Goal: Contribute content: Contribute content

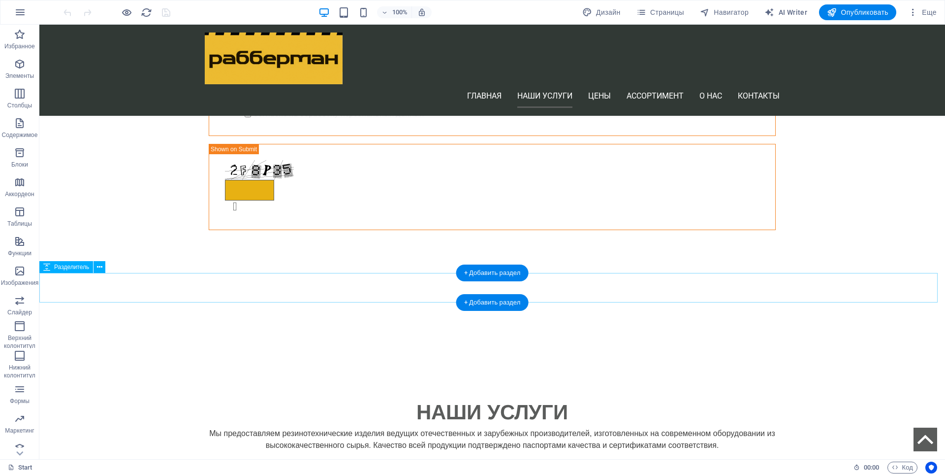
scroll to position [788, 0]
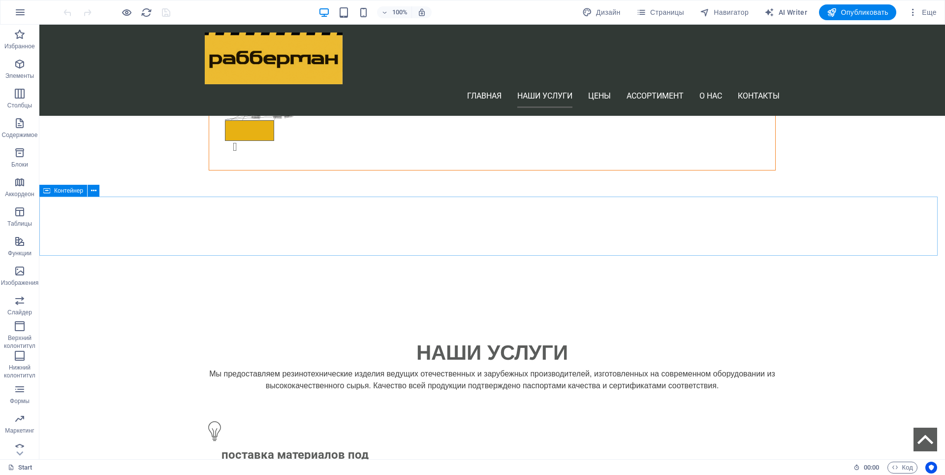
click at [49, 190] on icon at bounding box center [46, 191] width 7 height 12
select select "px"
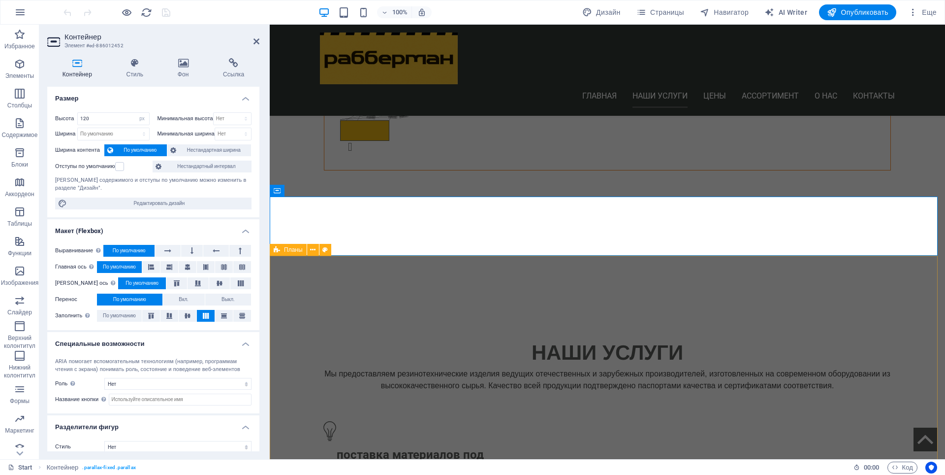
click at [300, 251] on span "Планы" at bounding box center [293, 250] width 19 height 6
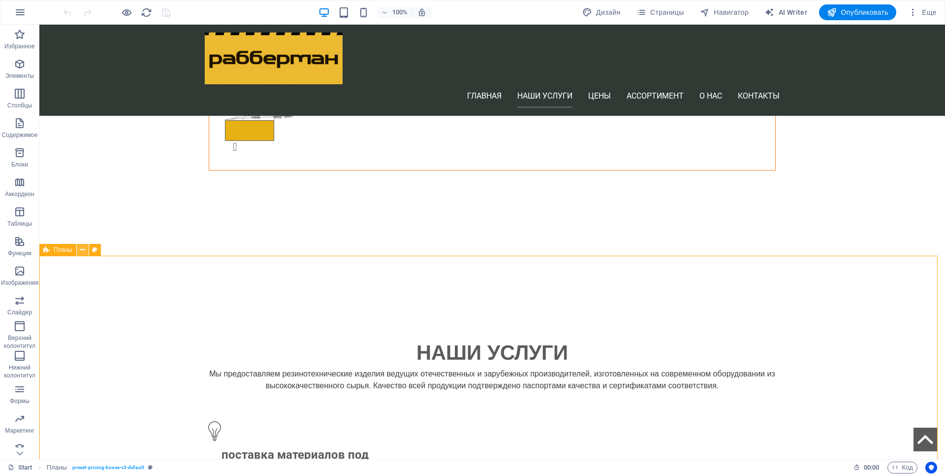
click at [82, 253] on icon at bounding box center [82, 250] width 5 height 10
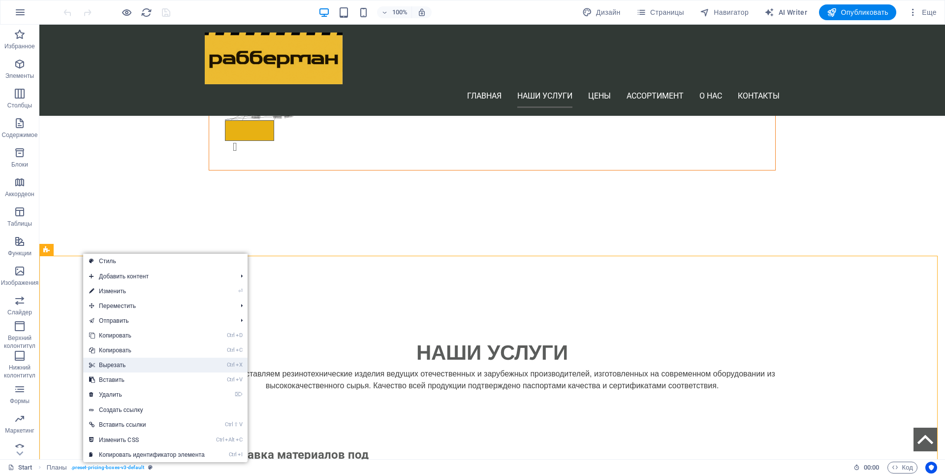
click at [118, 366] on link "Ctrl X Вырезать" at bounding box center [147, 364] width 128 height 15
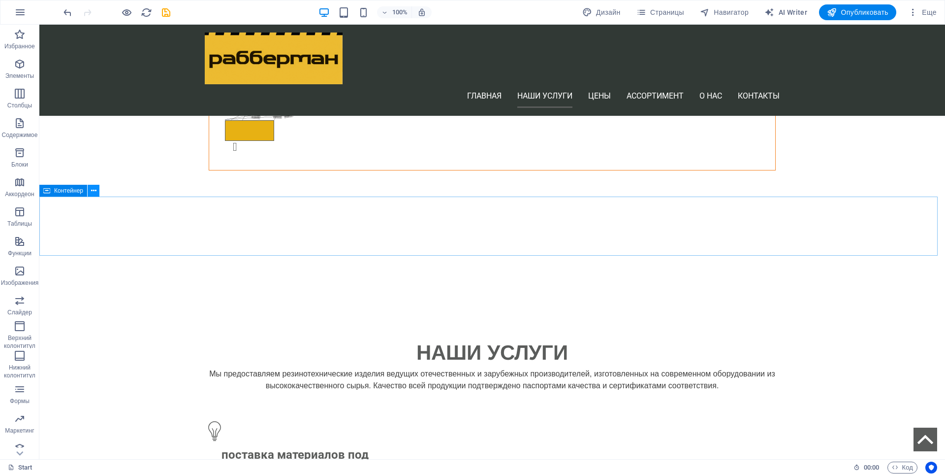
click at [92, 191] on icon at bounding box center [93, 191] width 5 height 10
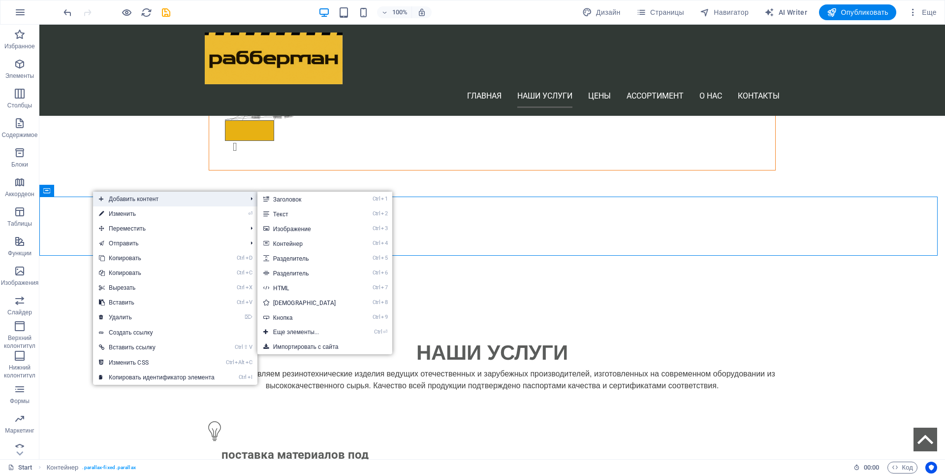
click at [175, 202] on span "Добавить контент" at bounding box center [168, 199] width 150 height 15
drag, startPoint x: 318, startPoint y: 333, endPoint x: 276, endPoint y: 223, distance: 118.1
click at [318, 333] on link "Ctrl ⏎ Еще элементы..." at bounding box center [307, 331] width 98 height 15
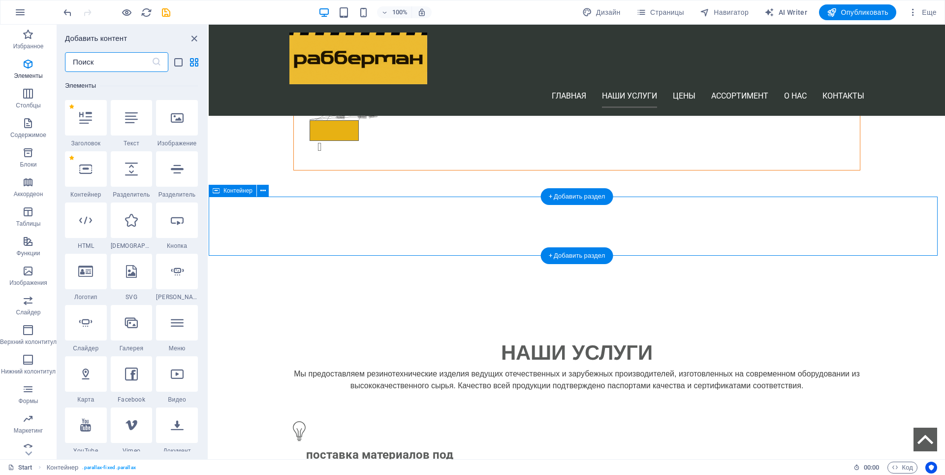
scroll to position [186, 0]
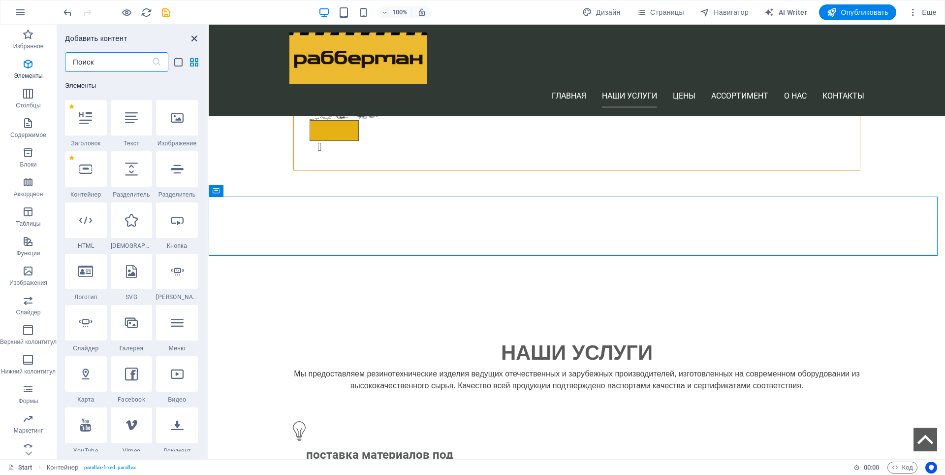
click at [193, 34] on icon "close panel" at bounding box center [194, 38] width 11 height 11
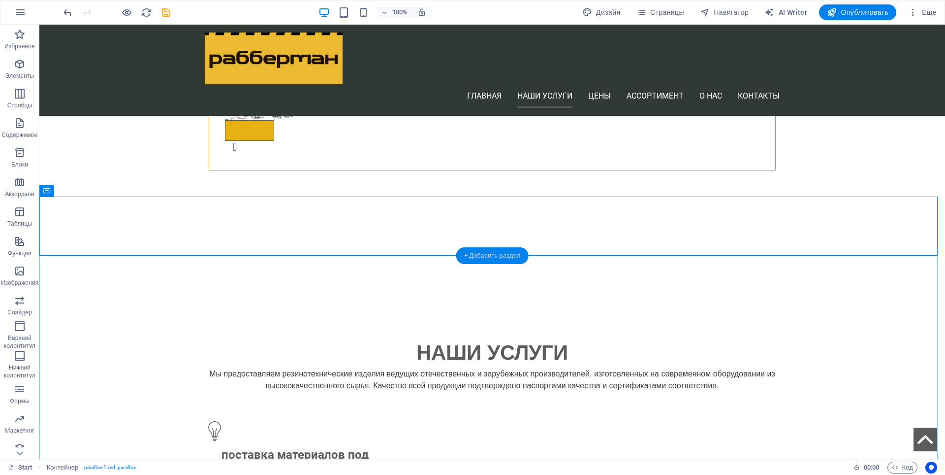
click at [471, 256] on div "+ Добавить раздел" at bounding box center [492, 255] width 72 height 17
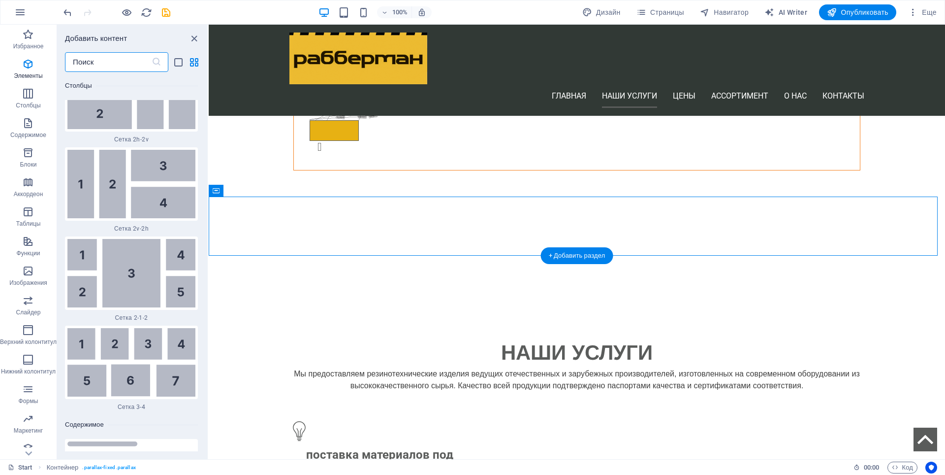
scroll to position [3316, 0]
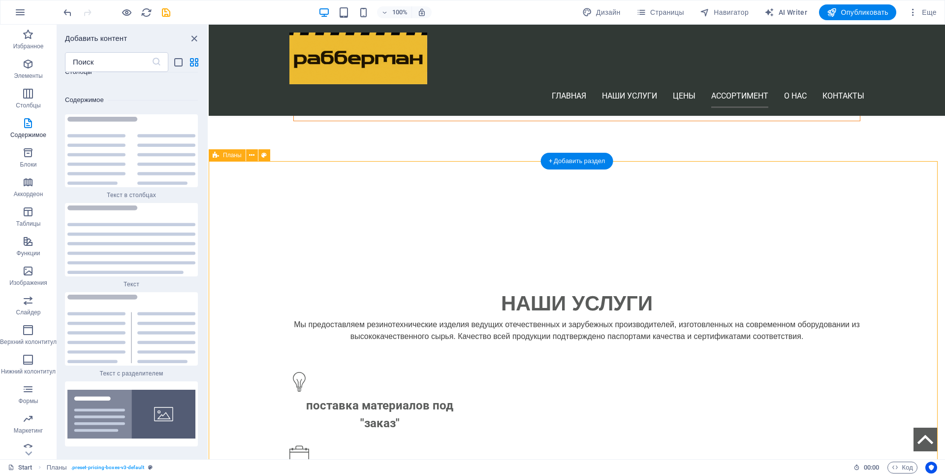
scroll to position [886, 0]
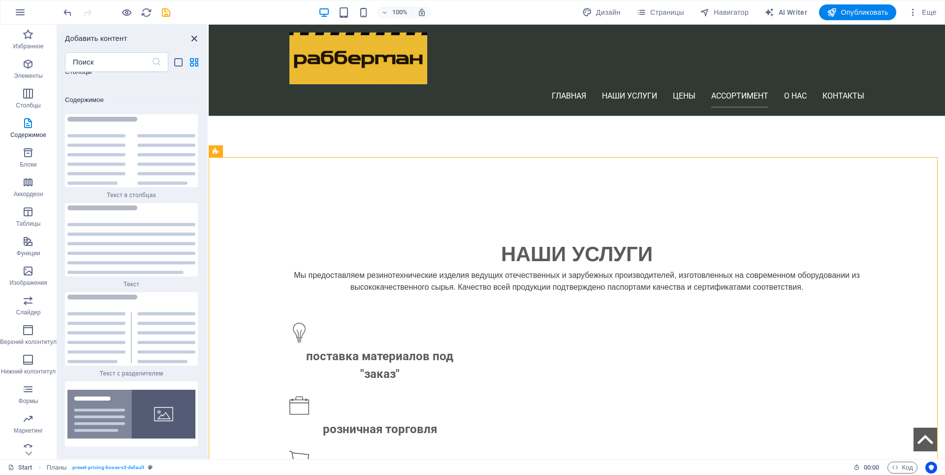
click at [196, 42] on icon "close panel" at bounding box center [194, 38] width 11 height 11
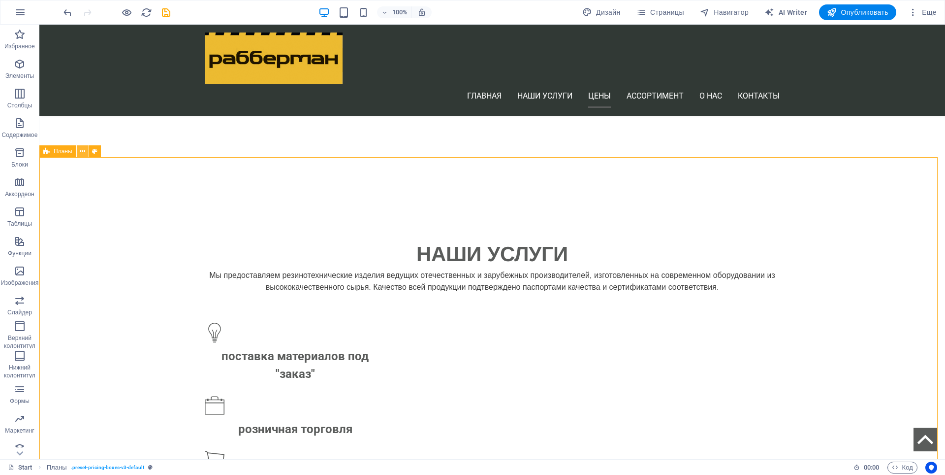
click at [83, 153] on icon at bounding box center [82, 151] width 5 height 10
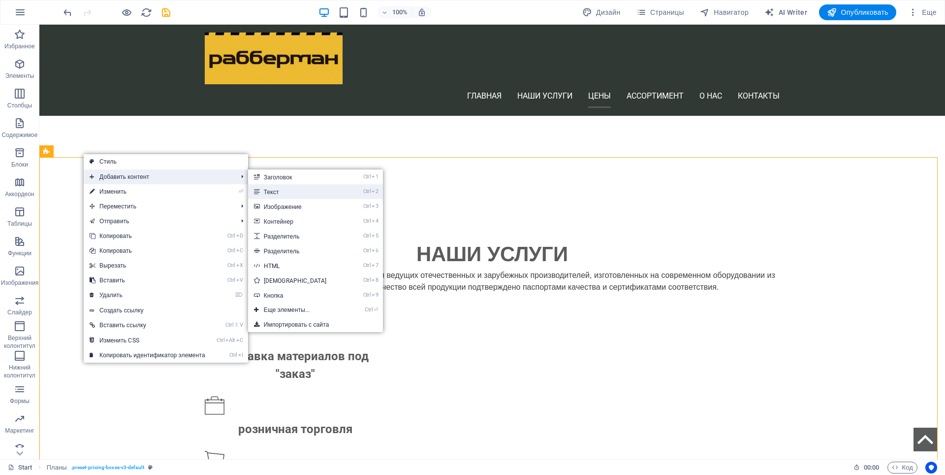
click at [275, 189] on link "Ctrl 2 Текст" at bounding box center [297, 191] width 98 height 15
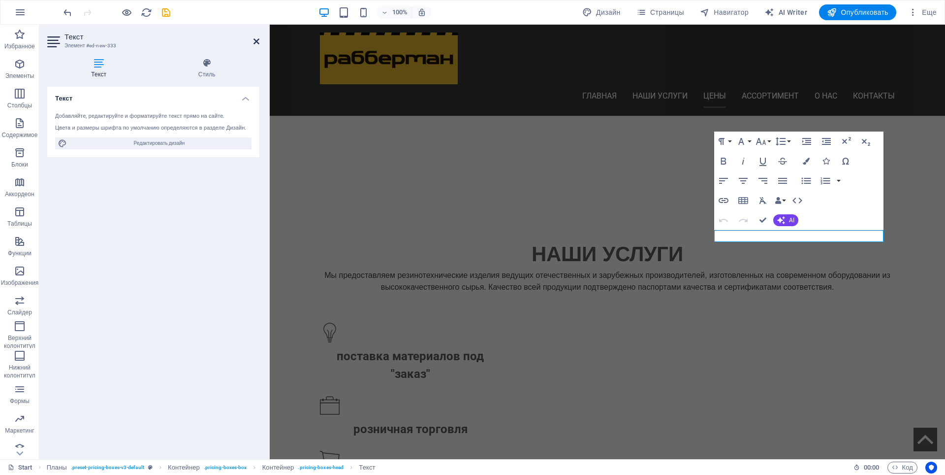
click at [257, 43] on icon at bounding box center [257, 41] width 6 height 8
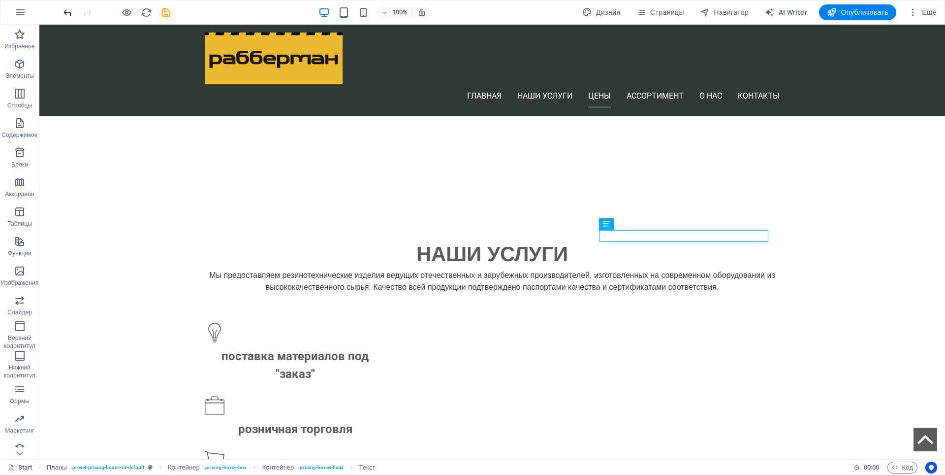
click at [66, 12] on icon "undo" at bounding box center [67, 12] width 11 height 11
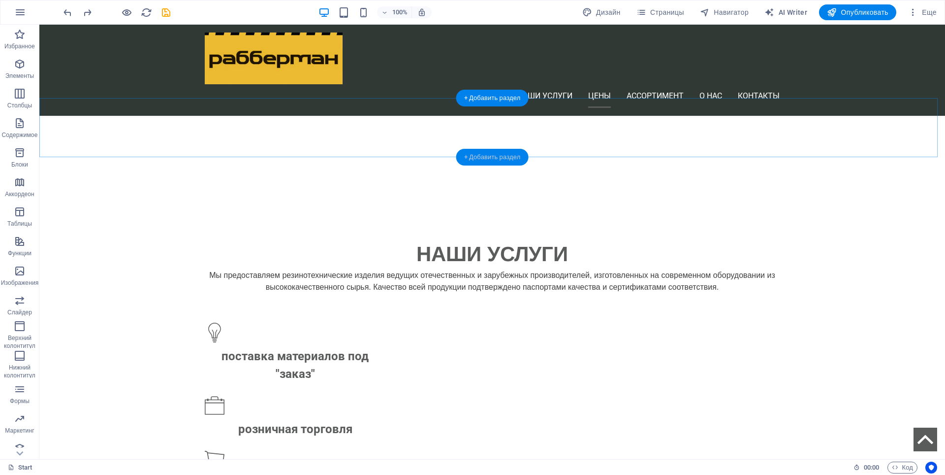
click at [499, 154] on div "+ Добавить раздел" at bounding box center [492, 157] width 72 height 17
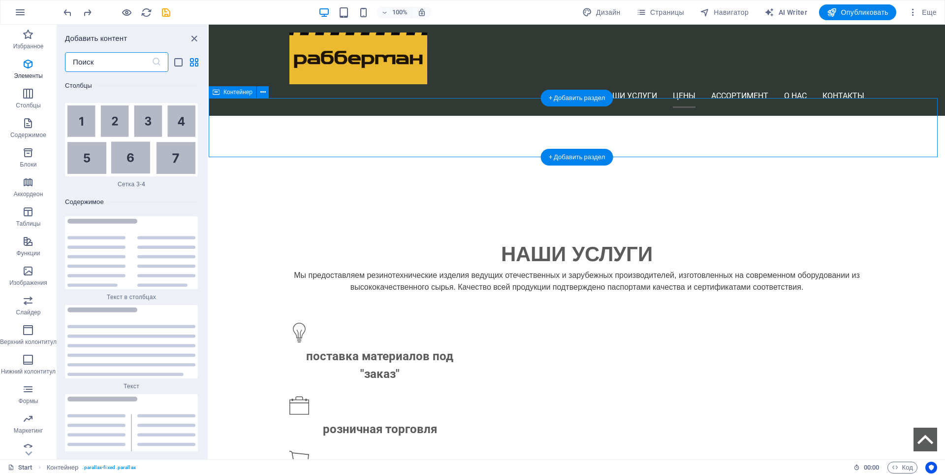
scroll to position [3316, 0]
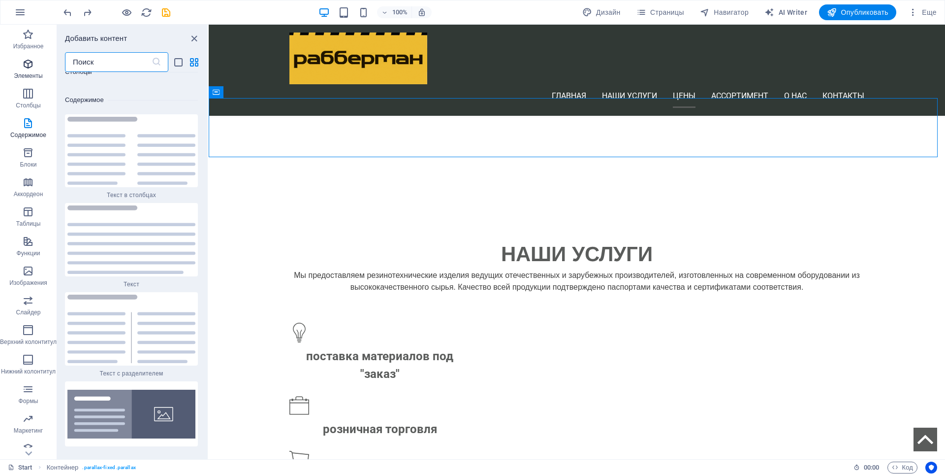
click at [19, 71] on span "Элементы" at bounding box center [28, 70] width 57 height 24
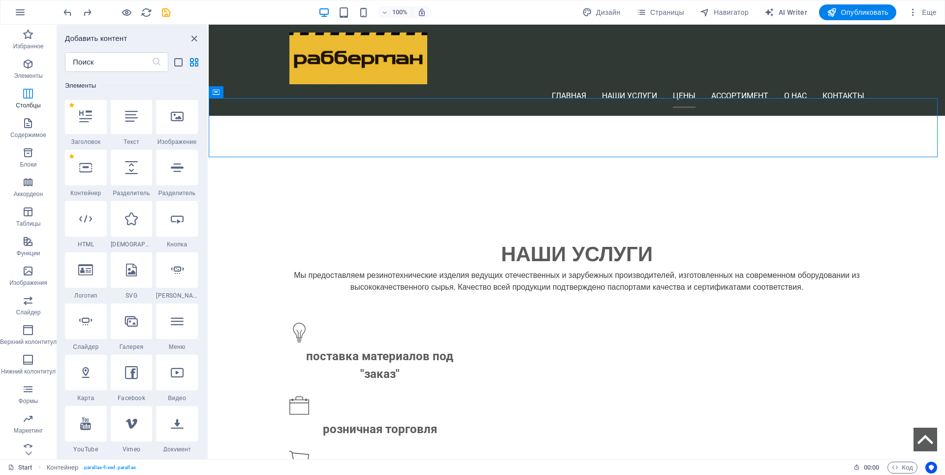
scroll to position [186, 0]
click at [87, 172] on icon at bounding box center [85, 168] width 13 height 13
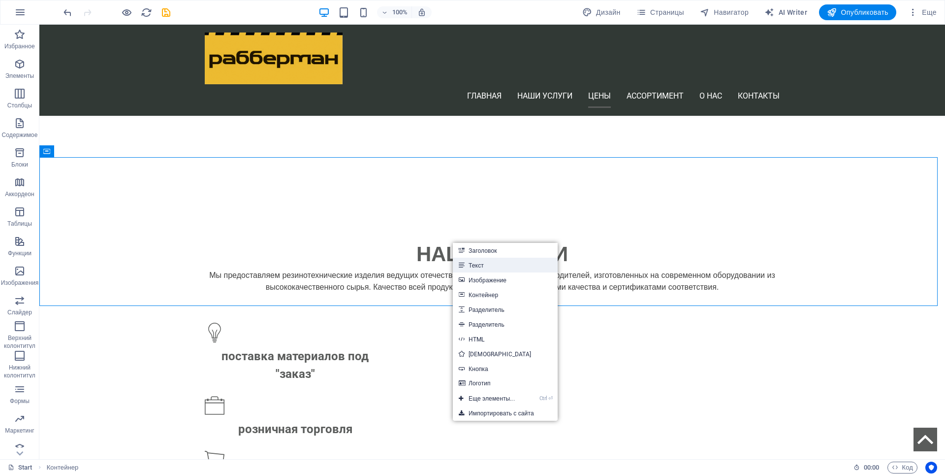
click at [488, 267] on link "Текст" at bounding box center [505, 265] width 105 height 15
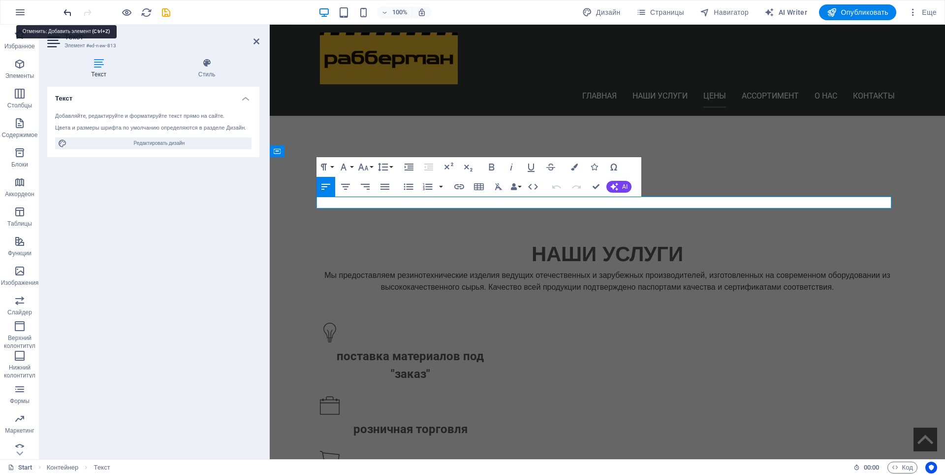
click at [62, 10] on icon "undo" at bounding box center [67, 12] width 11 height 11
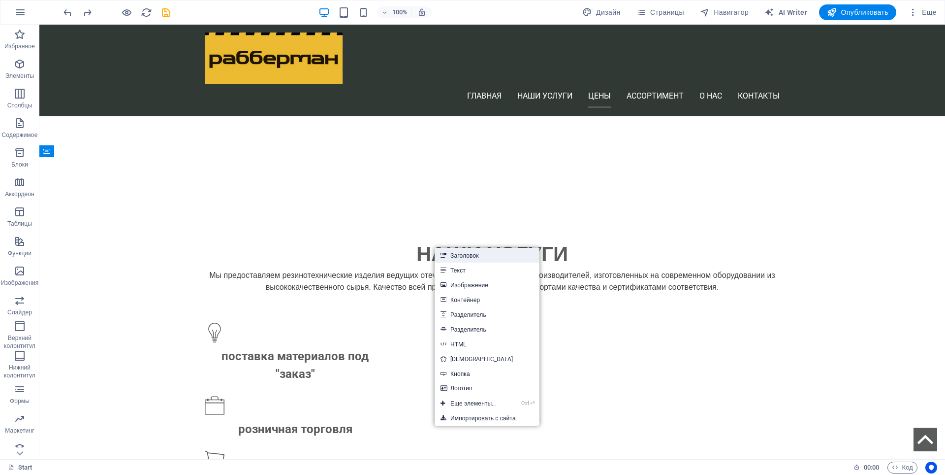
click at [455, 256] on link "Заголовок" at bounding box center [487, 255] width 105 height 15
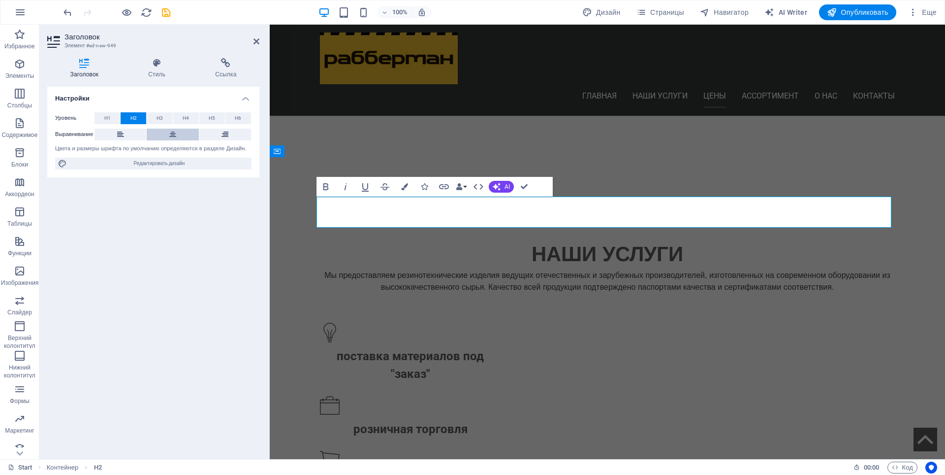
click at [168, 131] on button at bounding box center [173, 135] width 52 height 12
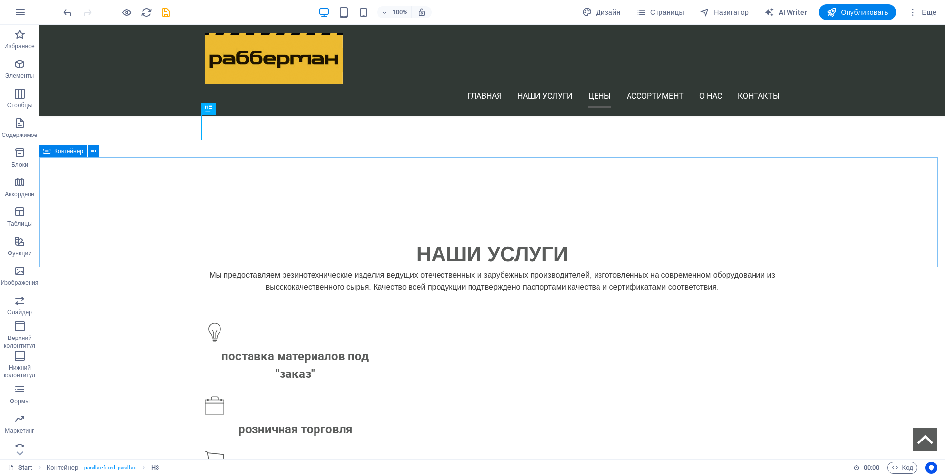
click at [58, 152] on span "Контейнер" at bounding box center [68, 151] width 29 height 6
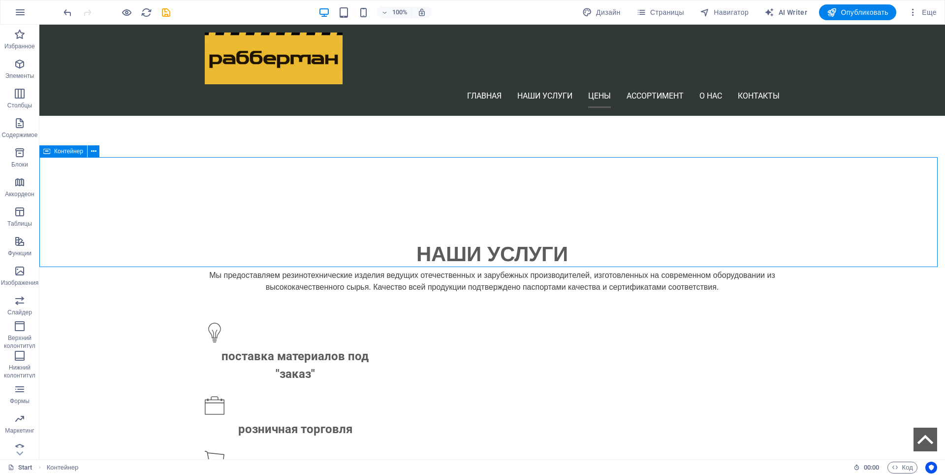
click at [58, 152] on span "Контейнер" at bounding box center [68, 151] width 29 height 6
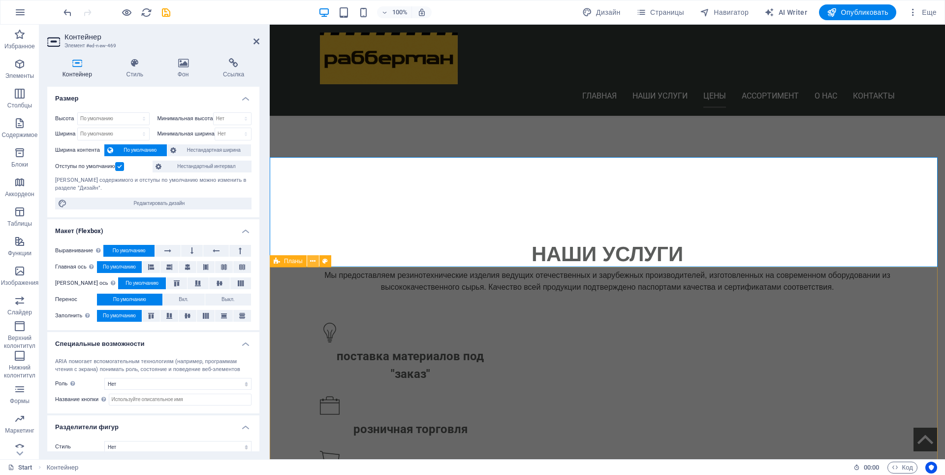
click at [313, 262] on icon at bounding box center [312, 261] width 5 height 10
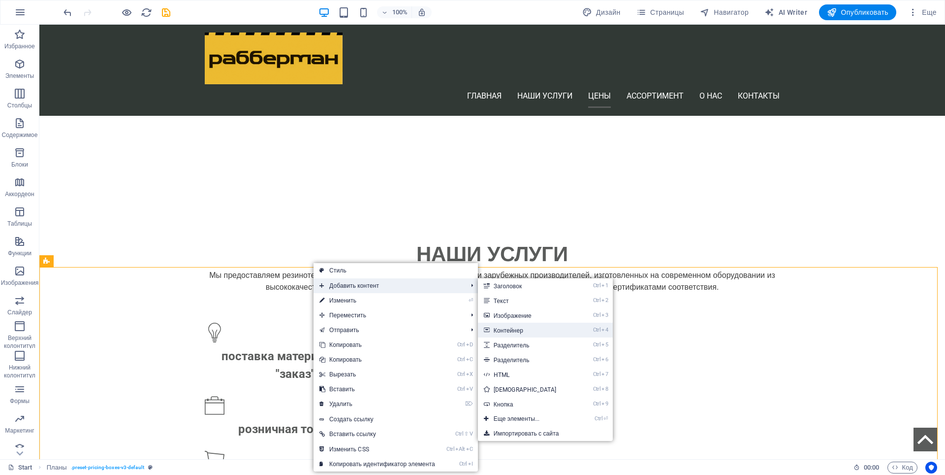
click at [535, 331] on link "Ctrl 4 Контейнер" at bounding box center [527, 329] width 98 height 15
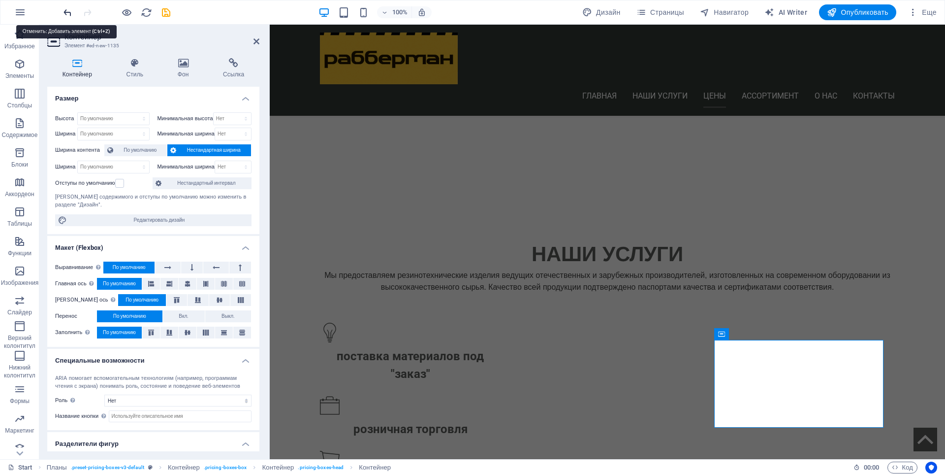
click at [66, 13] on icon "undo" at bounding box center [67, 12] width 11 height 11
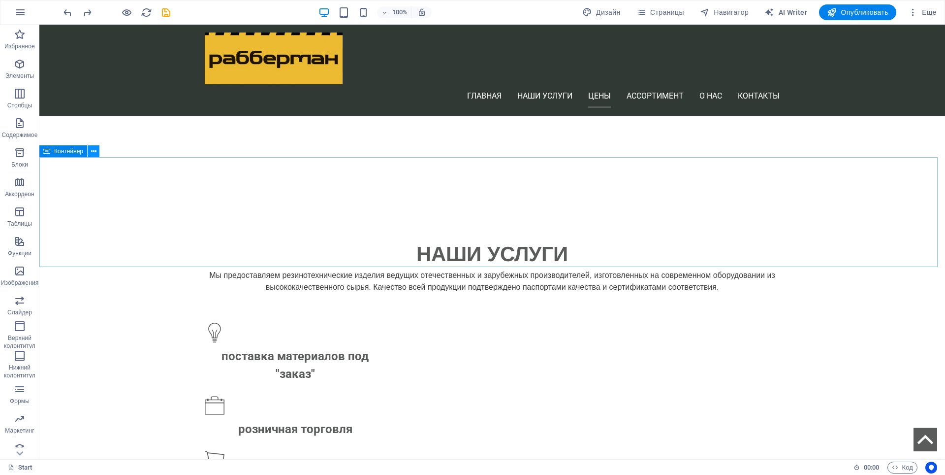
click at [92, 153] on icon at bounding box center [93, 151] width 5 height 10
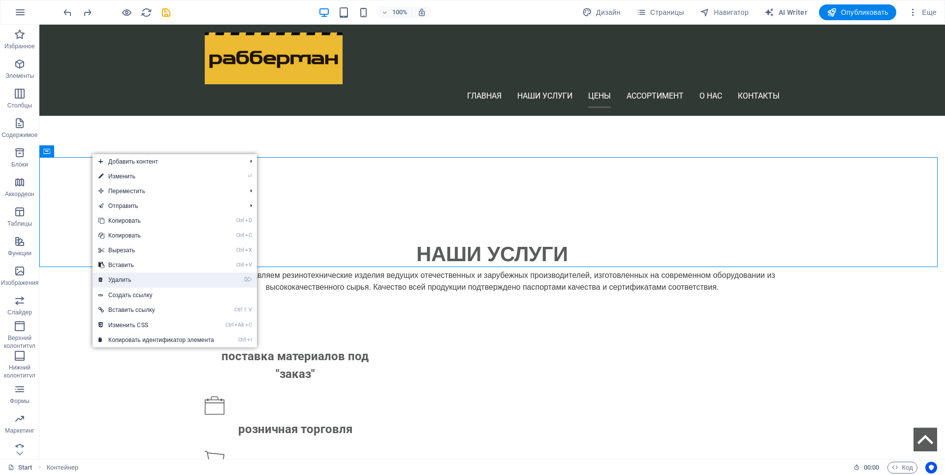
click at [119, 278] on link "⌦ Удалить" at bounding box center [157, 279] width 128 height 15
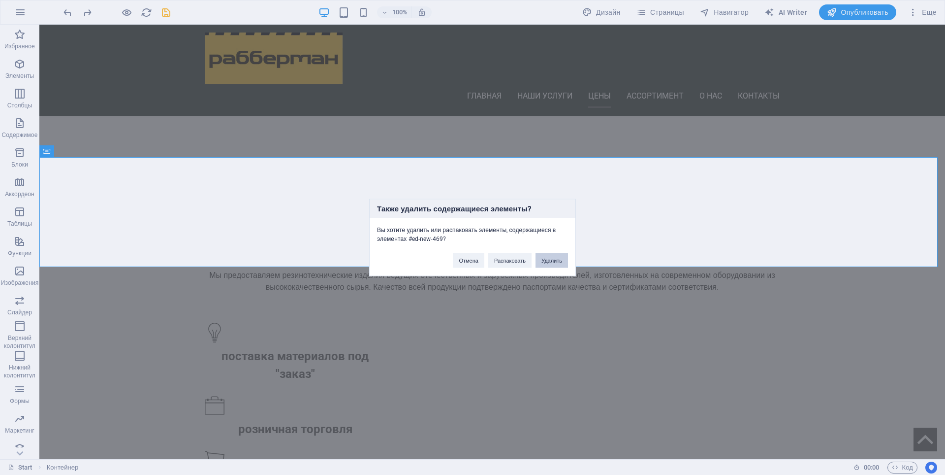
click at [553, 261] on button "Удалить" at bounding box center [552, 260] width 32 height 15
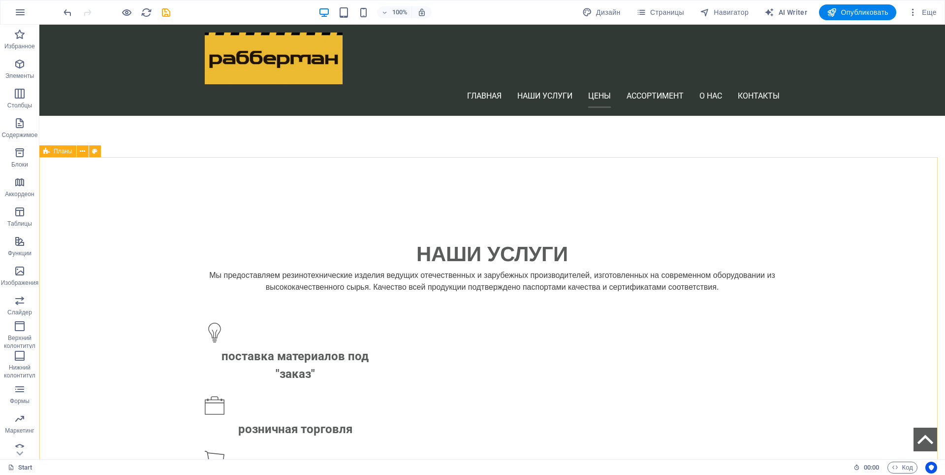
click at [67, 154] on span "Планы" at bounding box center [63, 151] width 19 height 6
select select "px"
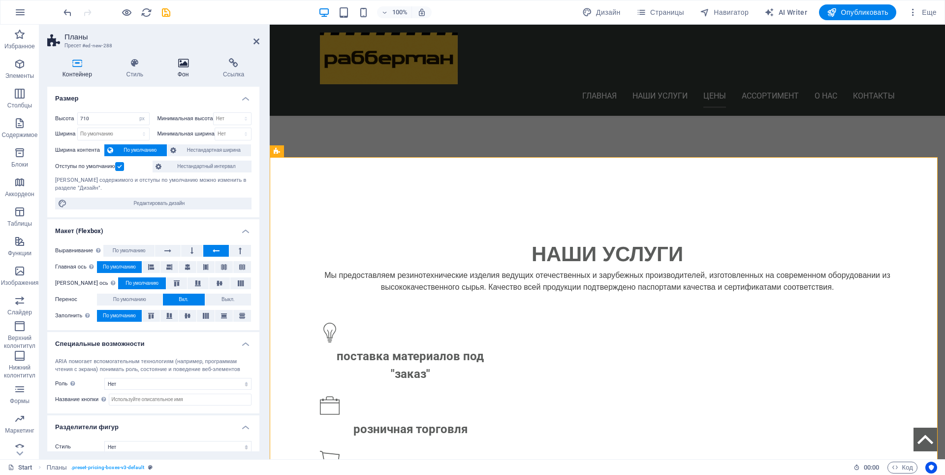
click at [186, 71] on h4 "Фон" at bounding box center [184, 68] width 45 height 21
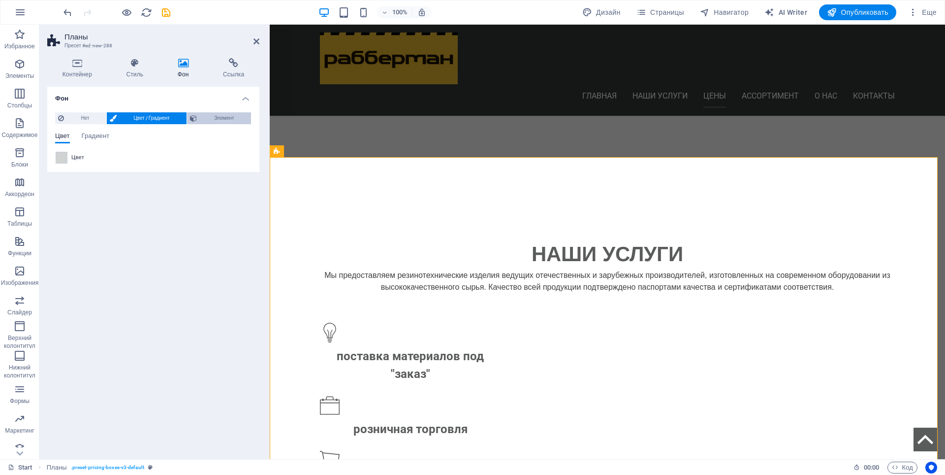
click at [211, 119] on span "Элемент" at bounding box center [224, 118] width 48 height 12
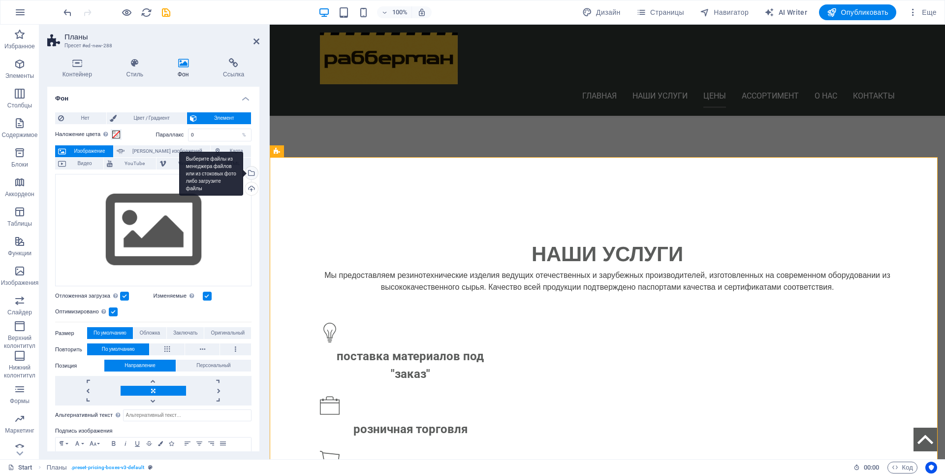
click at [249, 172] on div "Выберите файлы из менеджера файлов или из стоковых фото либо загрузите файлы" at bounding box center [250, 173] width 15 height 15
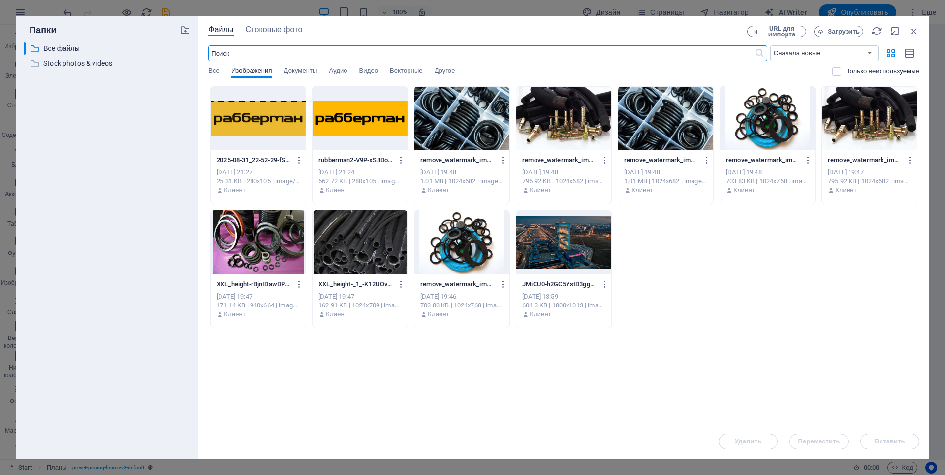
scroll to position [941, 0]
click at [257, 229] on div at bounding box center [258, 242] width 95 height 64
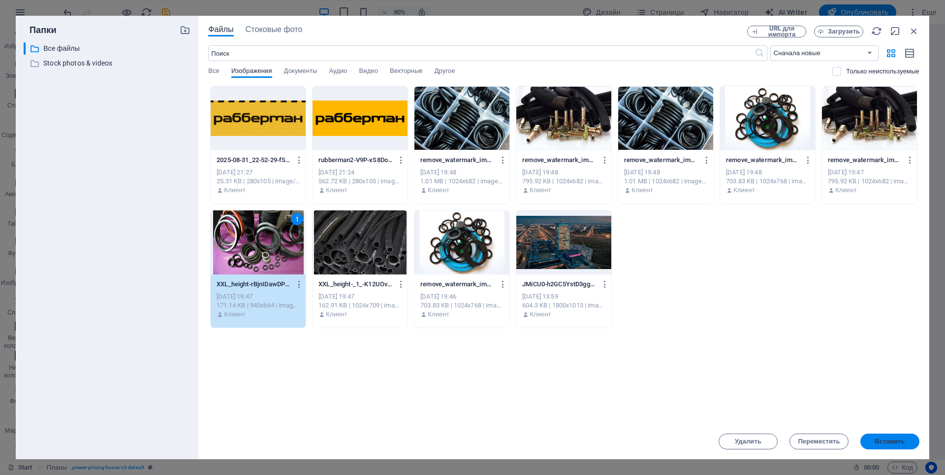
click at [898, 444] on span "Вставить" at bounding box center [890, 441] width 30 height 6
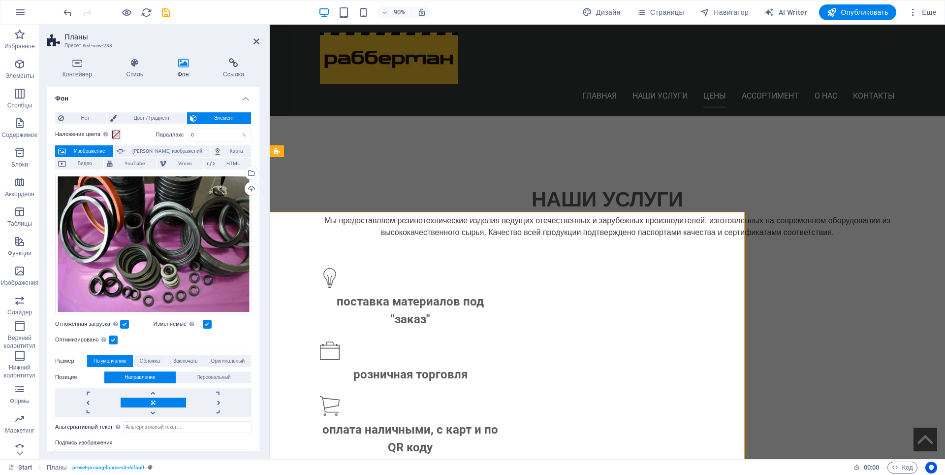
scroll to position [886, 0]
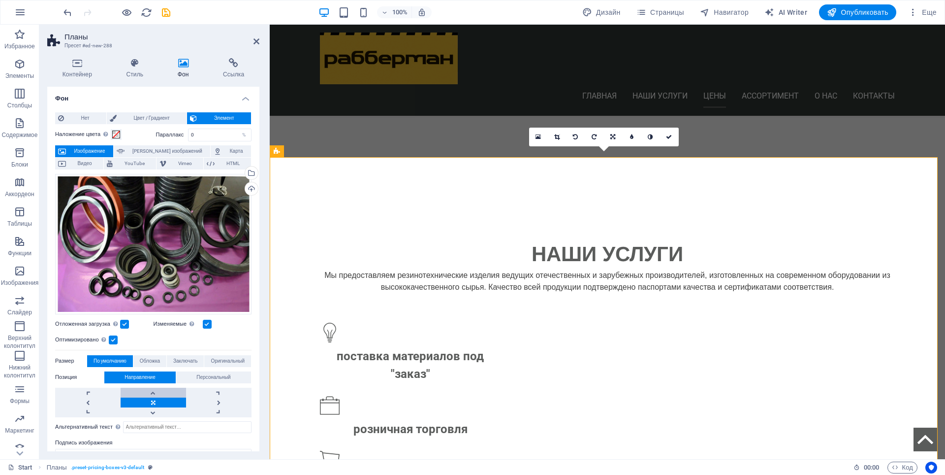
click at [155, 395] on link at bounding box center [153, 392] width 65 height 10
click at [155, 408] on link at bounding box center [153, 412] width 65 height 10
click at [156, 395] on link at bounding box center [153, 392] width 65 height 10
click at [155, 401] on link at bounding box center [153, 402] width 65 height 10
click at [157, 391] on link at bounding box center [153, 392] width 65 height 10
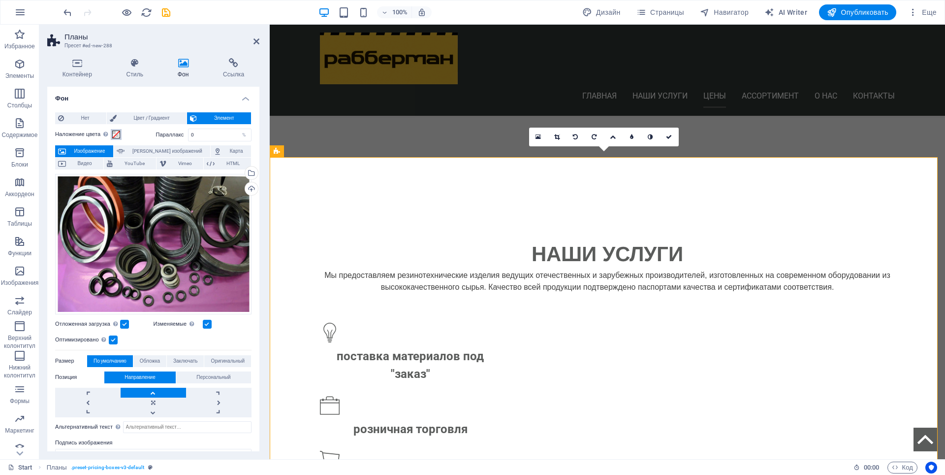
click at [116, 133] on span at bounding box center [116, 134] width 8 height 8
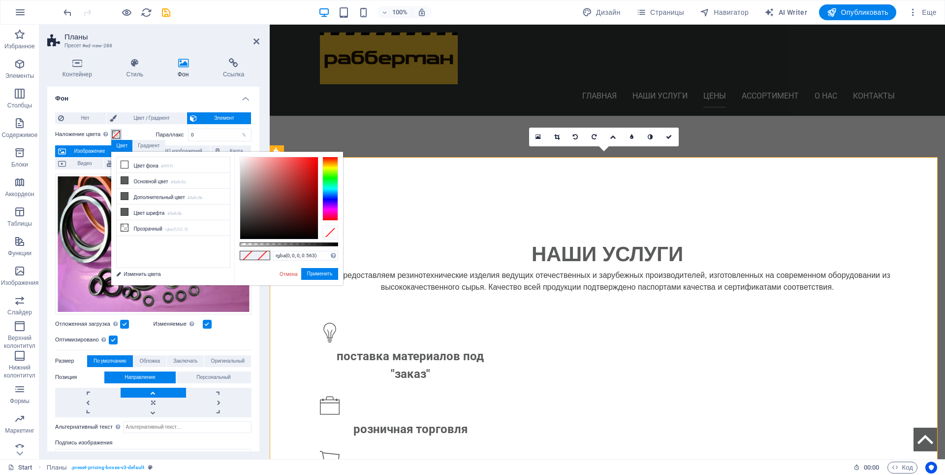
click at [295, 243] on div at bounding box center [289, 244] width 98 height 4
type input "rgba(0, 0, 0, 0.558)"
click at [295, 246] on div at bounding box center [296, 244] width 4 height 7
click at [284, 274] on link "Отмена" at bounding box center [289, 273] width 20 height 7
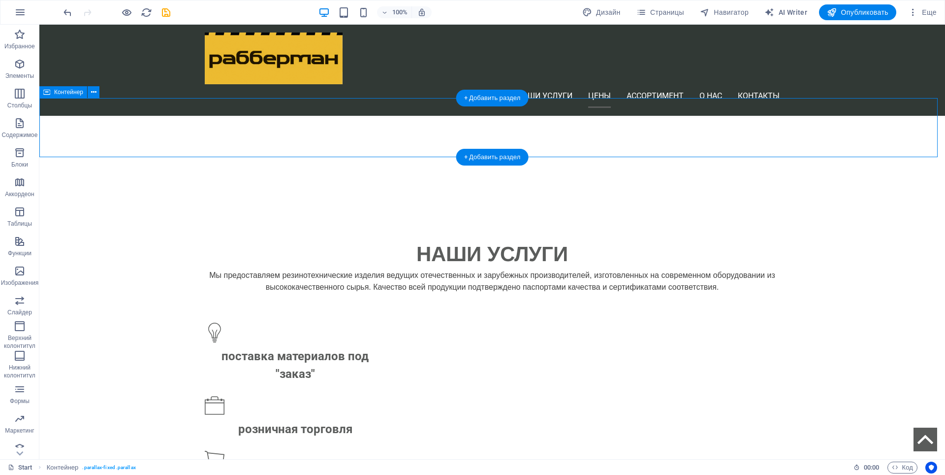
select select "px"
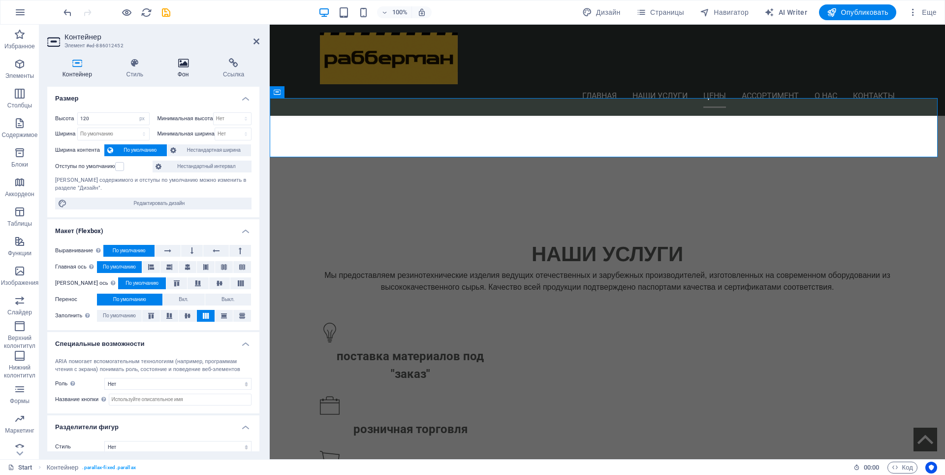
click at [188, 71] on h4 "Фон" at bounding box center [184, 68] width 45 height 21
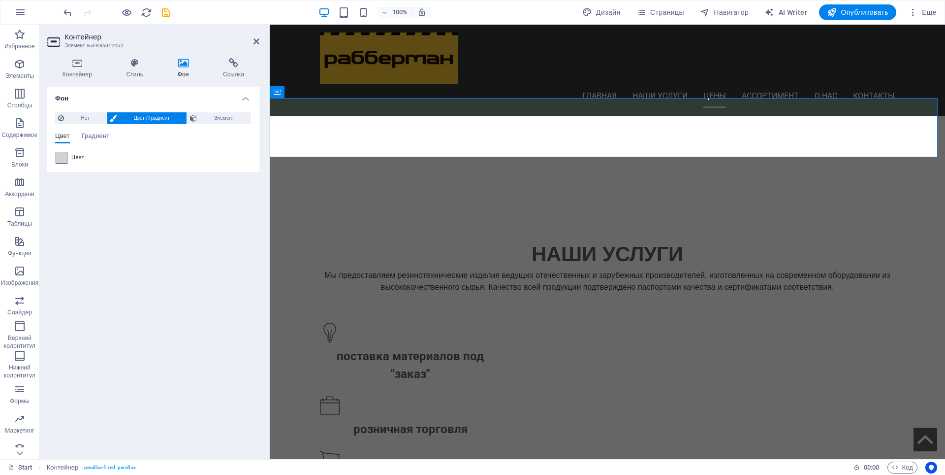
click at [57, 157] on span at bounding box center [61, 157] width 11 height 11
type input "#d1d3d2"
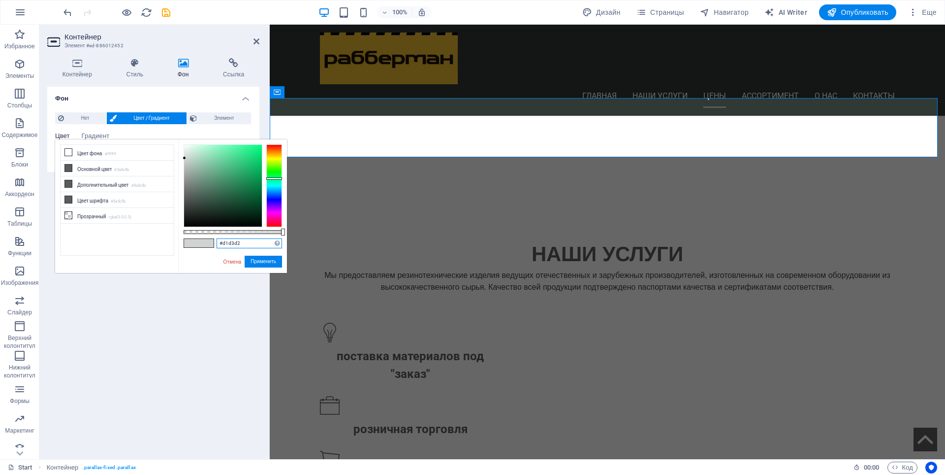
drag, startPoint x: 243, startPoint y: 240, endPoint x: 211, endPoint y: 245, distance: 32.0
click at [211, 245] on div "#d1d3d2 Поддерживаемые форматы #0852ed rgb(8, 82, 237) rgba(8, 82, 237, 90%) hs…" at bounding box center [232, 277] width 109 height 276
click at [200, 322] on div "Фон Нет Цвет / Градиент Элемент Растянуть фон на всю ширину Наложение цвета Пом…" at bounding box center [153, 269] width 212 height 364
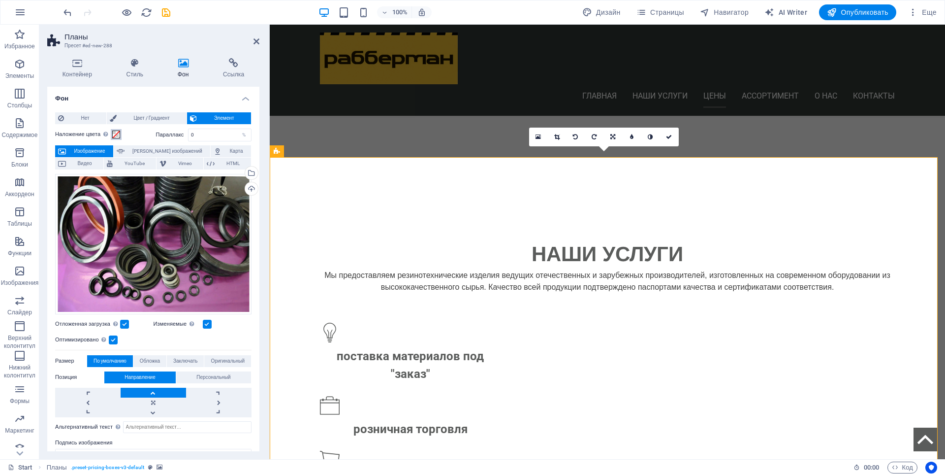
click at [115, 136] on span at bounding box center [116, 134] width 8 height 8
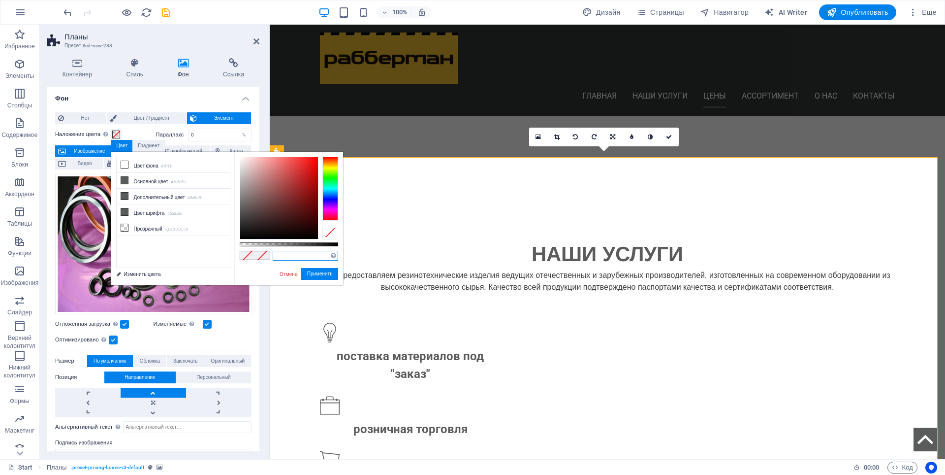
click at [299, 254] on input "text" at bounding box center [305, 256] width 65 height 10
paste input "#d1d3d2"
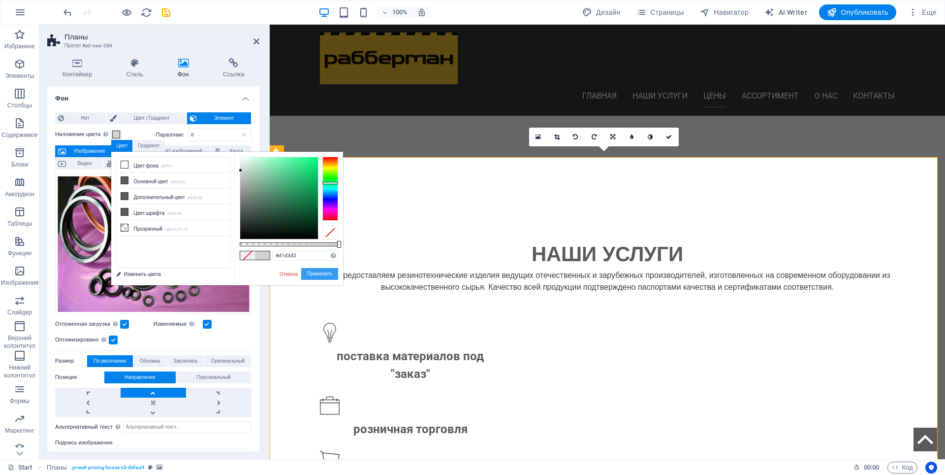
click at [316, 276] on button "Применить" at bounding box center [319, 274] width 37 height 12
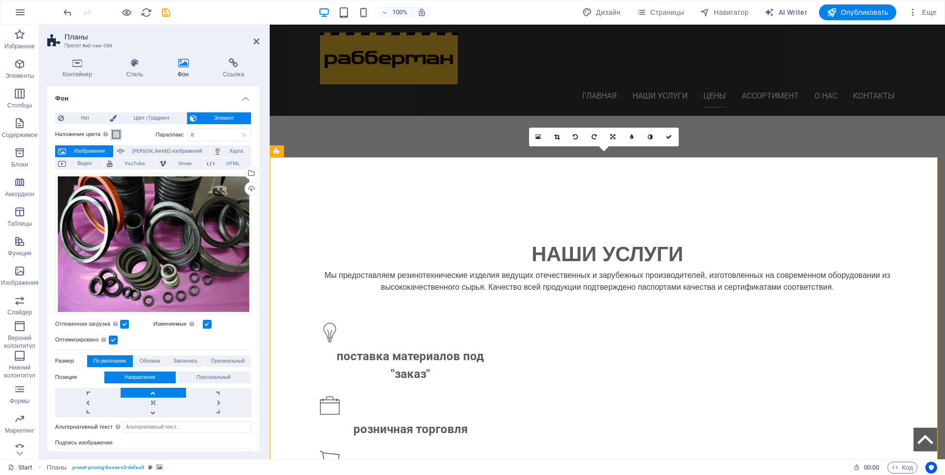
click at [116, 135] on span at bounding box center [116, 134] width 8 height 8
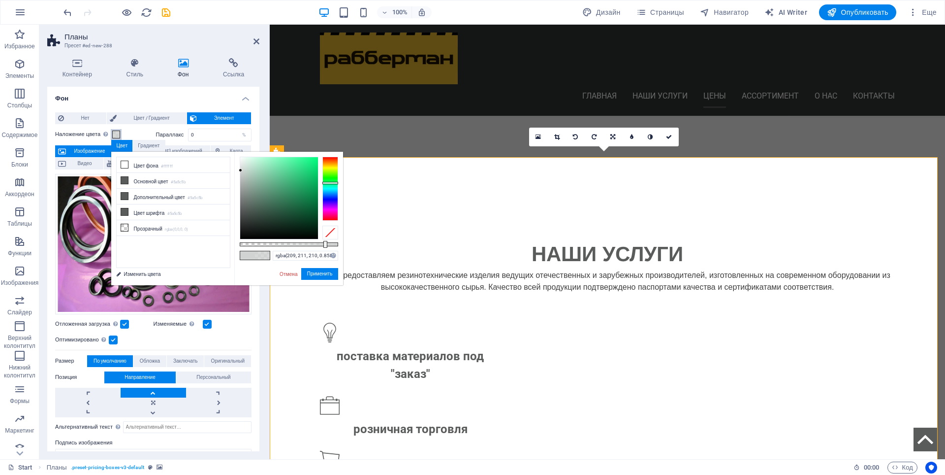
drag, startPoint x: 337, startPoint y: 245, endPoint x: 324, endPoint y: 244, distance: 12.8
click at [324, 244] on div at bounding box center [325, 244] width 4 height 7
type input "rgba(209, 211, 210, 0.948)"
drag, startPoint x: 325, startPoint y: 244, endPoint x: 333, endPoint y: 243, distance: 7.9
click at [333, 243] on div at bounding box center [334, 244] width 4 height 7
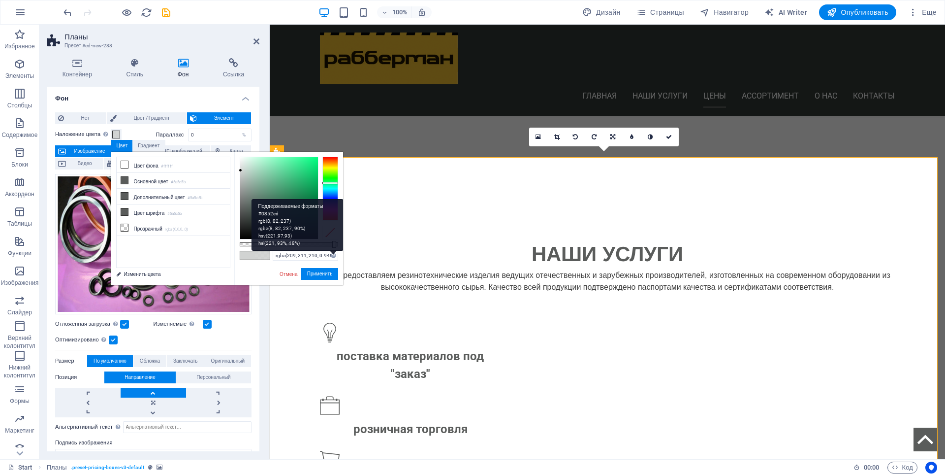
click at [332, 251] on div "Поддерживаемые форматы #0852ed rgb(8, 82, 237) rgba(8, 82, 237, 90%) hsv(221,97…" at bounding box center [298, 225] width 93 height 52
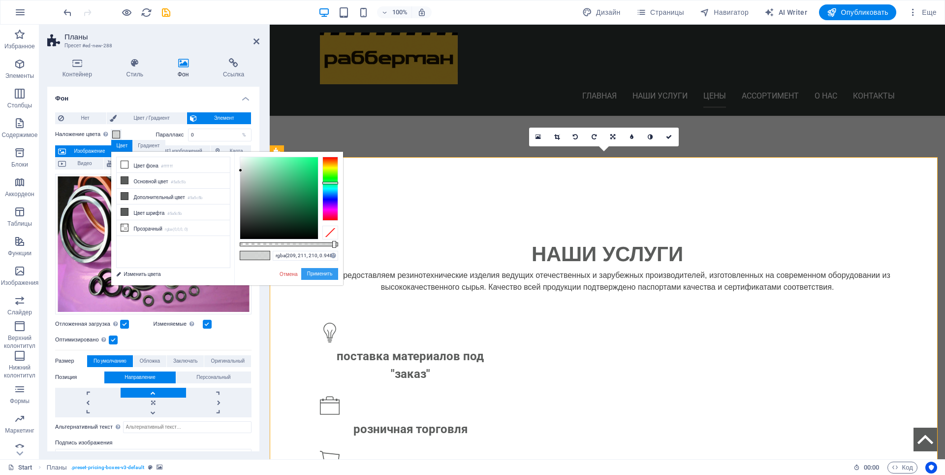
click at [317, 273] on button "Применить" at bounding box center [319, 274] width 37 height 12
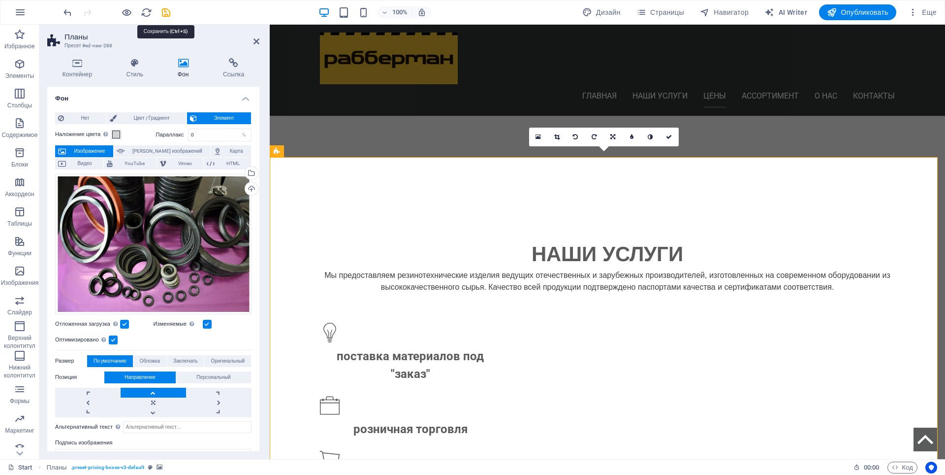
click at [164, 12] on icon "save" at bounding box center [166, 12] width 11 height 11
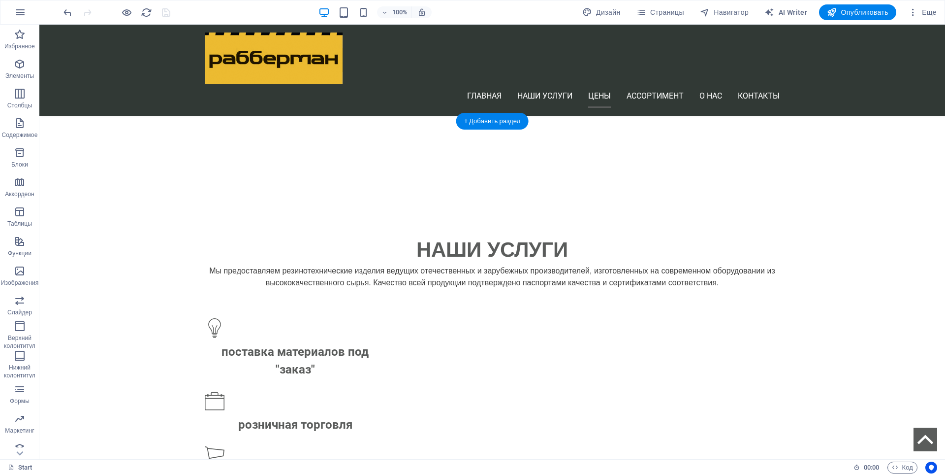
scroll to position [935, 0]
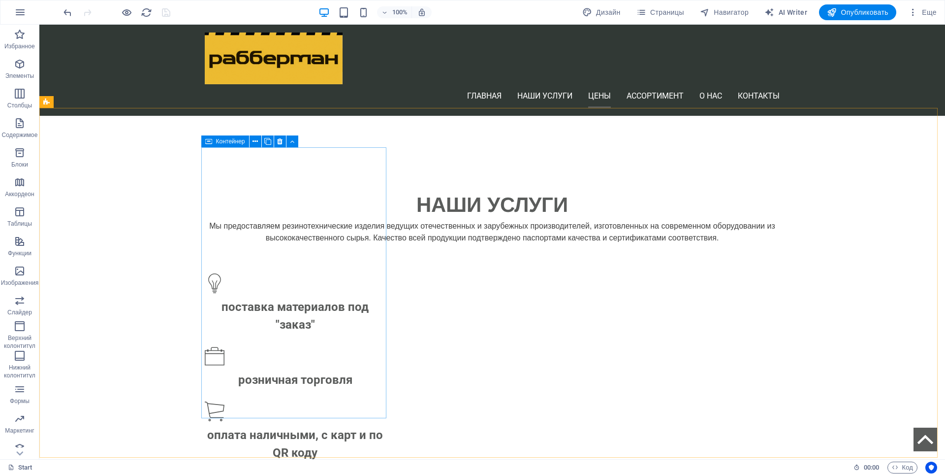
click at [232, 142] on span "Контейнер" at bounding box center [230, 141] width 29 height 6
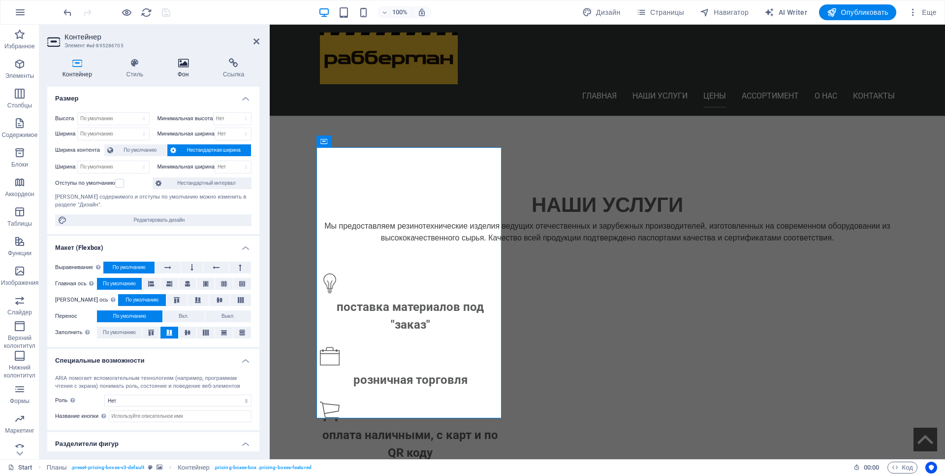
click at [183, 72] on h4 "Фон" at bounding box center [184, 68] width 45 height 21
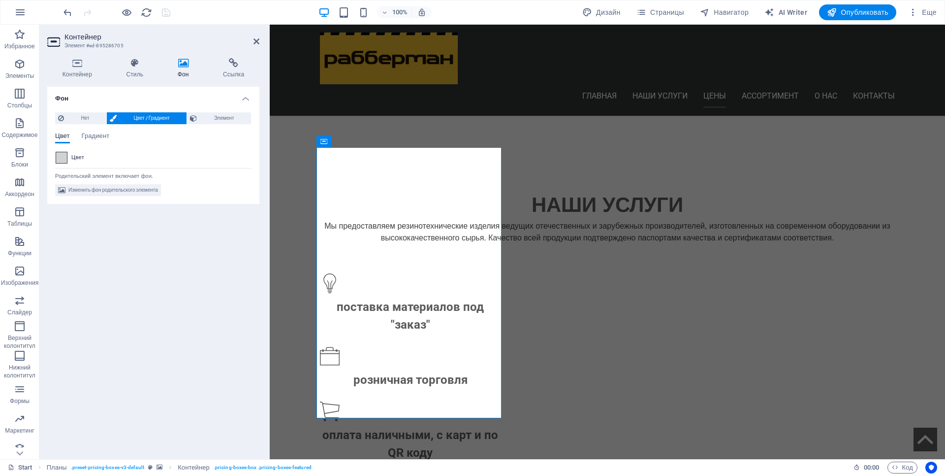
click at [59, 156] on span at bounding box center [61, 157] width 11 height 11
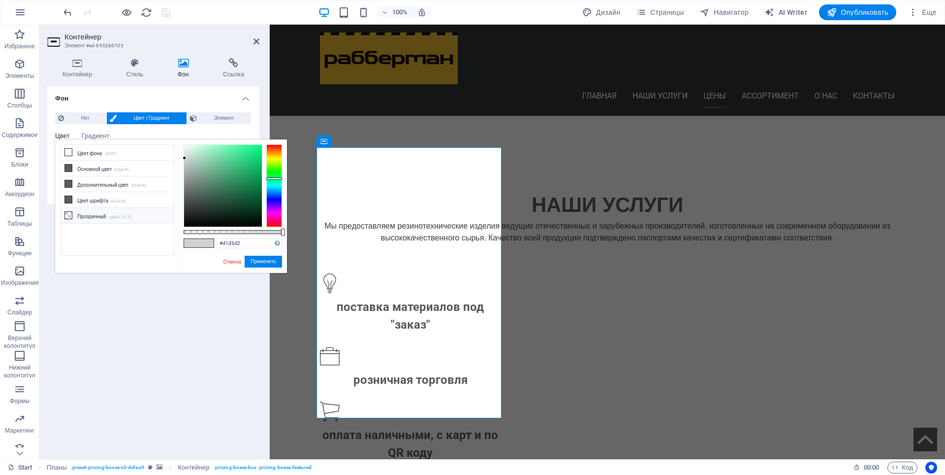
click at [63, 214] on li "Прозрачный rgba(0,0,0,.0)" at bounding box center [117, 216] width 113 height 16
type input "rgba(0, 0, 0, 0)"
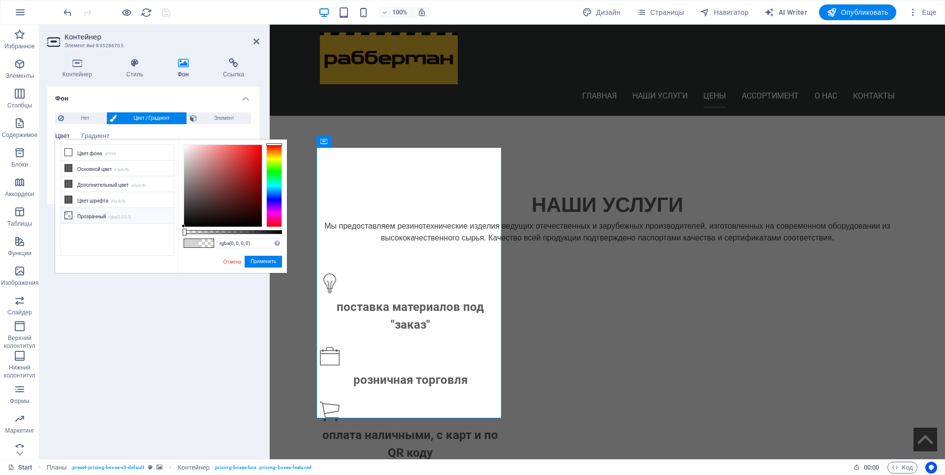
click at [68, 214] on icon at bounding box center [68, 215] width 7 height 7
click at [268, 261] on button "Применить" at bounding box center [263, 262] width 37 height 12
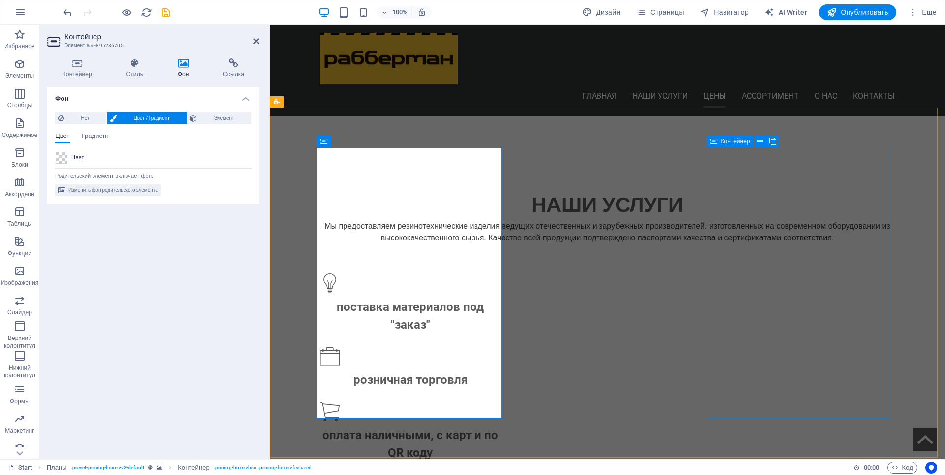
drag, startPoint x: 791, startPoint y: 160, endPoint x: 1021, endPoint y: 160, distance: 229.4
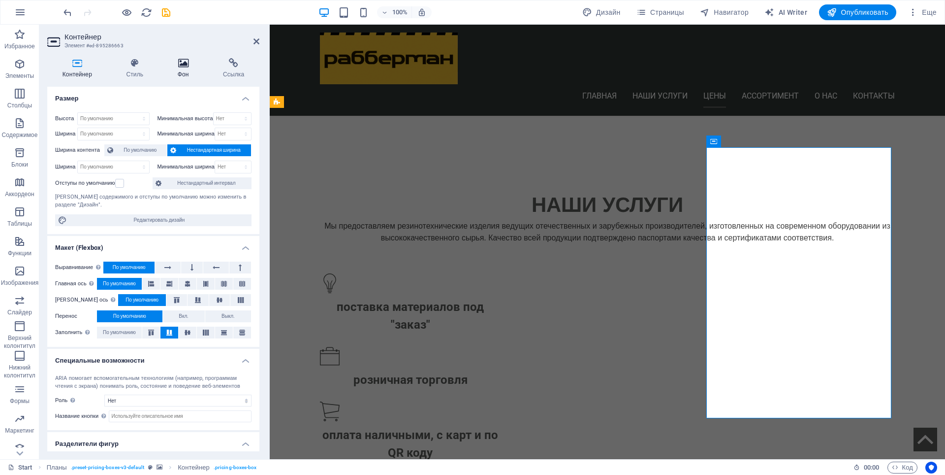
click at [182, 73] on h4 "Фон" at bounding box center [184, 68] width 45 height 21
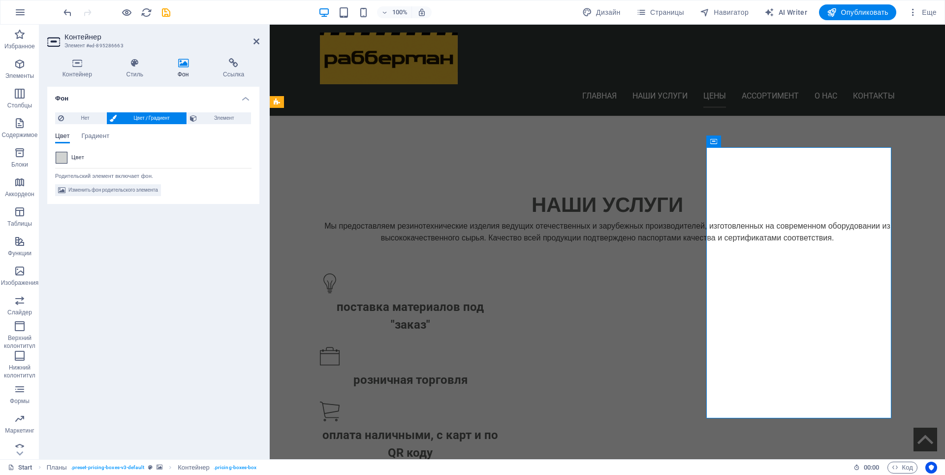
click at [63, 159] on span at bounding box center [61, 157] width 11 height 11
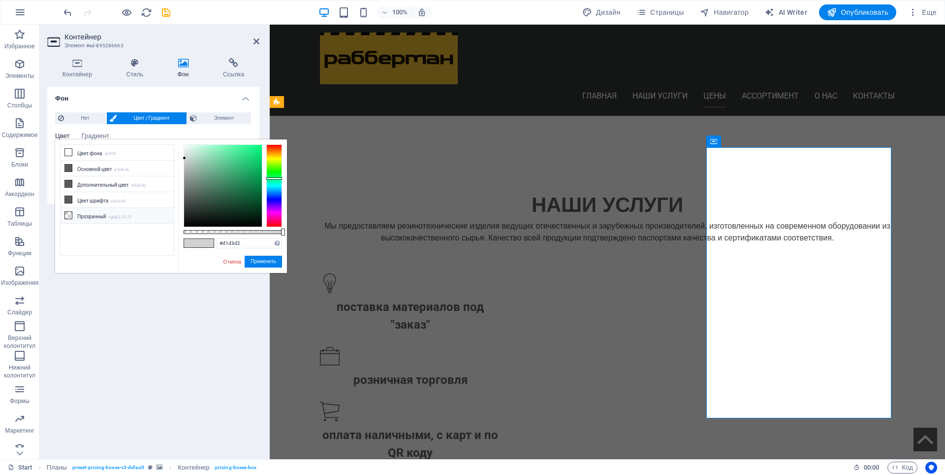
click at [68, 214] on icon at bounding box center [68, 215] width 7 height 7
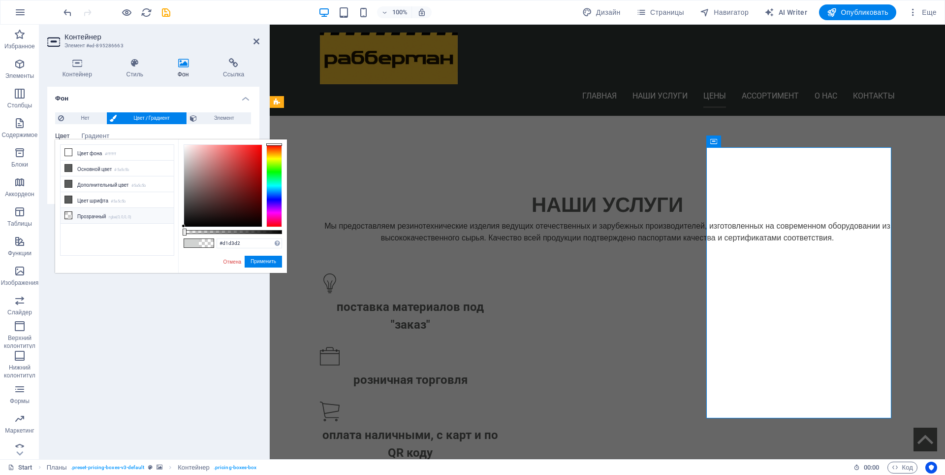
type input "rgba(0, 0, 0, 0)"
click at [271, 262] on button "Применить" at bounding box center [263, 262] width 37 height 12
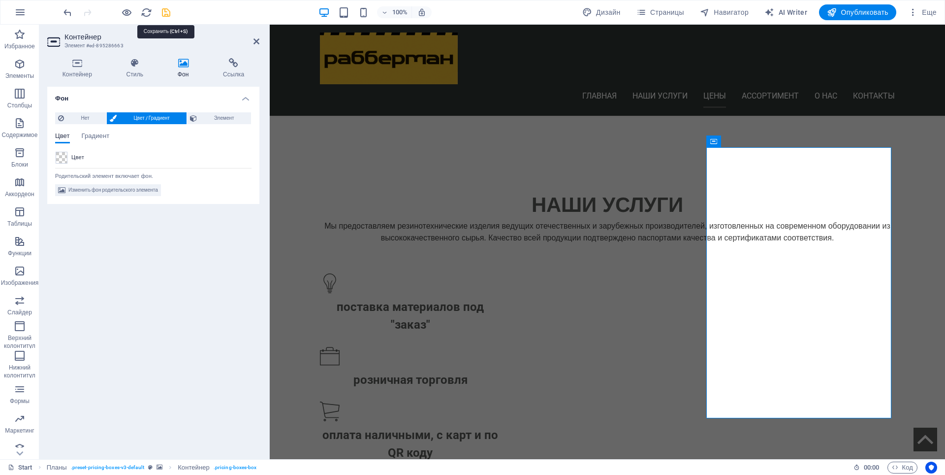
click at [163, 12] on icon "save" at bounding box center [166, 12] width 11 height 11
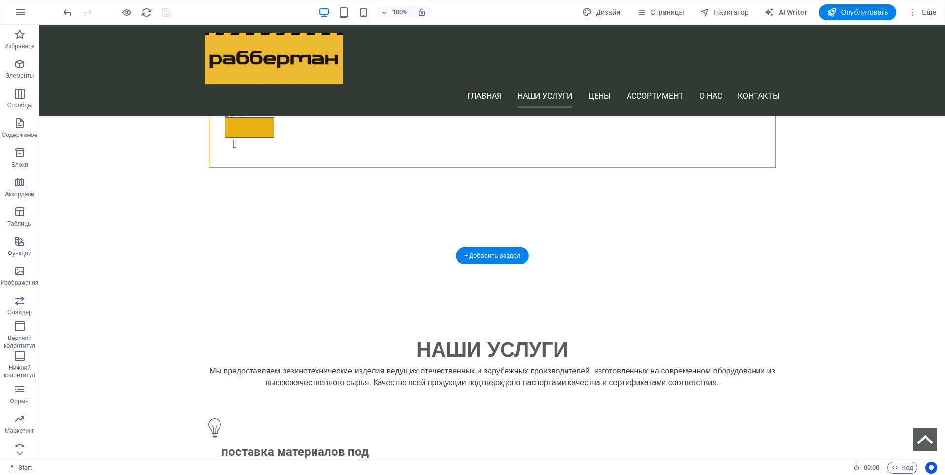
scroll to position [788, 0]
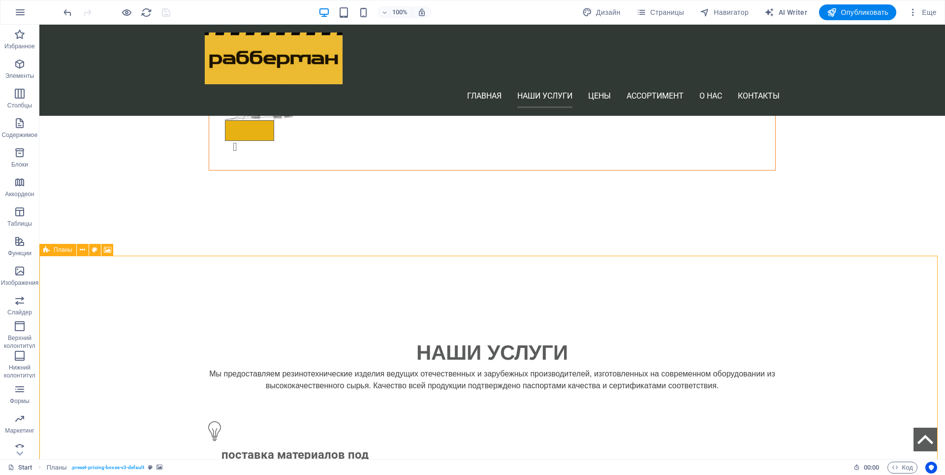
click at [48, 251] on icon at bounding box center [46, 250] width 6 height 12
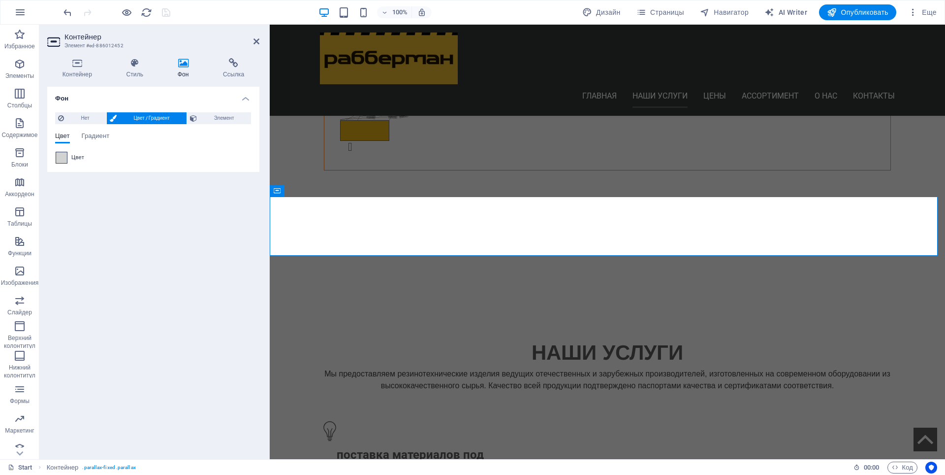
click at [64, 158] on span at bounding box center [61, 157] width 11 height 11
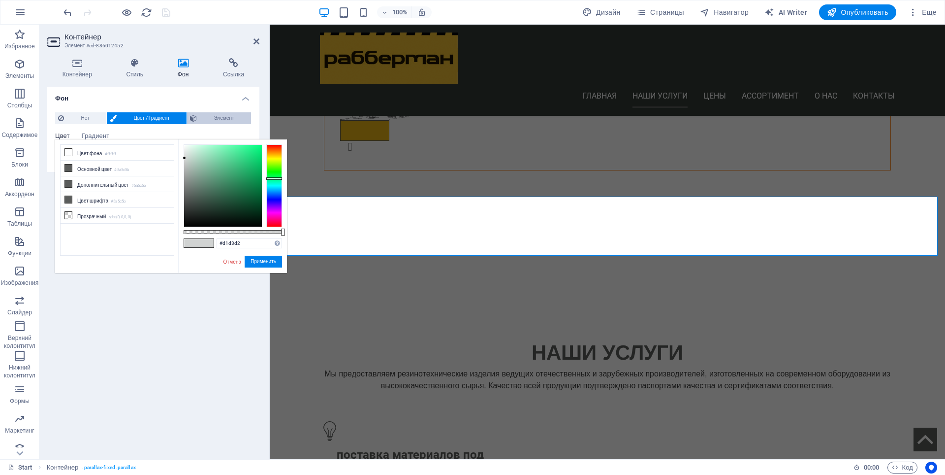
click at [220, 115] on span "Элемент" at bounding box center [224, 118] width 48 height 12
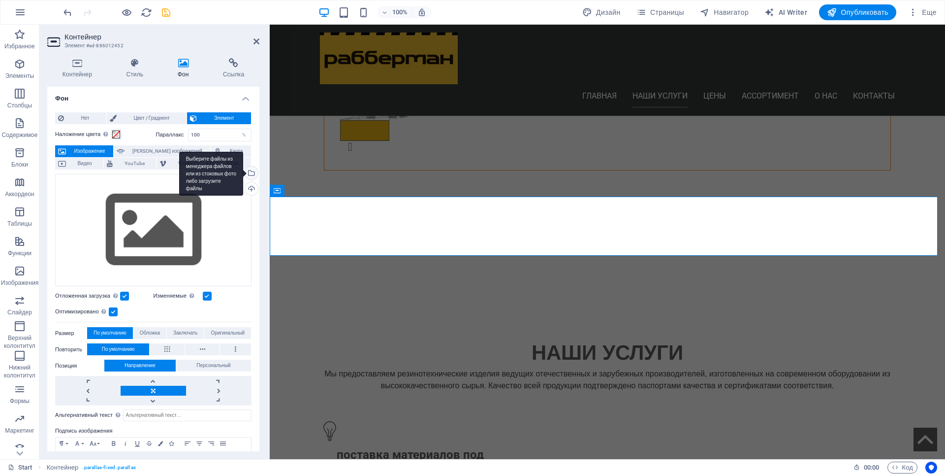
click at [243, 173] on div "Выберите файлы из менеджера файлов или из стоковых фото либо загрузите файлы" at bounding box center [211, 174] width 64 height 44
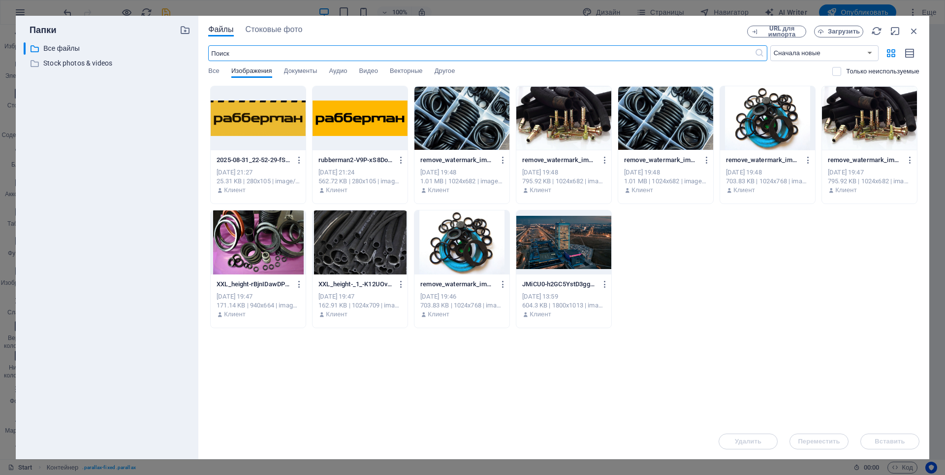
scroll to position [842, 0]
click at [280, 245] on div at bounding box center [258, 242] width 95 height 64
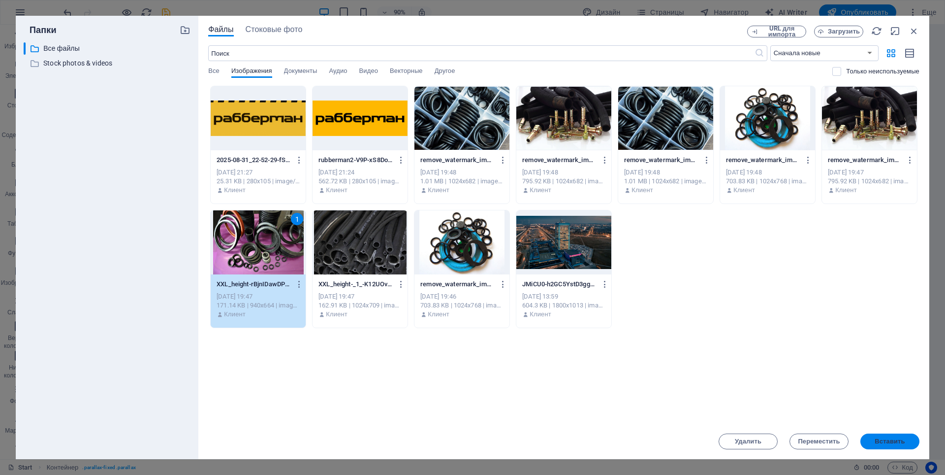
click at [907, 442] on span "Вставить" at bounding box center [890, 441] width 51 height 6
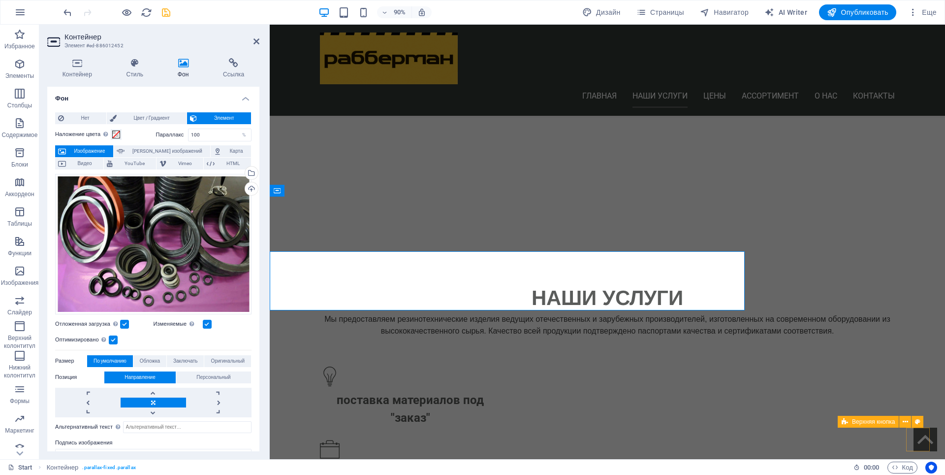
scroll to position [788, 0]
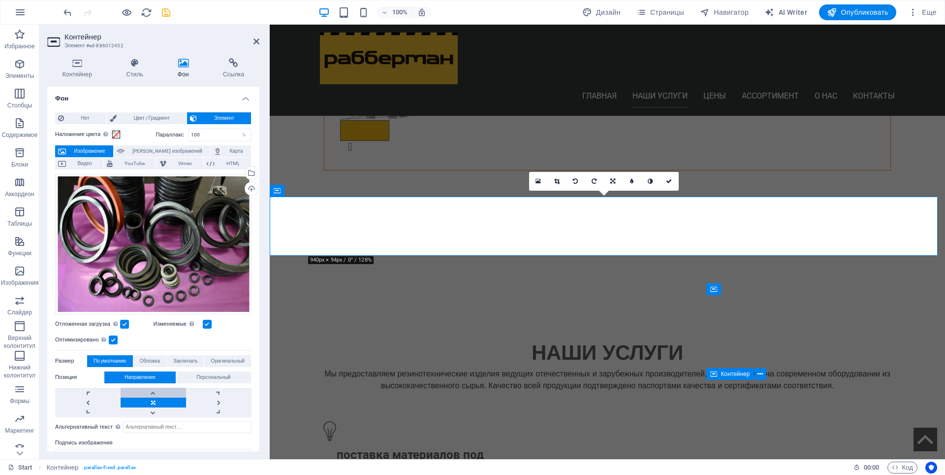
click at [148, 387] on link at bounding box center [153, 392] width 65 height 10
click at [153, 410] on link at bounding box center [153, 412] width 65 height 10
click at [153, 360] on span "Обложка" at bounding box center [150, 361] width 20 height 12
click at [184, 359] on span "Заключать" at bounding box center [185, 361] width 25 height 12
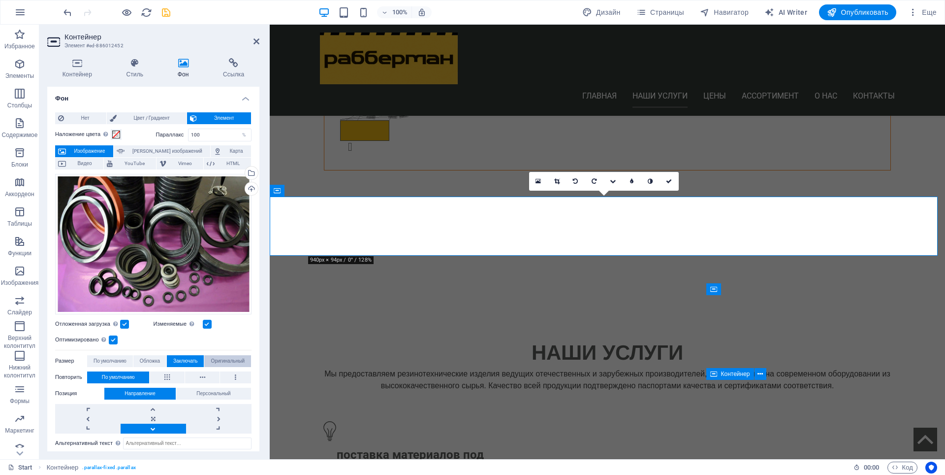
click at [224, 358] on span "Оригинальный" at bounding box center [228, 361] width 34 height 12
click at [170, 375] on button at bounding box center [167, 377] width 35 height 12
click at [204, 374] on icon at bounding box center [202, 377] width 5 height 12
click at [153, 417] on link at bounding box center [153, 419] width 65 height 10
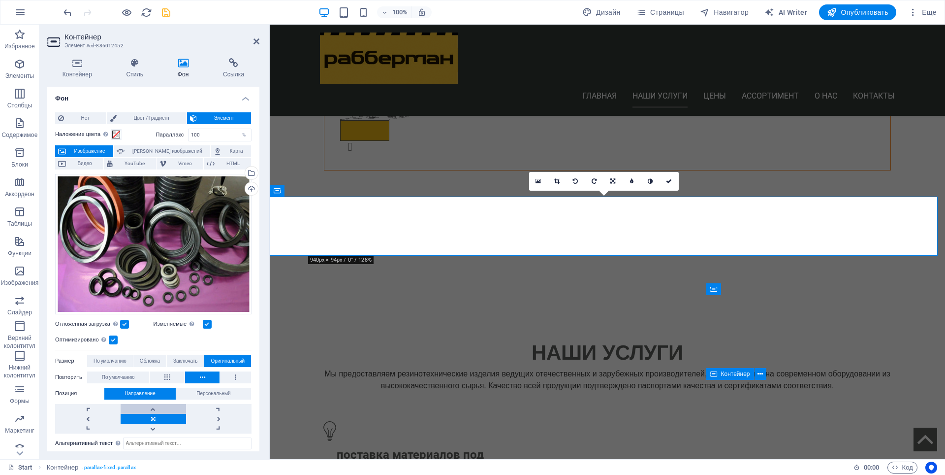
click at [151, 404] on link at bounding box center [153, 409] width 65 height 10
click at [167, 16] on icon "save" at bounding box center [166, 12] width 11 height 11
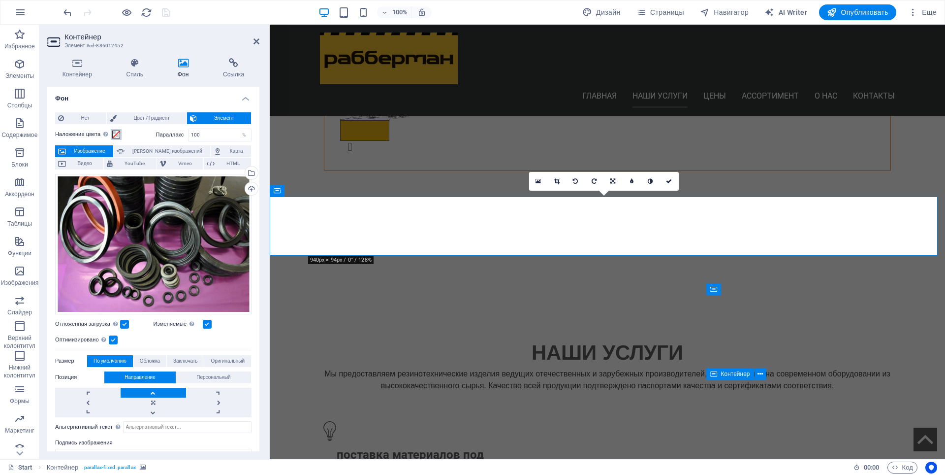
click at [114, 133] on span at bounding box center [116, 134] width 8 height 8
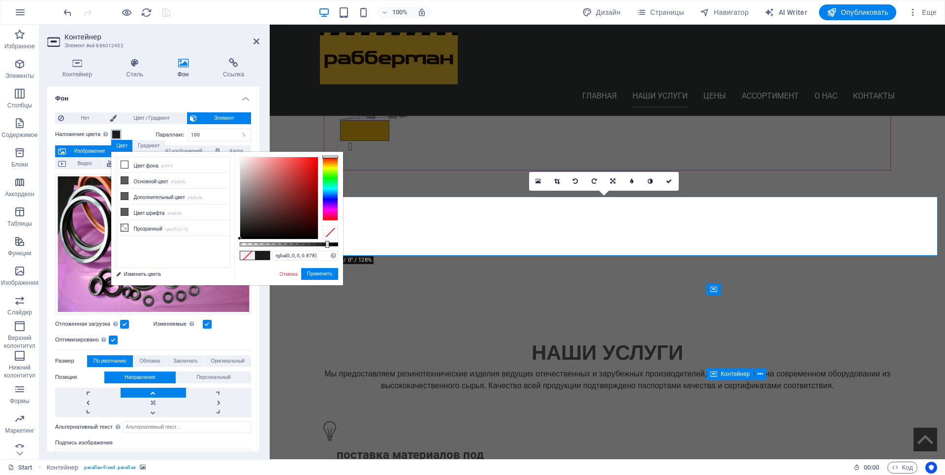
drag, startPoint x: 315, startPoint y: 247, endPoint x: 326, endPoint y: 241, distance: 12.8
click at [326, 242] on div at bounding box center [289, 244] width 98 height 4
drag, startPoint x: 246, startPoint y: 257, endPoint x: 280, endPoint y: 260, distance: 34.2
click at [247, 257] on span at bounding box center [247, 255] width 15 height 8
click at [288, 256] on input "rgba(0, 0, 0, 0.878)" at bounding box center [305, 256] width 65 height 10
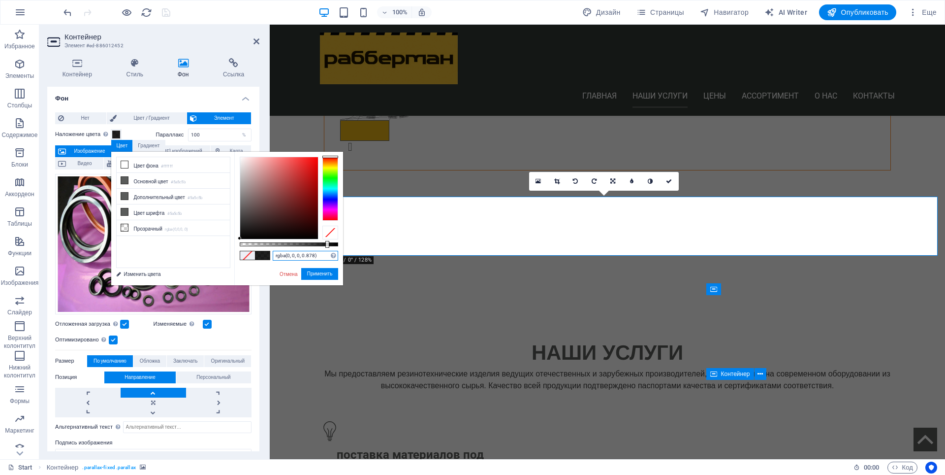
click at [288, 256] on input "rgba(0, 0, 0, 0.878)" at bounding box center [305, 256] width 65 height 10
paste input "#d1d3d2"
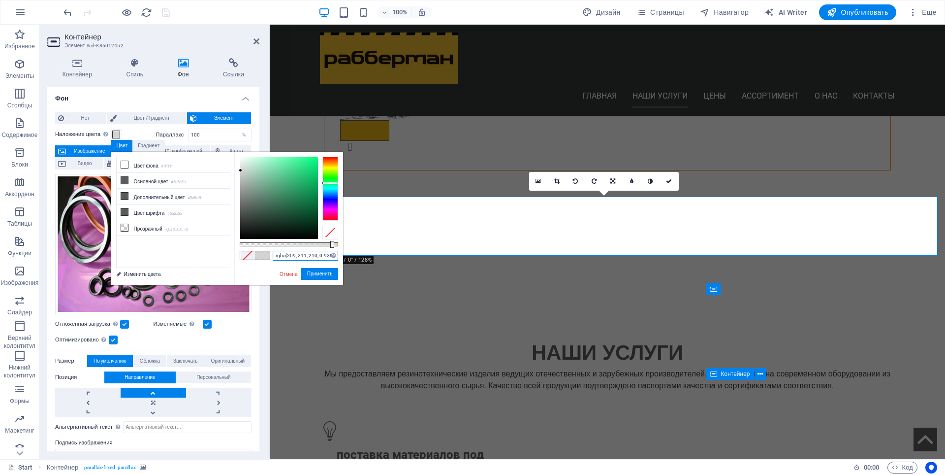
drag, startPoint x: 339, startPoint y: 244, endPoint x: 331, endPoint y: 245, distance: 7.9
click at [331, 245] on div at bounding box center [332, 244] width 4 height 7
type input "rgba(209, 211, 210, 0.928)"
click at [324, 274] on button "Применить" at bounding box center [319, 274] width 37 height 12
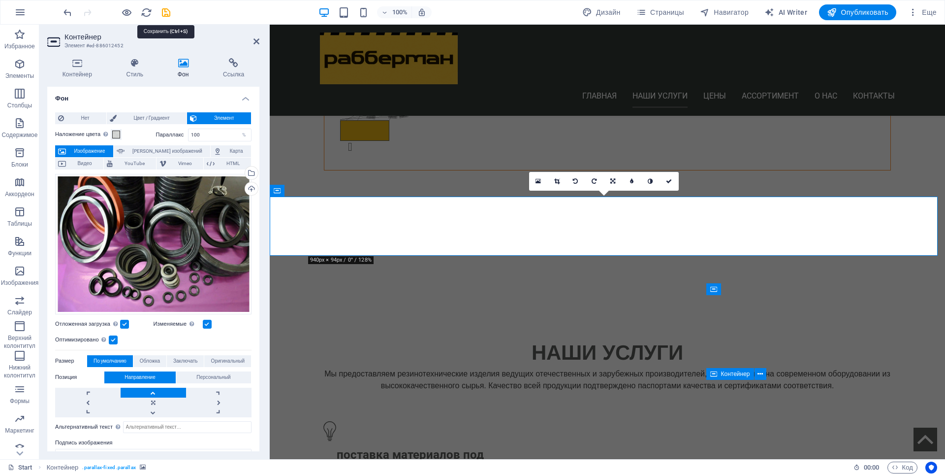
drag, startPoint x: 168, startPoint y: 13, endPoint x: 173, endPoint y: 18, distance: 7.0
click at [168, 13] on icon "save" at bounding box center [166, 12] width 11 height 11
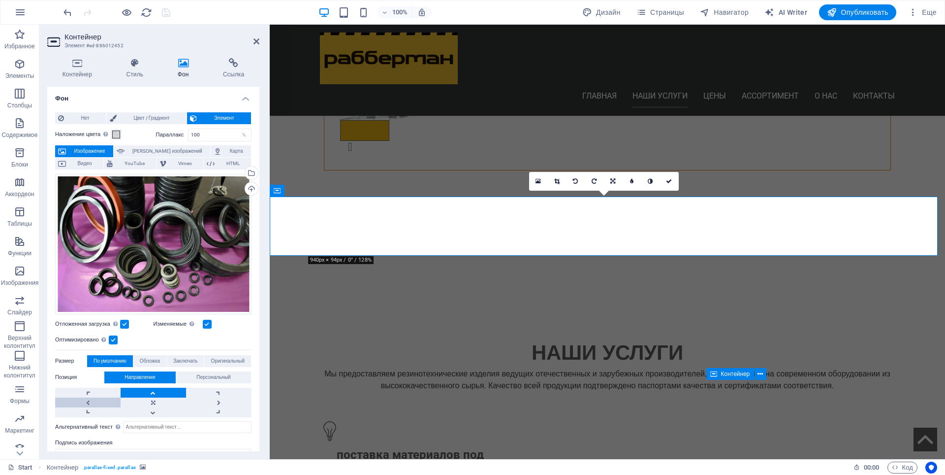
click at [87, 399] on link at bounding box center [87, 402] width 65 height 10
click at [214, 399] on link at bounding box center [218, 402] width 65 height 10
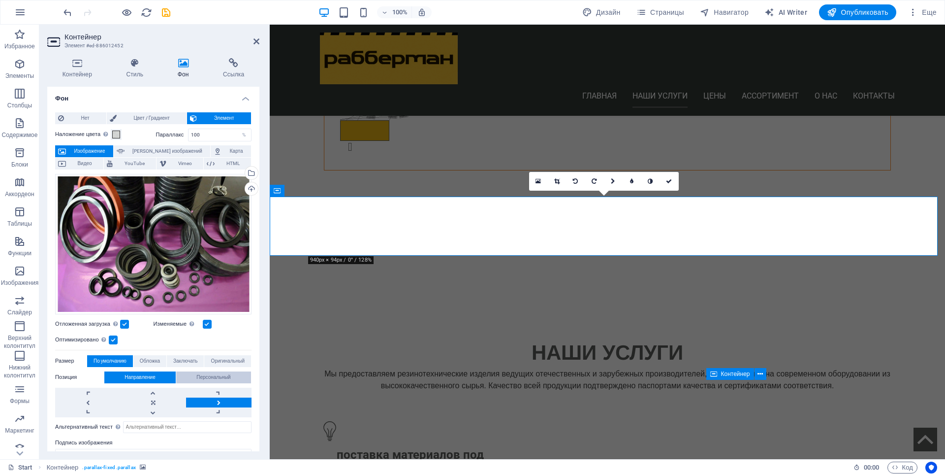
click at [213, 373] on span "Персональный" at bounding box center [213, 377] width 34 height 12
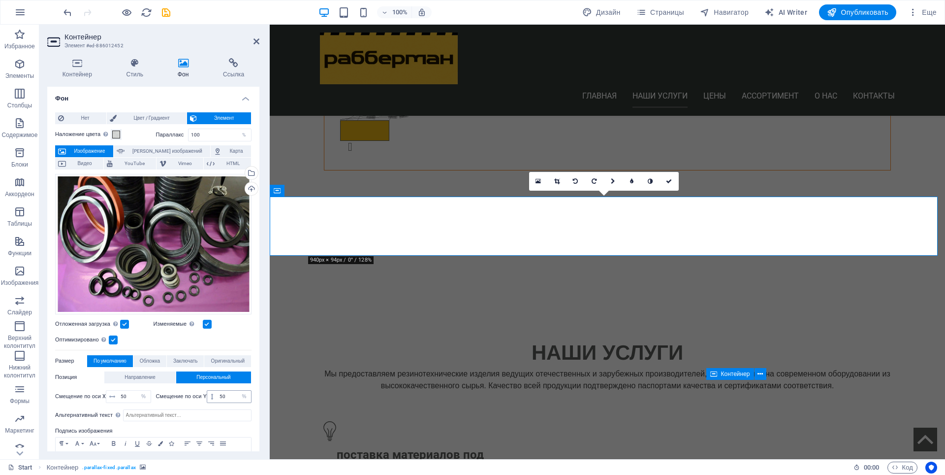
click at [211, 395] on icon at bounding box center [212, 396] width 2 height 6
click at [221, 395] on input "50" at bounding box center [234, 396] width 34 height 12
drag, startPoint x: 230, startPoint y: 393, endPoint x: 218, endPoint y: 394, distance: 12.3
click at [218, 394] on input "510" at bounding box center [234, 396] width 34 height 12
type input "200"
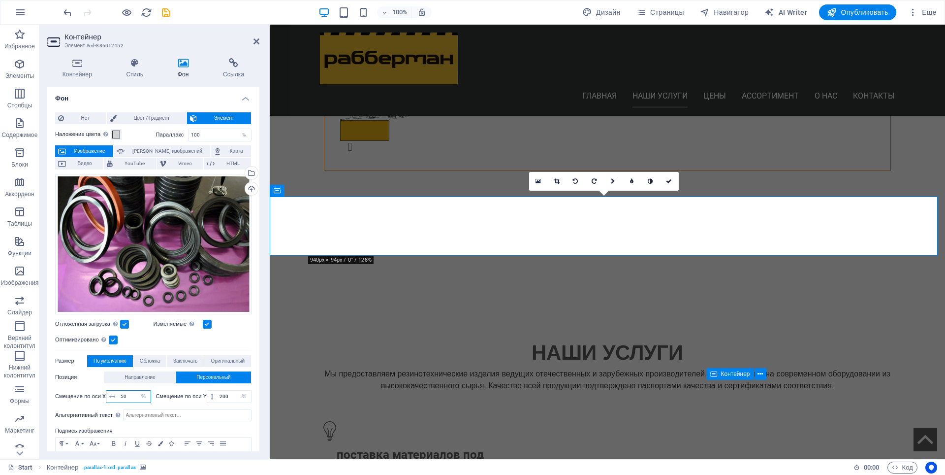
click at [121, 393] on input "50" at bounding box center [134, 396] width 32 height 12
click at [114, 395] on icon at bounding box center [112, 396] width 6 height 6
click at [124, 396] on input "250" at bounding box center [134, 396] width 32 height 12
type input "280"
drag, startPoint x: 164, startPoint y: 9, endPoint x: 167, endPoint y: 15, distance: 7.0
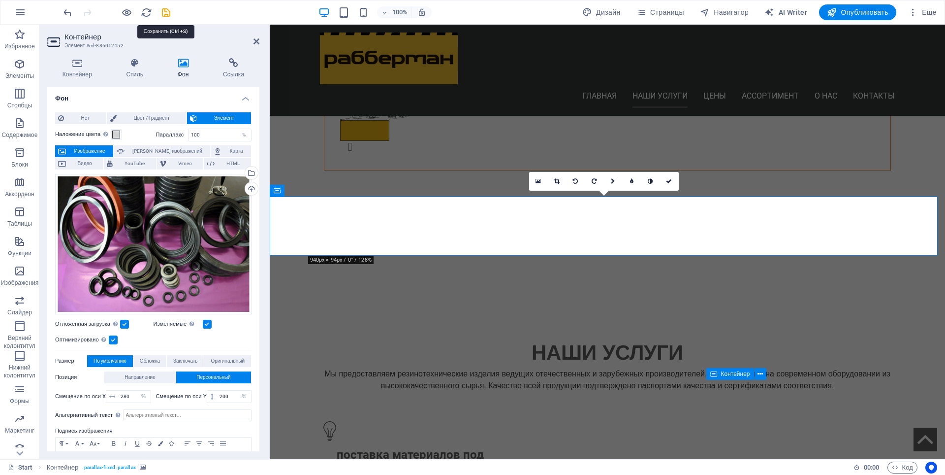
click at [165, 9] on icon "save" at bounding box center [166, 12] width 11 height 11
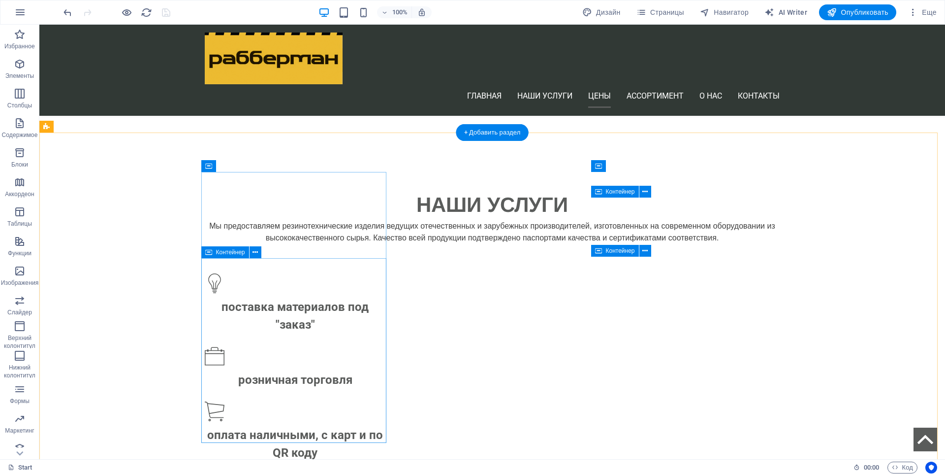
scroll to position [886, 0]
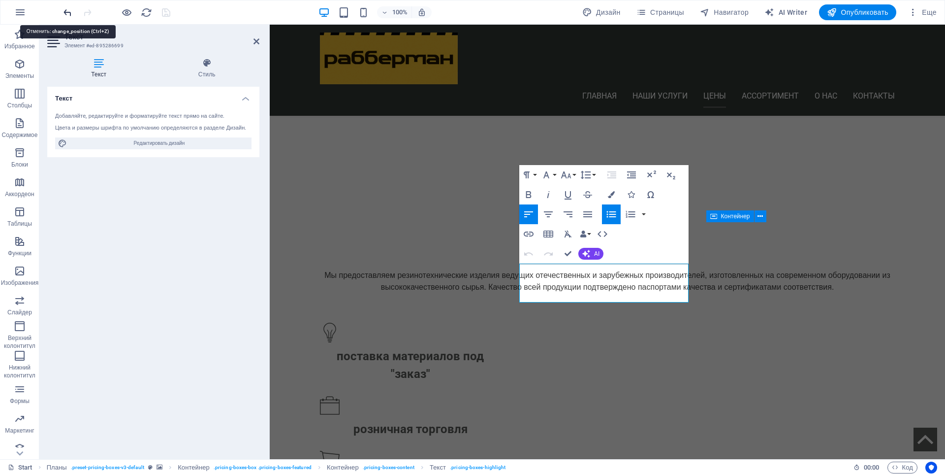
click at [67, 12] on icon "undo" at bounding box center [67, 12] width 11 height 11
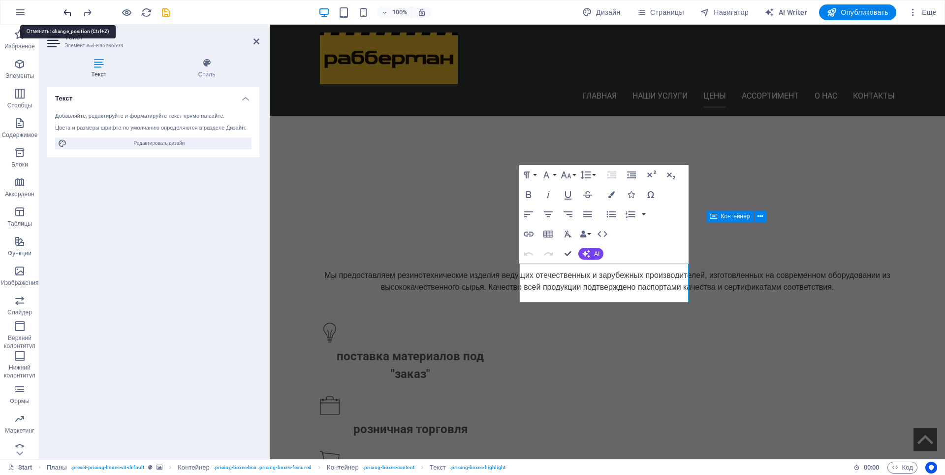
click at [67, 12] on icon "undo" at bounding box center [67, 12] width 11 height 11
click at [66, 13] on icon "undo" at bounding box center [67, 12] width 11 height 11
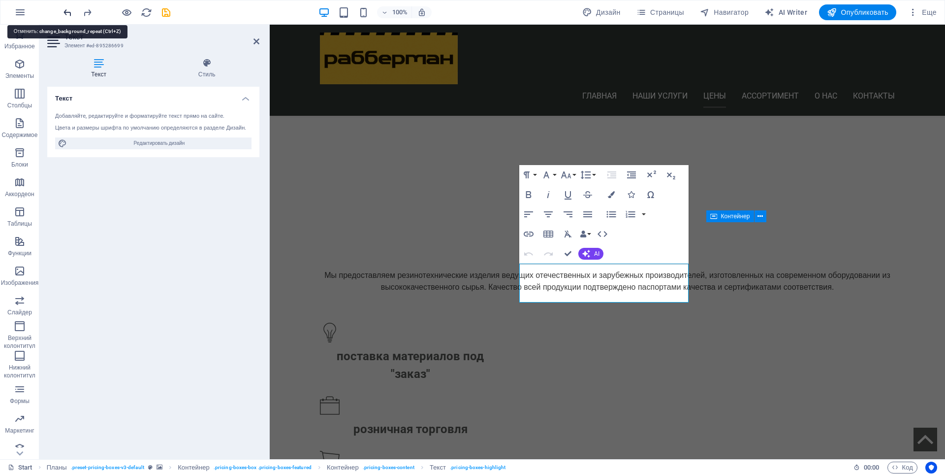
click at [66, 13] on icon "undo" at bounding box center [67, 12] width 11 height 11
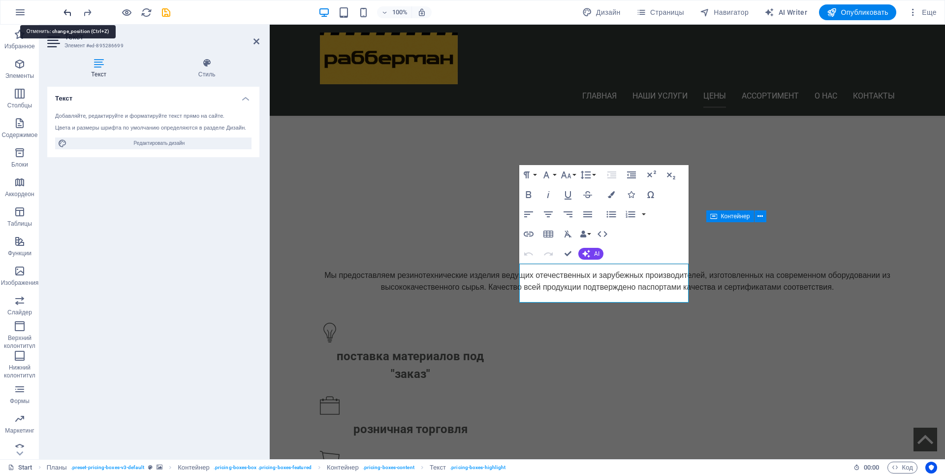
click at [66, 13] on icon "undo" at bounding box center [67, 12] width 11 height 11
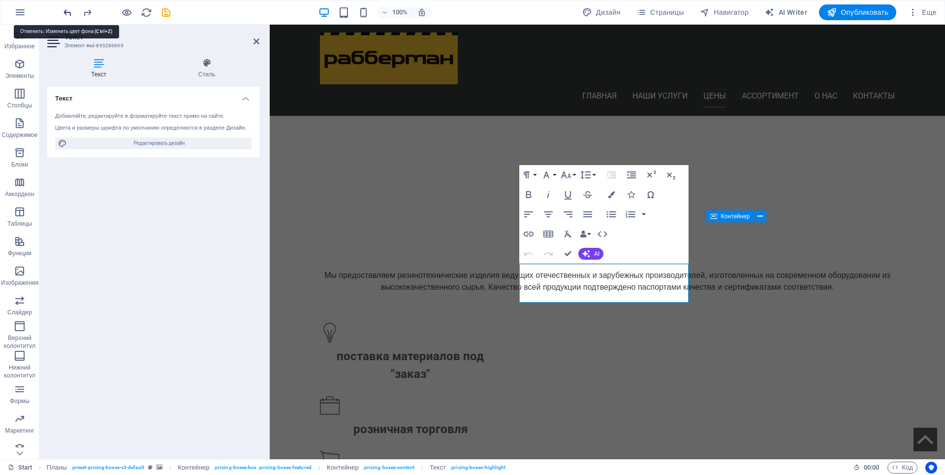
click at [66, 13] on icon "undo" at bounding box center [67, 12] width 11 height 11
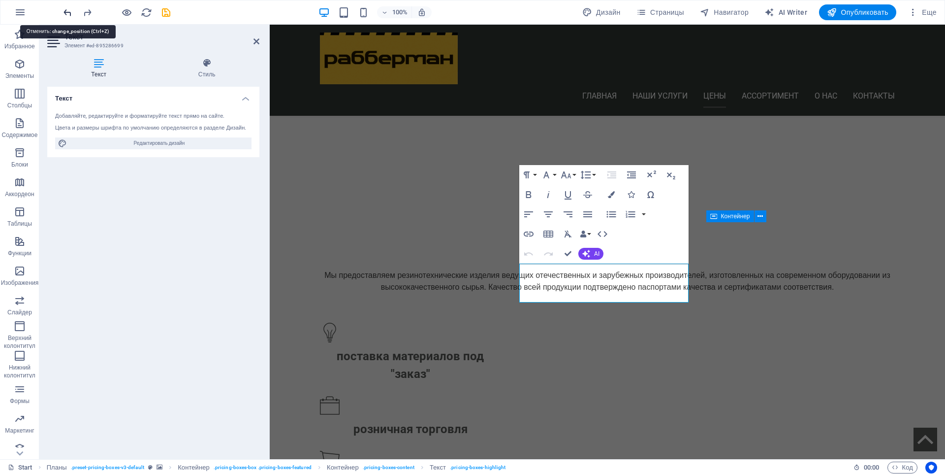
click at [66, 13] on icon "undo" at bounding box center [67, 12] width 11 height 11
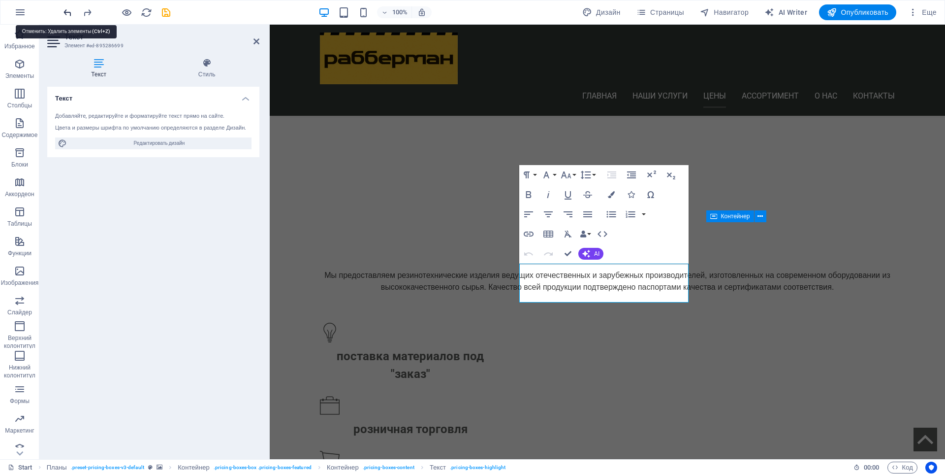
click at [66, 13] on icon "undo" at bounding box center [67, 12] width 11 height 11
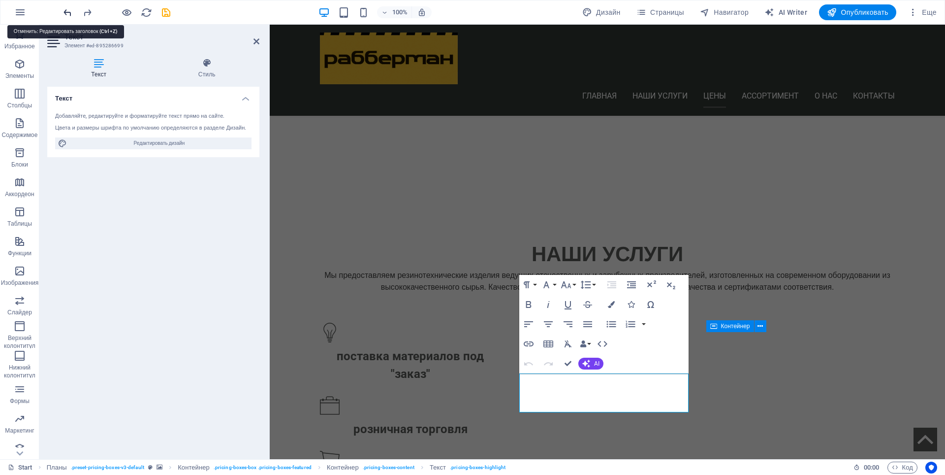
click at [66, 13] on icon "undo" at bounding box center [67, 12] width 11 height 11
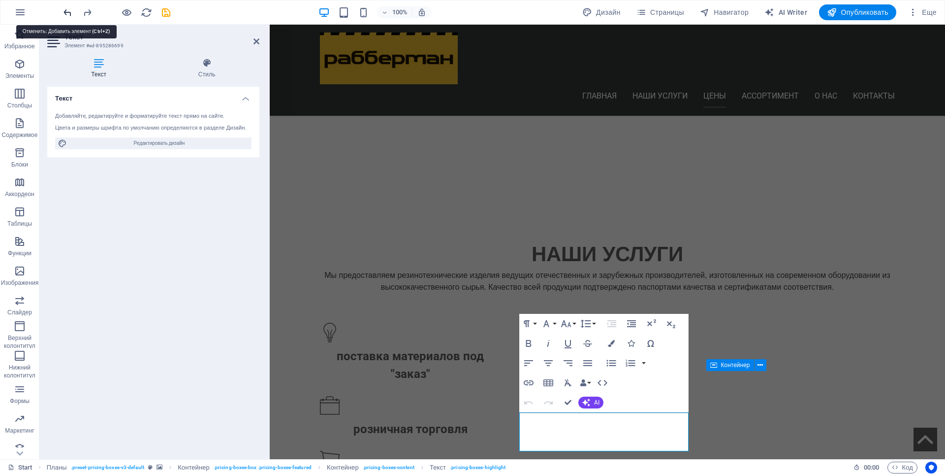
click at [66, 13] on icon "undo" at bounding box center [67, 12] width 11 height 11
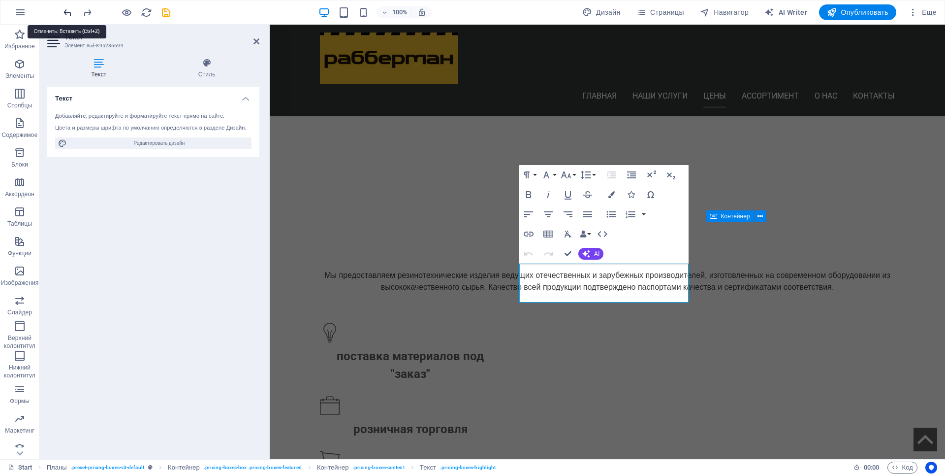
click at [66, 13] on icon "undo" at bounding box center [67, 12] width 11 height 11
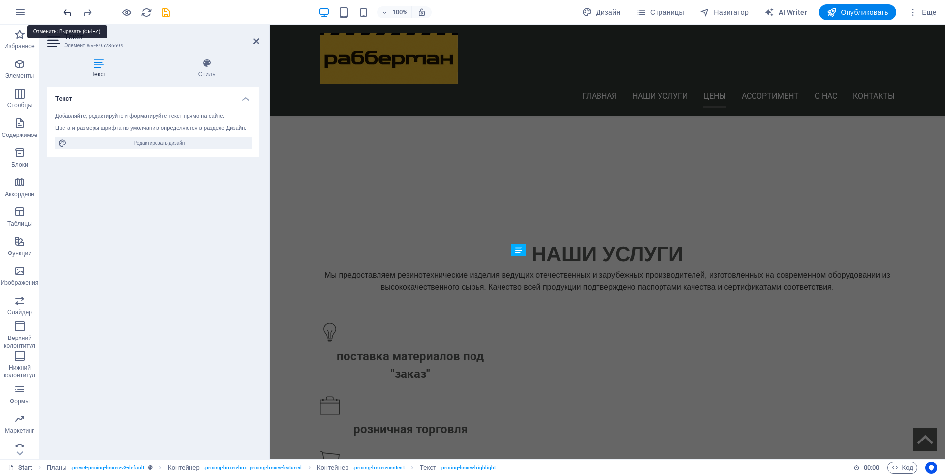
click at [66, 13] on icon "undo" at bounding box center [67, 12] width 11 height 11
click at [66, 13] on div at bounding box center [117, 12] width 110 height 16
click at [256, 45] on link at bounding box center [257, 41] width 6 height 8
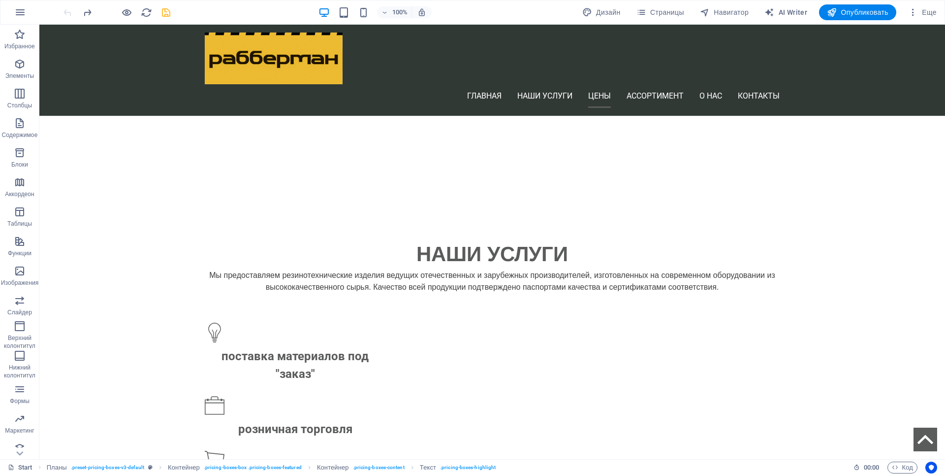
click at [164, 11] on icon "save" at bounding box center [166, 12] width 11 height 11
click at [90, 14] on icon "redo" at bounding box center [87, 12] width 11 height 11
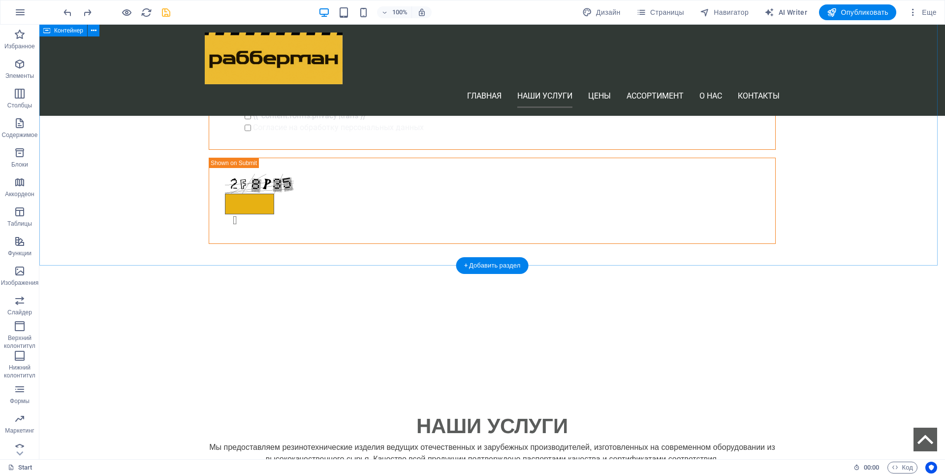
scroll to position [689, 0]
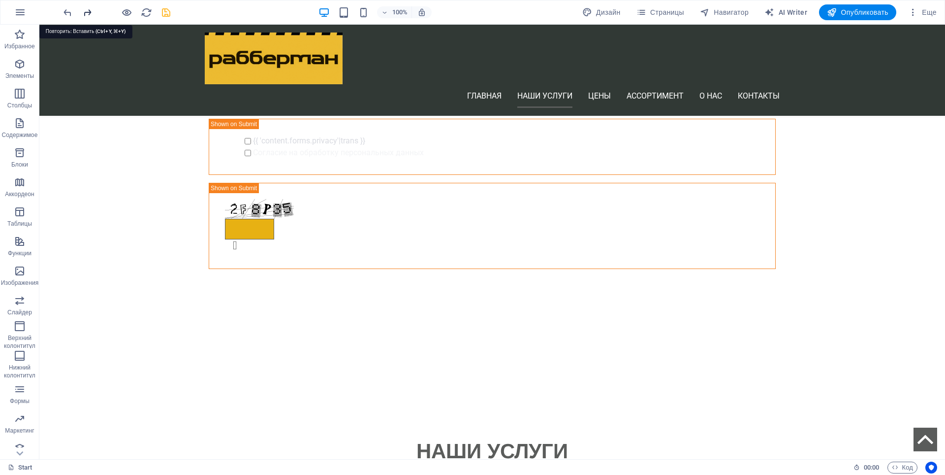
click at [88, 13] on icon "redo" at bounding box center [87, 12] width 11 height 11
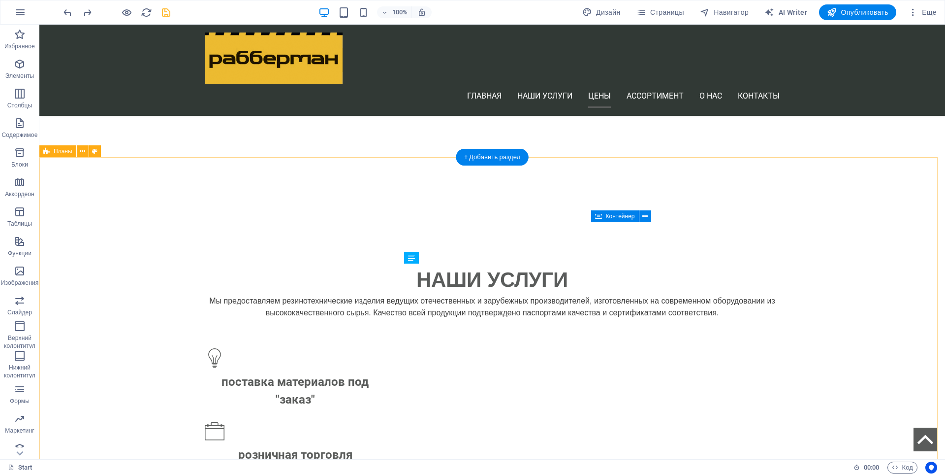
scroll to position [886, 0]
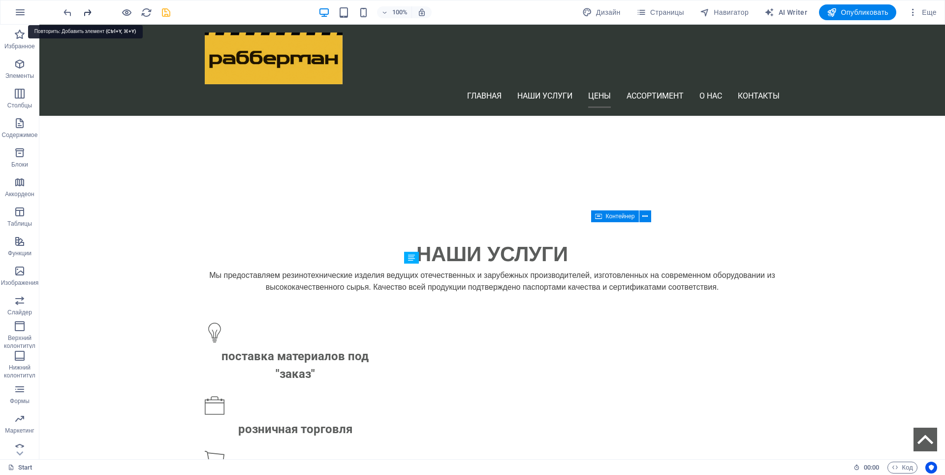
click at [87, 11] on icon "redo" at bounding box center [87, 12] width 11 height 11
click at [67, 12] on icon "undo" at bounding box center [67, 12] width 11 height 11
click at [68, 12] on icon "undo" at bounding box center [67, 12] width 11 height 11
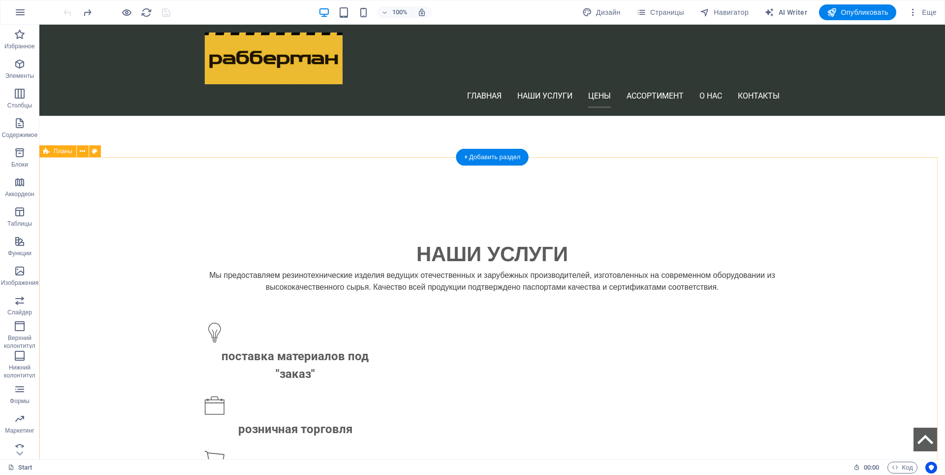
click at [96, 151] on icon at bounding box center [94, 151] width 5 height 10
select select "px"
select select "preset-pricing-boxes-v3-default"
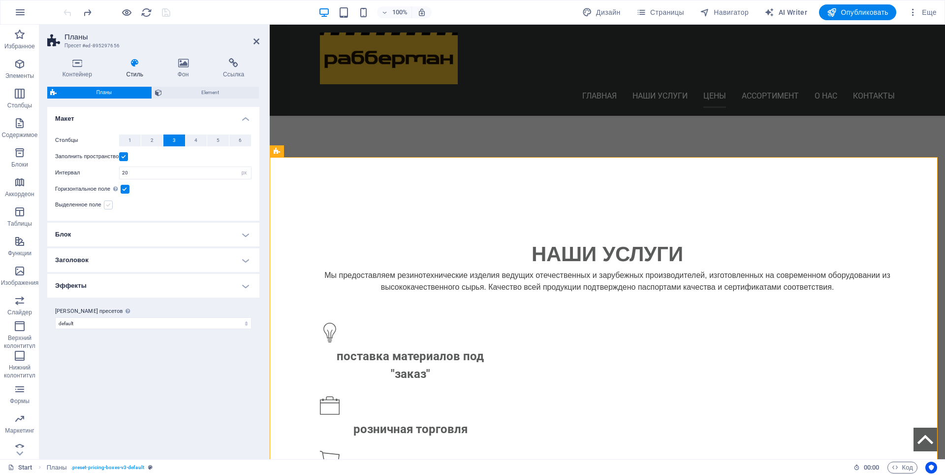
click at [110, 206] on label at bounding box center [108, 204] width 9 height 9
click at [0, 0] on input "Выделенное поле" at bounding box center [0, 0] width 0 height 0
click at [110, 206] on label at bounding box center [108, 204] width 9 height 9
click at [0, 0] on input "Выделенное поле" at bounding box center [0, 0] width 0 height 0
click at [110, 206] on label at bounding box center [108, 204] width 9 height 9
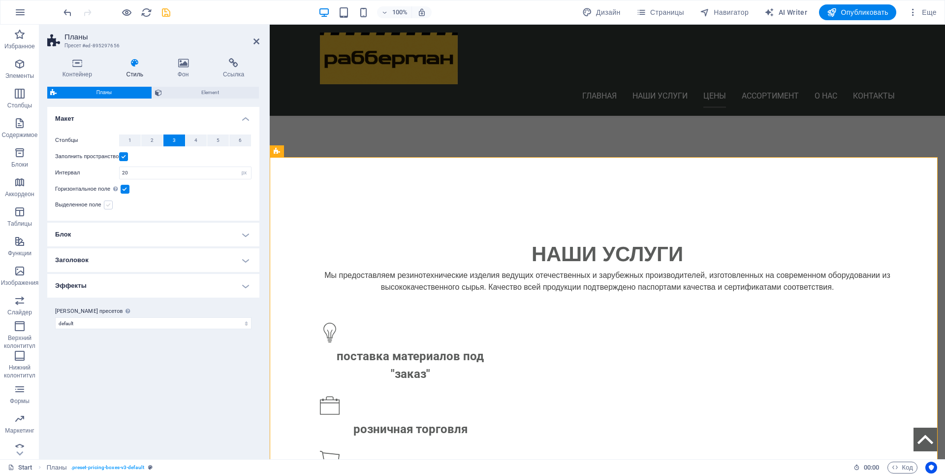
click at [0, 0] on input "Выделенное поле" at bounding box center [0, 0] width 0 height 0
click at [66, 11] on icon "undo" at bounding box center [67, 12] width 11 height 11
click at [183, 64] on icon at bounding box center [182, 63] width 41 height 10
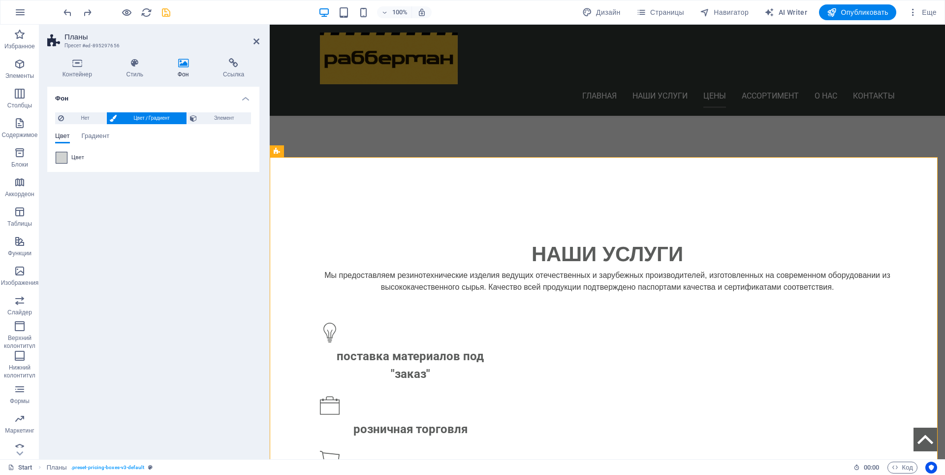
click at [65, 158] on span at bounding box center [61, 157] width 11 height 11
type input "#d1d3d2"
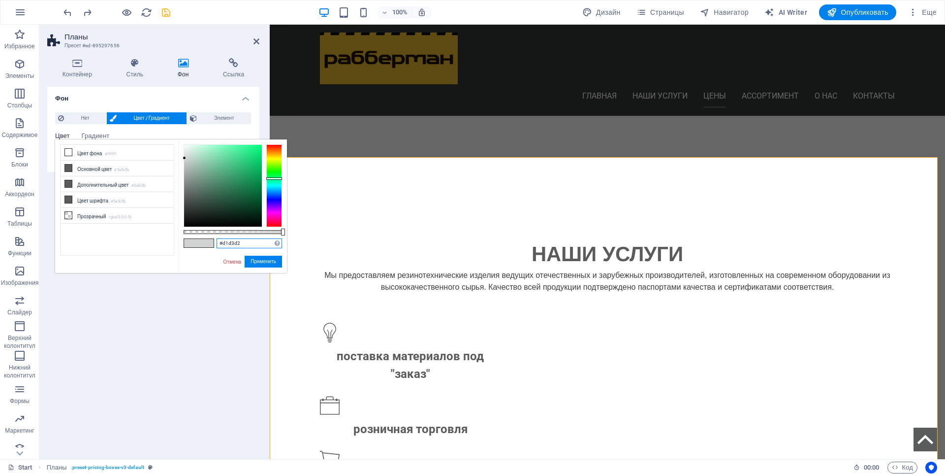
drag, startPoint x: 247, startPoint y: 241, endPoint x: 218, endPoint y: 245, distance: 28.8
click at [218, 245] on input "#d1d3d2" at bounding box center [249, 243] width 65 height 10
click at [322, 115] on div "H3" at bounding box center [339, 109] width 45 height 12
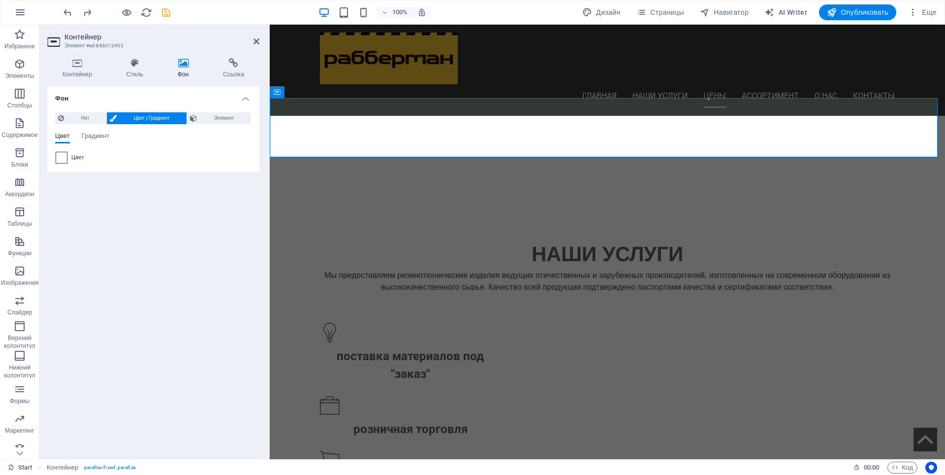
click at [60, 160] on span at bounding box center [61, 157] width 11 height 11
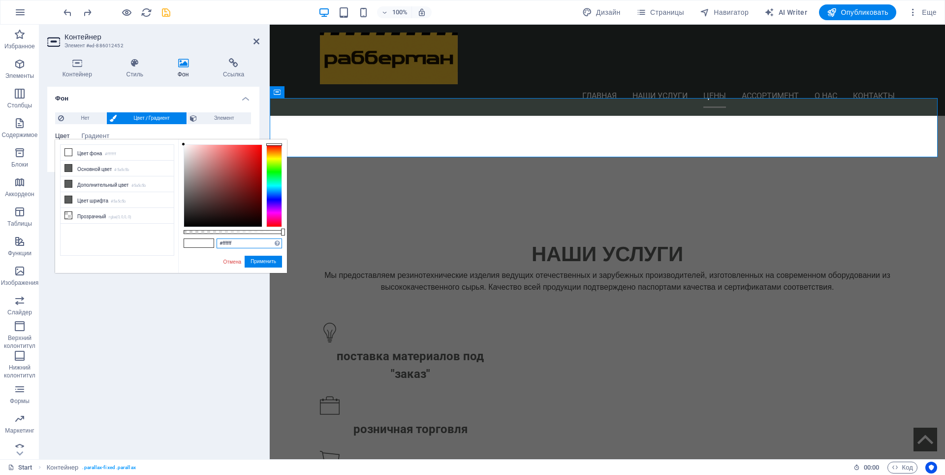
drag, startPoint x: 240, startPoint y: 240, endPoint x: 211, endPoint y: 243, distance: 29.6
click at [211, 243] on div "#ffffff Поддерживаемые форматы #0852ed rgb(8, 82, 237) rgba(8, 82, 237, 90%) hs…" at bounding box center [232, 277] width 109 height 276
paste input "d1d3d2"
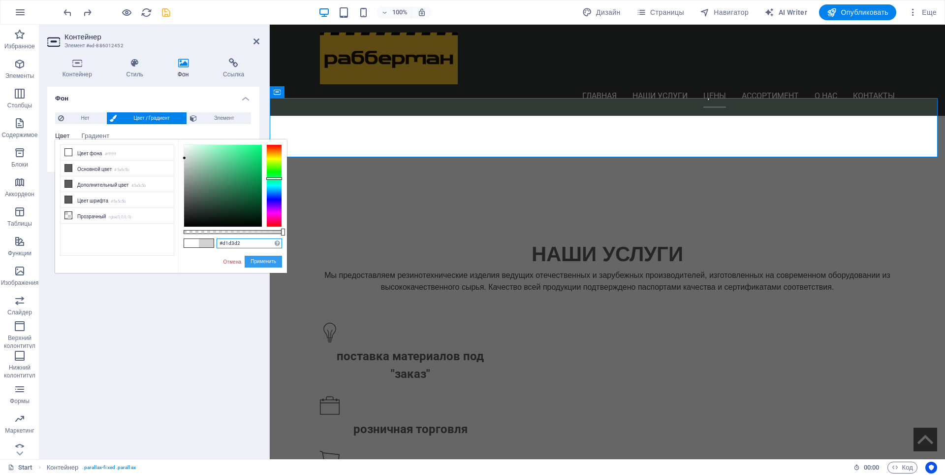
type input "#d1d3d2"
click at [262, 258] on button "Применить" at bounding box center [263, 262] width 37 height 12
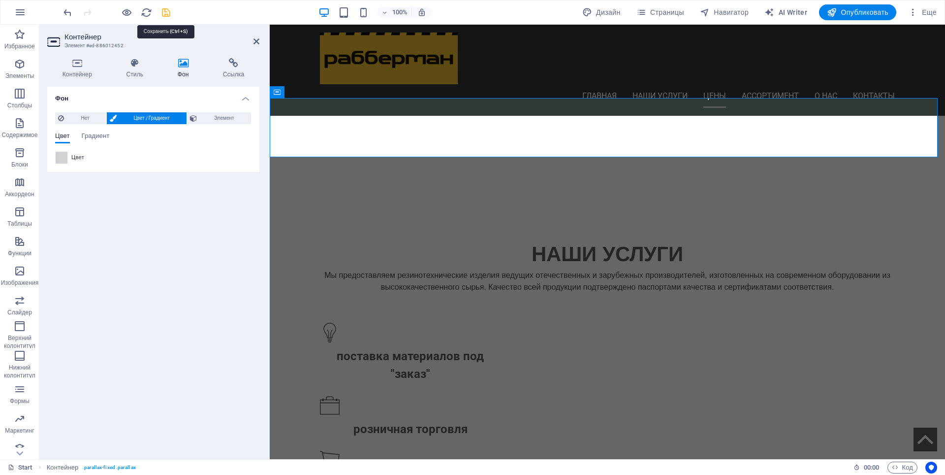
click at [163, 13] on icon "save" at bounding box center [166, 12] width 11 height 11
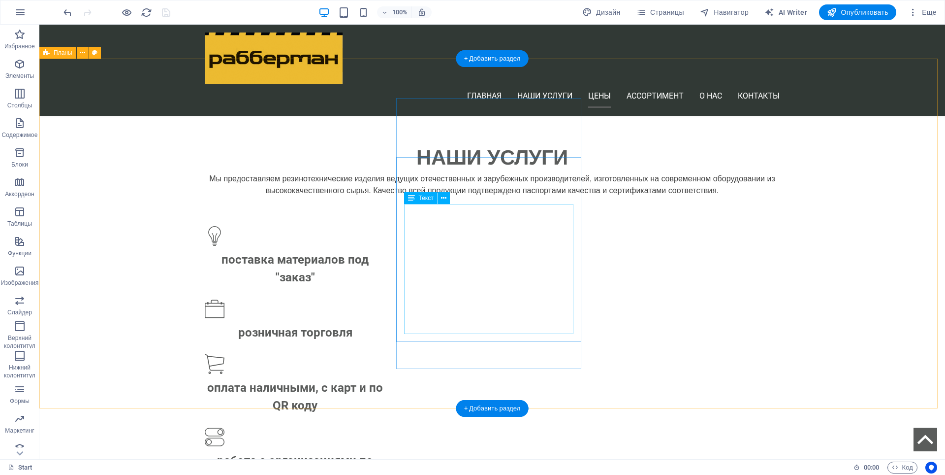
scroll to position [985, 0]
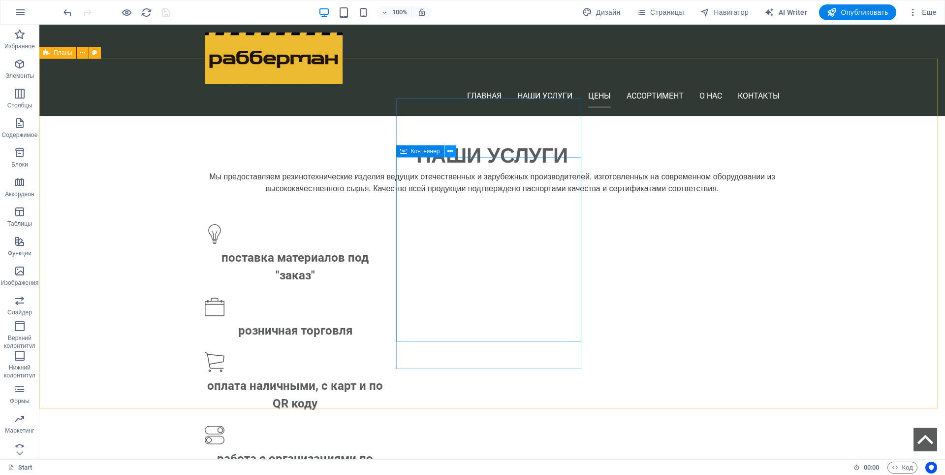
click at [451, 151] on icon at bounding box center [450, 151] width 5 height 10
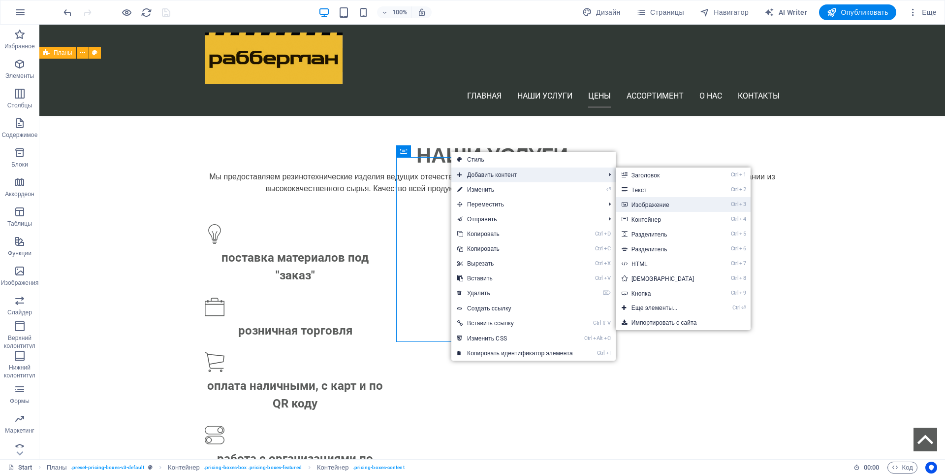
click at [658, 203] on link "Ctrl 3 Изображение" at bounding box center [665, 204] width 98 height 15
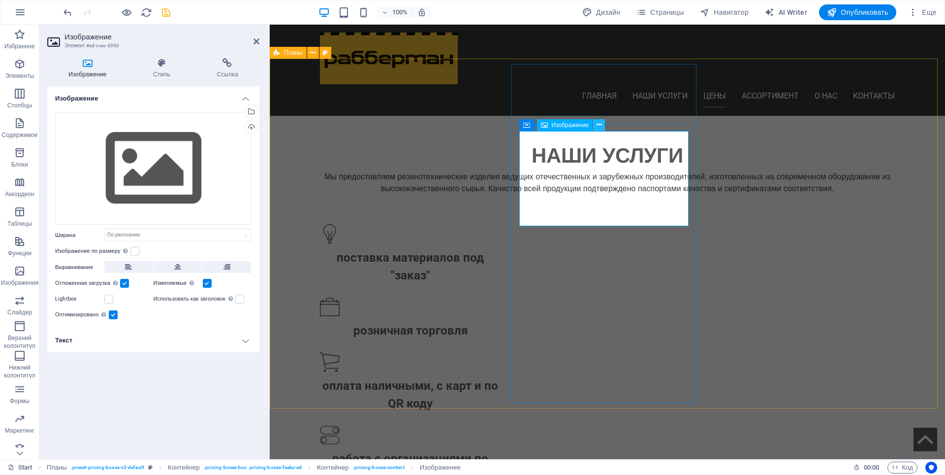
click at [598, 125] on icon at bounding box center [599, 125] width 5 height 10
click at [601, 126] on icon at bounding box center [599, 125] width 5 height 10
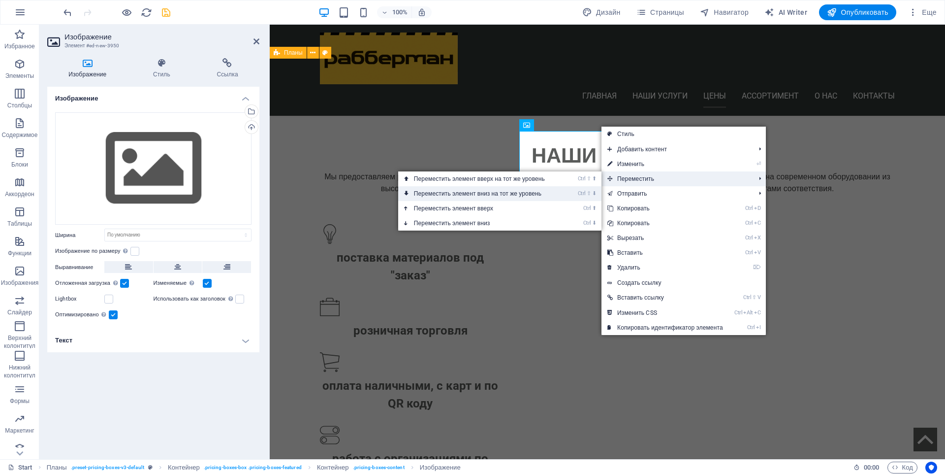
click at [466, 194] on link "Ctrl ⇧ ⬇ Переместить элемент вниз на тот же уровень" at bounding box center [481, 193] width 166 height 15
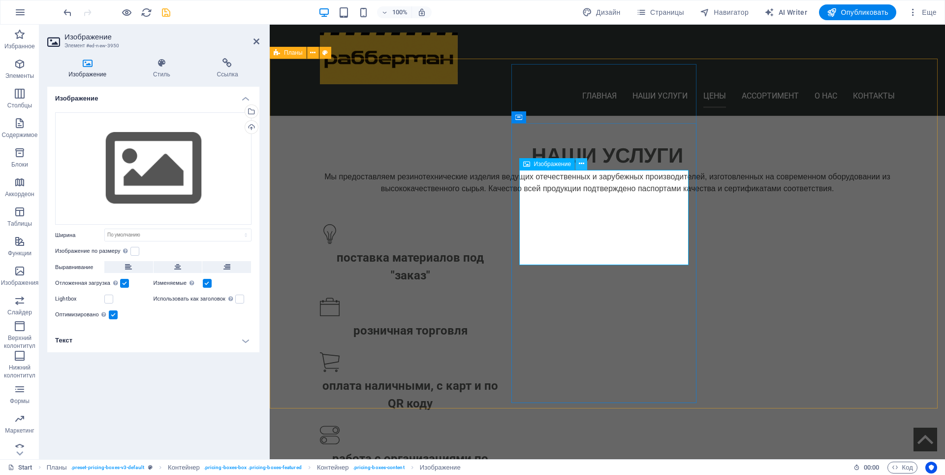
click at [581, 165] on icon at bounding box center [581, 164] width 5 height 10
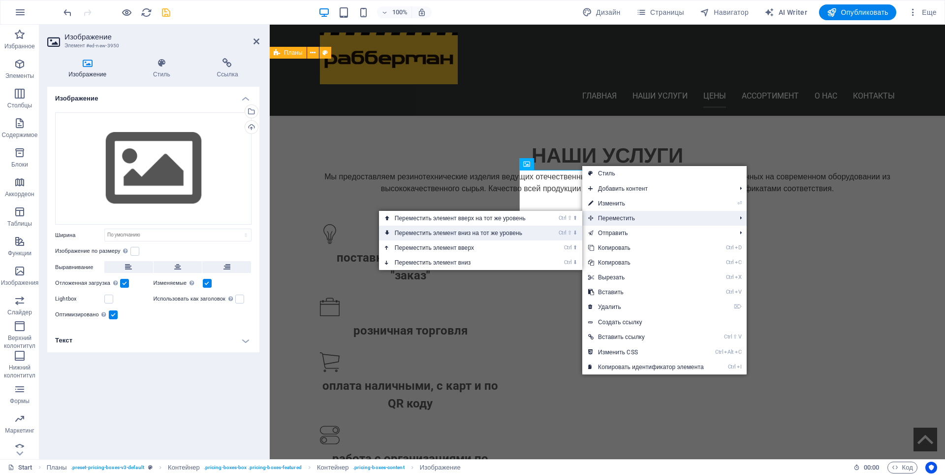
click at [423, 231] on link "Ctrl ⇧ ⬇ Переместить элемент вниз на тот же уровень" at bounding box center [462, 233] width 166 height 15
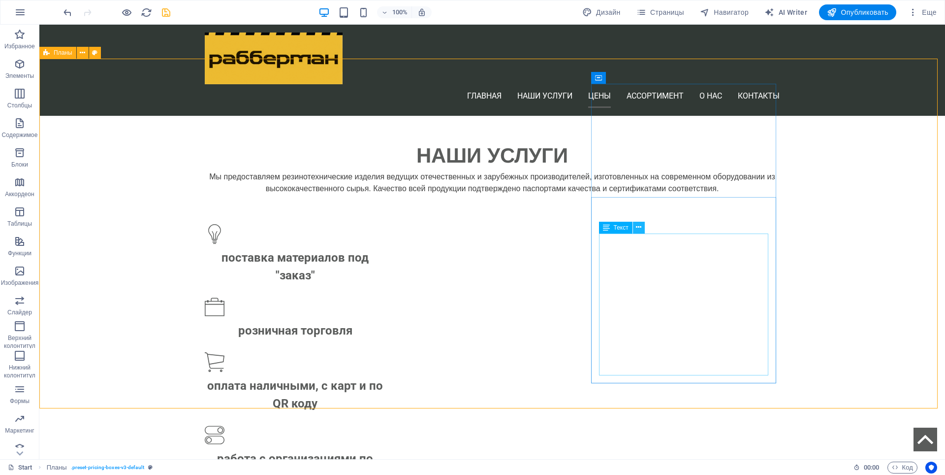
click at [641, 227] on icon at bounding box center [638, 227] width 5 height 10
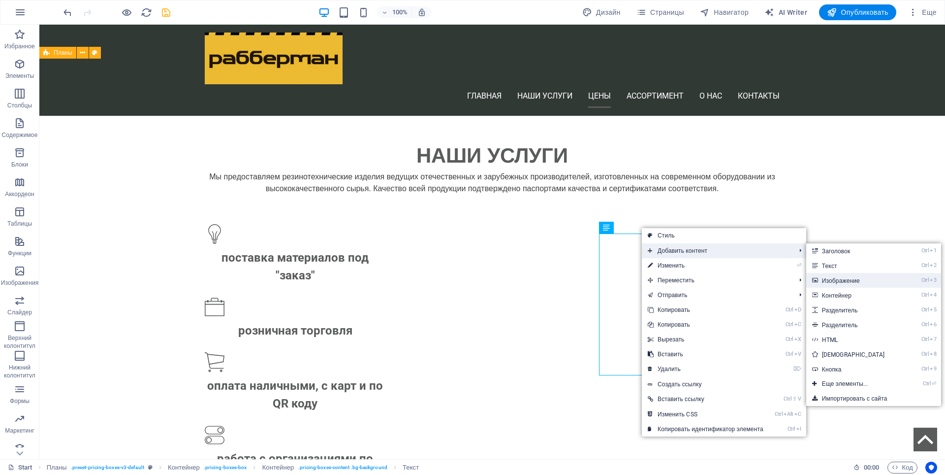
click at [836, 279] on link "Ctrl 3 Изображение" at bounding box center [855, 280] width 98 height 15
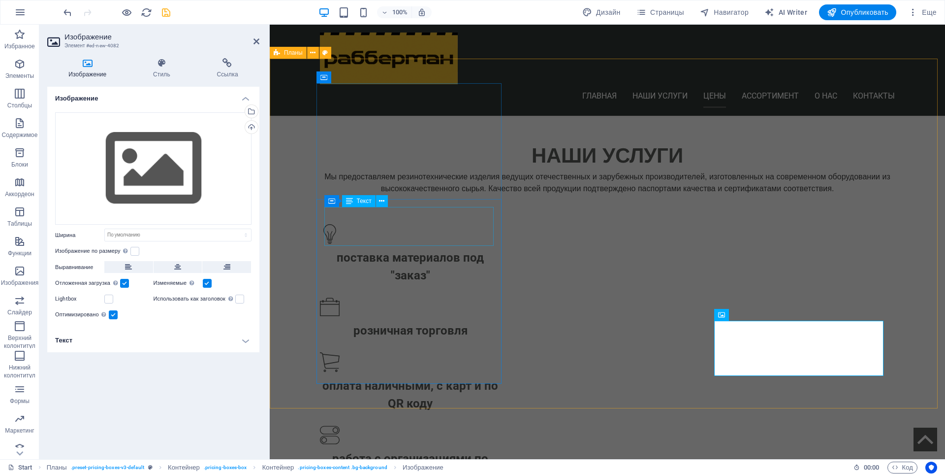
drag, startPoint x: 652, startPoint y: 226, endPoint x: 391, endPoint y: 253, distance: 262.3
drag, startPoint x: 363, startPoint y: 241, endPoint x: 370, endPoint y: 241, distance: 6.4
click at [363, 240] on icon at bounding box center [363, 240] width 5 height 10
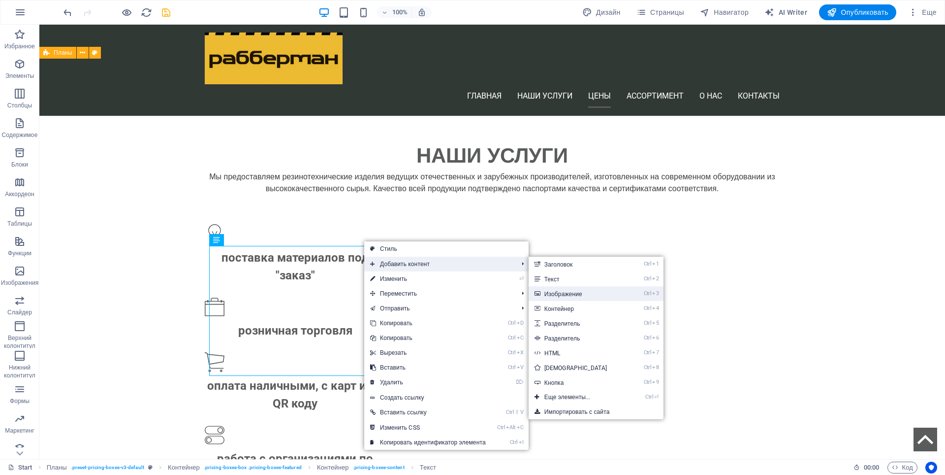
drag, startPoint x: 569, startPoint y: 291, endPoint x: 133, endPoint y: 209, distance: 443.4
click at [569, 291] on link "Ctrl 3 Изображение" at bounding box center [578, 293] width 98 height 15
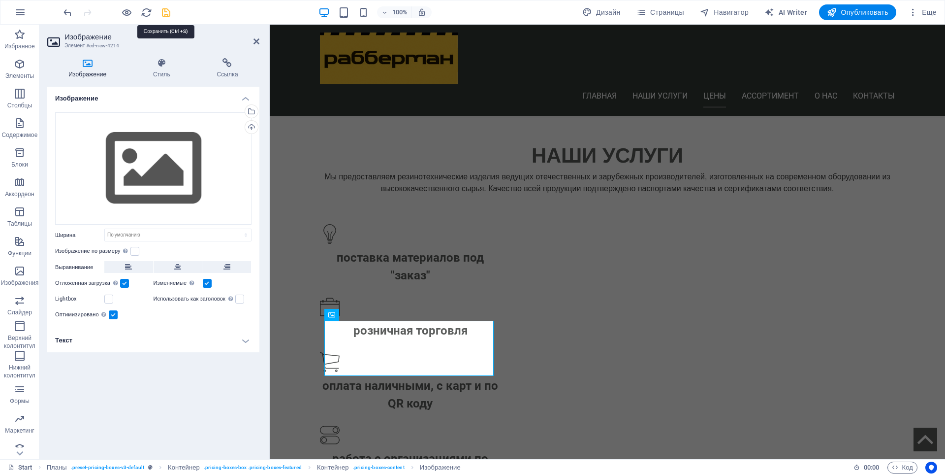
click at [163, 11] on icon "save" at bounding box center [166, 12] width 11 height 11
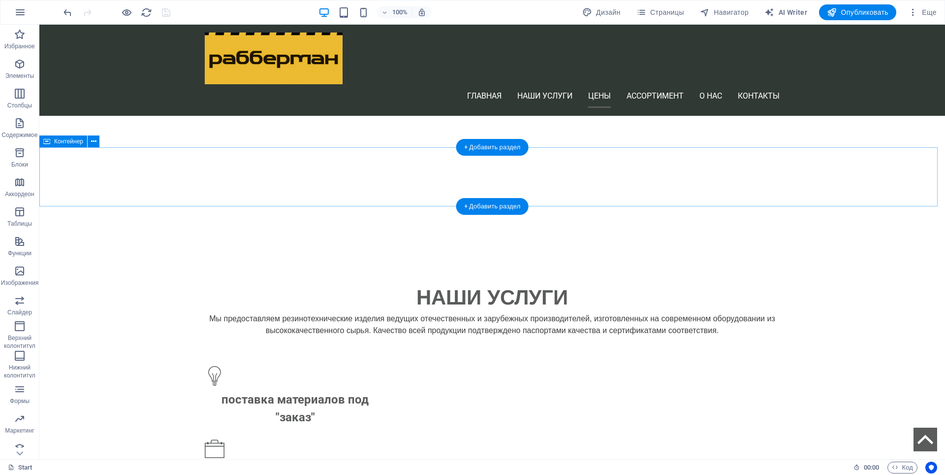
scroll to position [837, 0]
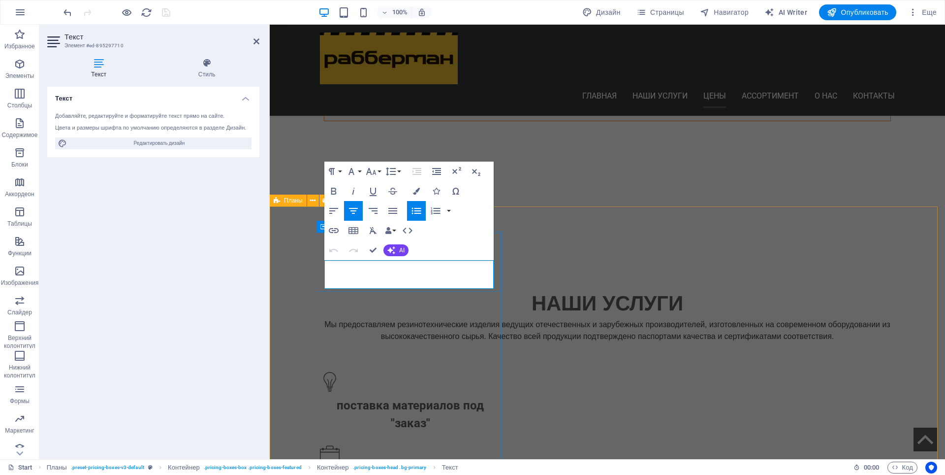
drag, startPoint x: 368, startPoint y: 269, endPoint x: 468, endPoint y: 276, distance: 100.2
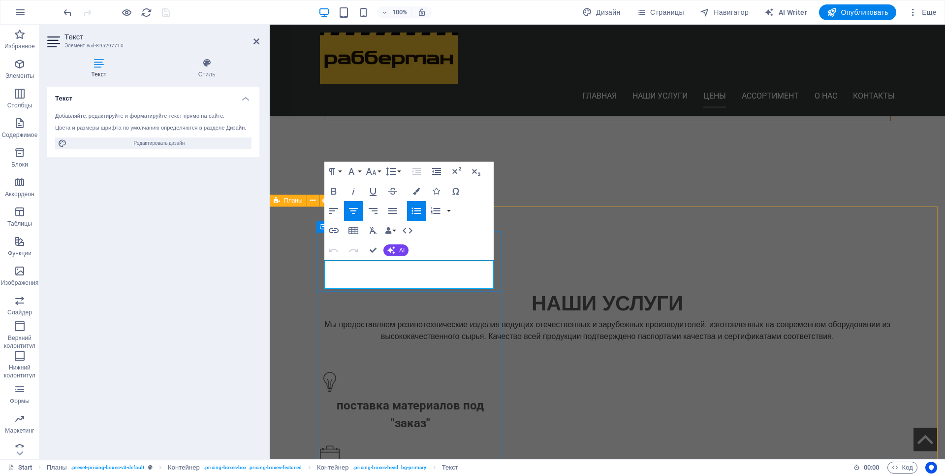
copy li "Широта ассортимента и выгодные условия сотрудничества"
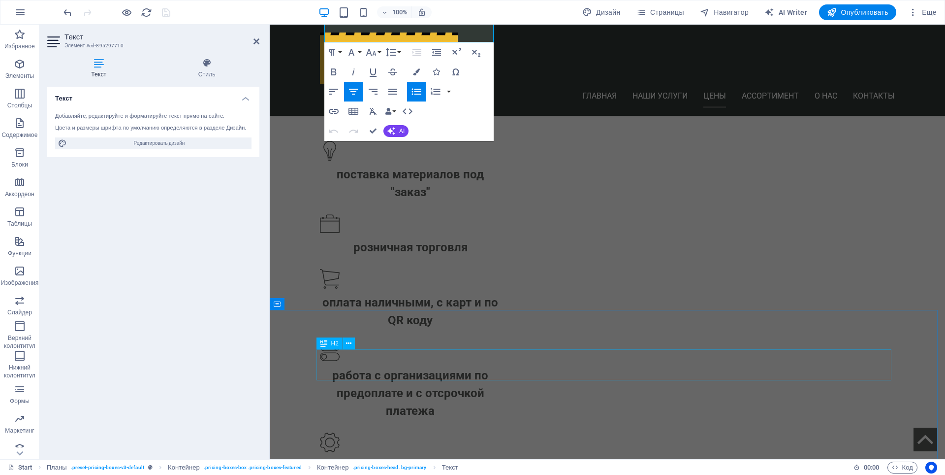
scroll to position [1083, 0]
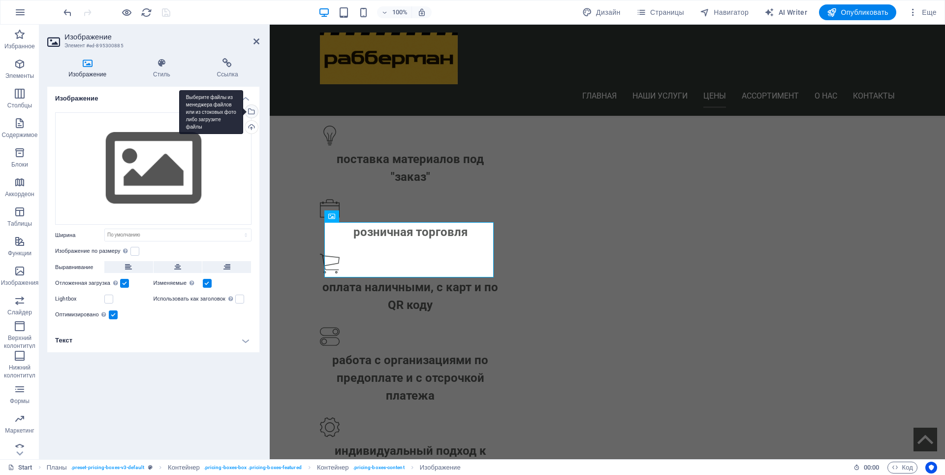
click at [253, 110] on div "Выберите файлы из менеджера файлов или из стоковых фото либо загрузите файлы" at bounding box center [250, 112] width 15 height 15
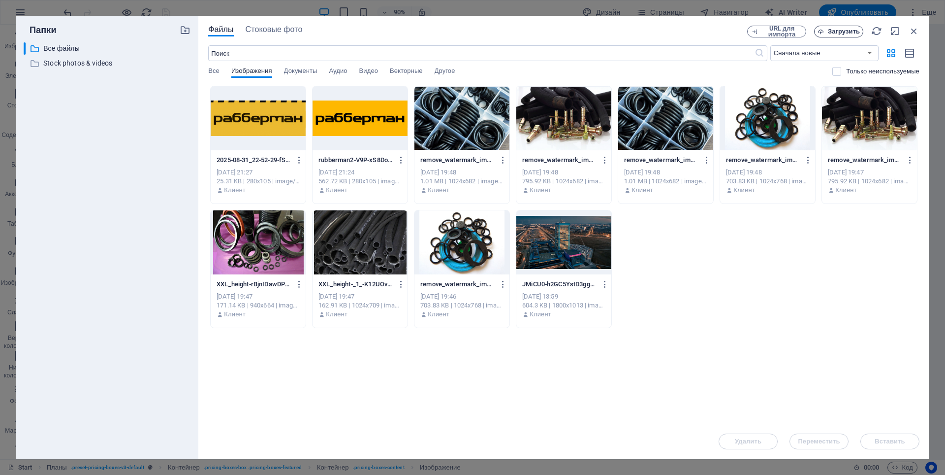
click at [838, 29] on span "Загрузить" at bounding box center [844, 32] width 32 height 6
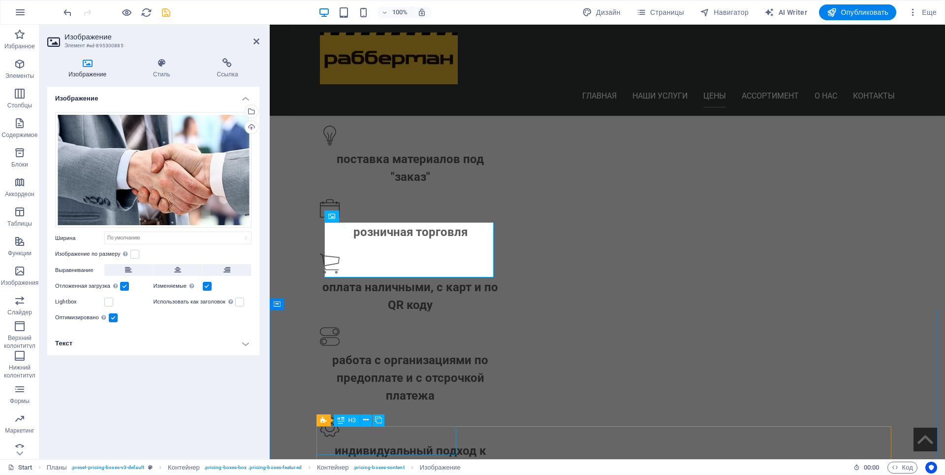
scroll to position [1095, 0]
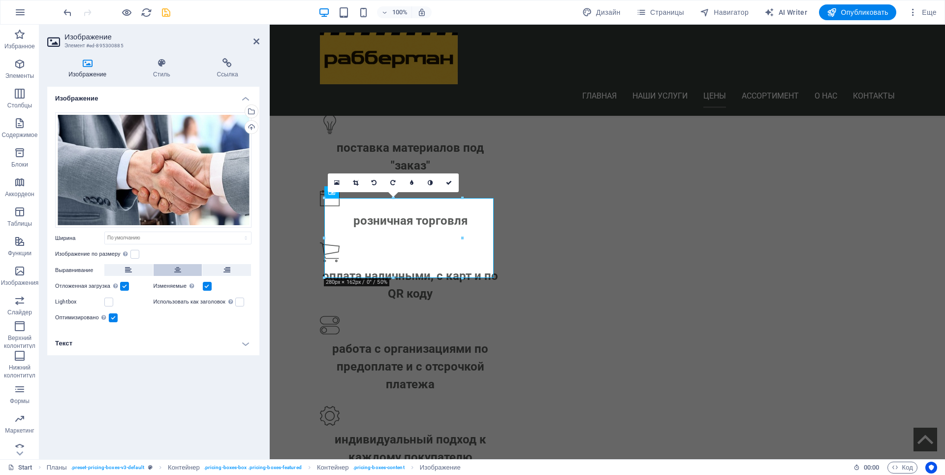
click at [176, 265] on icon at bounding box center [177, 270] width 7 height 12
click at [165, 12] on icon "save" at bounding box center [166, 12] width 11 height 11
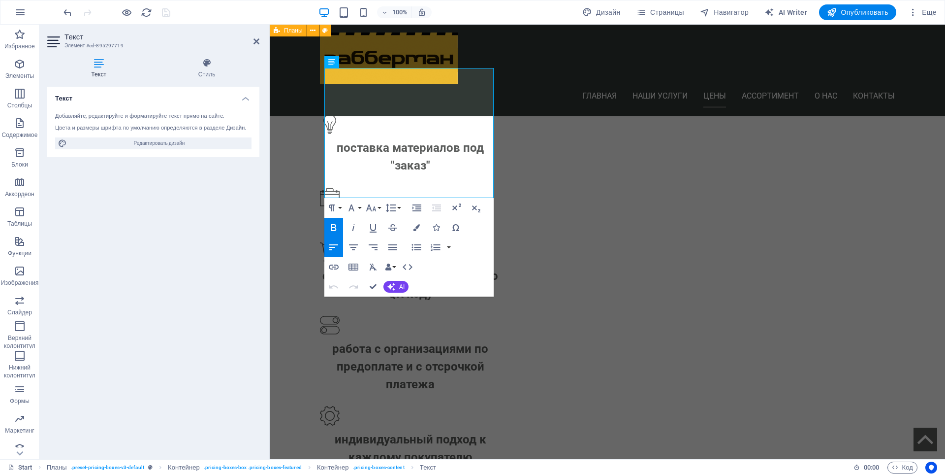
drag, startPoint x: 233, startPoint y: 229, endPoint x: 244, endPoint y: 212, distance: 20.1
click at [233, 228] on div "Текст Добавляйте, редактируйте и форматируйте текст прямо на сайте. Цвета и раз…" at bounding box center [153, 269] width 212 height 364
click at [254, 39] on icon at bounding box center [257, 41] width 6 height 8
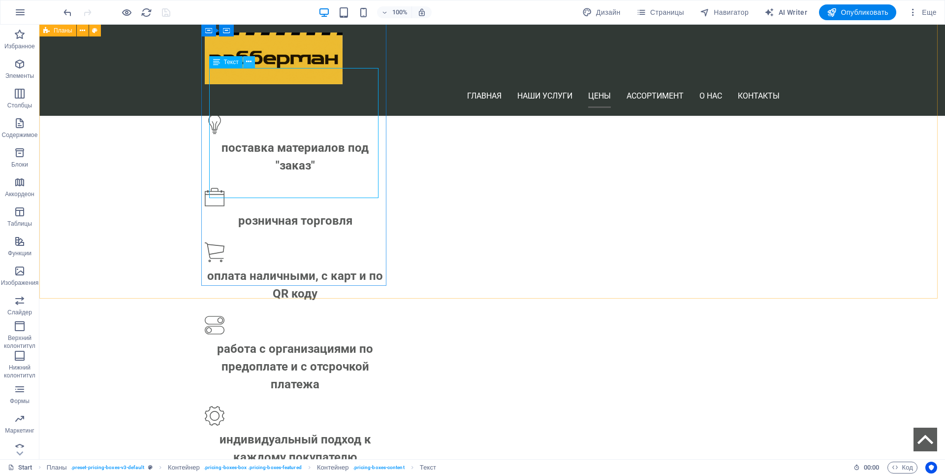
click at [250, 65] on icon at bounding box center [248, 62] width 5 height 10
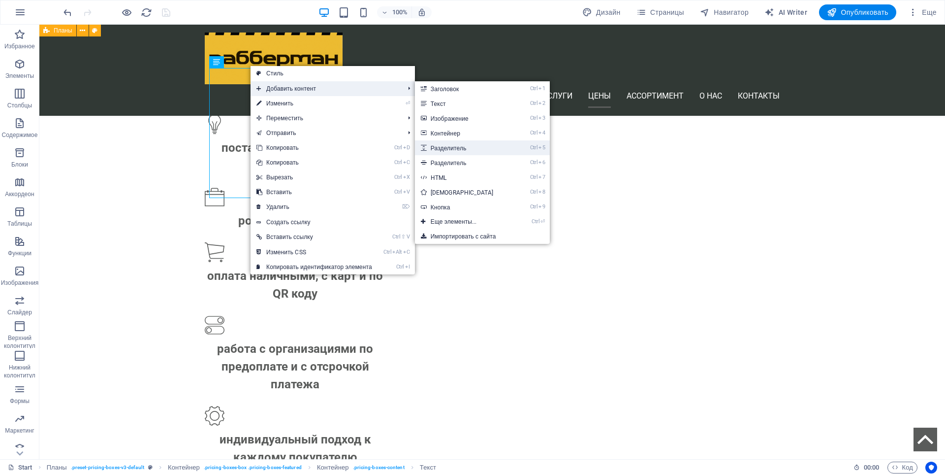
drag, startPoint x: 454, startPoint y: 145, endPoint x: 186, endPoint y: 120, distance: 269.5
click at [454, 145] on link "Ctrl 5 Разделитель" at bounding box center [464, 147] width 98 height 15
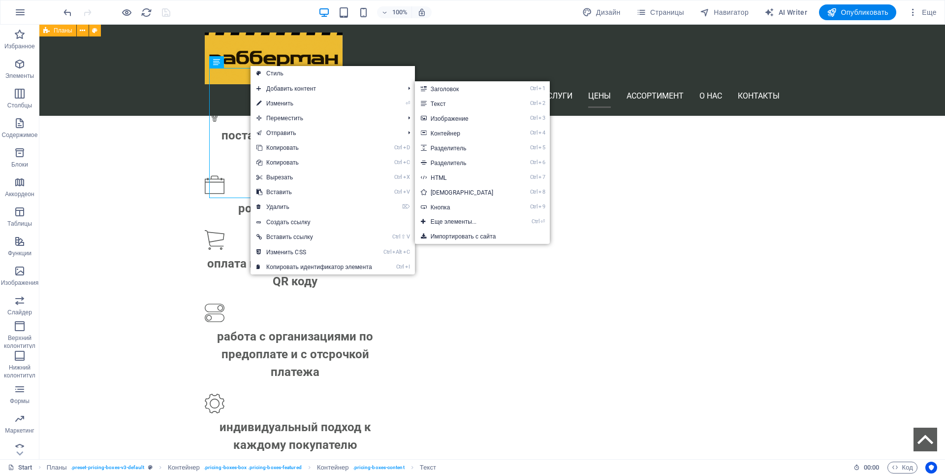
select select "px"
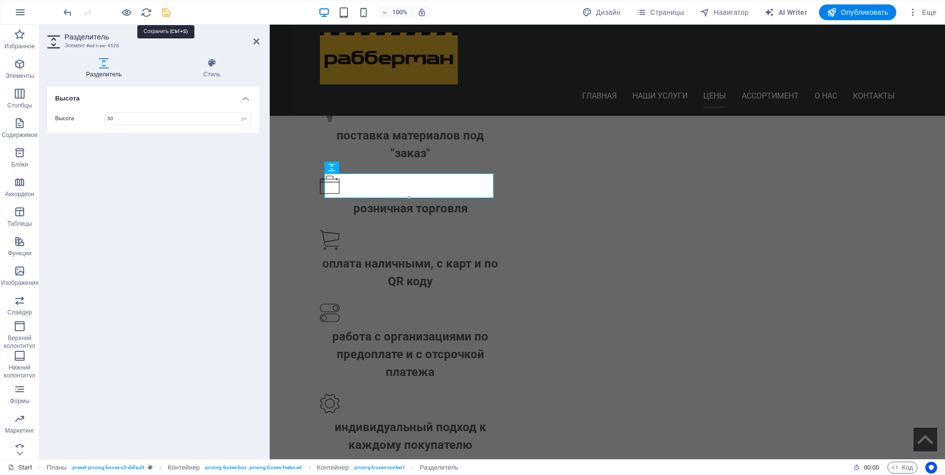
click at [163, 11] on icon "save" at bounding box center [166, 12] width 11 height 11
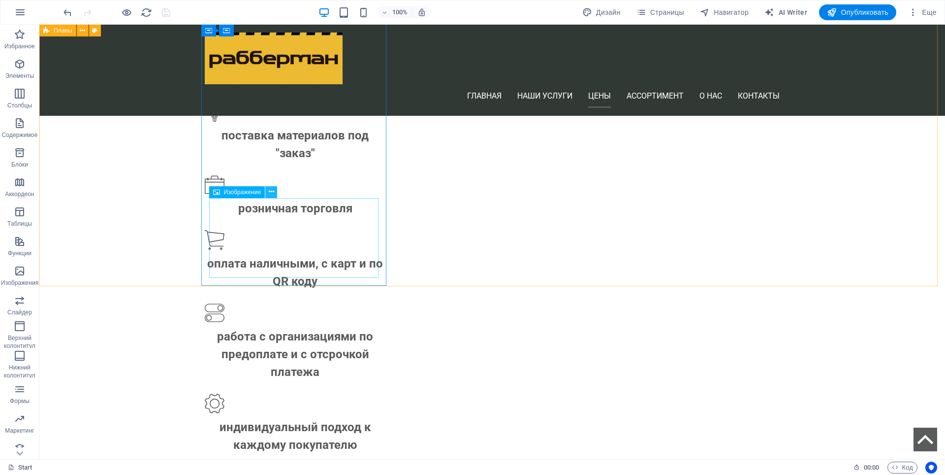
click at [270, 191] on icon at bounding box center [271, 192] width 5 height 10
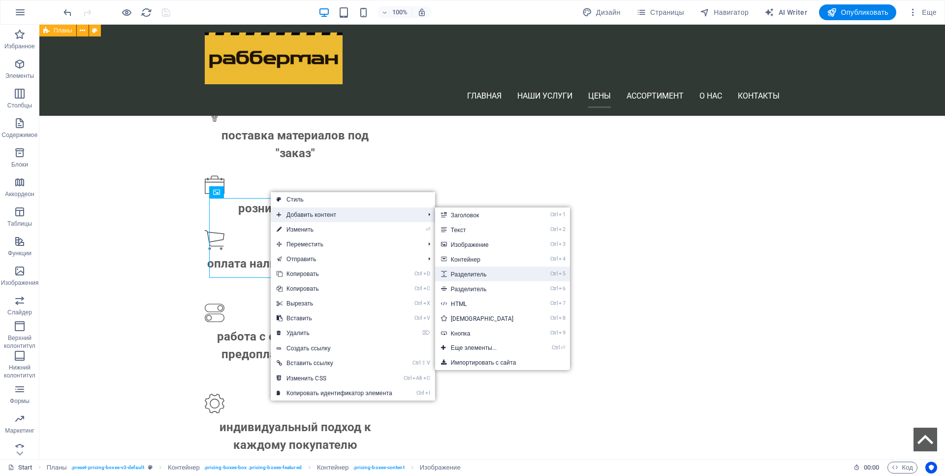
click at [470, 274] on link "Ctrl 5 Разделитель" at bounding box center [484, 273] width 98 height 15
select select "px"
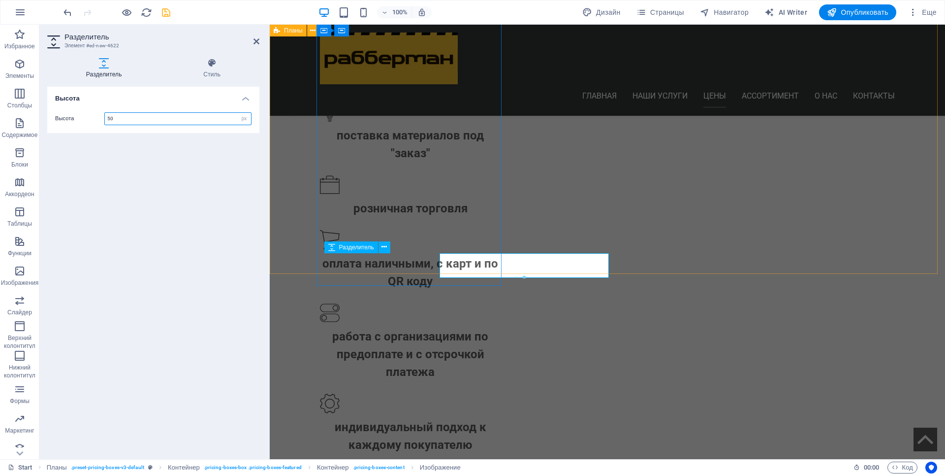
scroll to position [1119, 0]
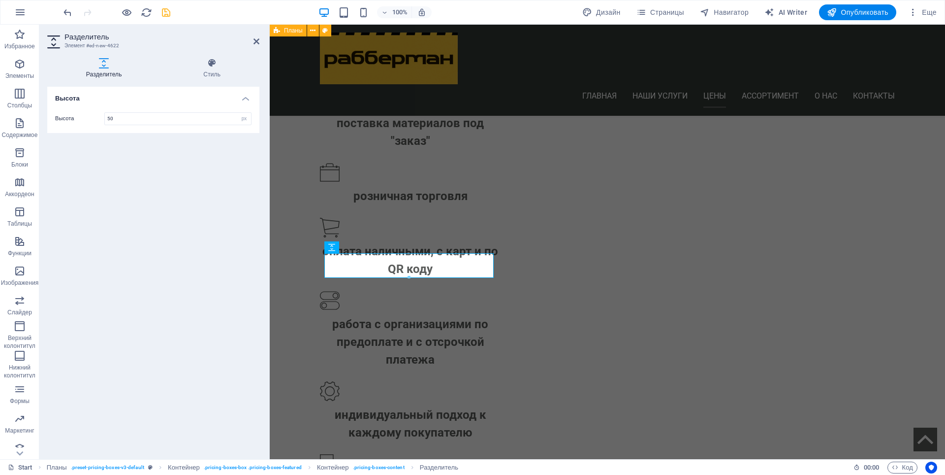
click at [158, 199] on div "Высота Высота 50 px rem vh vw" at bounding box center [153, 269] width 212 height 364
click at [167, 15] on icon "save" at bounding box center [166, 12] width 11 height 11
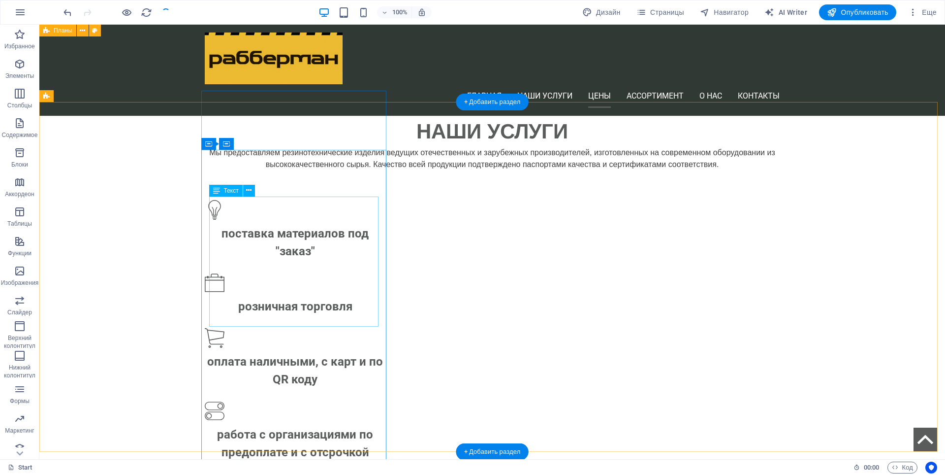
scroll to position [922, 0]
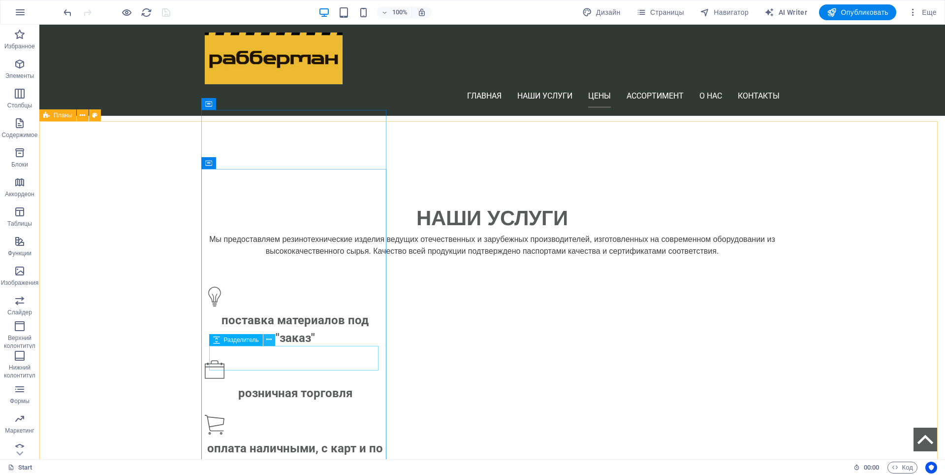
click at [270, 340] on icon at bounding box center [268, 339] width 5 height 10
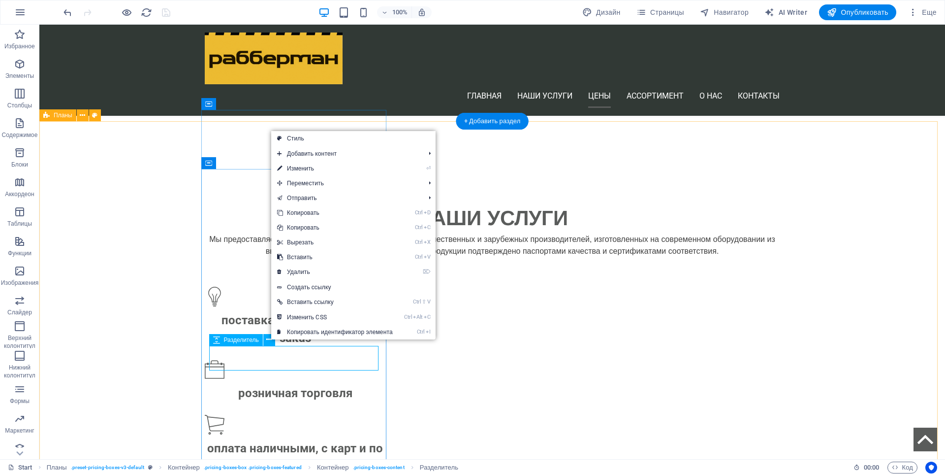
select select "px"
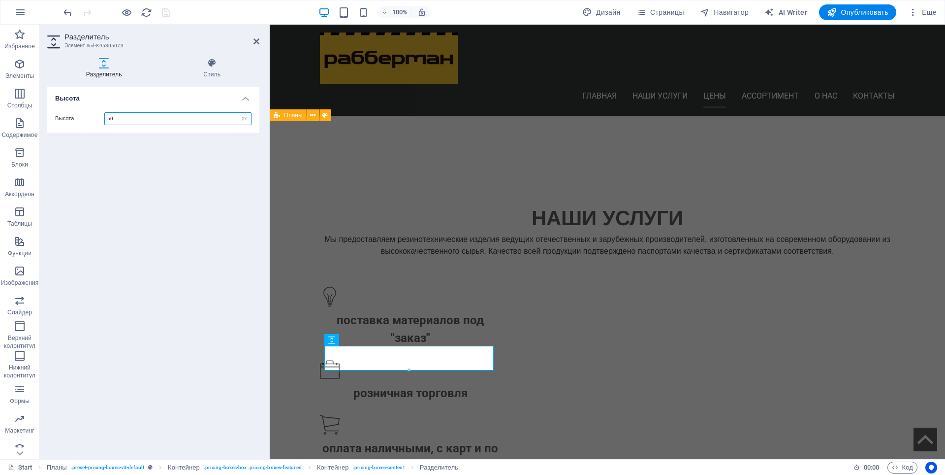
drag, startPoint x: 119, startPoint y: 118, endPoint x: 105, endPoint y: 119, distance: 13.4
click at [105, 119] on input "50" at bounding box center [178, 119] width 146 height 12
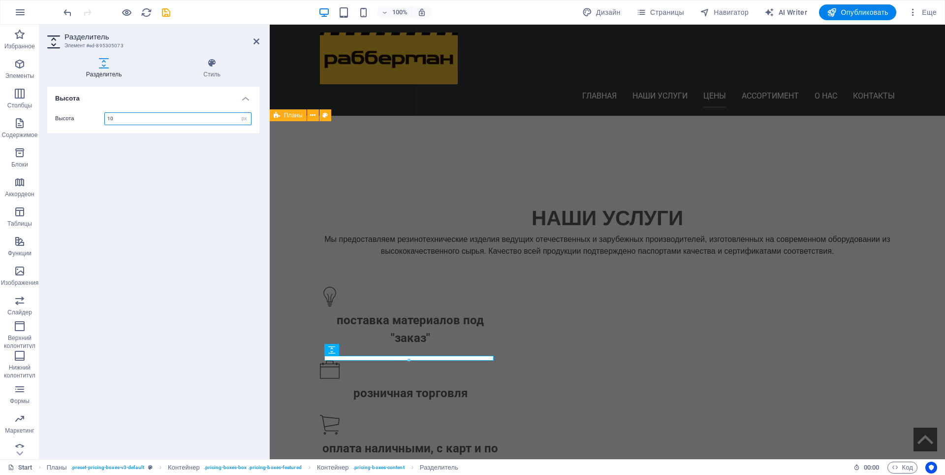
click at [104, 122] on div "10 px rem vh vw" at bounding box center [177, 118] width 147 height 13
type input "20"
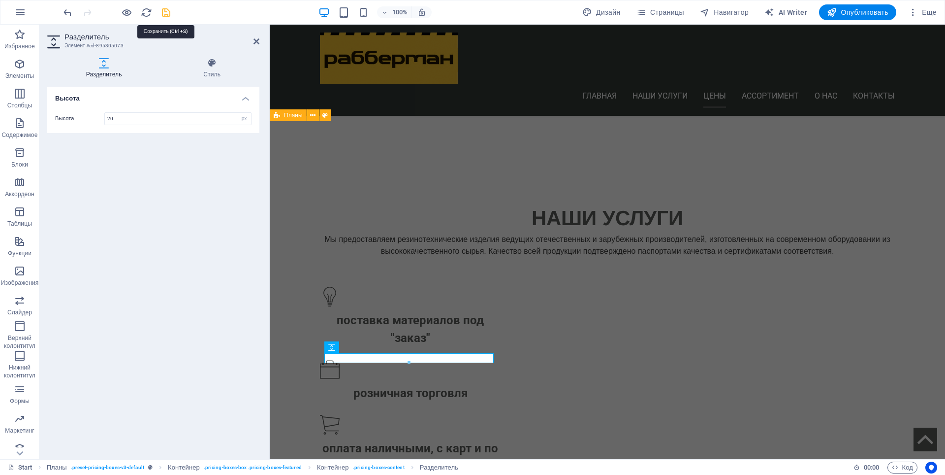
click at [165, 12] on icon "save" at bounding box center [166, 12] width 11 height 11
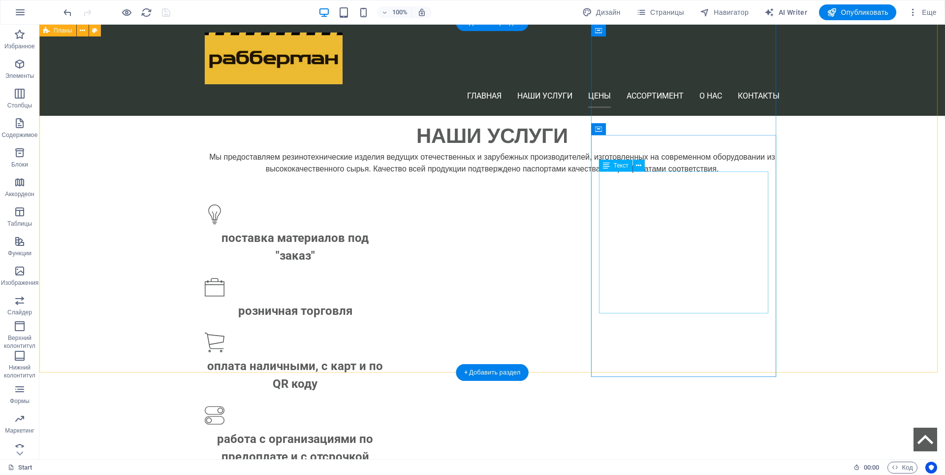
scroll to position [1021, 0]
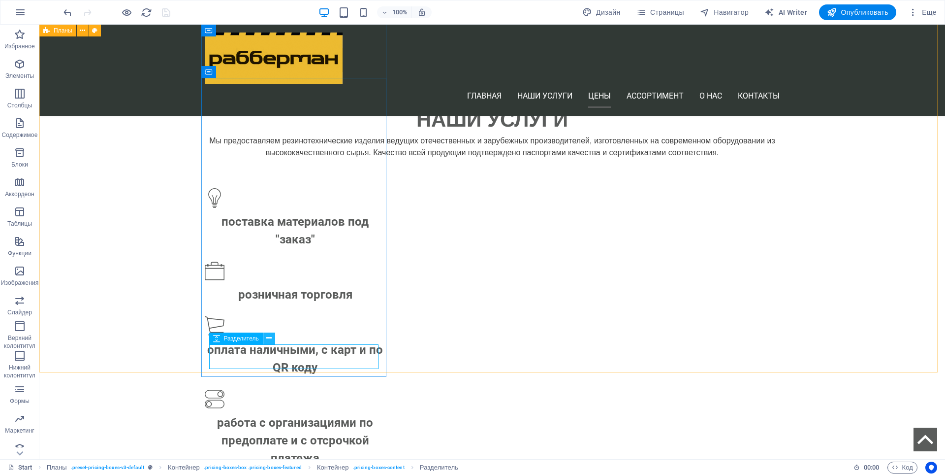
click at [268, 339] on icon at bounding box center [268, 338] width 5 height 10
click at [220, 339] on div "Разделитель" at bounding box center [236, 338] width 54 height 12
select select "px"
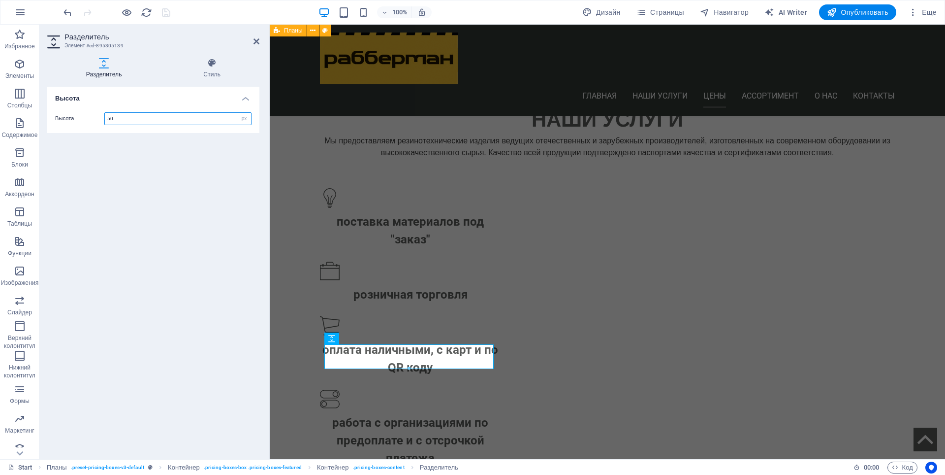
drag, startPoint x: 118, startPoint y: 118, endPoint x: 107, endPoint y: 120, distance: 10.5
click at [107, 120] on input "50" at bounding box center [178, 119] width 146 height 12
type input "30"
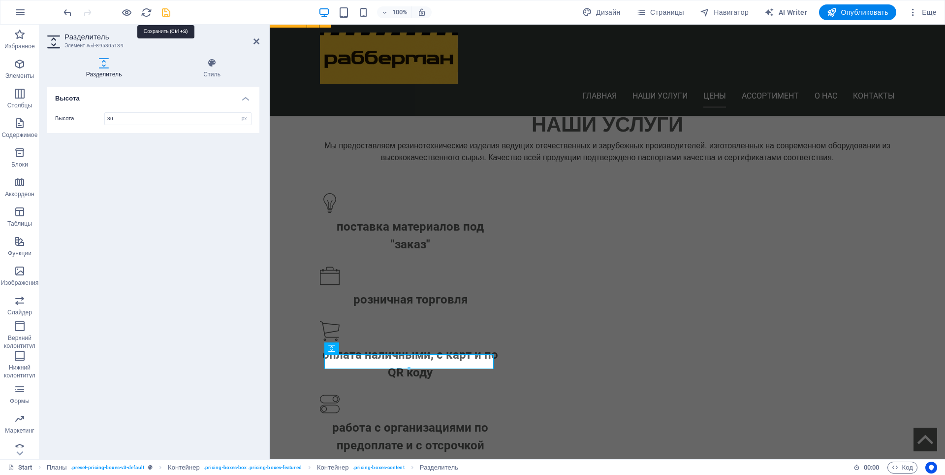
click at [165, 12] on icon "save" at bounding box center [166, 12] width 11 height 11
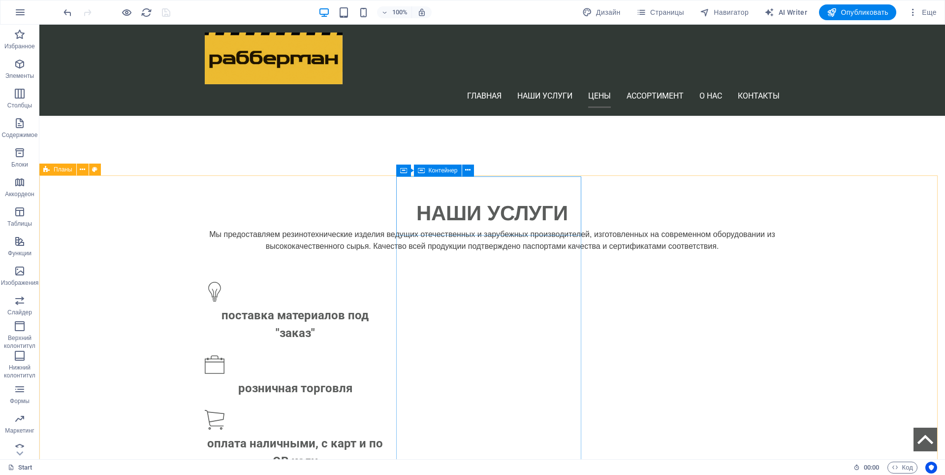
scroll to position [868, 0]
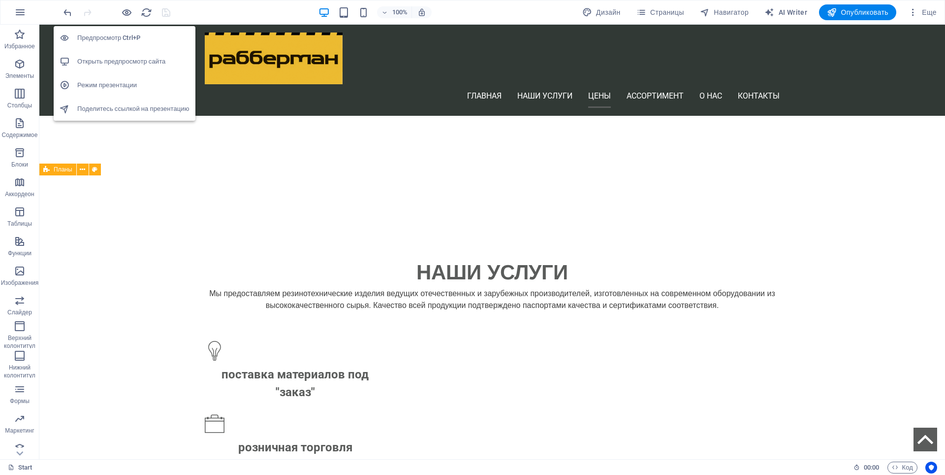
click at [121, 66] on h6 "Открыть предпросмотр сайта" at bounding box center [133, 62] width 112 height 12
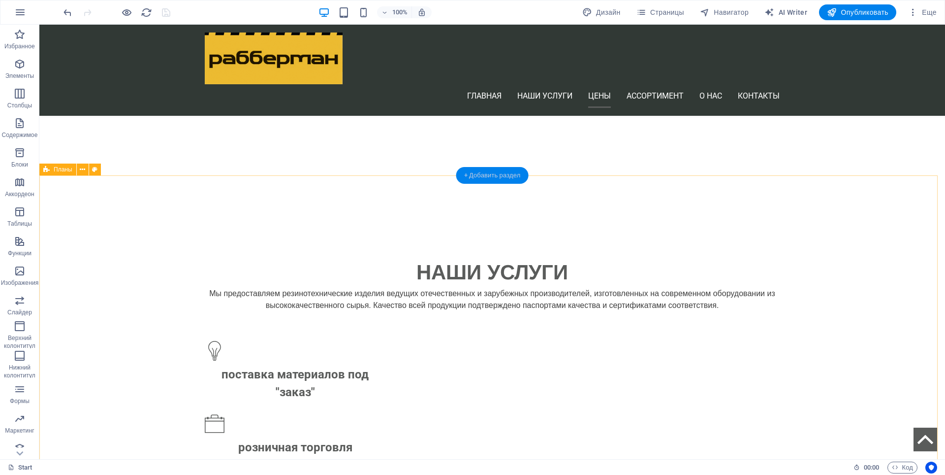
click at [492, 176] on div "+ Добавить раздел" at bounding box center [492, 175] width 72 height 17
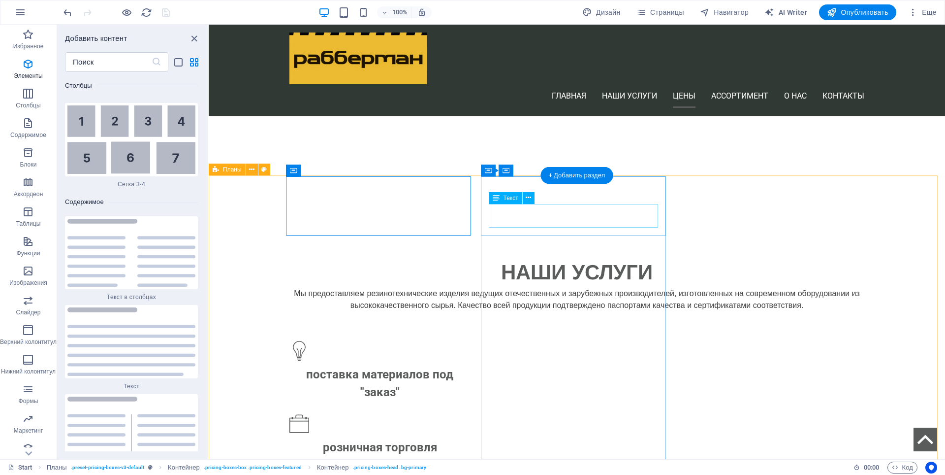
scroll to position [3316, 0]
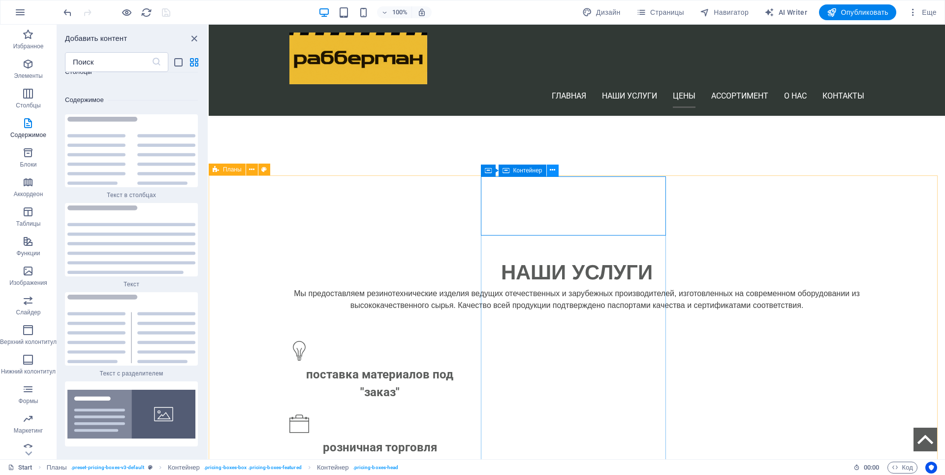
click at [551, 171] on icon at bounding box center [552, 170] width 5 height 10
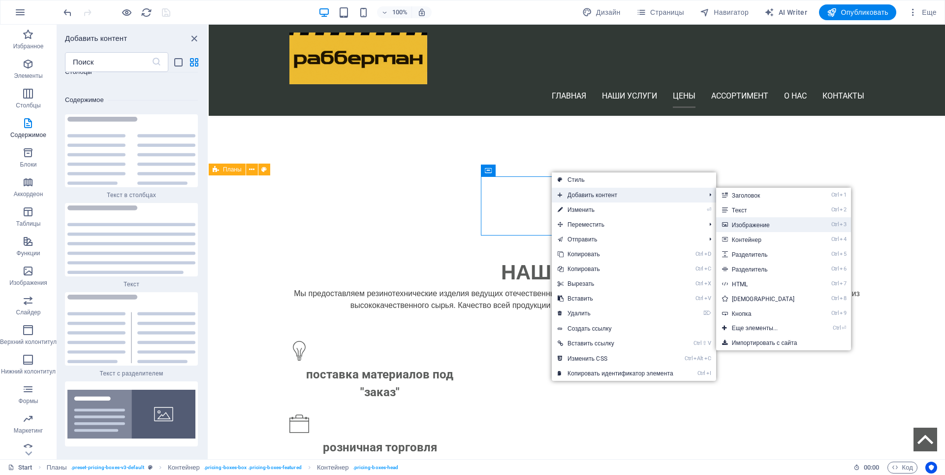
click at [762, 224] on link "Ctrl 3 Изображение" at bounding box center [765, 224] width 98 height 15
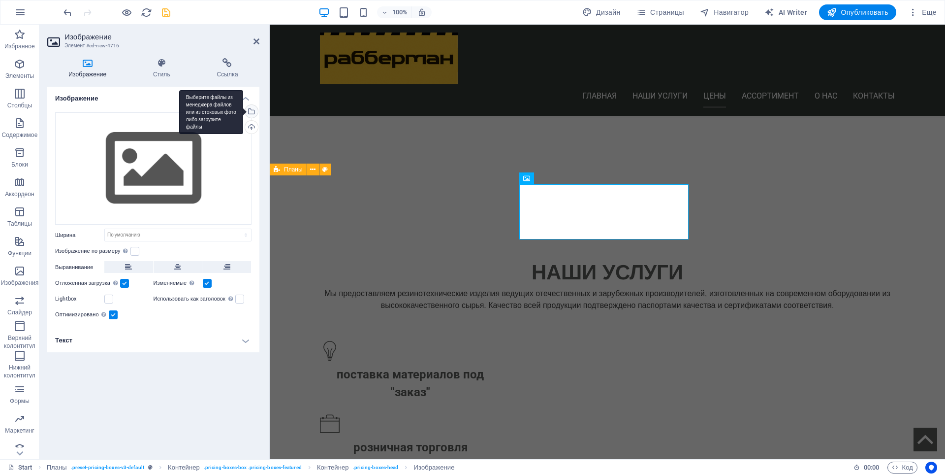
click at [243, 110] on div "Выберите файлы из менеджера файлов или из стоковых фото либо загрузите файлы" at bounding box center [211, 112] width 64 height 44
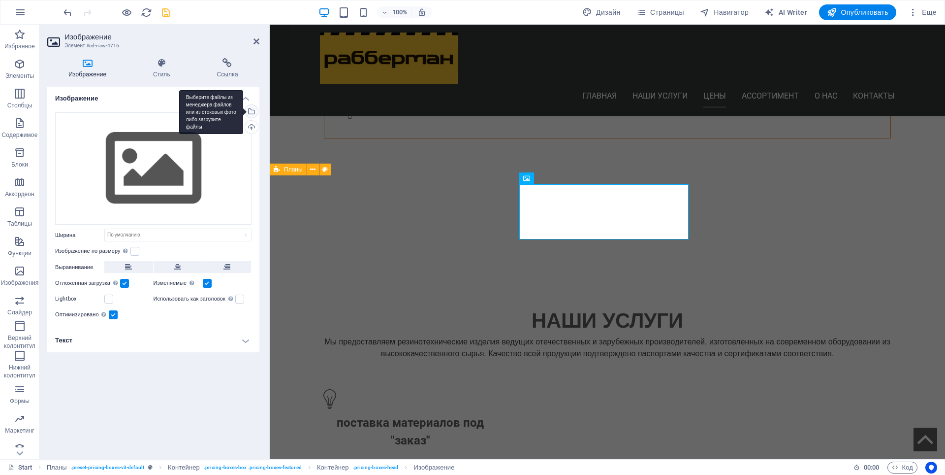
scroll to position [923, 0]
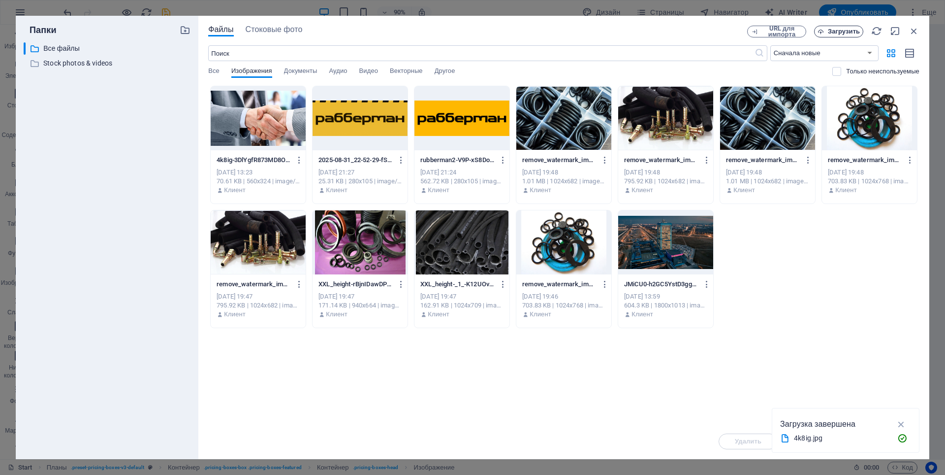
click at [846, 32] on span "Загрузить" at bounding box center [844, 32] width 32 height 6
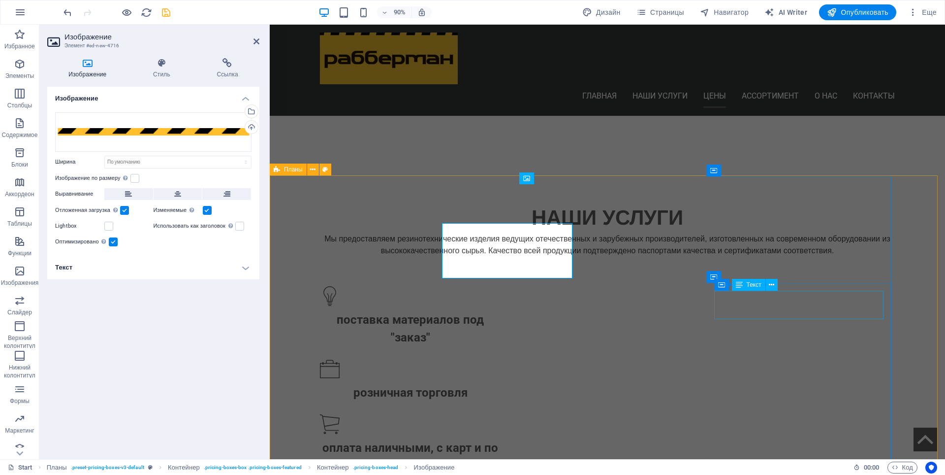
scroll to position [868, 0]
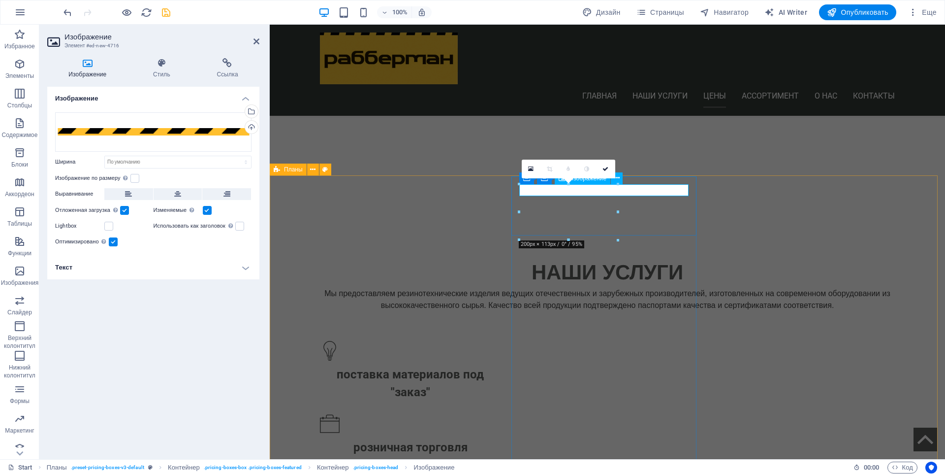
click at [136, 160] on select "По умолчанию автоматически px rem % em vh vw" at bounding box center [178, 162] width 146 height 12
click at [105, 156] on select "По умолчанию автоматически px rem % em vh vw" at bounding box center [178, 162] width 146 height 12
select select "DISABLED_OPTION_VALUE"
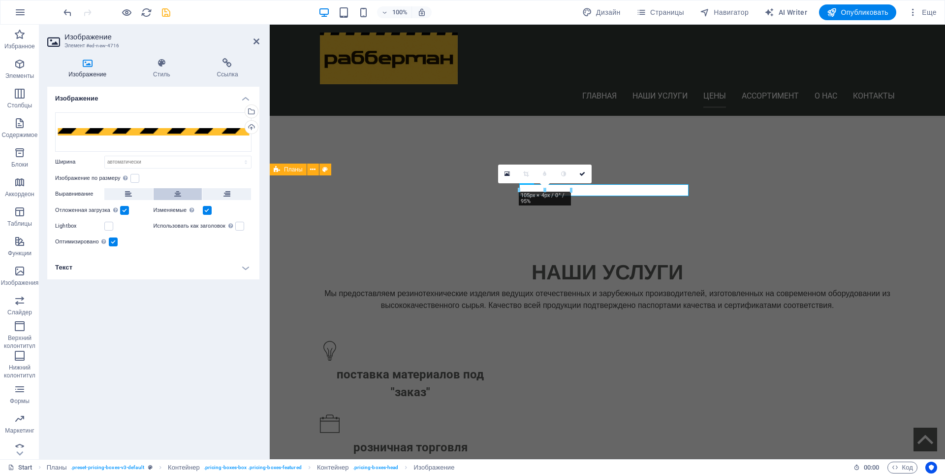
click at [180, 196] on icon at bounding box center [177, 194] width 7 height 12
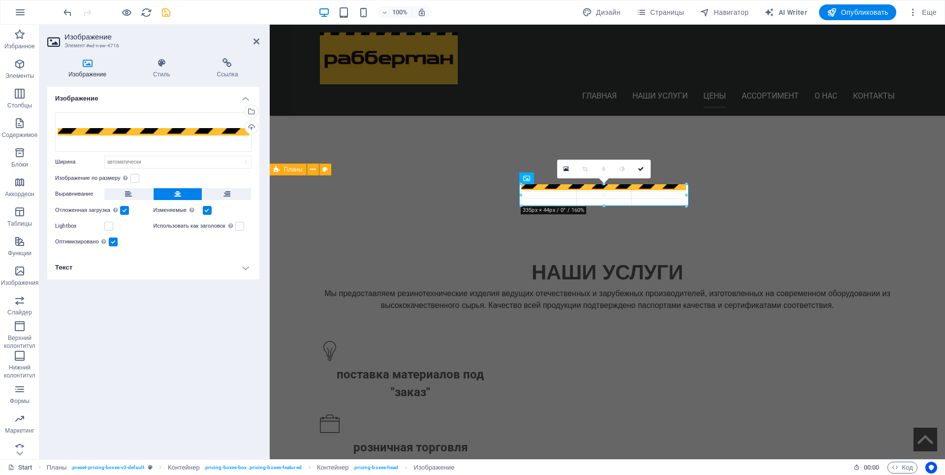
drag, startPoint x: 631, startPoint y: 193, endPoint x: 744, endPoint y: 151, distance: 120.6
type input "335"
select select "px"
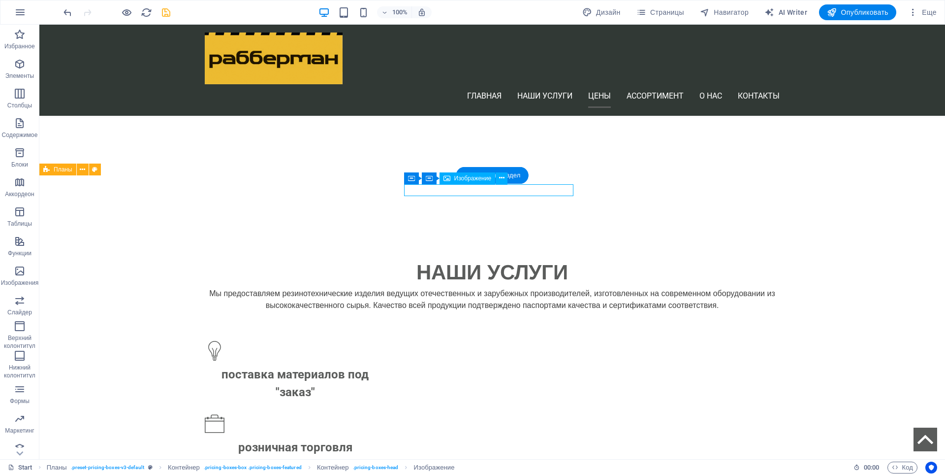
select select "px"
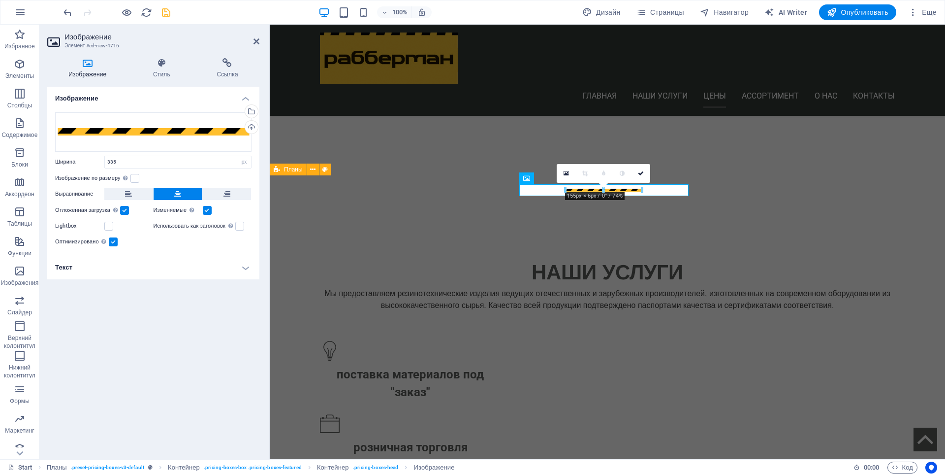
drag, startPoint x: 605, startPoint y: 195, endPoint x: 609, endPoint y: 186, distance: 10.0
type input "155"
click at [641, 171] on link at bounding box center [641, 173] width 19 height 19
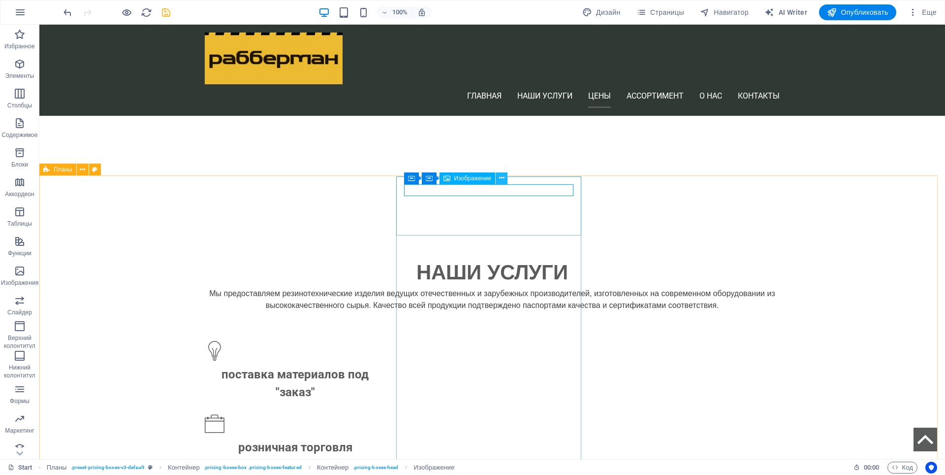
click at [503, 183] on icon at bounding box center [501, 178] width 5 height 10
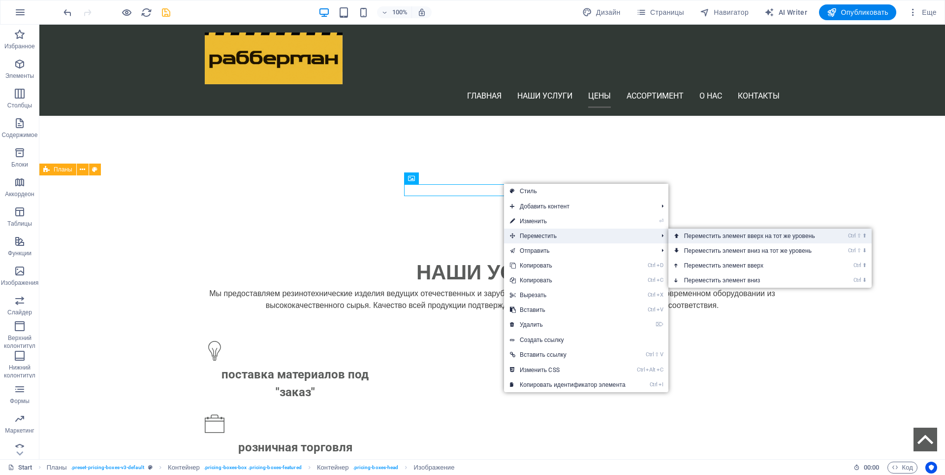
click at [696, 236] on link "Ctrl ⇧ ⬆ Переместить элемент вверх на тот же уровень" at bounding box center [752, 235] width 166 height 15
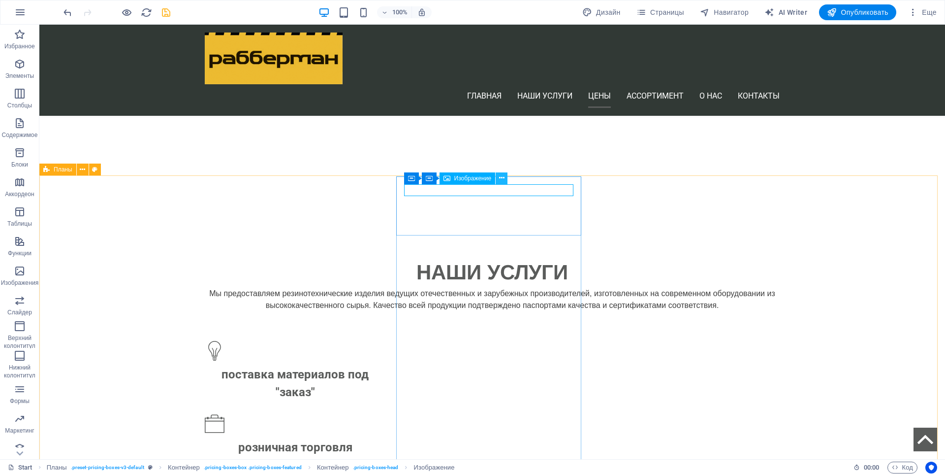
click at [502, 178] on icon at bounding box center [501, 178] width 5 height 10
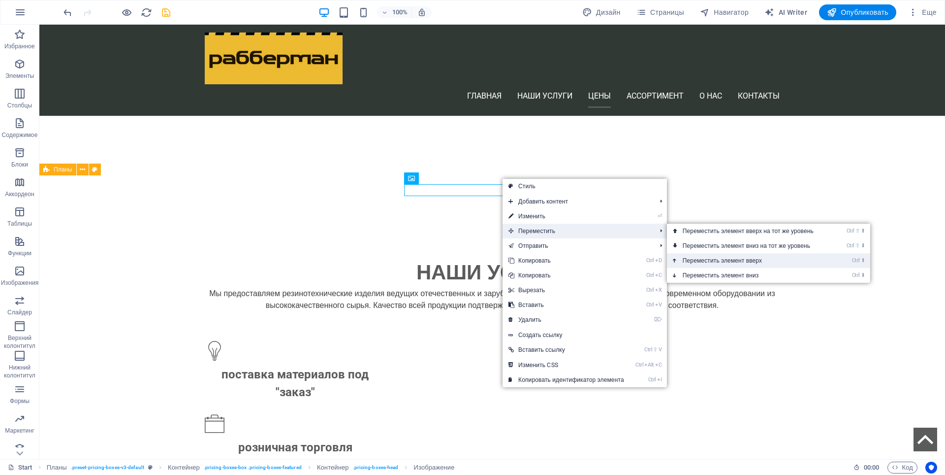
click at [697, 259] on link "Ctrl ⬆ Переместить элемент вверх" at bounding box center [750, 260] width 166 height 15
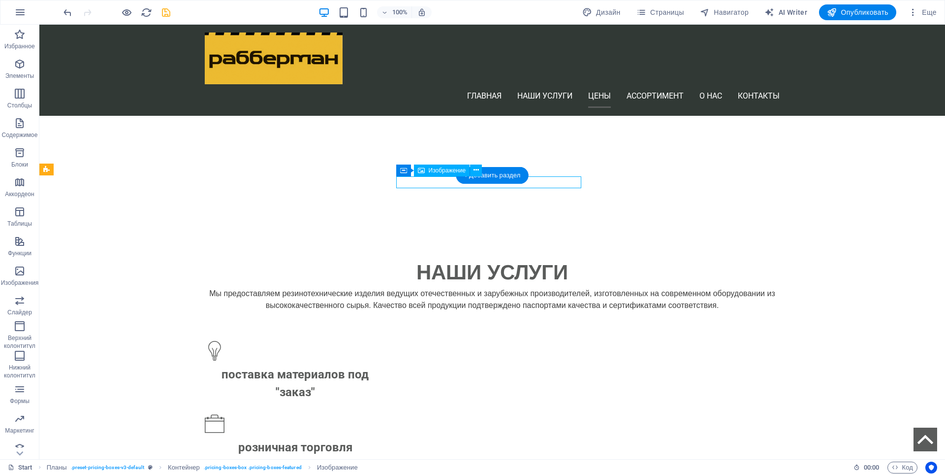
click at [449, 170] on span "Изображение" at bounding box center [447, 170] width 37 height 6
select select "px"
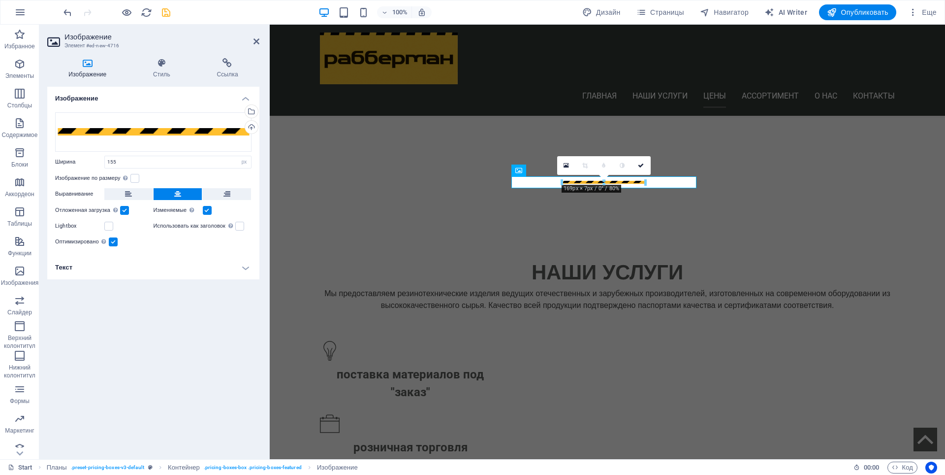
drag, startPoint x: 642, startPoint y: 183, endPoint x: 647, endPoint y: 184, distance: 5.0
drag, startPoint x: 119, startPoint y: 162, endPoint x: 104, endPoint y: 164, distance: 14.8
click at [104, 164] on div "169 По умолчанию автоматически px rem % em vh vw" at bounding box center [177, 162] width 147 height 13
click at [105, 163] on input "200" at bounding box center [178, 162] width 146 height 12
type input "1920"
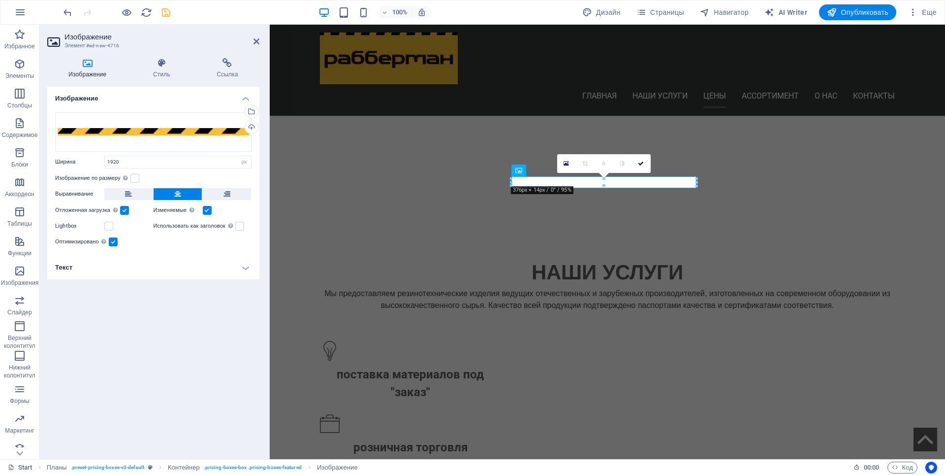
click at [206, 209] on label at bounding box center [207, 210] width 9 height 9
click at [0, 0] on input "Изменяемые Автоматически загружать изображения Retina и изображения, оптимизиро…" at bounding box center [0, 0] width 0 height 0
click at [206, 209] on label at bounding box center [207, 210] width 9 height 9
click at [0, 0] on input "Изменяемые Автоматически загружать изображения Retina и изображения, оптимизиро…" at bounding box center [0, 0] width 0 height 0
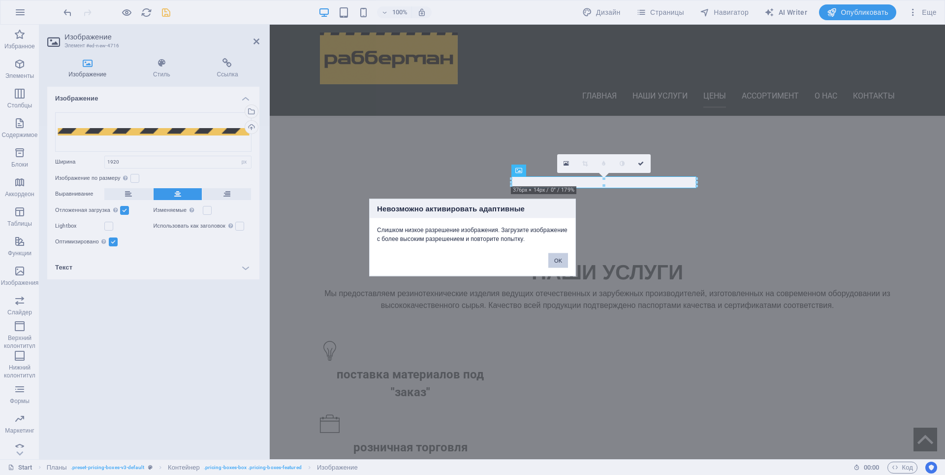
click at [560, 265] on button "OK" at bounding box center [558, 260] width 20 height 15
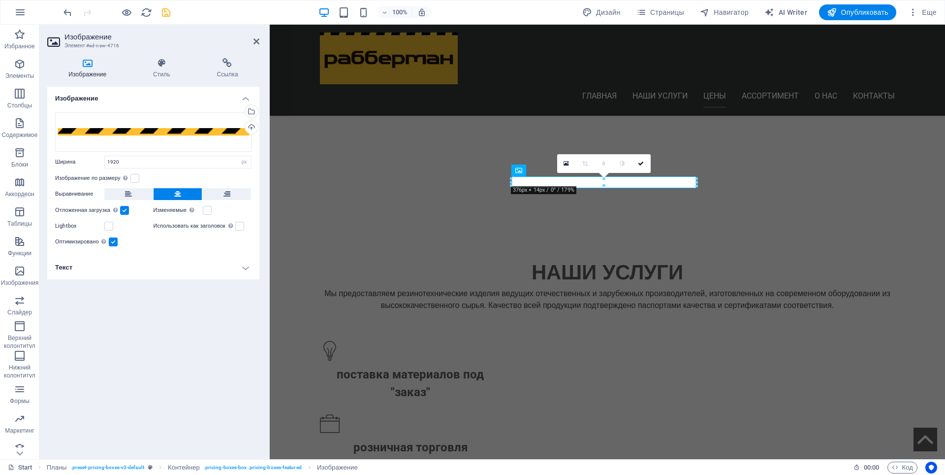
click at [116, 243] on label at bounding box center [113, 241] width 9 height 9
click at [0, 0] on input "Оптимизировано Изображения сжимаются для повышения скорости загрузки страницы." at bounding box center [0, 0] width 0 height 0
click at [116, 243] on label at bounding box center [113, 241] width 9 height 9
click at [0, 0] on input "Оптимизировано Изображения сжимаются для повышения скорости загрузки страницы." at bounding box center [0, 0] width 0 height 0
click at [116, 243] on label at bounding box center [113, 241] width 9 height 9
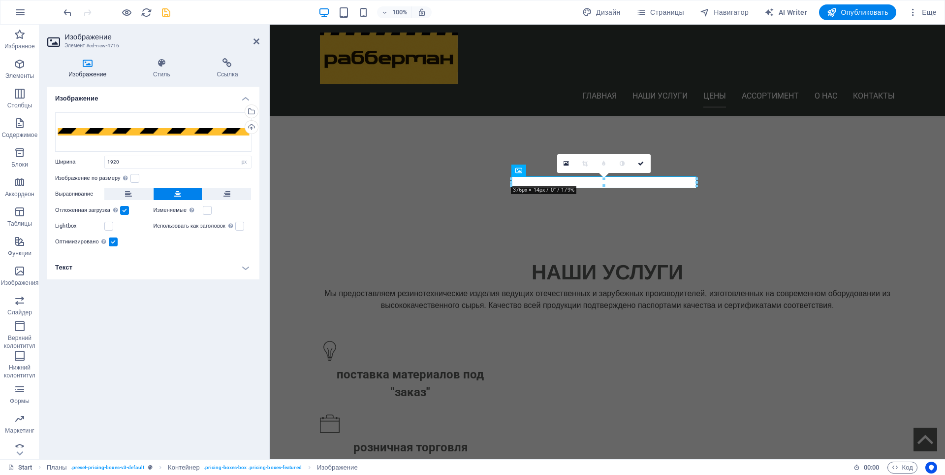
click at [0, 0] on input "Оптимизировано Изображения сжимаются для повышения скорости загрузки страницы." at bounding box center [0, 0] width 0 height 0
click at [109, 226] on label at bounding box center [108, 226] width 9 height 9
click at [0, 0] on input "Lightbox" at bounding box center [0, 0] width 0 height 0
click at [109, 226] on label at bounding box center [108, 226] width 9 height 9
click at [0, 0] on input "Lightbox" at bounding box center [0, 0] width 0 height 0
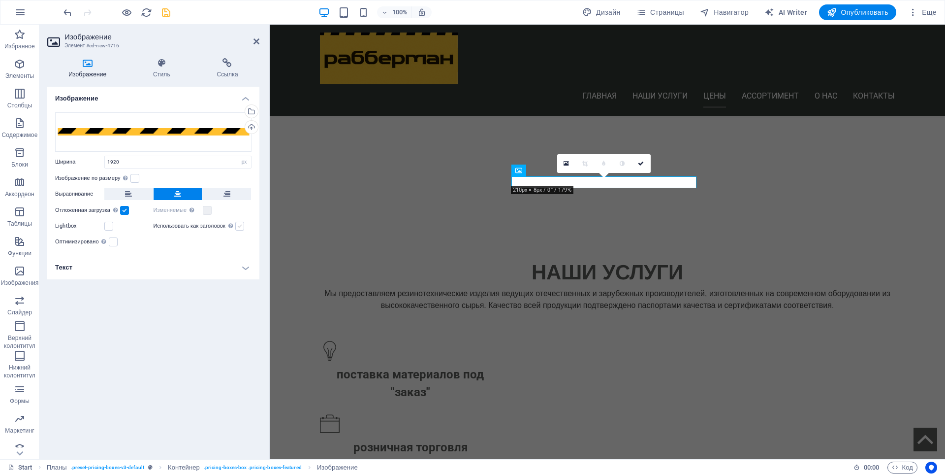
click at [244, 227] on label at bounding box center [239, 226] width 9 height 9
click at [0, 0] on input "Использовать как заголовок Изображение будет заключено в тег заголовка H1. Можн…" at bounding box center [0, 0] width 0 height 0
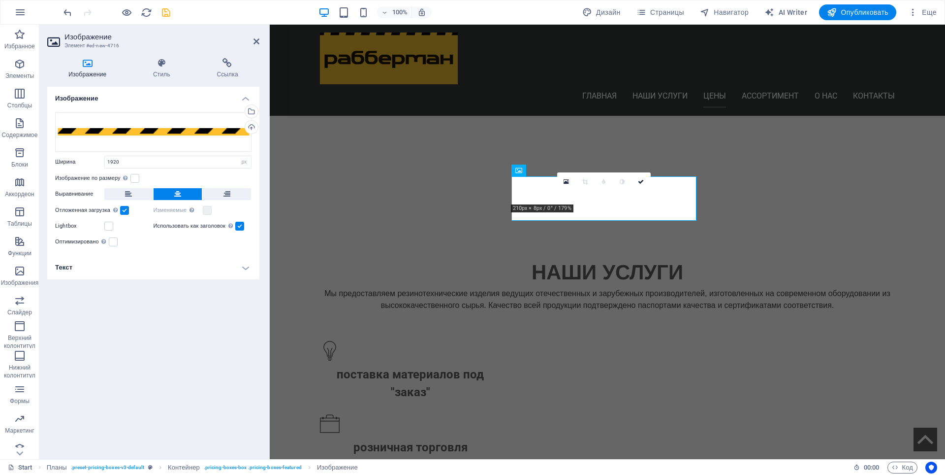
click at [244, 227] on label at bounding box center [239, 226] width 9 height 9
click at [0, 0] on input "Использовать как заголовок Изображение будет заключено в тег заголовка H1. Можн…" at bounding box center [0, 0] width 0 height 0
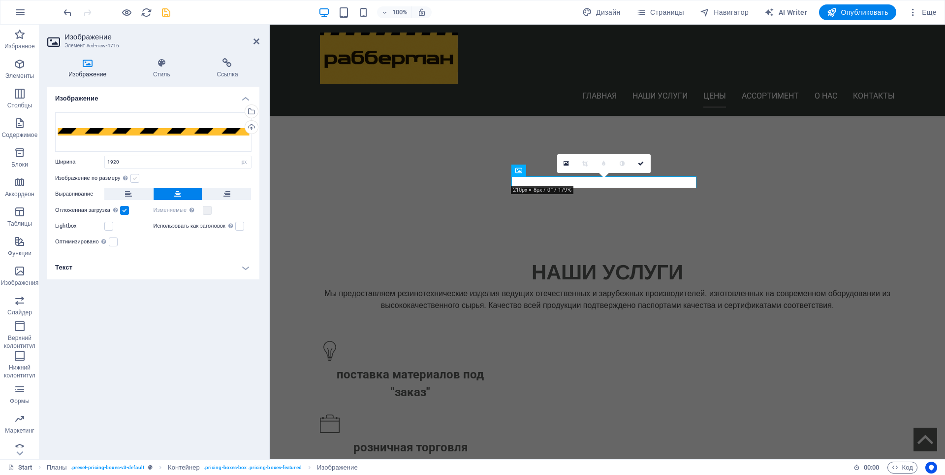
click at [136, 179] on label at bounding box center [134, 178] width 9 height 9
click at [0, 0] on input "Изображение по размеру Автоматически подстраивать изображение под фиксированную…" at bounding box center [0, 0] width 0 height 0
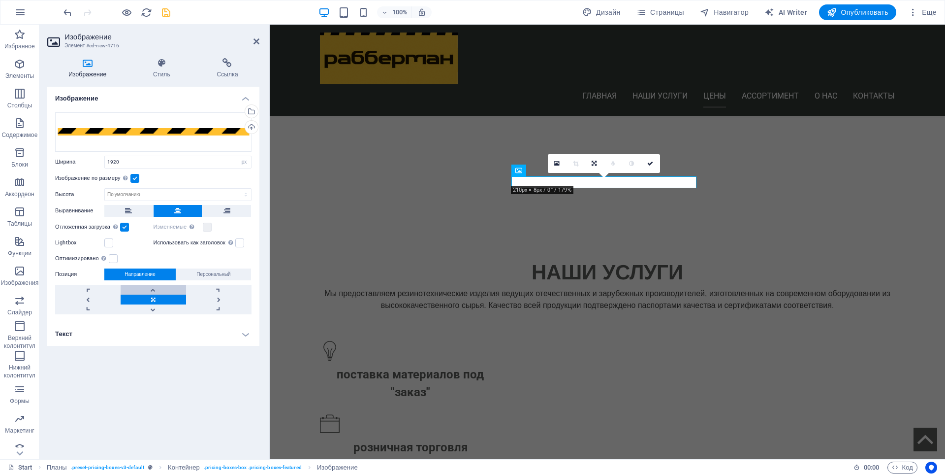
click at [153, 291] on link at bounding box center [153, 290] width 65 height 10
click at [155, 306] on link at bounding box center [153, 309] width 65 height 10
click at [90, 299] on link at bounding box center [87, 299] width 65 height 10
click at [90, 292] on link at bounding box center [87, 290] width 65 height 10
click at [157, 296] on link at bounding box center [153, 299] width 65 height 10
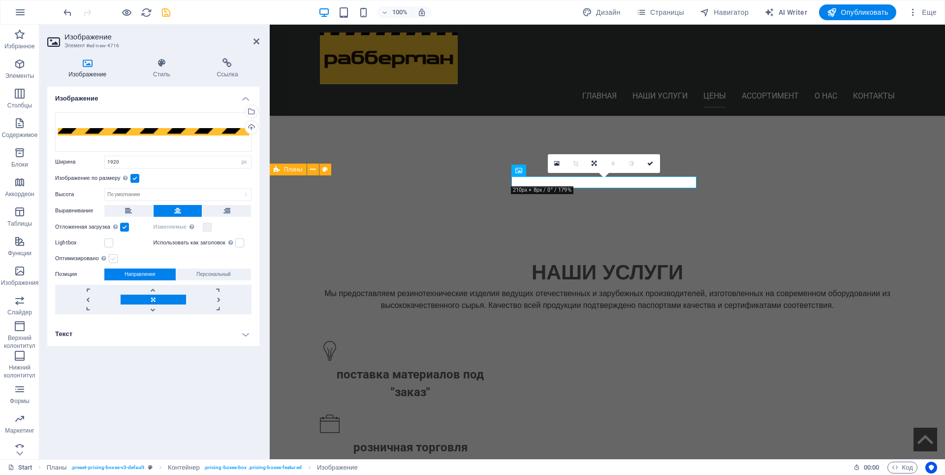
click at [114, 259] on label at bounding box center [113, 258] width 9 height 9
click at [0, 0] on input "Оптимизировано Изображения сжимаются для повышения скорости загрузки страницы." at bounding box center [0, 0] width 0 height 0
click at [130, 194] on select "По умолчанию автоматически px" at bounding box center [178, 195] width 146 height 12
select select "px"
click at [237, 189] on select "По умолчанию автоматически px" at bounding box center [178, 195] width 146 height 12
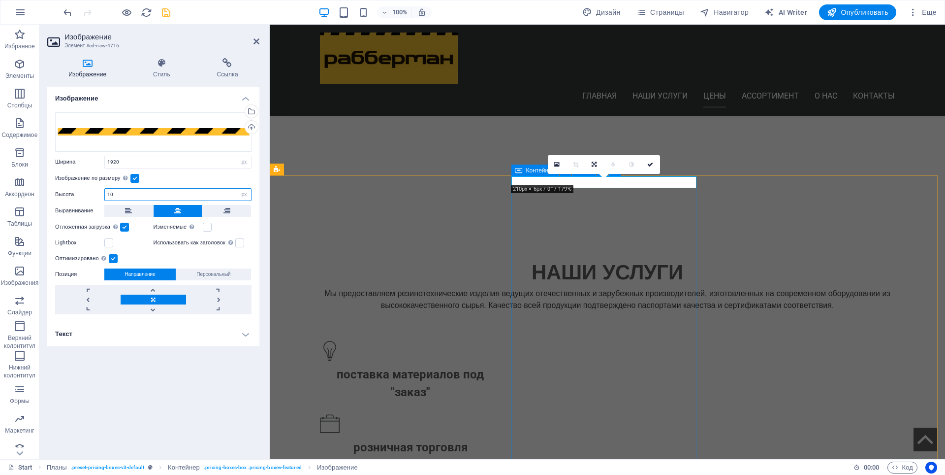
click at [520, 171] on icon at bounding box center [519, 170] width 7 height 12
type input "10"
click at [520, 171] on icon at bounding box center [519, 170] width 7 height 12
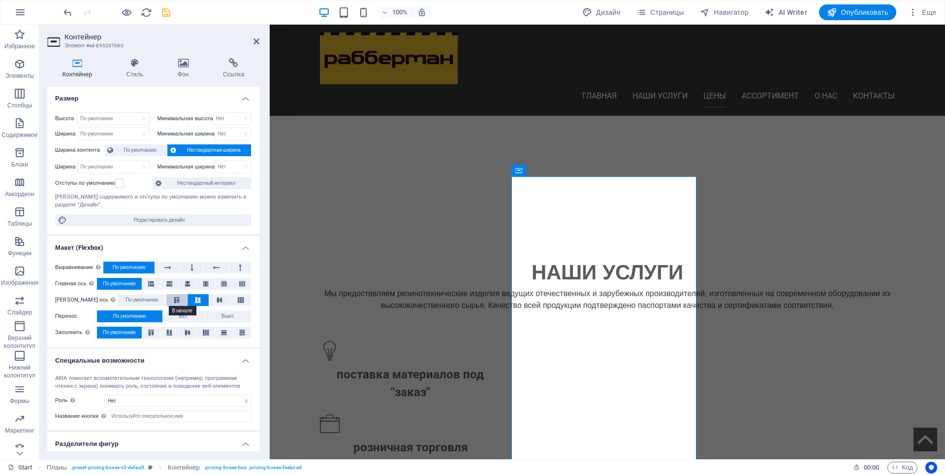
click at [171, 298] on icon at bounding box center [177, 300] width 12 height 6
click at [188, 296] on button at bounding box center [198, 300] width 21 height 12
click at [191, 266] on icon at bounding box center [192, 267] width 3 height 12
click at [168, 267] on icon at bounding box center [167, 267] width 7 height 12
click at [100, 116] on select "По умолчанию px rem % vh vw" at bounding box center [113, 119] width 71 height 12
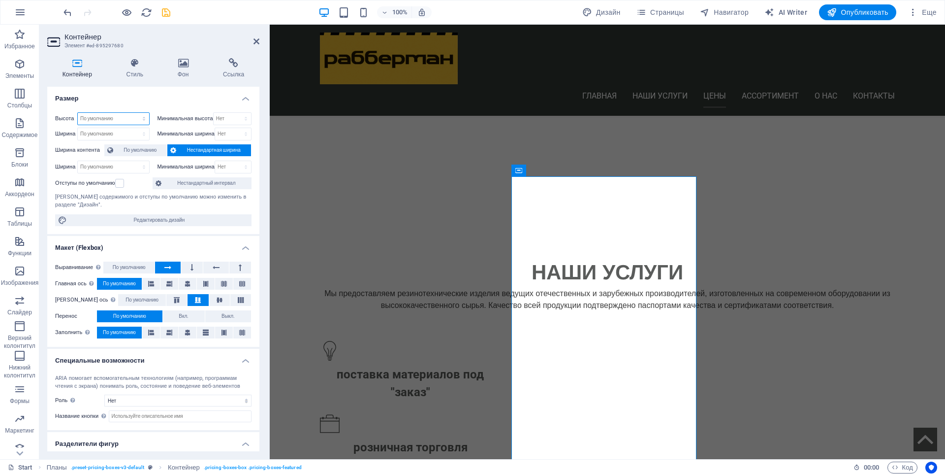
select select "px"
click at [134, 113] on select "По умолчанию px rem % vh vw" at bounding box center [113, 119] width 71 height 12
type input "707"
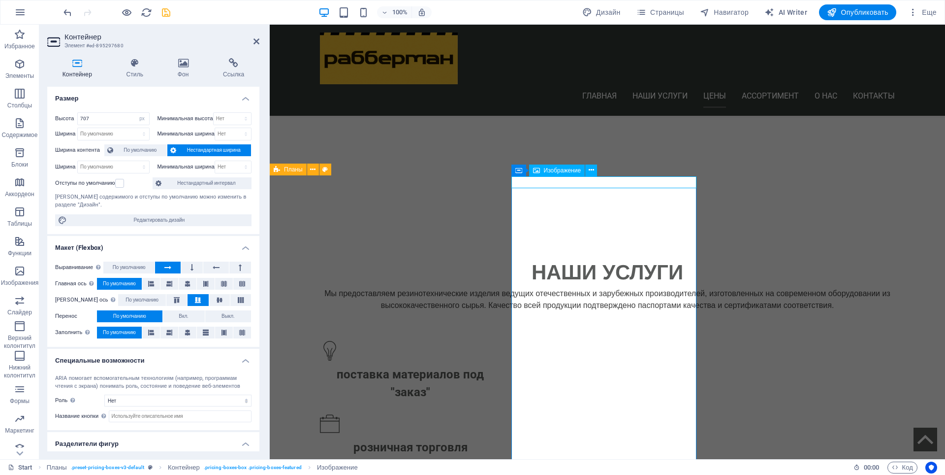
select select "px"
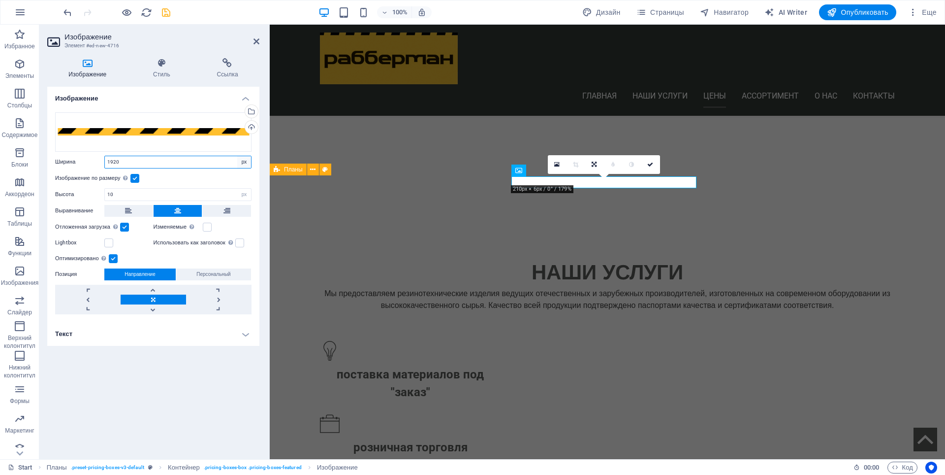
click at [244, 165] on select "По умолчанию автоматически px rem % em vh vw" at bounding box center [244, 162] width 14 height 12
select select "default"
click at [237, 156] on select "По умолчанию автоматически px rem % em vh vw" at bounding box center [244, 162] width 14 height 12
select select "DISABLED_OPTION_VALUE"
click at [137, 180] on label at bounding box center [134, 178] width 9 height 9
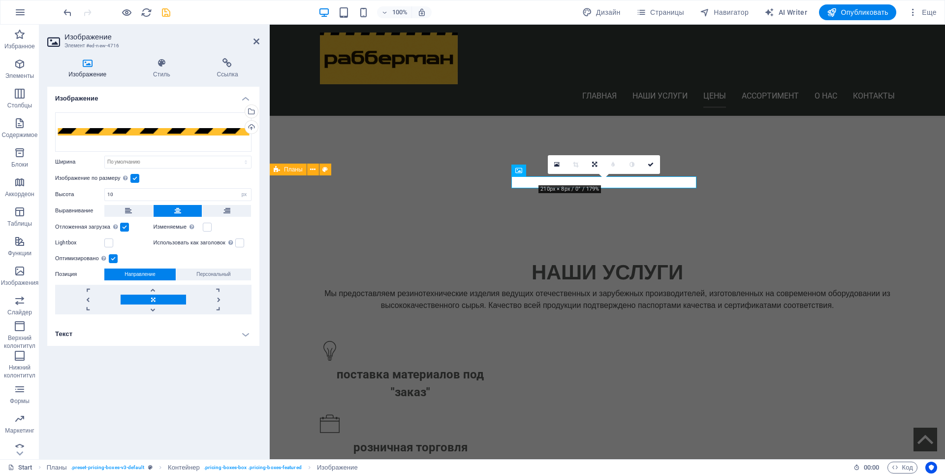
click at [0, 0] on input "Изображение по размеру Автоматически подстраивать изображение под фиксированную…" at bounding box center [0, 0] width 0 height 0
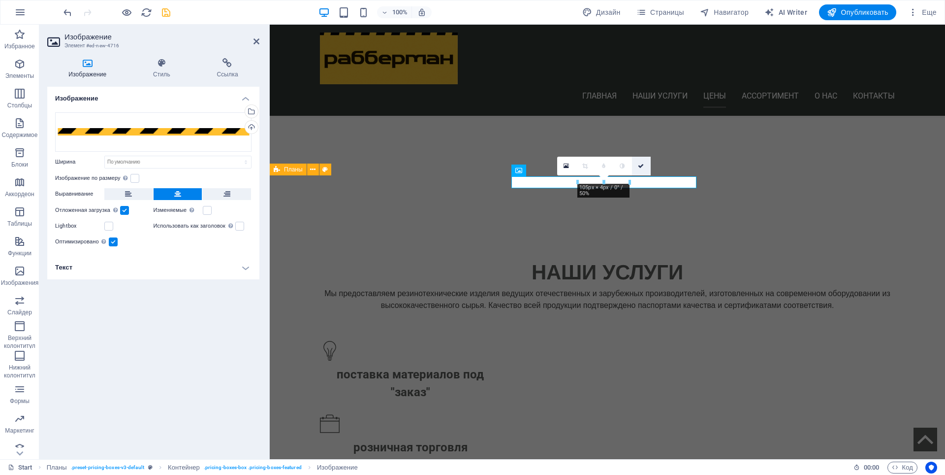
click at [641, 164] on icon at bounding box center [641, 166] width 6 height 6
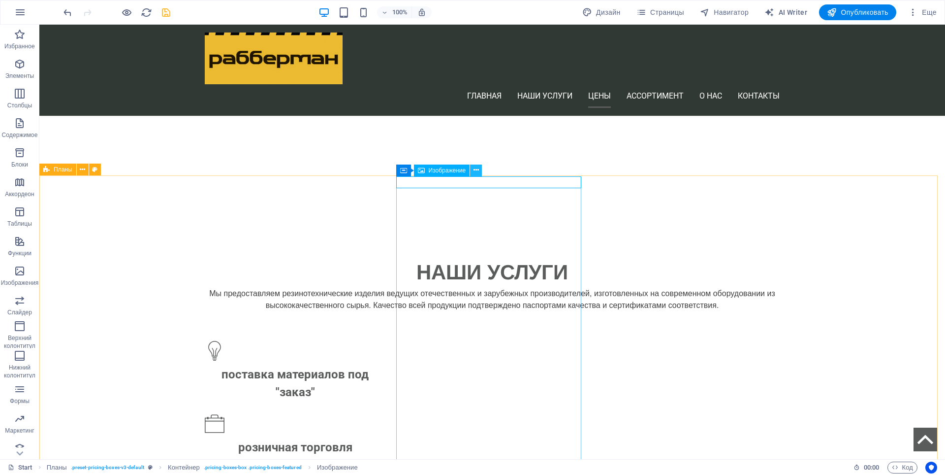
click at [477, 170] on icon at bounding box center [476, 170] width 5 height 10
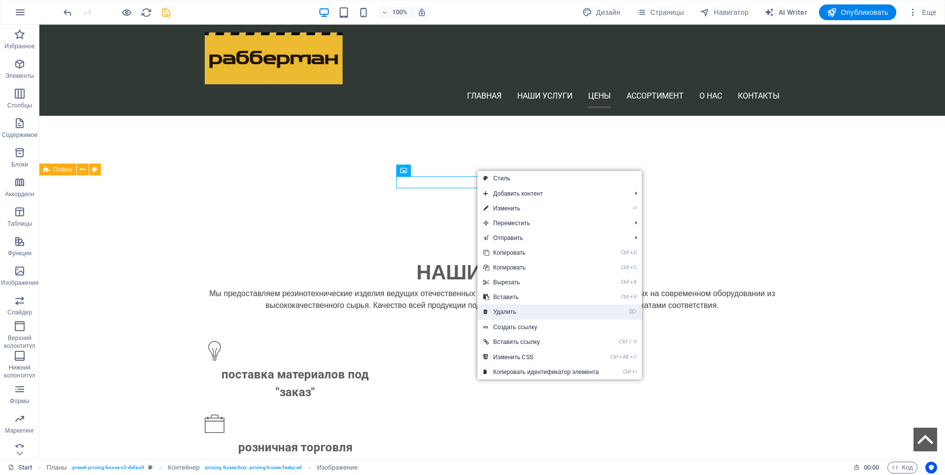
click at [504, 309] on link "⌦ Удалить" at bounding box center [542, 311] width 128 height 15
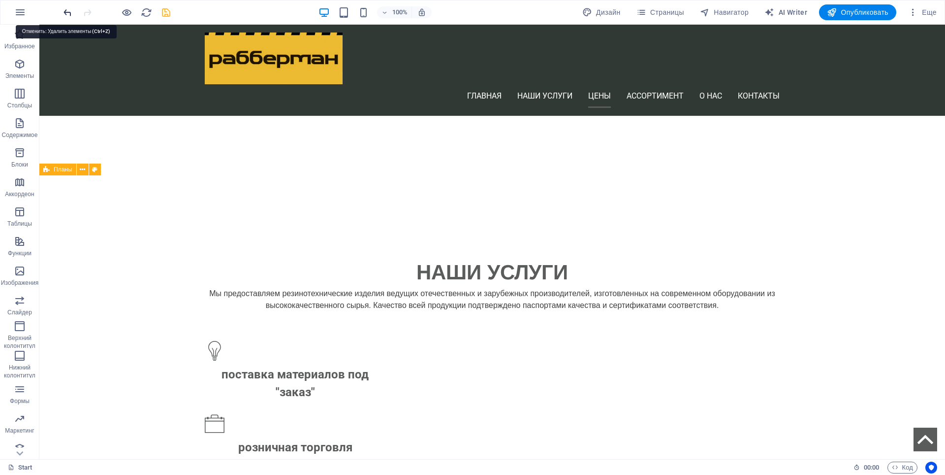
click at [68, 13] on icon "undo" at bounding box center [67, 12] width 11 height 11
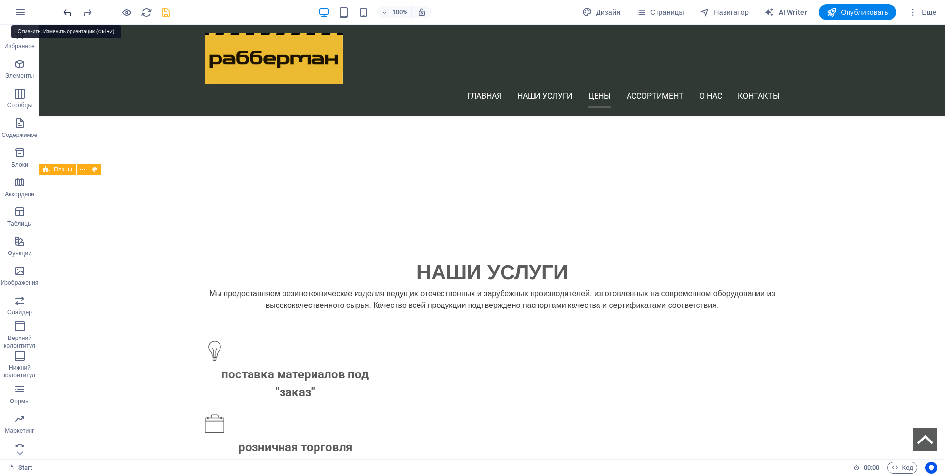
click at [68, 13] on icon "undo" at bounding box center [67, 12] width 11 height 11
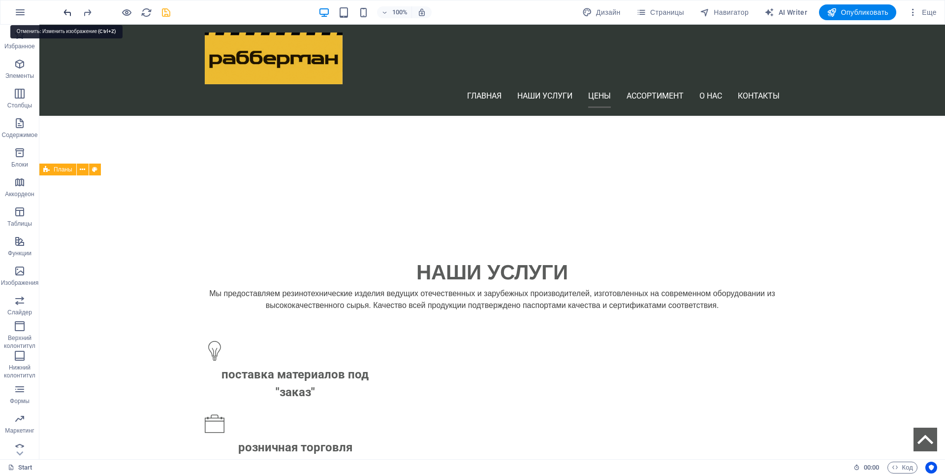
click at [68, 13] on icon "undo" at bounding box center [67, 12] width 11 height 11
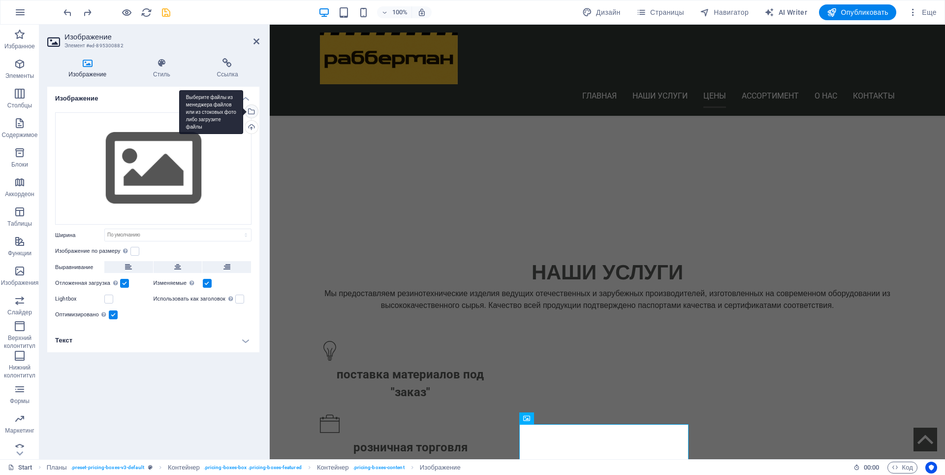
click at [243, 112] on div "Выберите файлы из менеджера файлов или из стоковых фото либо загрузите файлы" at bounding box center [211, 112] width 64 height 44
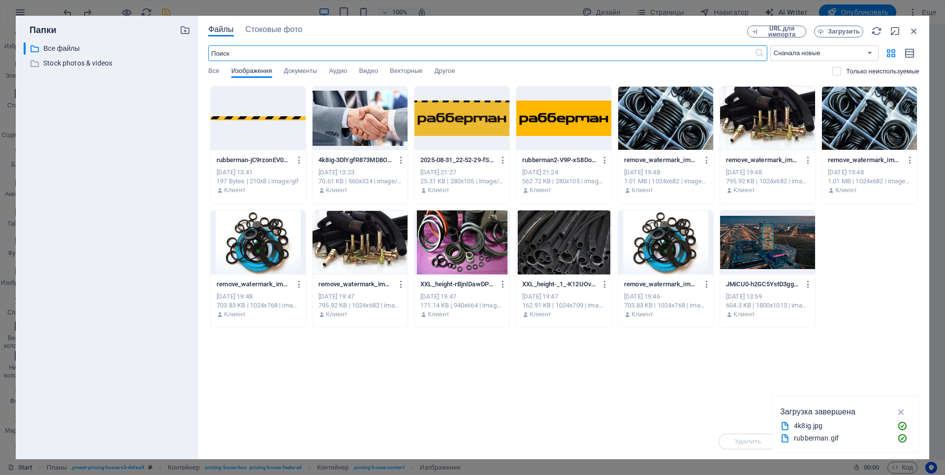
scroll to position [923, 0]
click at [828, 30] on span "Загрузить" at bounding box center [839, 32] width 40 height 6
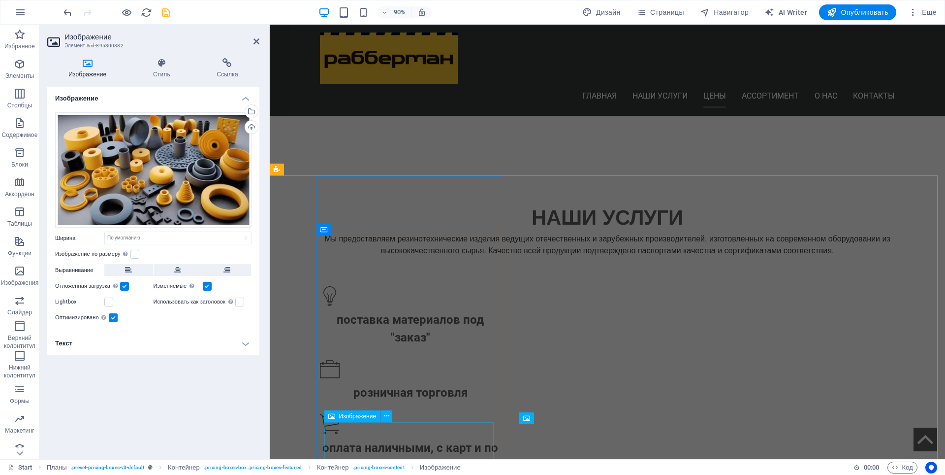
scroll to position [868, 0]
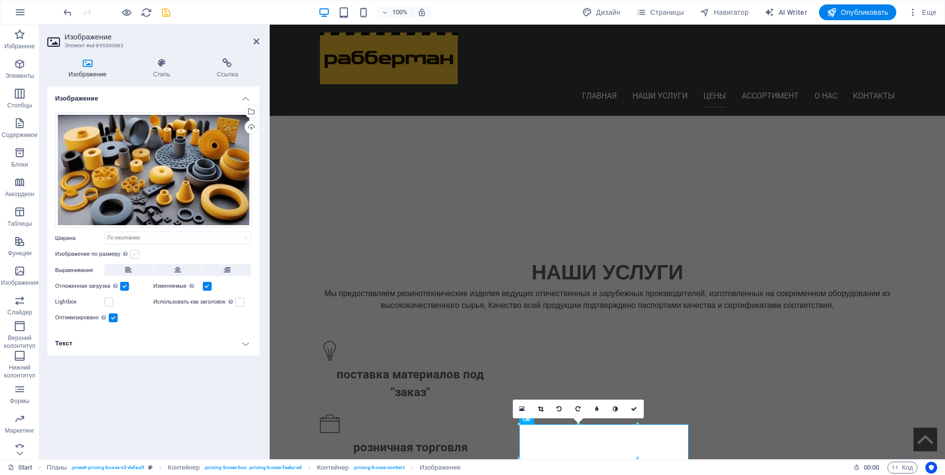
click at [134, 256] on label at bounding box center [134, 254] width 9 height 9
click at [0, 0] on input "Изображение по размеру Автоматически подстраивать изображение под фиксированную…" at bounding box center [0, 0] width 0 height 0
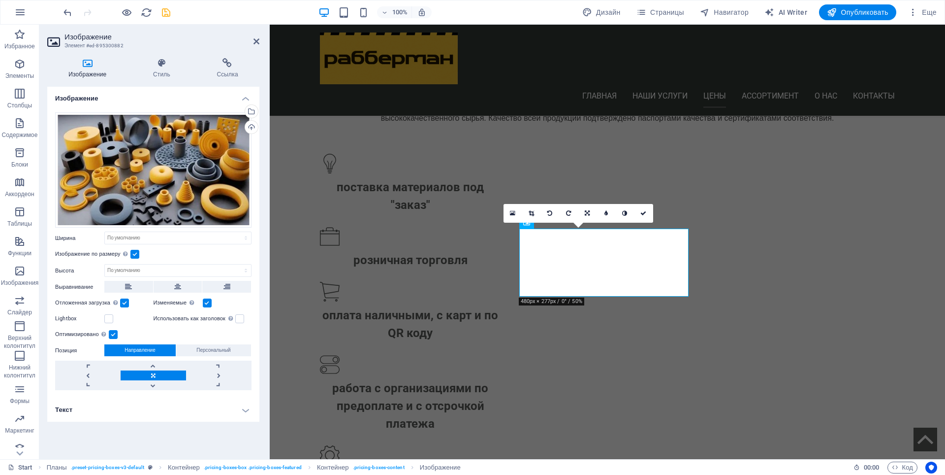
scroll to position [1065, 0]
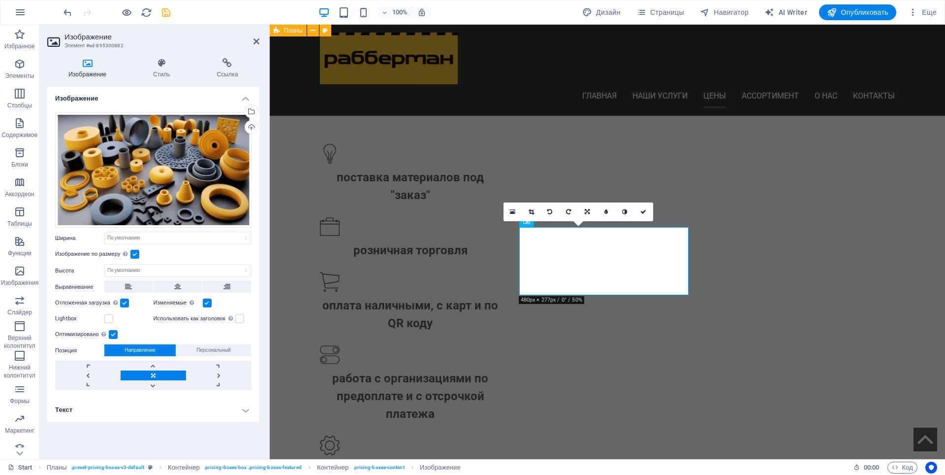
click at [134, 255] on label at bounding box center [134, 254] width 9 height 9
click at [0, 0] on input "Изображение по размеру Автоматически подстраивать изображение под фиксированную…" at bounding box center [0, 0] width 0 height 0
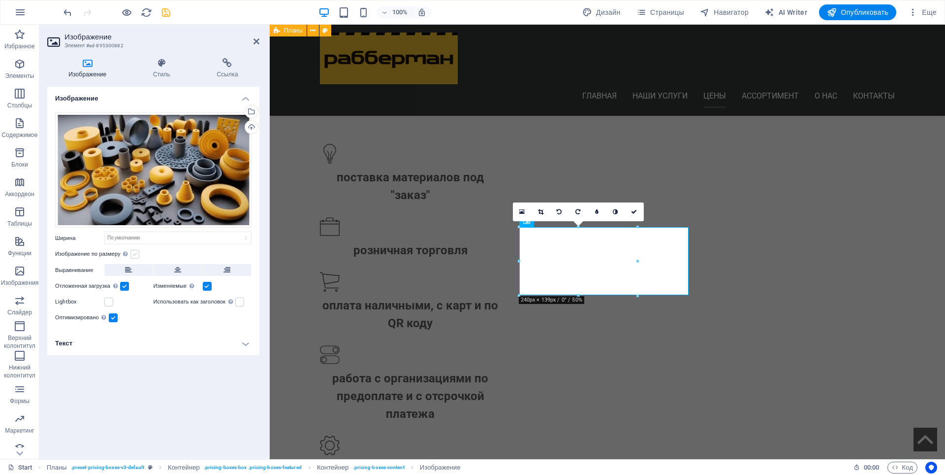
click at [135, 255] on label at bounding box center [134, 254] width 9 height 9
click at [0, 0] on input "Изображение по размеру Автоматически подстраивать изображение под фиксированную…" at bounding box center [0, 0] width 0 height 0
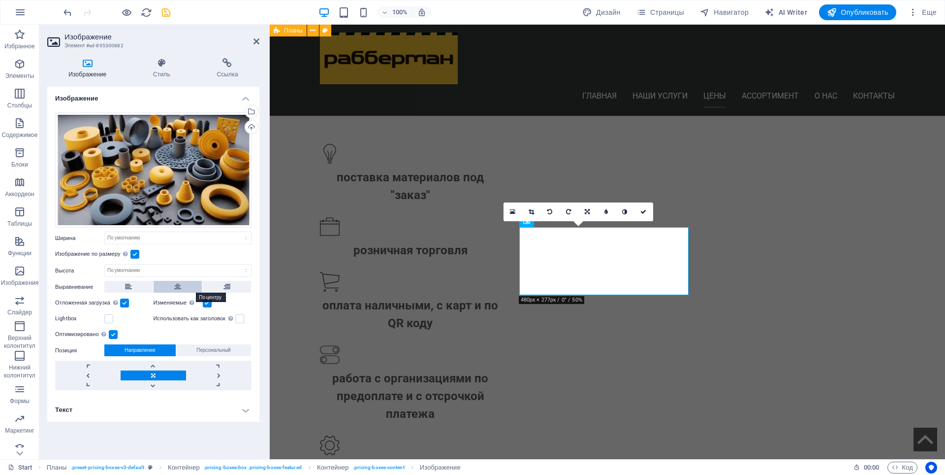
click at [173, 287] on button at bounding box center [178, 287] width 49 height 12
click at [118, 333] on label at bounding box center [113, 334] width 9 height 9
click at [0, 0] on input "Оптимизировано Изображения сжимаются для повышения скорости загрузки страницы." at bounding box center [0, 0] width 0 height 0
click at [115, 333] on label at bounding box center [113, 334] width 9 height 9
click at [0, 0] on input "Оптимизировано Изображения сжимаются для повышения скорости загрузки страницы." at bounding box center [0, 0] width 0 height 0
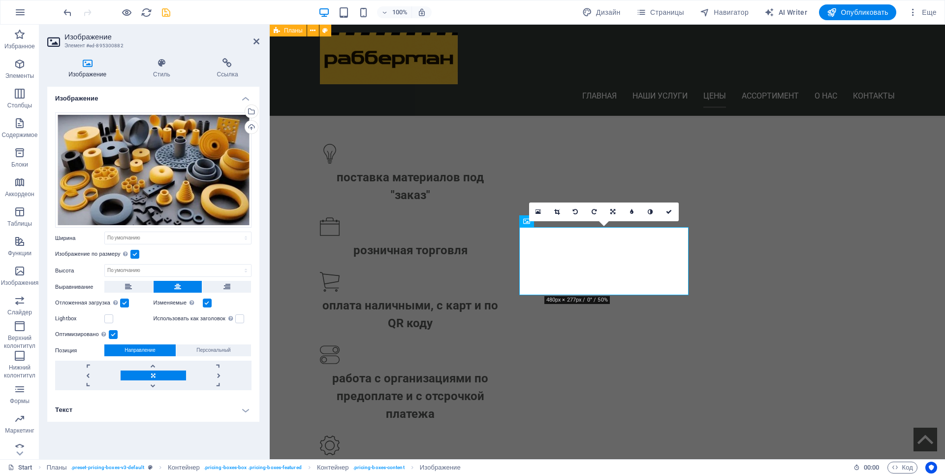
click at [137, 255] on label at bounding box center [134, 254] width 9 height 9
click at [0, 0] on input "Изображение по размеру Автоматически подстраивать изображение под фиксированную…" at bounding box center [0, 0] width 0 height 0
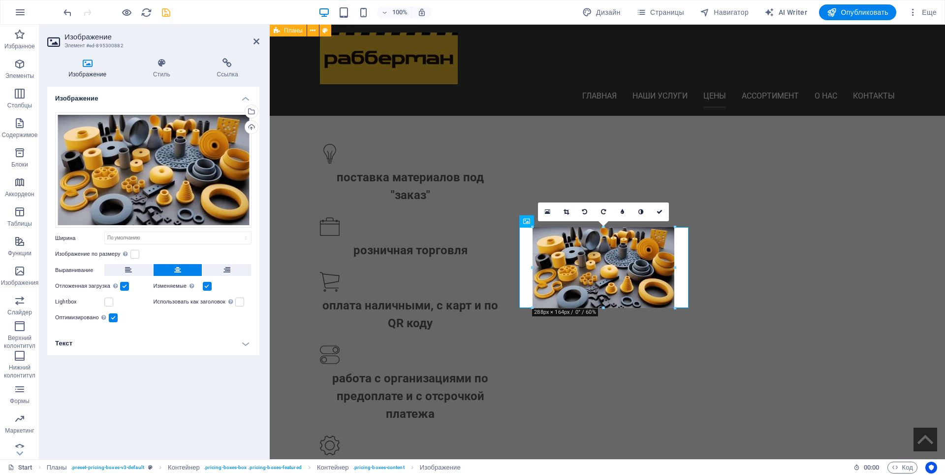
drag, startPoint x: 545, startPoint y: 296, endPoint x: 545, endPoint y: 306, distance: 9.4
type input "293"
select select "px"
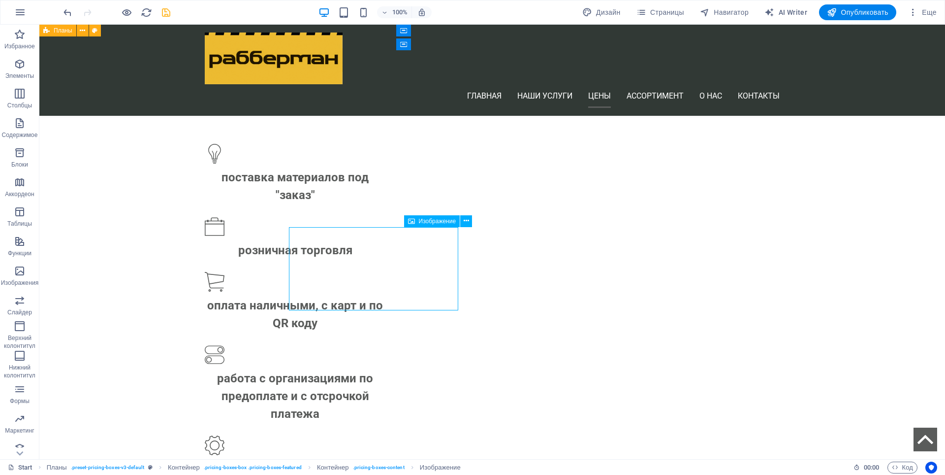
select select "px"
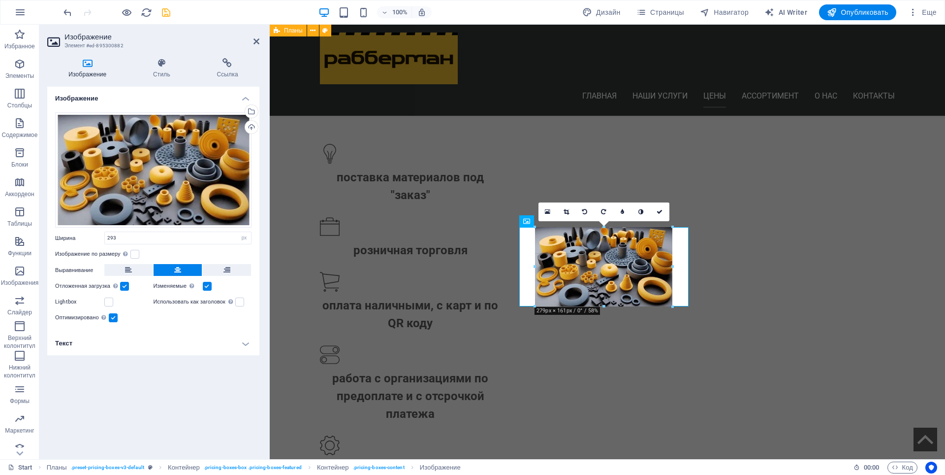
drag, startPoint x: 532, startPoint y: 311, endPoint x: 541, endPoint y: 297, distance: 16.6
type input "279"
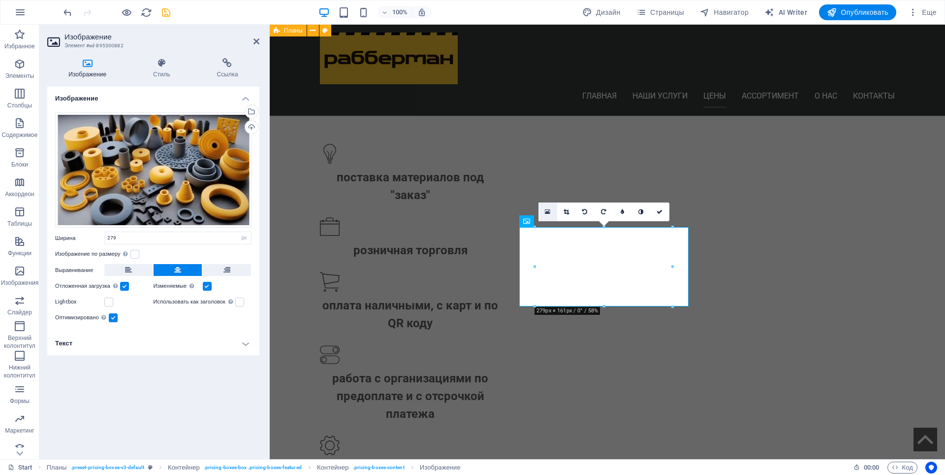
click at [548, 211] on icon at bounding box center [547, 211] width 5 height 7
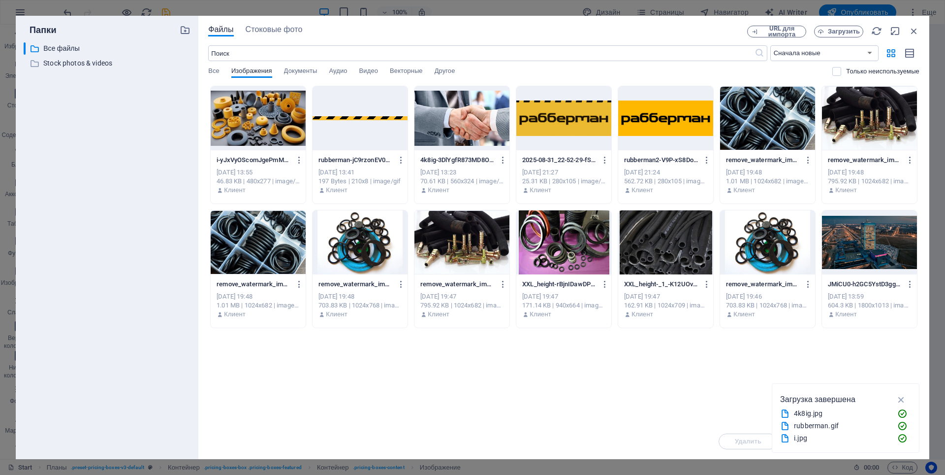
scroll to position [1090, 0]
click at [900, 399] on icon "button" at bounding box center [901, 399] width 11 height 11
click at [918, 29] on icon "button" at bounding box center [914, 31] width 11 height 11
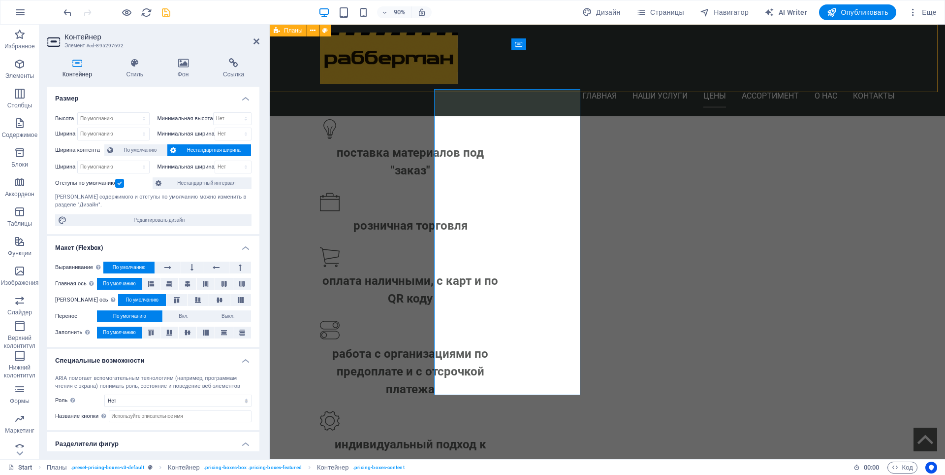
scroll to position [1065, 0]
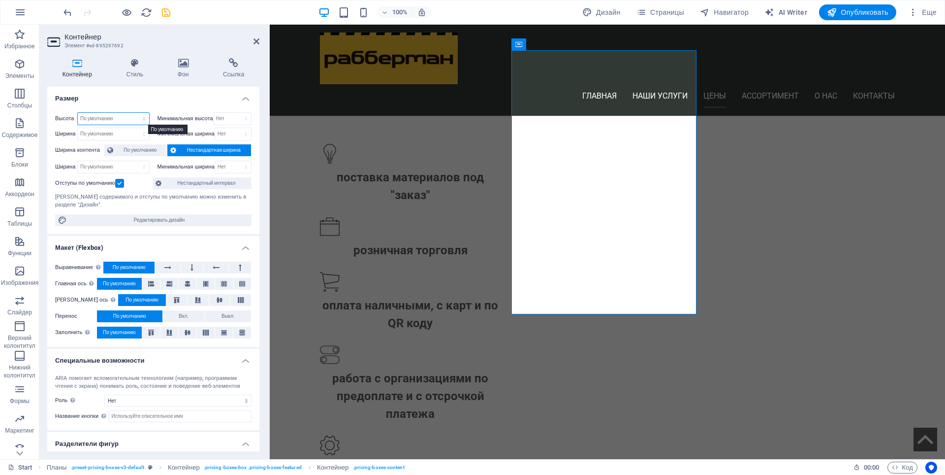
click at [100, 120] on select "По умолчанию px rem % vh vw" at bounding box center [113, 119] width 71 height 12
select select "px"
click at [134, 113] on select "По умолчанию px rem % vh vw" at bounding box center [113, 119] width 71 height 12
type input "536"
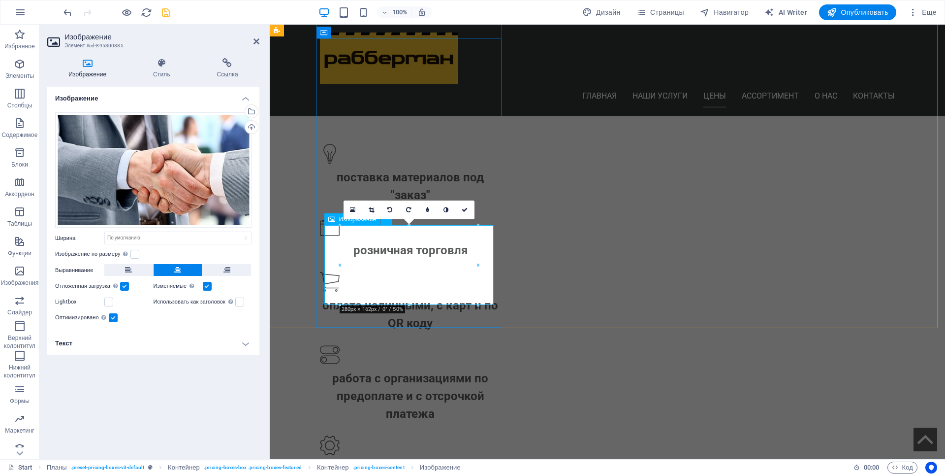
click at [155, 65] on icon at bounding box center [162, 63] width 60 height 10
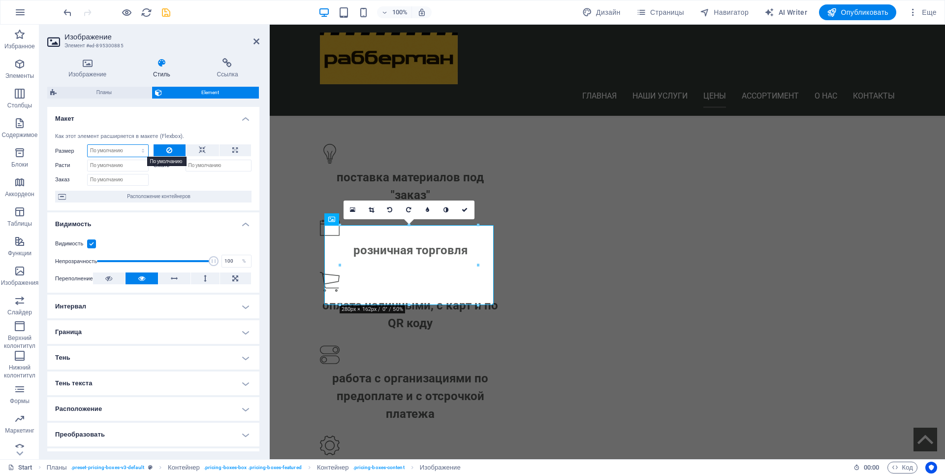
click at [114, 149] on select "По умолчанию автоматически px % 1/1 1/2 1/3 1/4 1/5 1/6 1/7 1/8 1/9 1/10" at bounding box center [118, 151] width 61 height 12
select select "px"
click at [133, 145] on select "По умолчанию автоматически px % 1/1 1/2 1/3 1/4 1/5 1/6 1/7 1/8 1/9 1/10" at bounding box center [118, 151] width 61 height 12
type input "0"
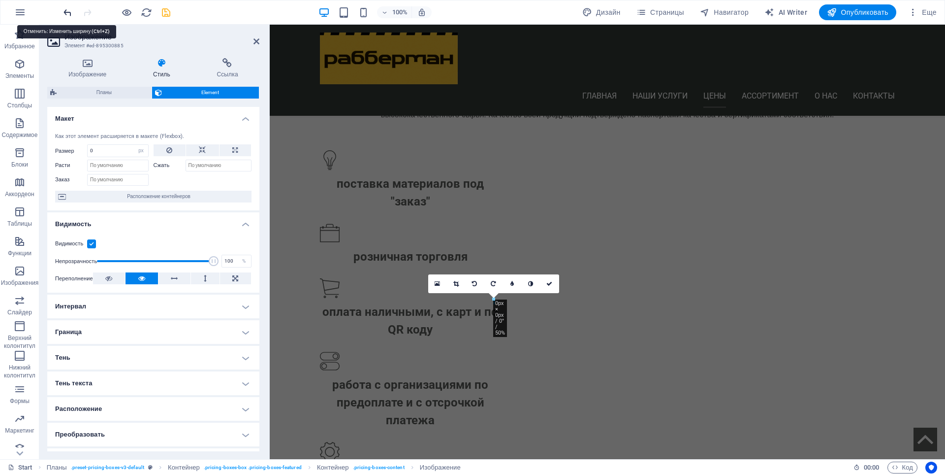
click at [64, 11] on icon "undo" at bounding box center [67, 12] width 11 height 11
select select "DISABLED_OPTION_VALUE"
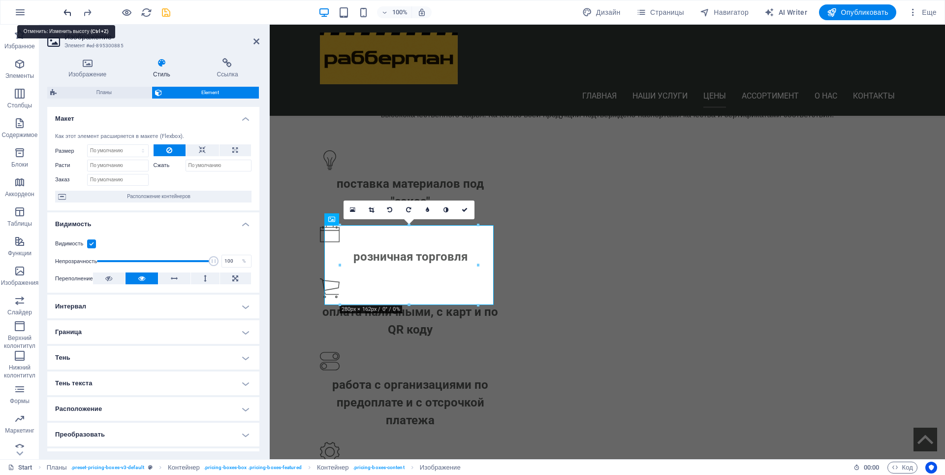
scroll to position [1065, 0]
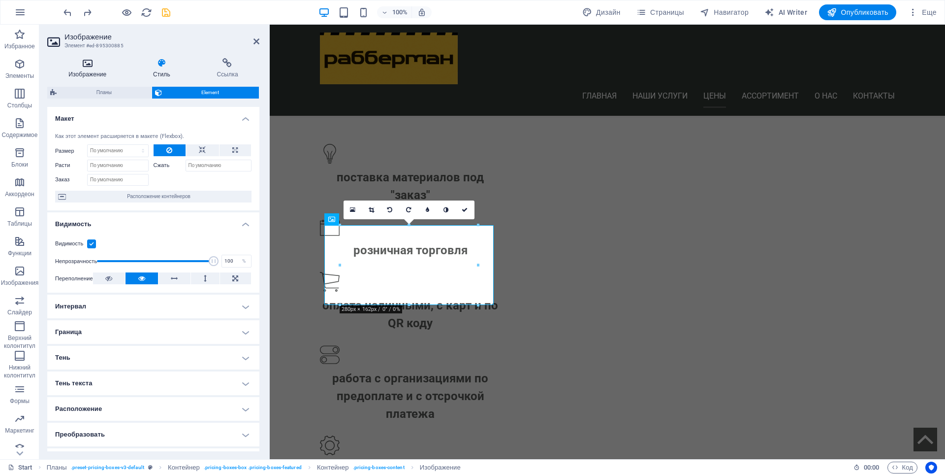
click at [80, 65] on icon at bounding box center [87, 63] width 81 height 10
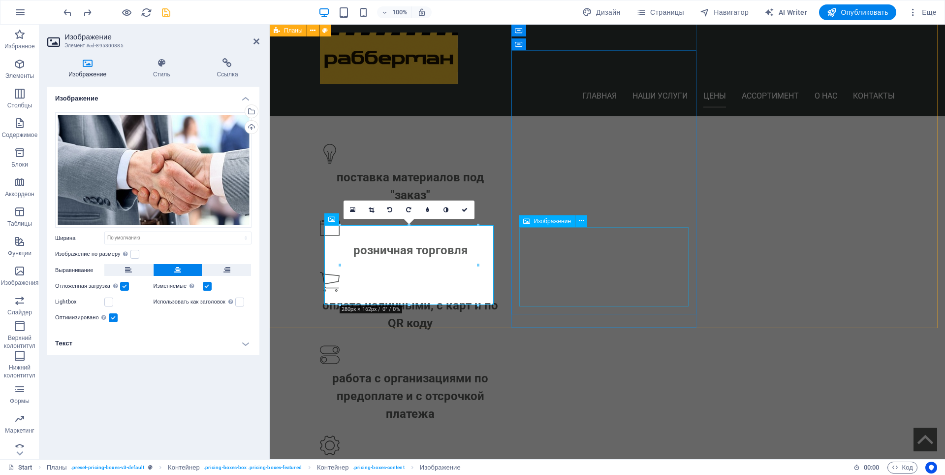
select select "px"
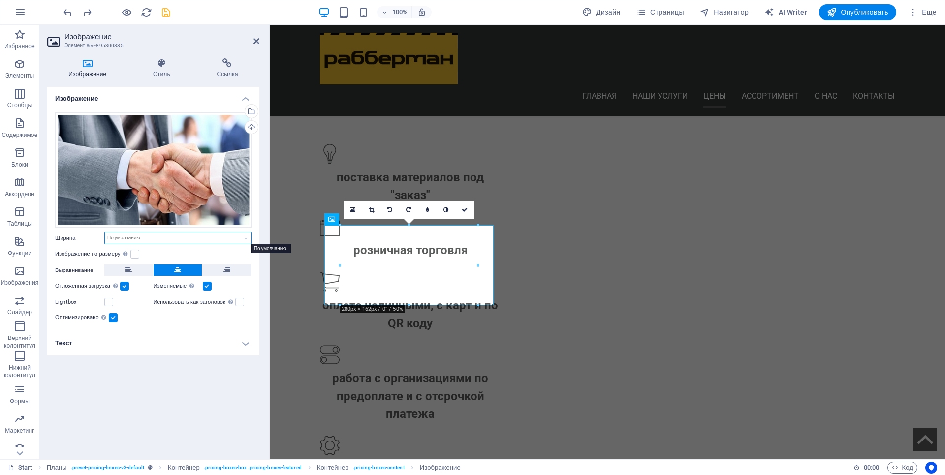
click at [137, 238] on select "По умолчанию автоматически px rem % em vh vw" at bounding box center [178, 238] width 146 height 12
select select "px"
click at [237, 232] on select "По умолчанию автоматически px rem % em vh vw" at bounding box center [178, 238] width 146 height 12
type input "280"
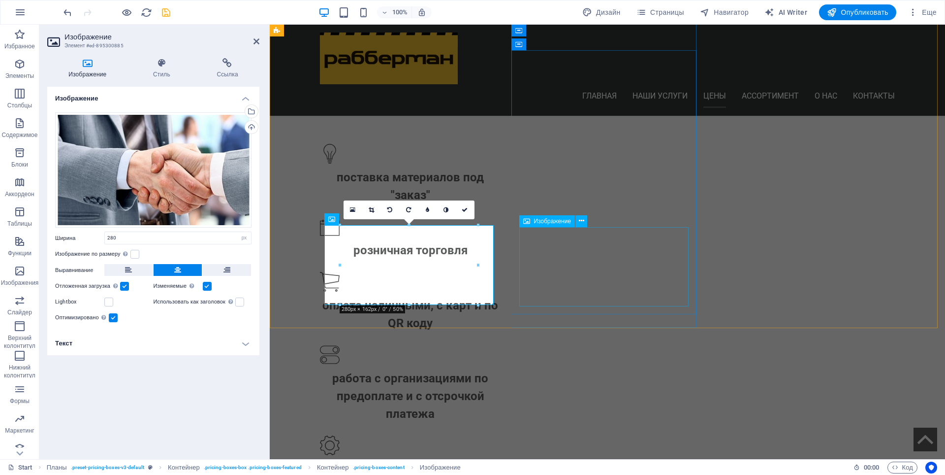
select select "px"
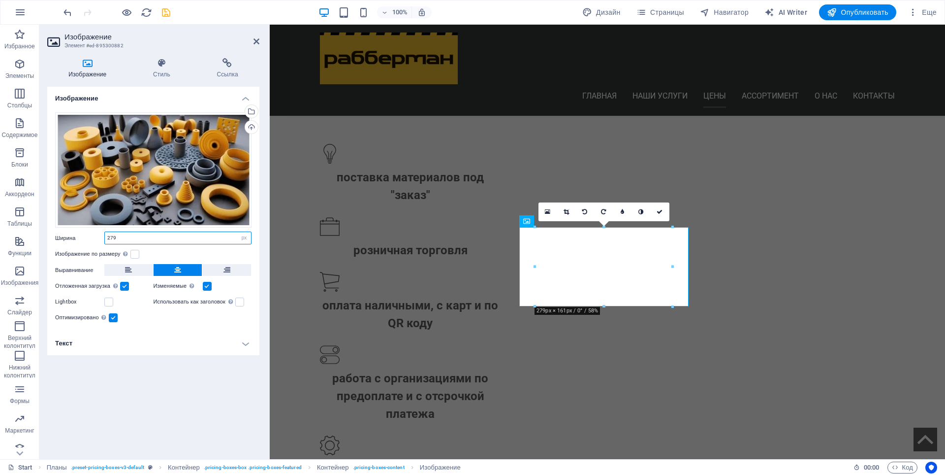
drag, startPoint x: 117, startPoint y: 236, endPoint x: 110, endPoint y: 237, distance: 7.0
click at [110, 237] on input "279" at bounding box center [178, 238] width 146 height 12
type input "280"
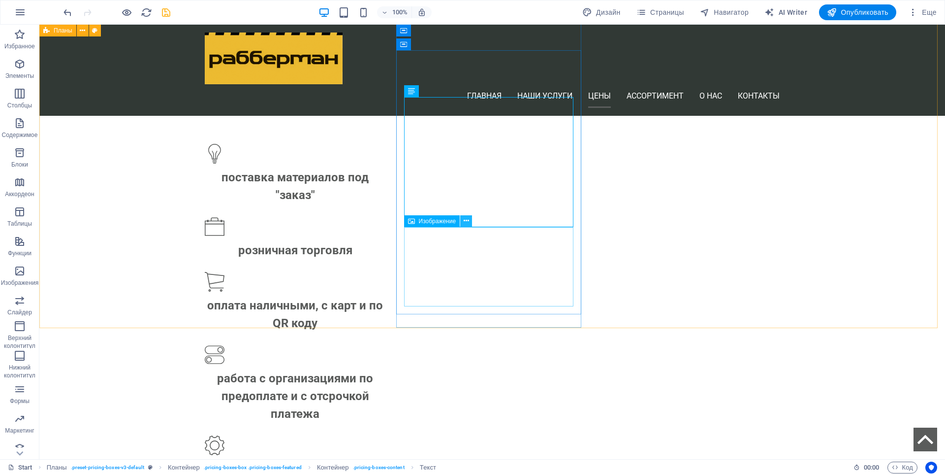
click at [467, 221] on icon at bounding box center [466, 221] width 5 height 10
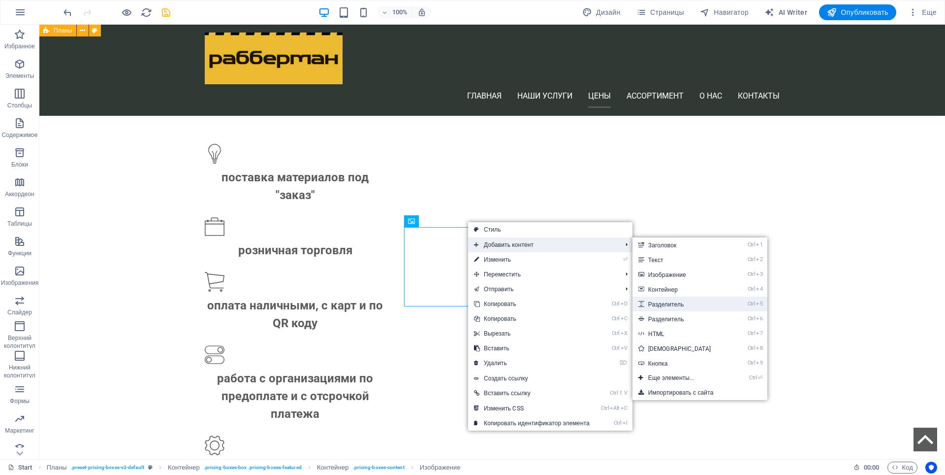
click at [673, 304] on link "Ctrl 5 Разделитель" at bounding box center [682, 303] width 98 height 15
select select "px"
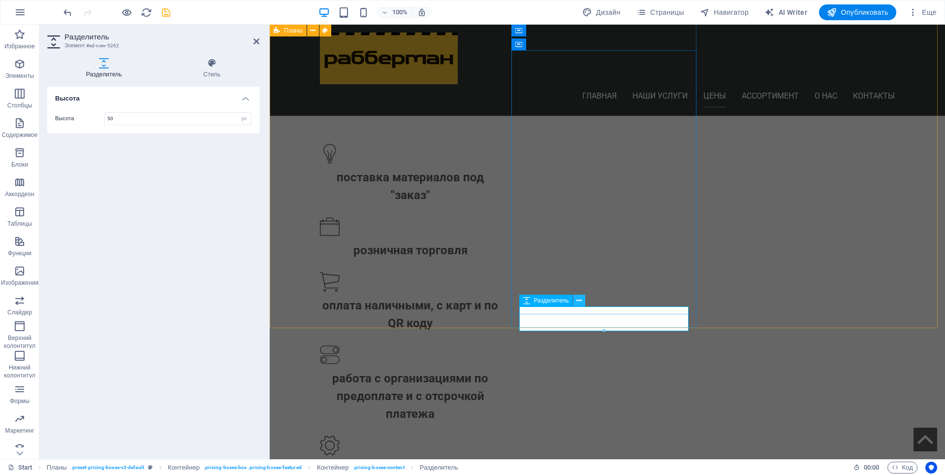
click at [581, 300] on icon at bounding box center [579, 300] width 5 height 10
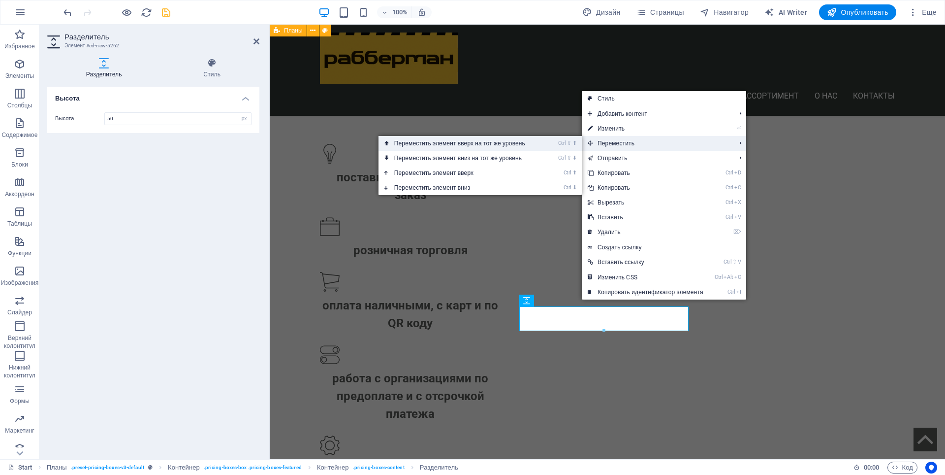
click at [525, 141] on link "Ctrl ⇧ ⬆ Переместить элемент вверх на тот же уровень" at bounding box center [462, 143] width 166 height 15
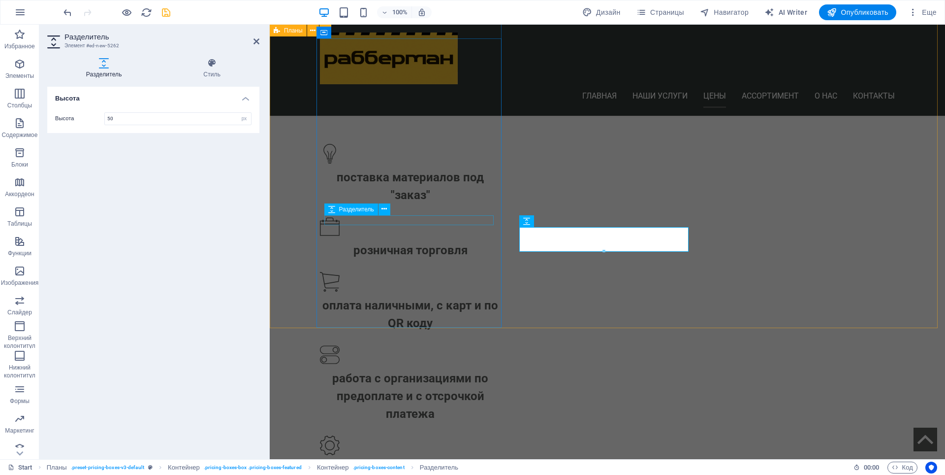
select select "px"
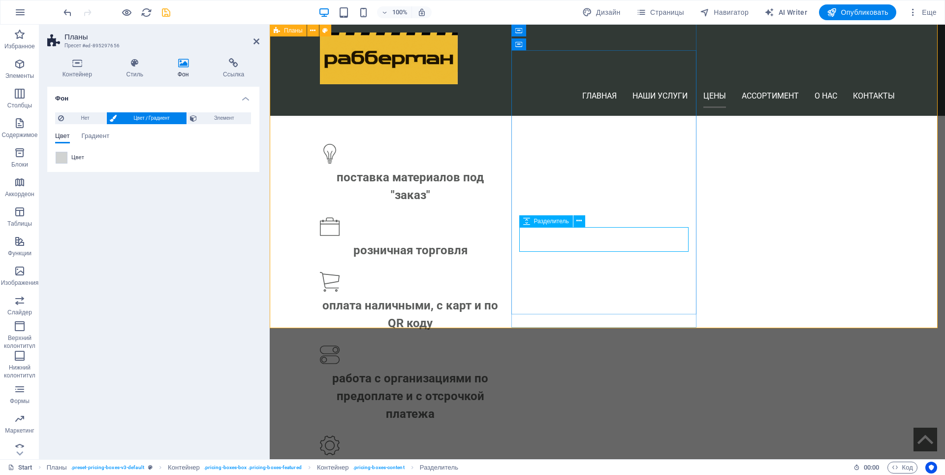
select select "px"
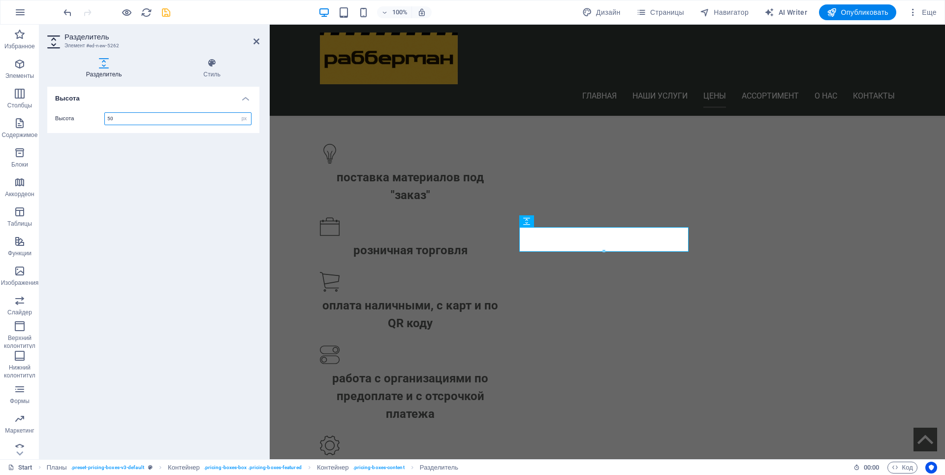
drag, startPoint x: 119, startPoint y: 121, endPoint x: 99, endPoint y: 123, distance: 20.3
click at [99, 123] on div "Высота 50 px rem vh vw" at bounding box center [153, 118] width 196 height 13
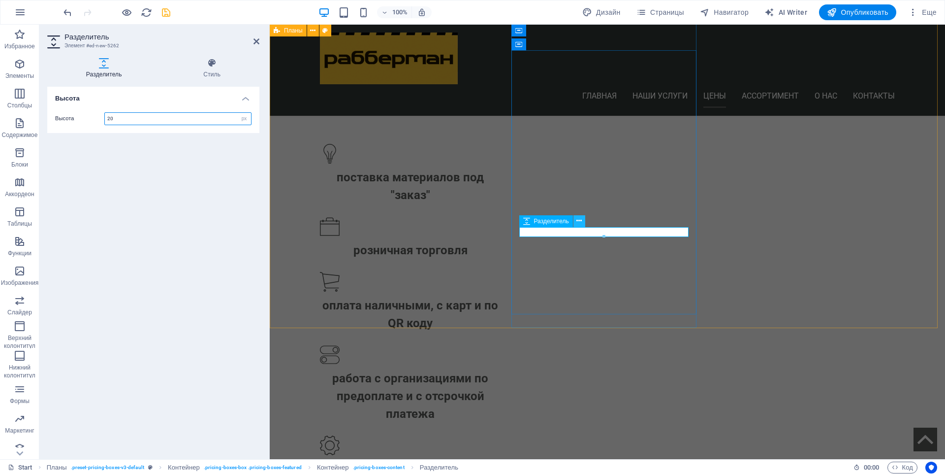
type input "20"
click at [580, 220] on icon at bounding box center [579, 221] width 5 height 10
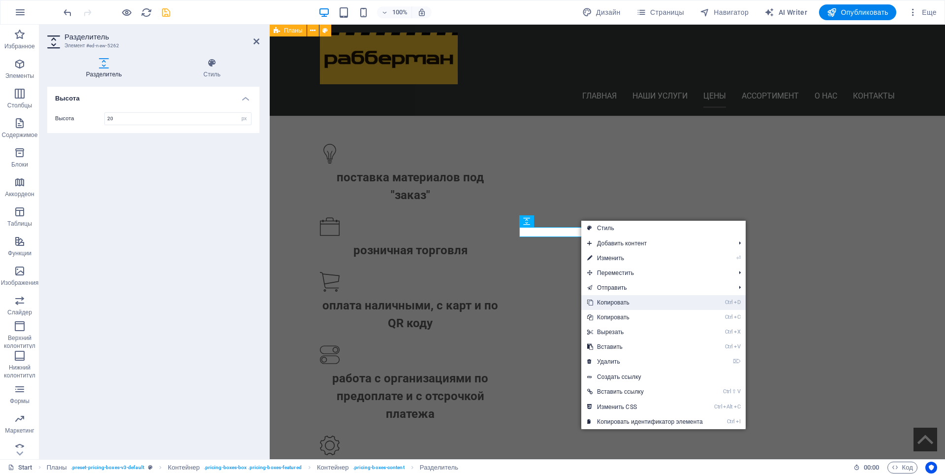
click at [617, 300] on link "Ctrl D Копировать" at bounding box center [645, 302] width 128 height 15
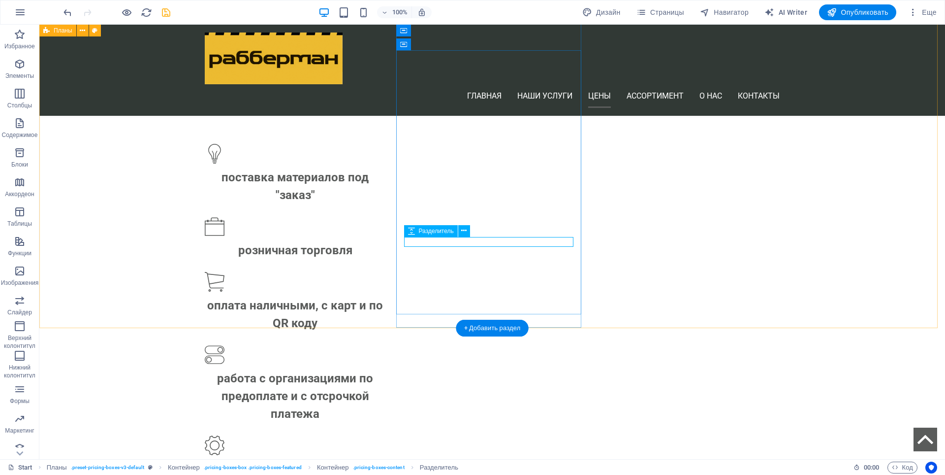
click at [466, 232] on icon at bounding box center [463, 231] width 5 height 10
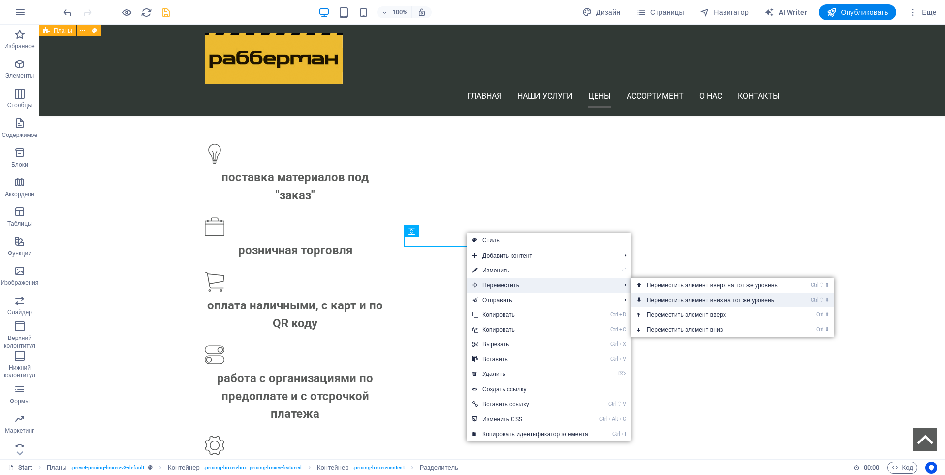
drag, startPoint x: 663, startPoint y: 298, endPoint x: 626, endPoint y: 271, distance: 45.1
click at [663, 298] on link "Ctrl ⇧ ⬇ Переместить элемент вниз на тот же уровень" at bounding box center [714, 299] width 166 height 15
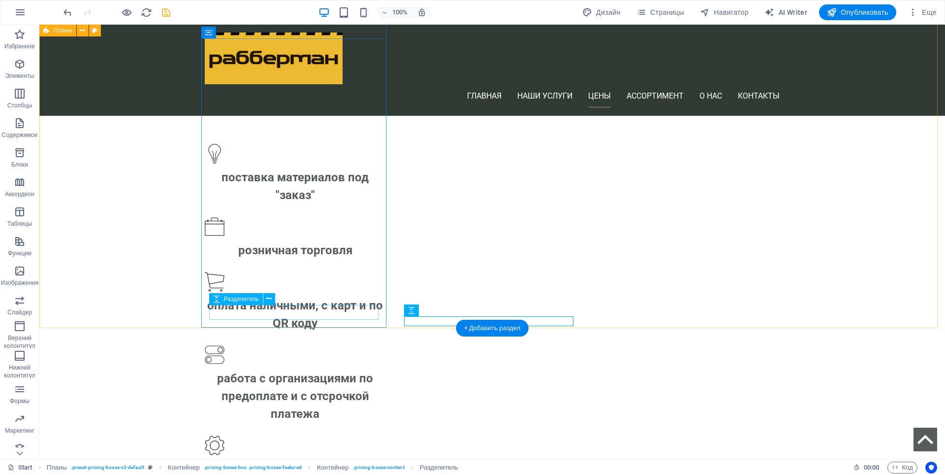
select select "px"
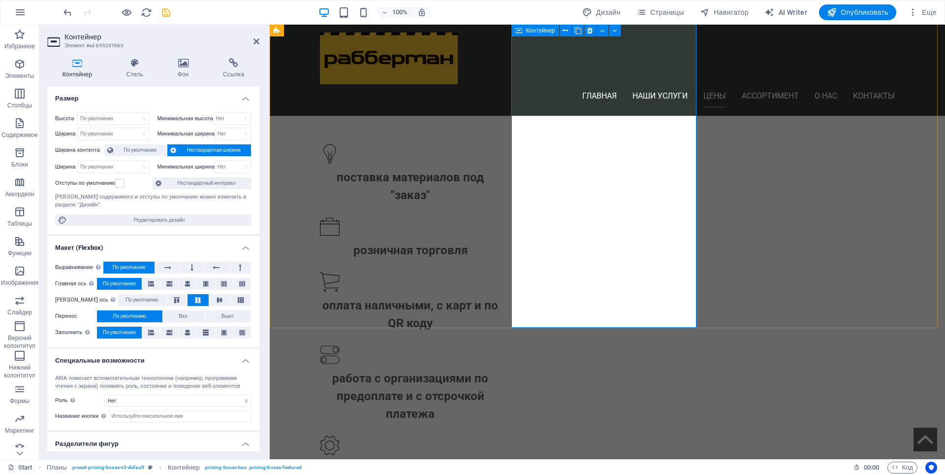
click at [255, 42] on icon at bounding box center [257, 41] width 6 height 8
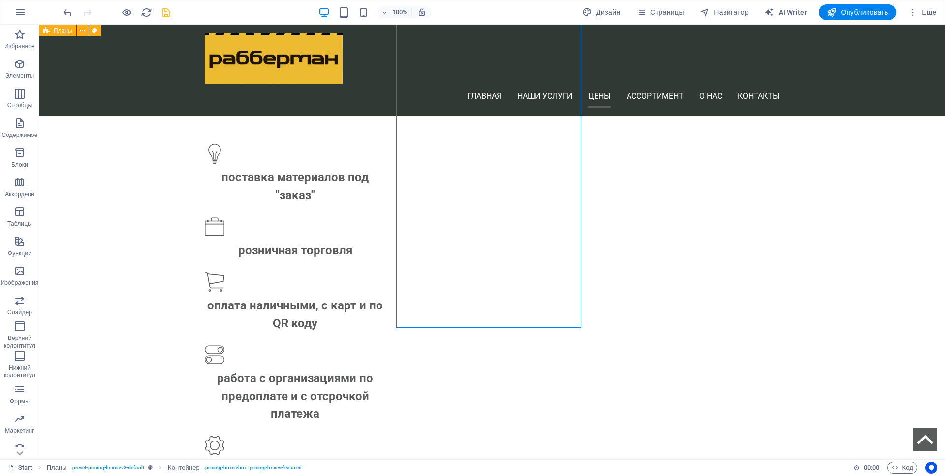
click at [164, 12] on icon "save" at bounding box center [166, 12] width 11 height 11
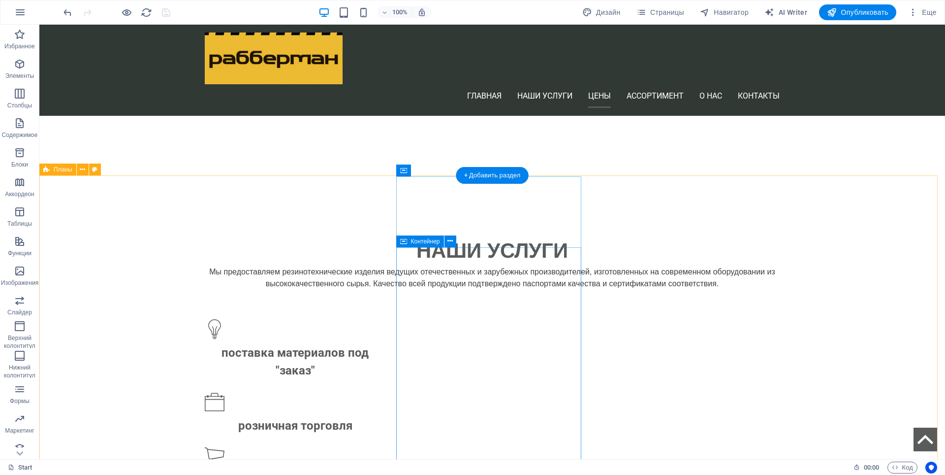
scroll to position [868, 0]
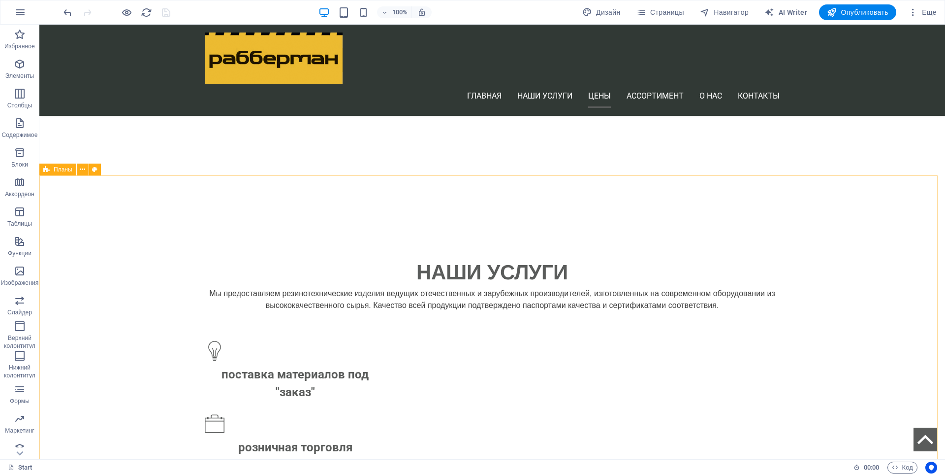
click at [56, 170] on span "Планы" at bounding box center [63, 169] width 19 height 6
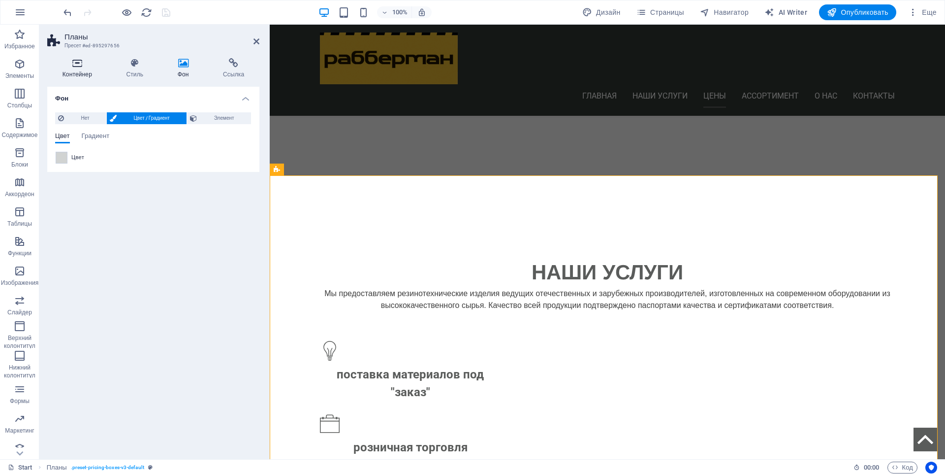
click at [82, 68] on h4 "Контейнер" at bounding box center [79, 68] width 64 height 21
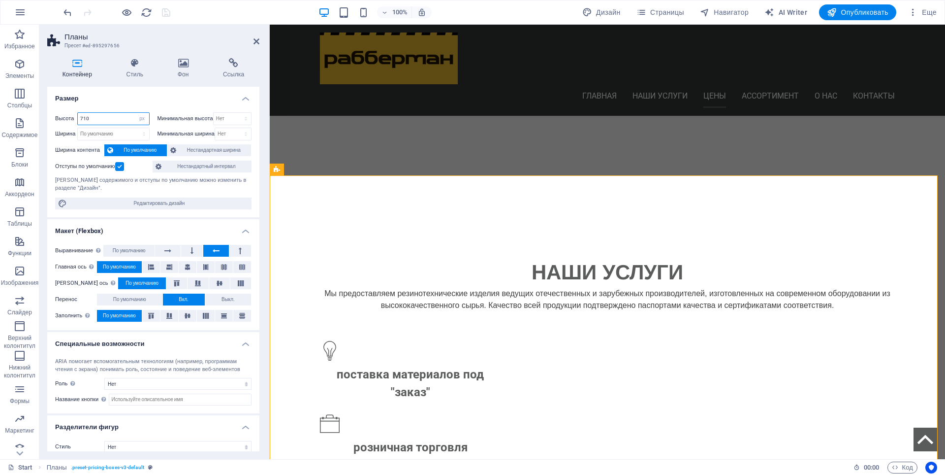
drag, startPoint x: 89, startPoint y: 116, endPoint x: 84, endPoint y: 119, distance: 6.4
click at [84, 119] on input "710" at bounding box center [113, 119] width 71 height 12
type input "750"
click at [591, 181] on icon at bounding box center [591, 180] width 5 height 10
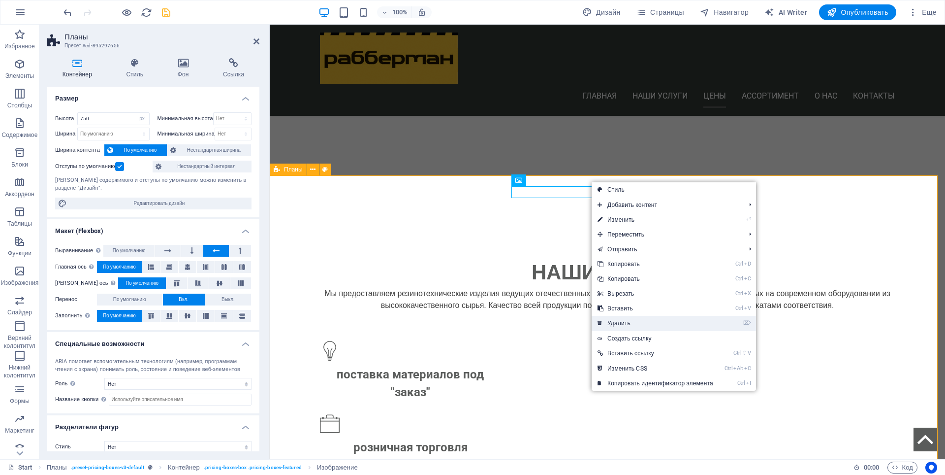
click at [619, 319] on link "⌦ Удалить" at bounding box center [656, 323] width 128 height 15
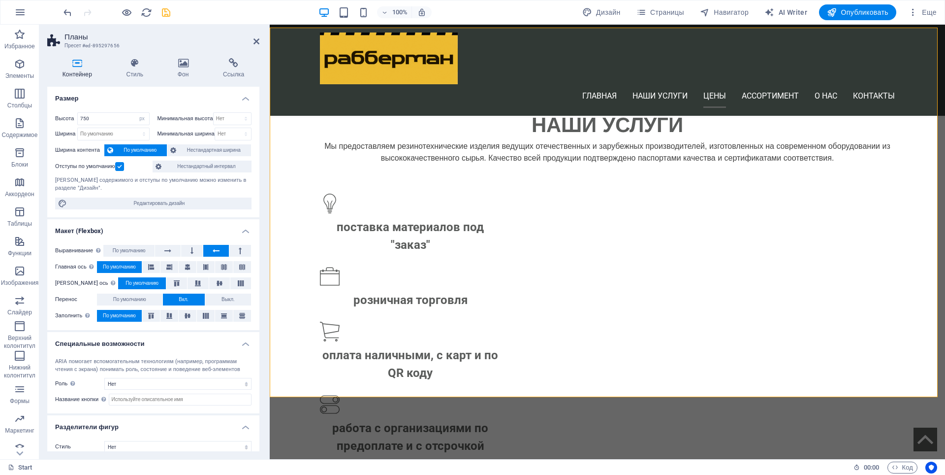
scroll to position [1016, 0]
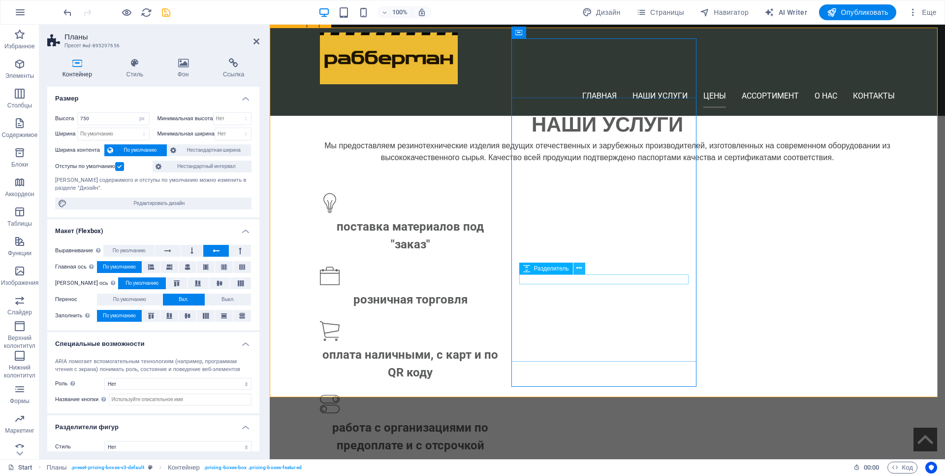
click at [579, 268] on icon at bounding box center [579, 268] width 5 height 10
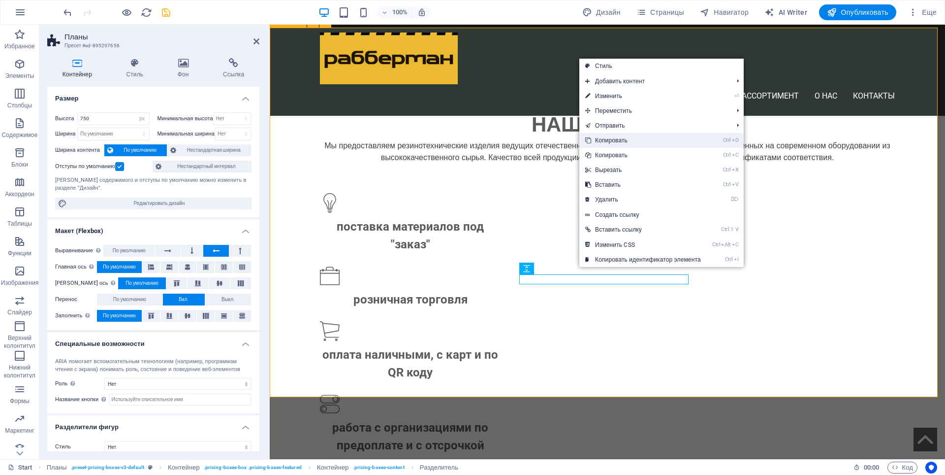
click at [621, 140] on link "Ctrl D Копировать" at bounding box center [644, 140] width 128 height 15
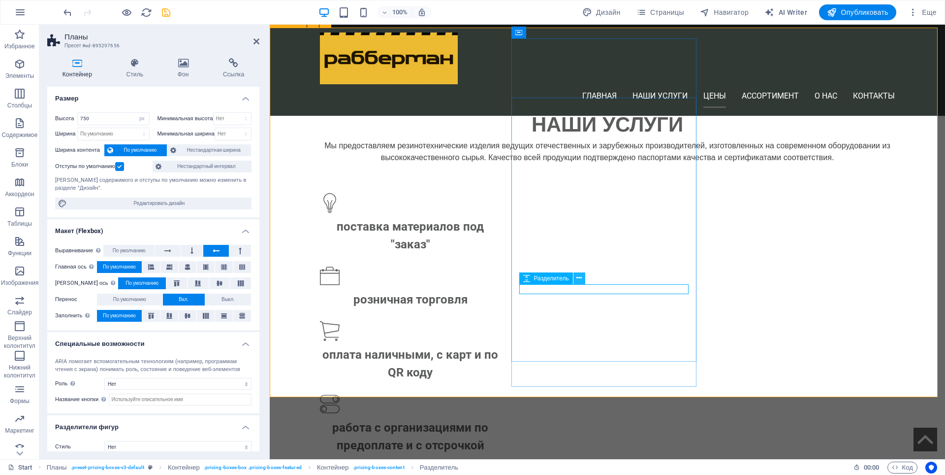
click at [580, 281] on icon at bounding box center [579, 278] width 5 height 10
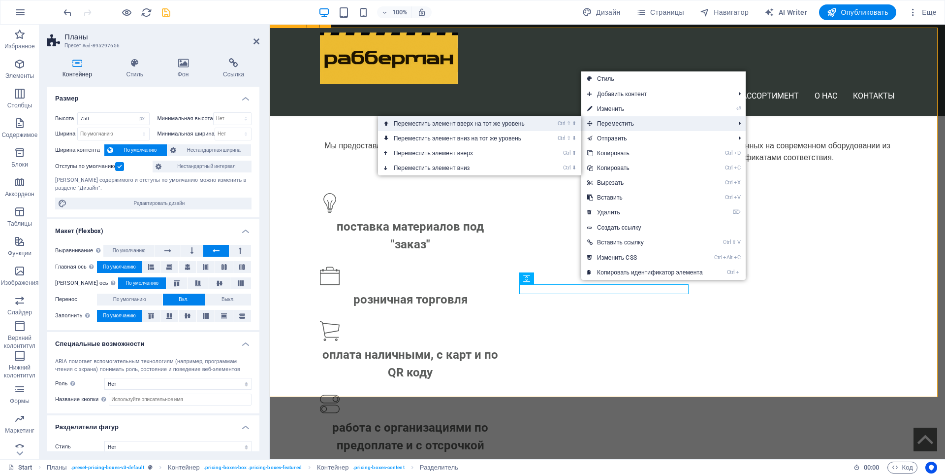
click at [500, 120] on link "Ctrl ⇧ ⬆ Переместить элемент вверх на тот же уровень" at bounding box center [461, 123] width 166 height 15
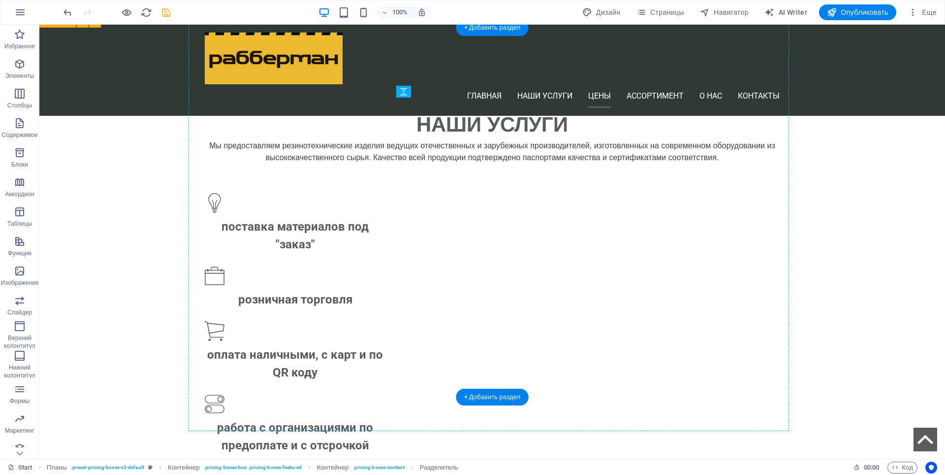
drag, startPoint x: 585, startPoint y: 293, endPoint x: 486, endPoint y: 294, distance: 99.0
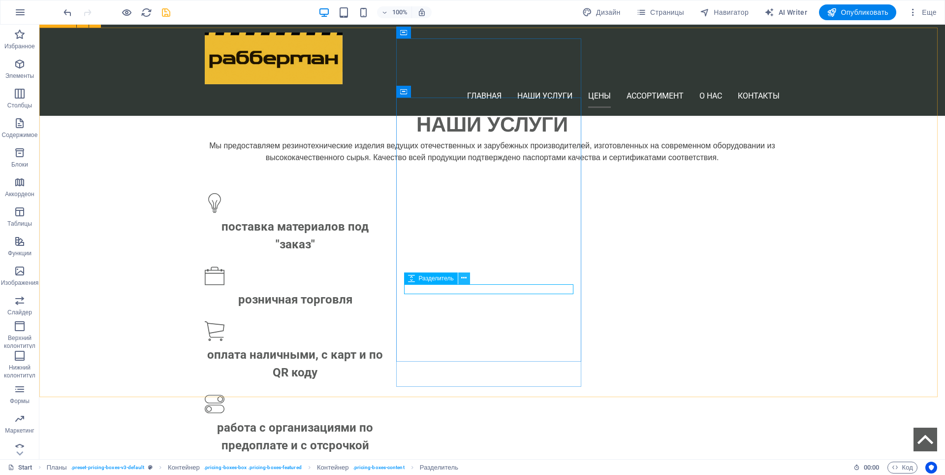
click at [464, 279] on icon at bounding box center [463, 278] width 5 height 10
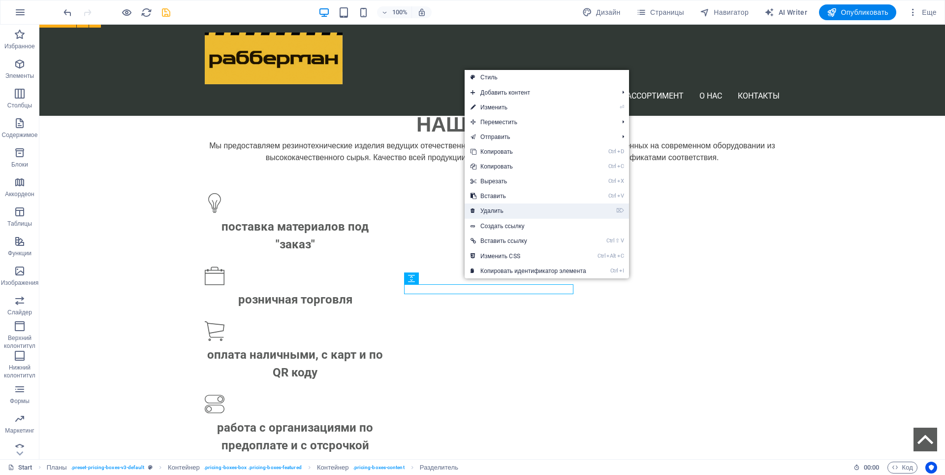
click at [495, 212] on link "⌦ Удалить" at bounding box center [529, 210] width 128 height 15
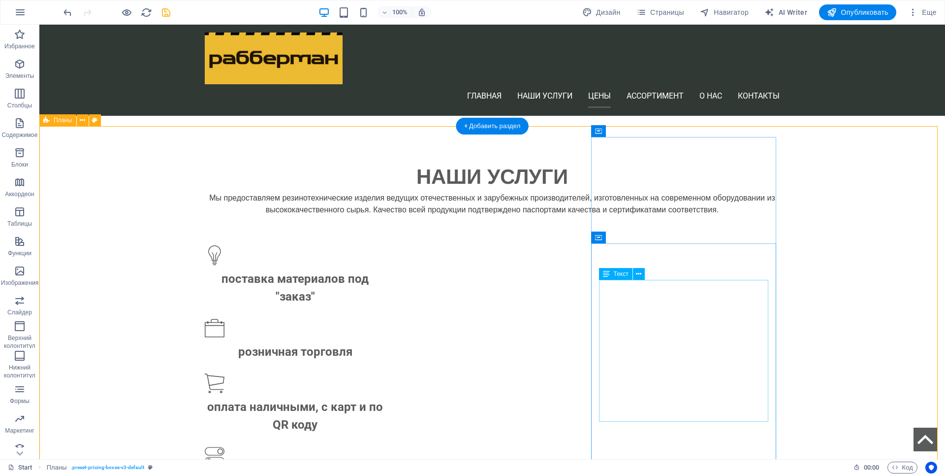
scroll to position [917, 0]
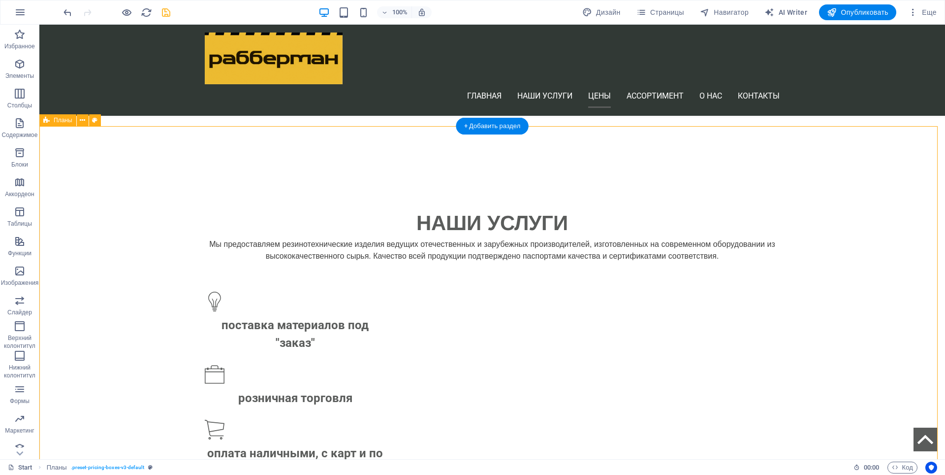
select select "px"
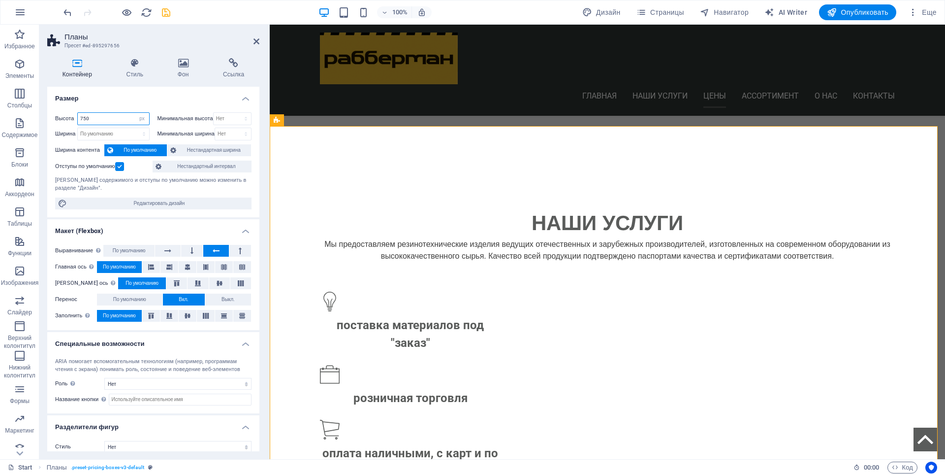
drag, startPoint x: 92, startPoint y: 119, endPoint x: 78, endPoint y: 120, distance: 13.3
click at [78, 120] on input "750" at bounding box center [113, 119] width 71 height 12
type input "850"
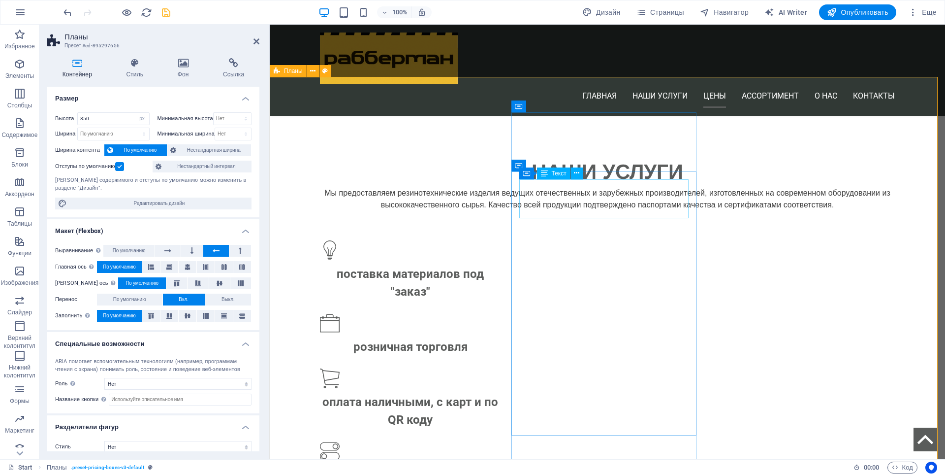
scroll to position [967, 0]
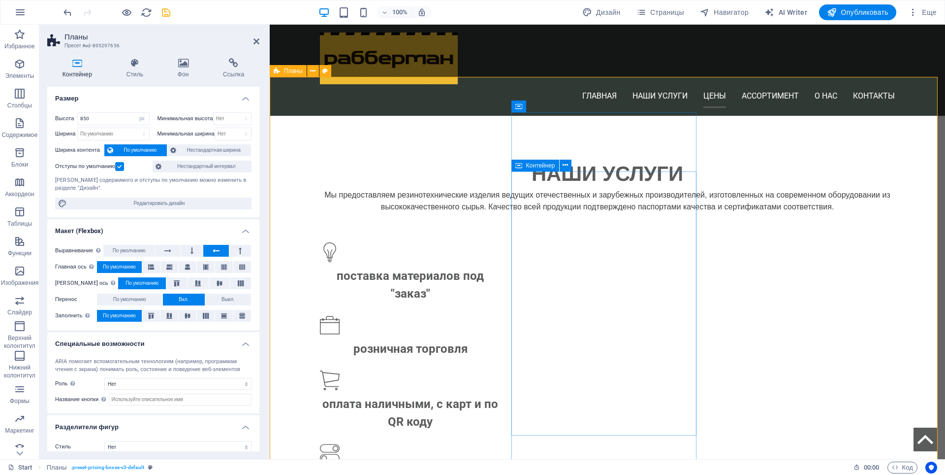
click at [534, 166] on span "Контейнер" at bounding box center [540, 165] width 29 height 6
select select "px"
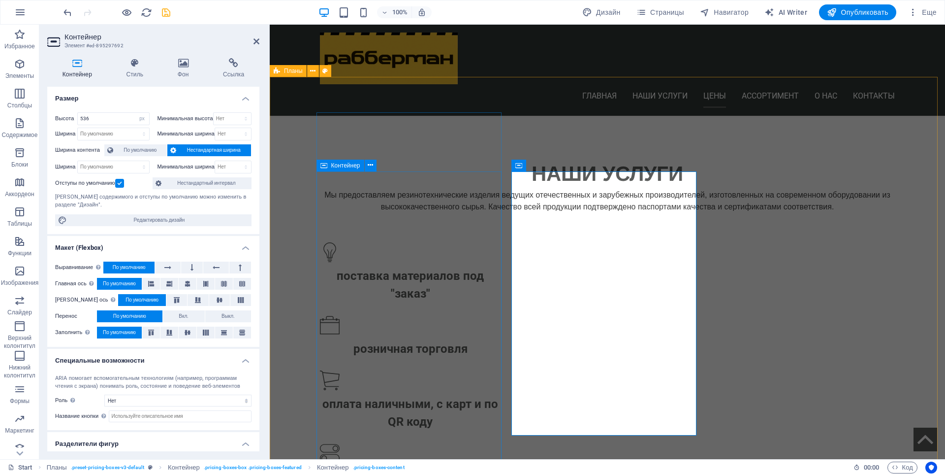
click at [325, 165] on icon at bounding box center [324, 166] width 7 height 12
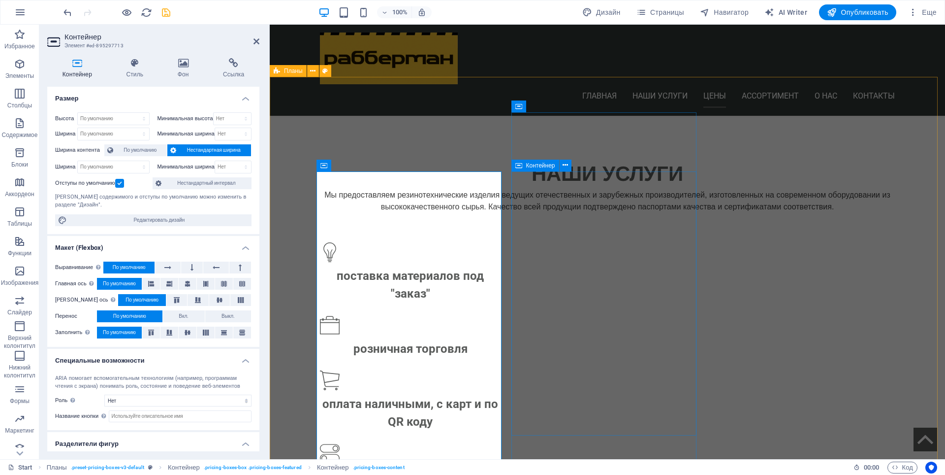
click at [527, 166] on span "Контейнер" at bounding box center [540, 165] width 29 height 6
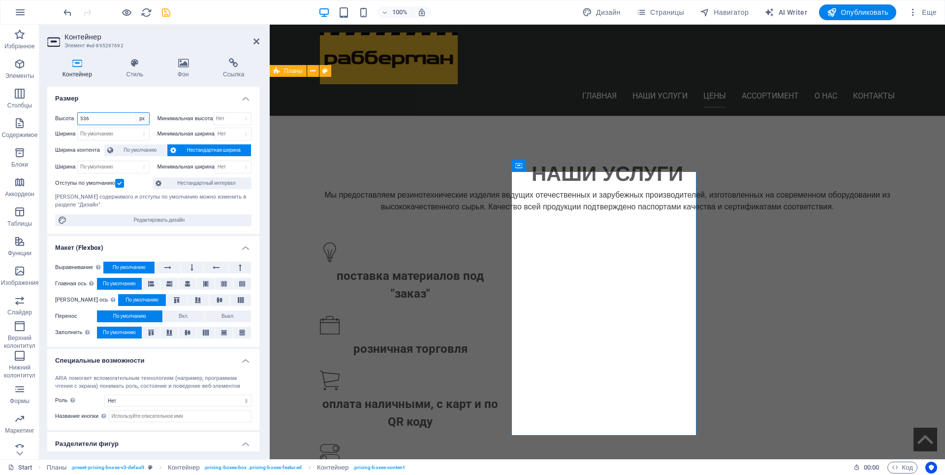
click at [141, 116] on select "По умолчанию px rem % vh vw" at bounding box center [142, 119] width 14 height 12
select select "default"
click at [135, 113] on select "По умолчанию px rem % vh vw" at bounding box center [142, 119] width 14 height 12
select select "DISABLED_OPTION_VALUE"
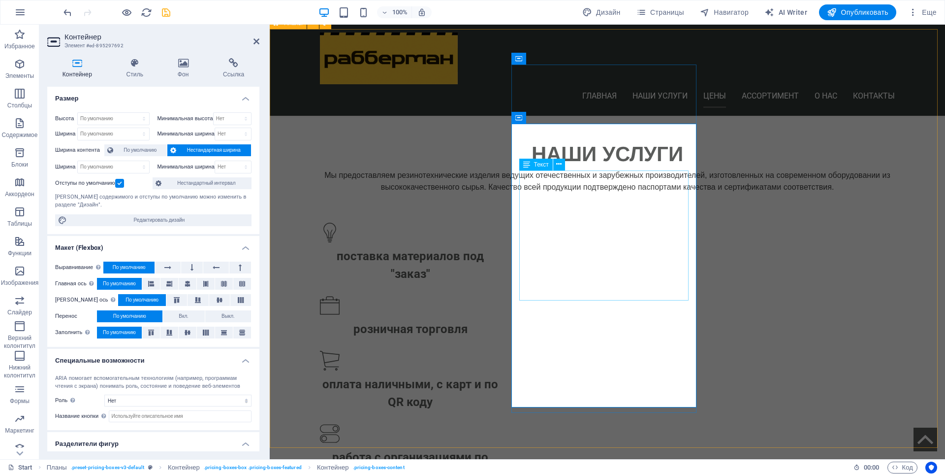
scroll to position [1016, 0]
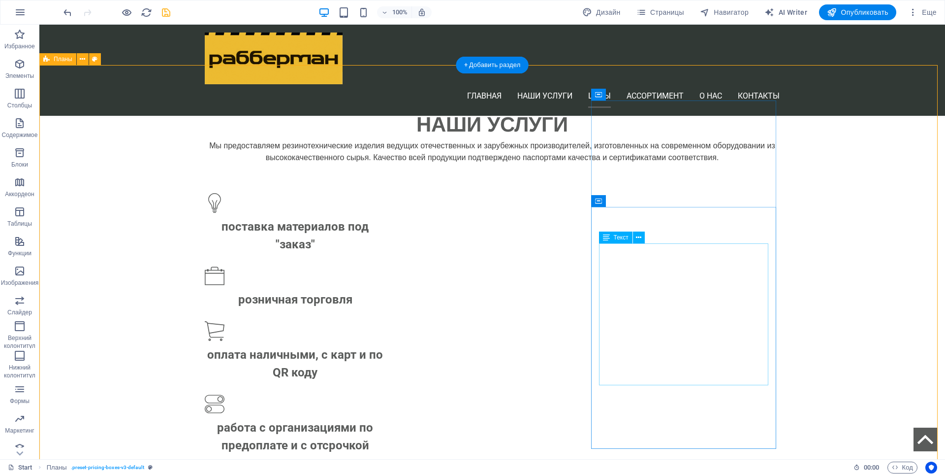
scroll to position [967, 0]
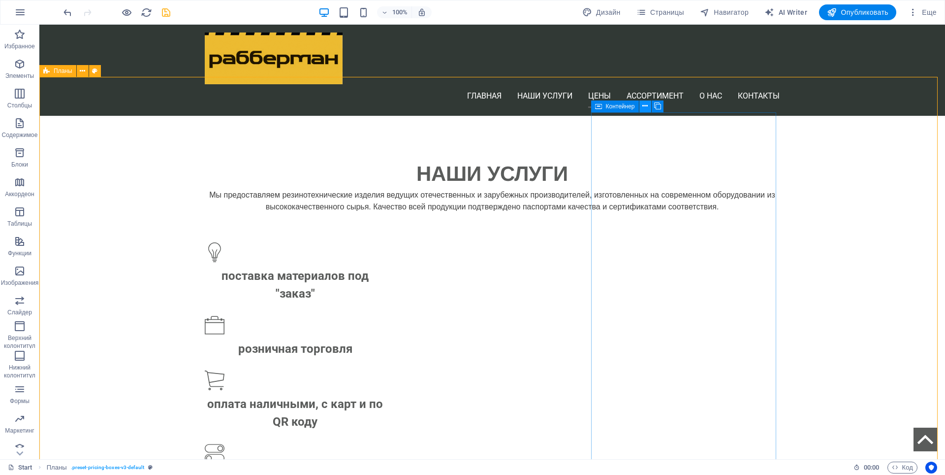
click at [646, 105] on icon at bounding box center [645, 106] width 5 height 10
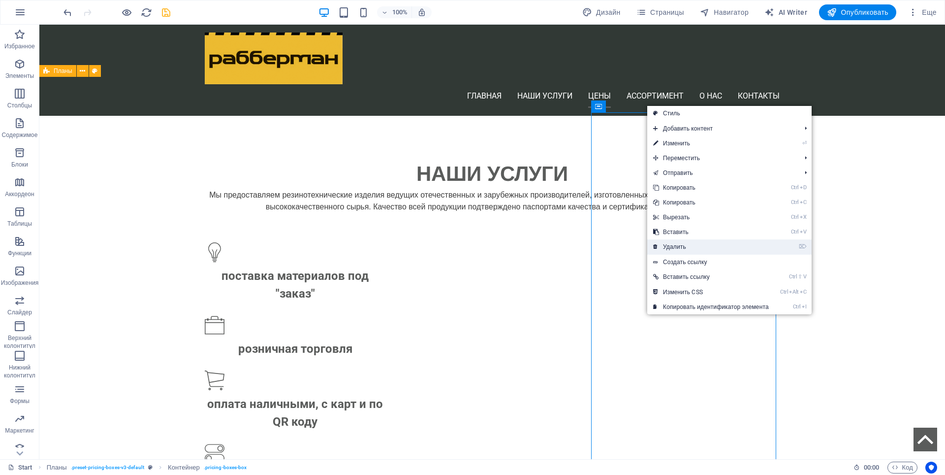
click at [684, 246] on link "⌦ Удалить" at bounding box center [711, 246] width 128 height 15
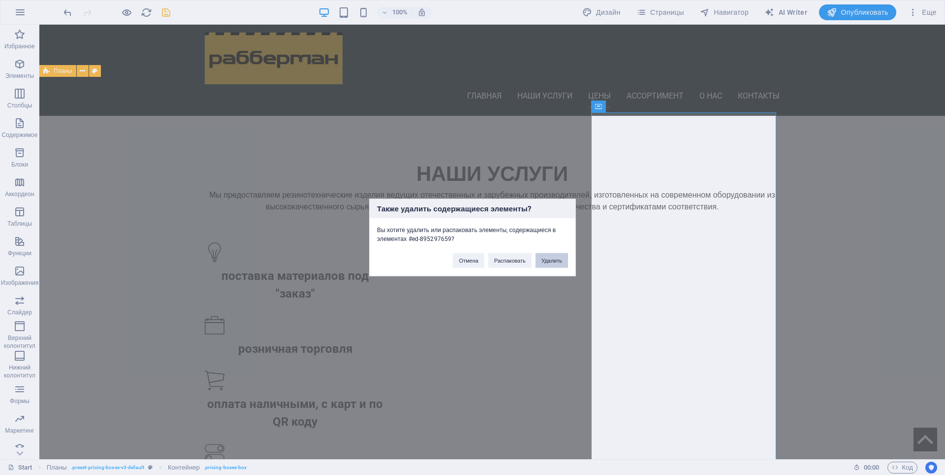
click at [549, 258] on button "Удалить" at bounding box center [552, 260] width 32 height 15
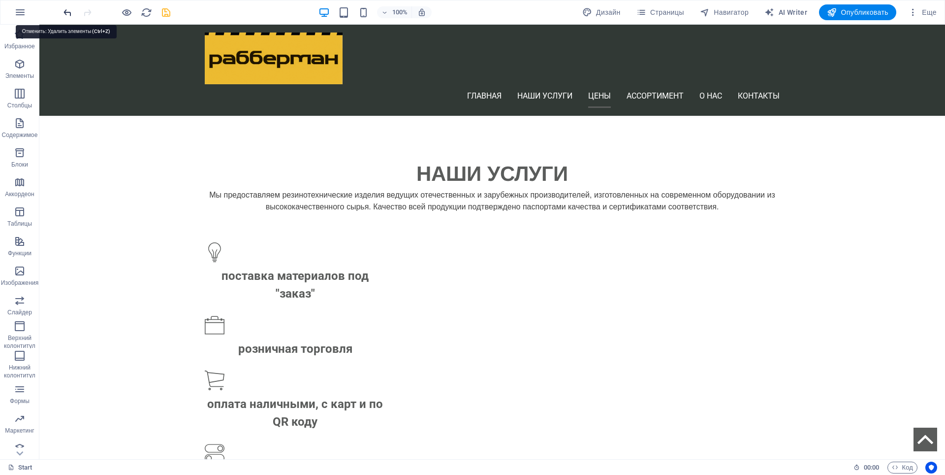
click at [68, 13] on icon "undo" at bounding box center [67, 12] width 11 height 11
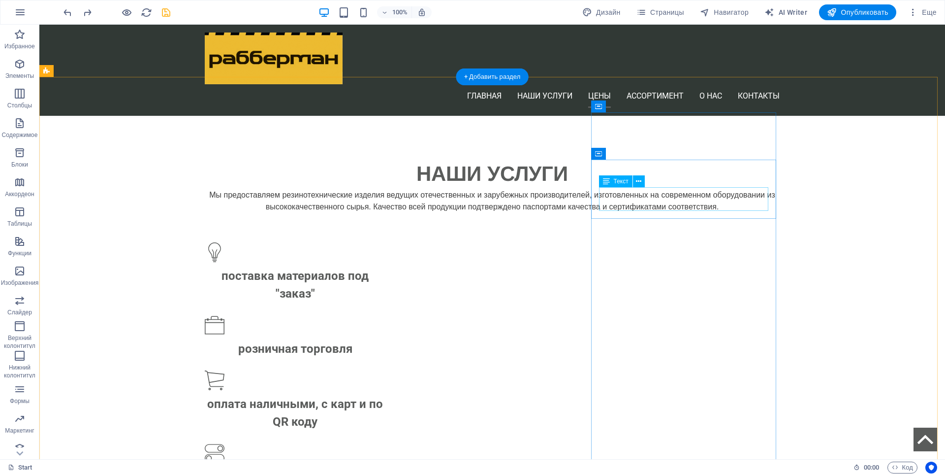
drag, startPoint x: 610, startPoint y: 191, endPoint x: 679, endPoint y: 192, distance: 69.9
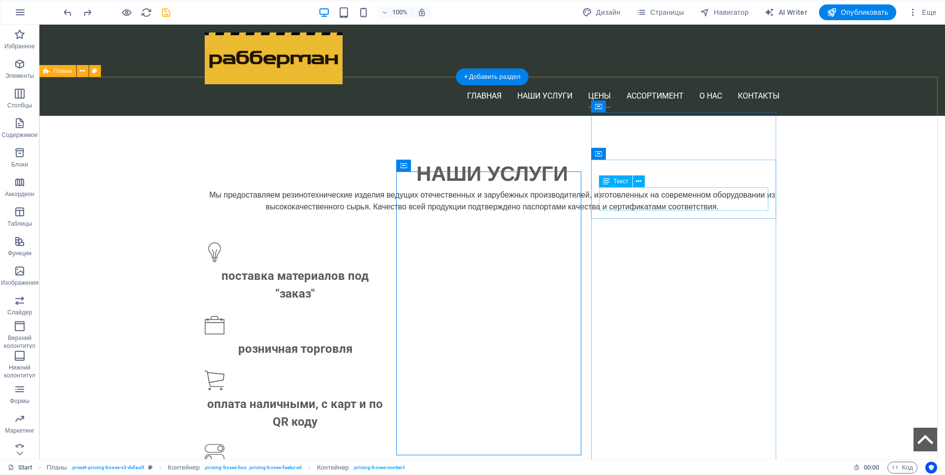
drag, startPoint x: 604, startPoint y: 192, endPoint x: 611, endPoint y: 191, distance: 6.4
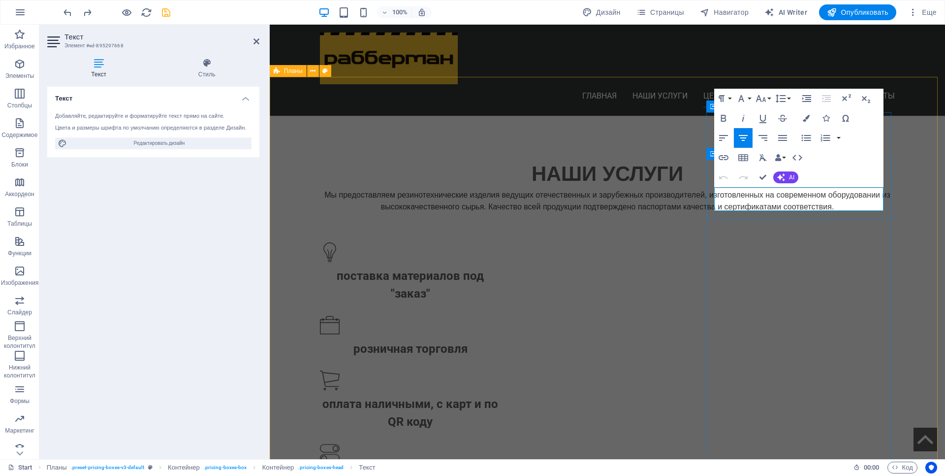
drag, startPoint x: 721, startPoint y: 194, endPoint x: 857, endPoint y: 209, distance: 136.2
drag, startPoint x: 856, startPoint y: 205, endPoint x: 717, endPoint y: 193, distance: 139.4
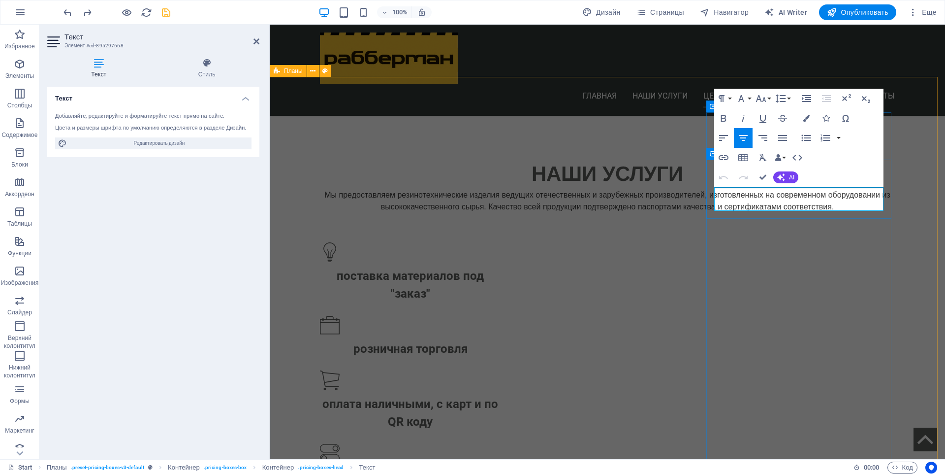
copy span "Надежность и долговечность: продукция для самых сложных задач"
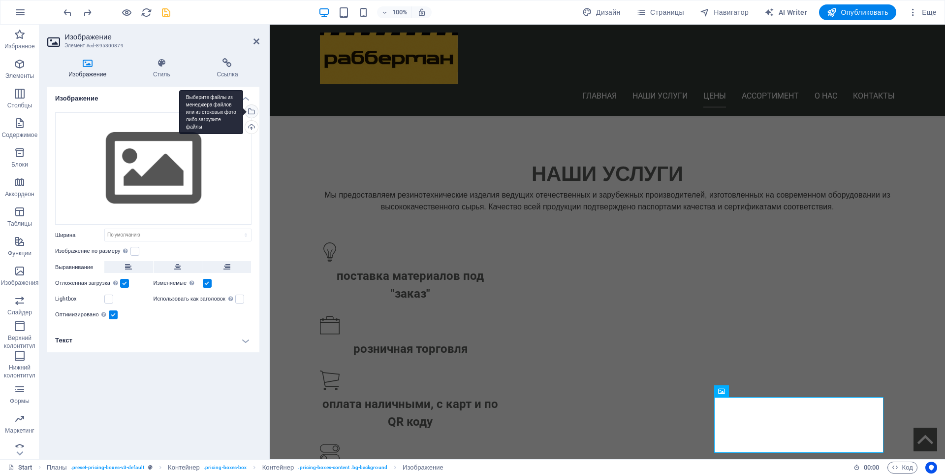
click at [251, 109] on div "Выберите файлы из менеджера файлов или из стоковых фото либо загрузите файлы" at bounding box center [250, 112] width 15 height 15
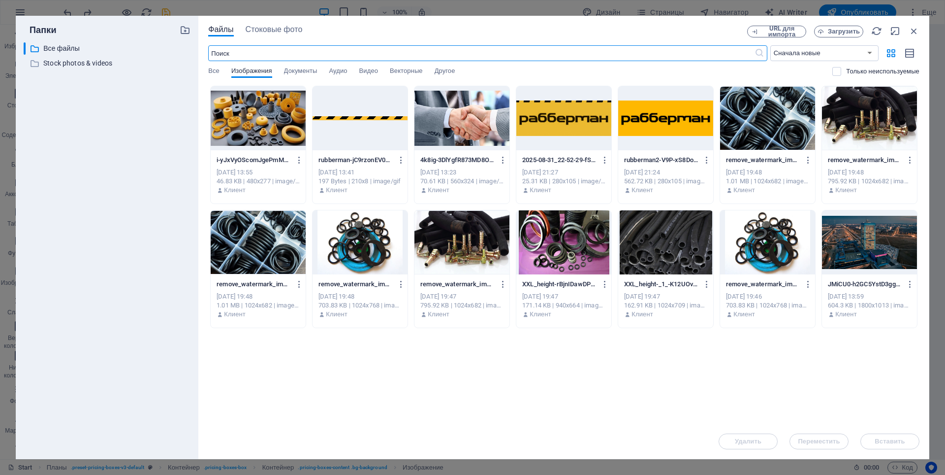
scroll to position [1021, 0]
click at [851, 33] on span "Загрузить" at bounding box center [844, 32] width 32 height 6
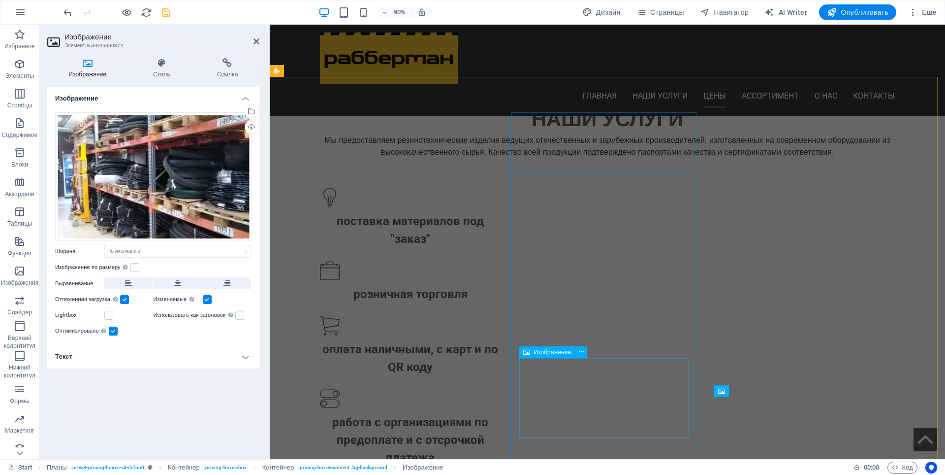
scroll to position [967, 0]
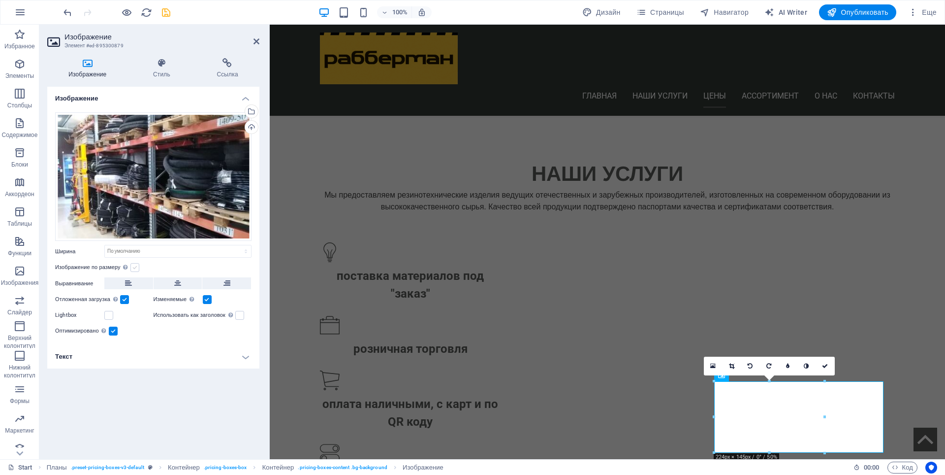
click at [139, 266] on label at bounding box center [134, 267] width 9 height 9
click at [0, 0] on input "Изображение по размеру Автоматически подстраивать изображение под фиксированную…" at bounding box center [0, 0] width 0 height 0
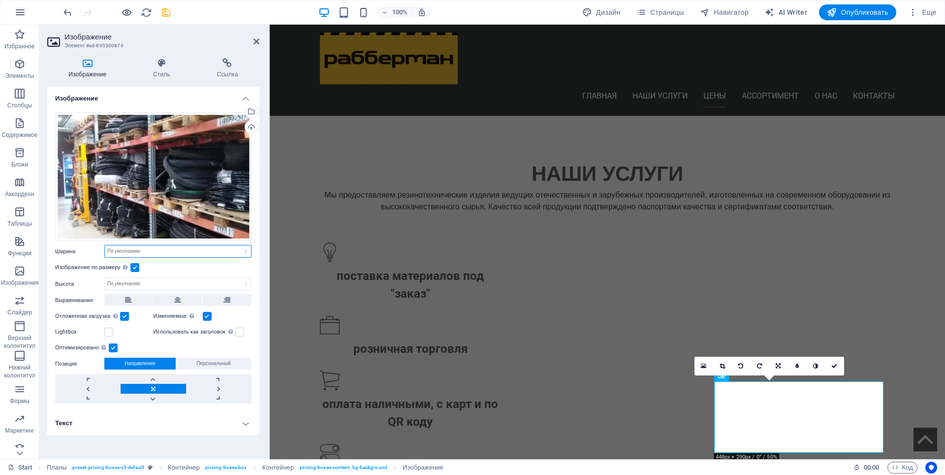
click at [145, 252] on select "По умолчанию автоматически px rem % em vh vw" at bounding box center [178, 251] width 146 height 12
click at [105, 245] on select "По умолчанию автоматически px rem % em vh vw" at bounding box center [178, 251] width 146 height 12
click at [152, 251] on select "По умолчанию автоматически px rem % em vh vw" at bounding box center [178, 251] width 146 height 12
click at [105, 245] on select "По умолчанию автоматически px rem % em vh vw" at bounding box center [178, 251] width 146 height 12
click at [167, 251] on select "По умолчанию автоматически px rem % em vh vw" at bounding box center [178, 251] width 146 height 12
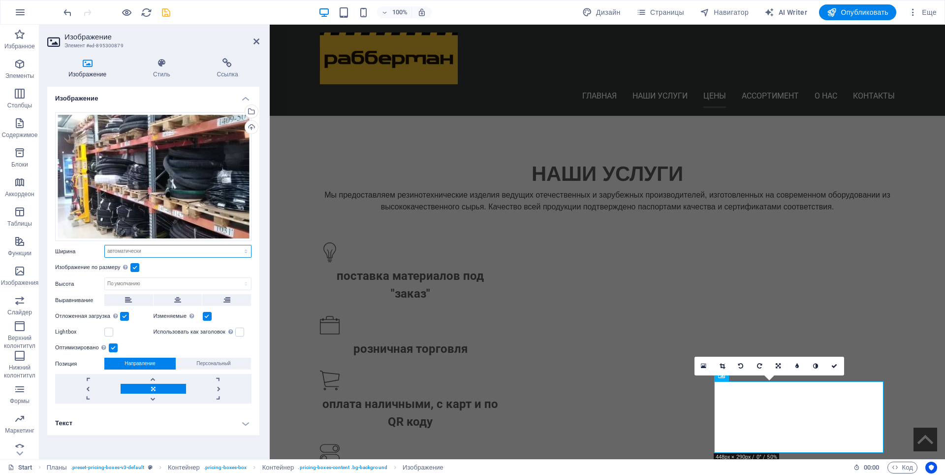
select select "px"
click at [237, 245] on select "По умолчанию автоматически px rem % em vh vw" at bounding box center [178, 251] width 146 height 12
type input "224"
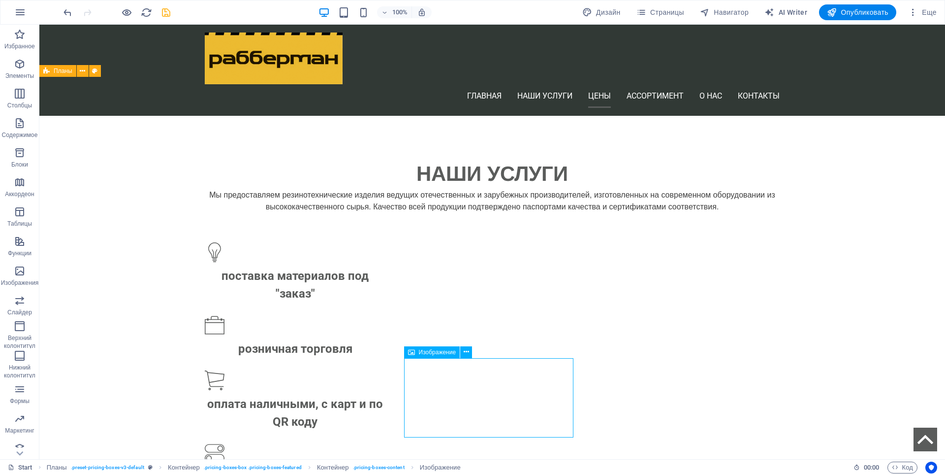
select select "px"
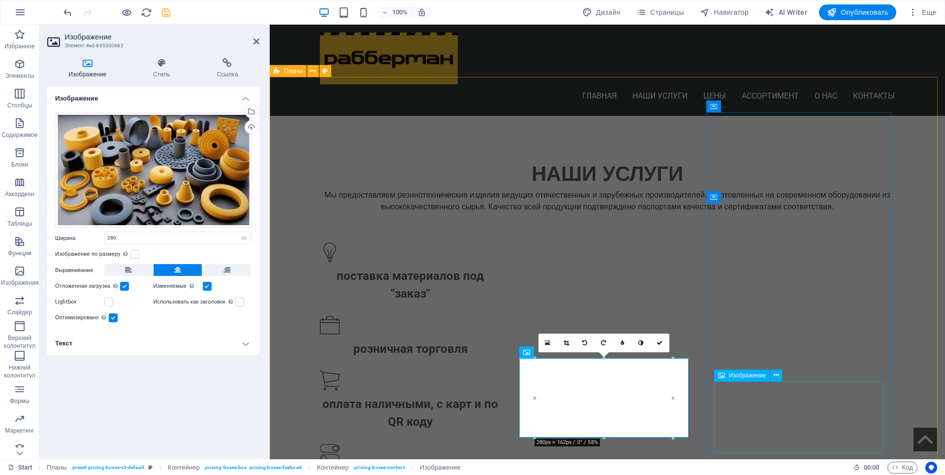
select select "px"
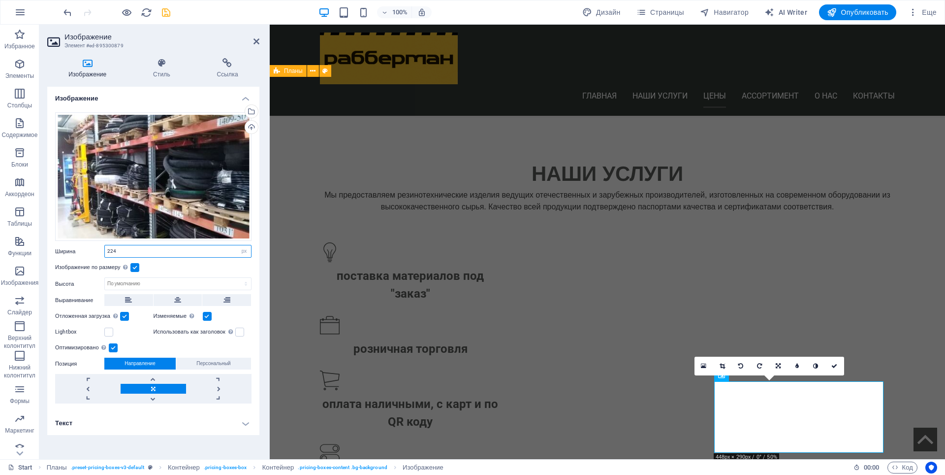
drag, startPoint x: 123, startPoint y: 252, endPoint x: 110, endPoint y: 256, distance: 14.0
click at [110, 256] on input "224" at bounding box center [178, 251] width 146 height 12
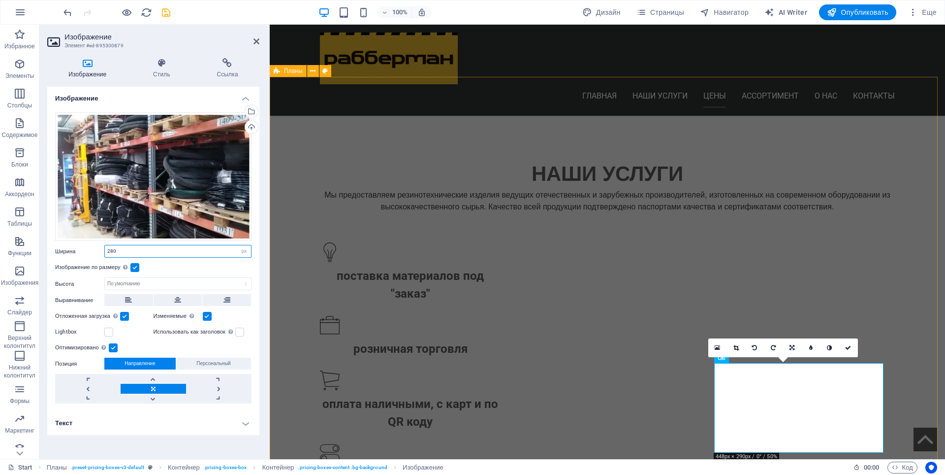
type input "280"
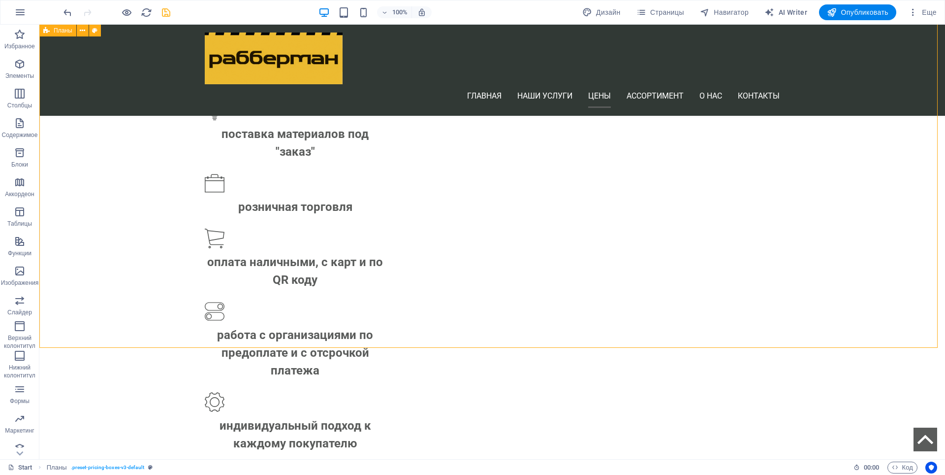
scroll to position [1114, 0]
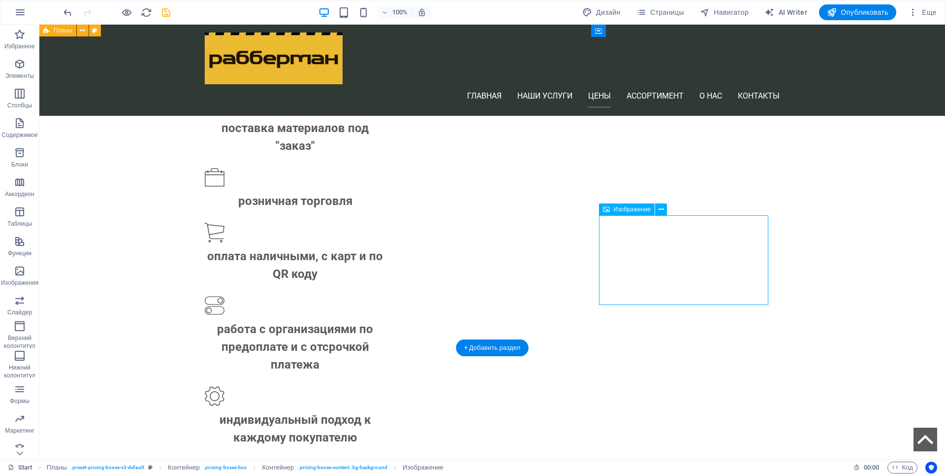
select select "px"
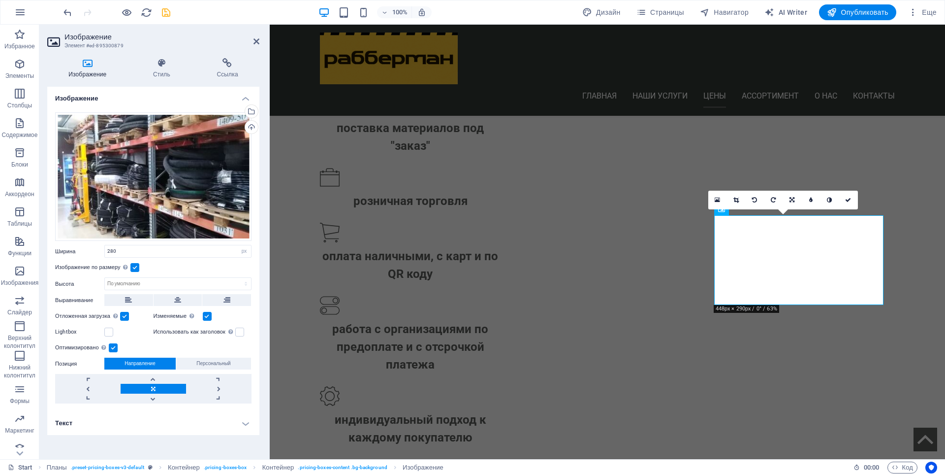
click at [136, 267] on label at bounding box center [134, 267] width 9 height 9
click at [0, 0] on input "Изображение по размеру Автоматически подстраивать изображение под фиксированную…" at bounding box center [0, 0] width 0 height 0
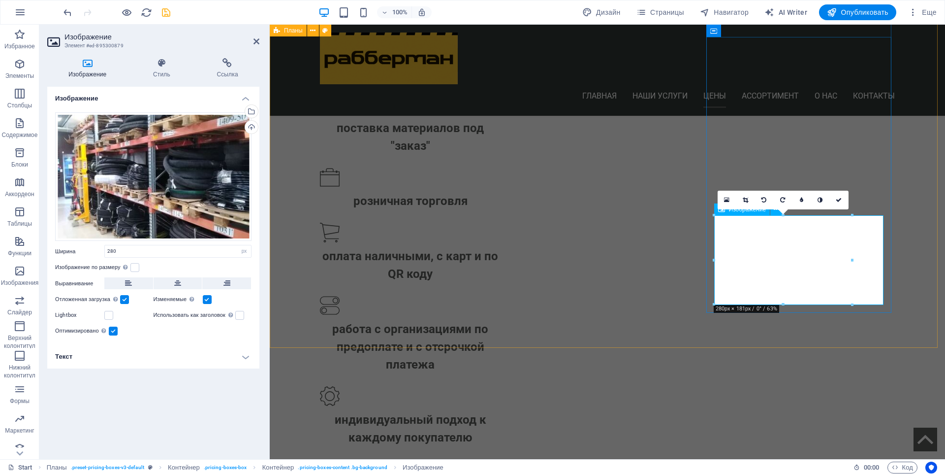
drag, startPoint x: 1122, startPoint y: 284, endPoint x: 875, endPoint y: 257, distance: 247.7
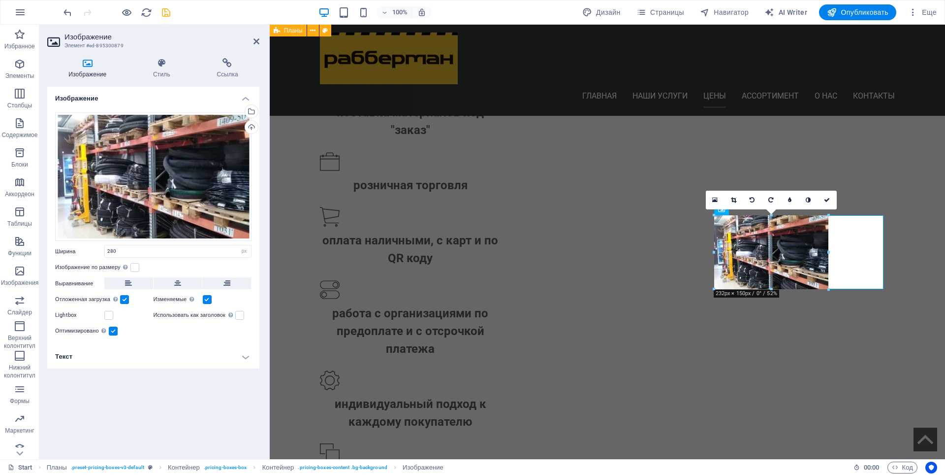
scroll to position [1126, 0]
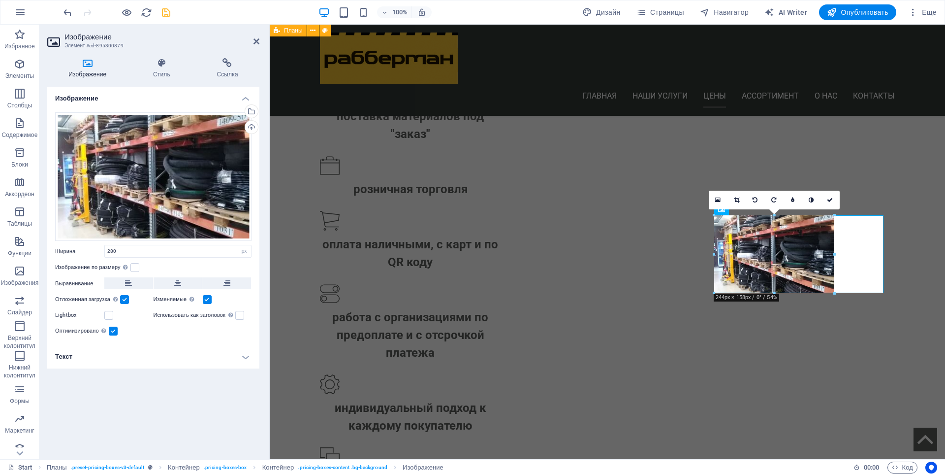
drag, startPoint x: 853, startPoint y: 260, endPoint x: 836, endPoint y: 262, distance: 17.3
type input "244"
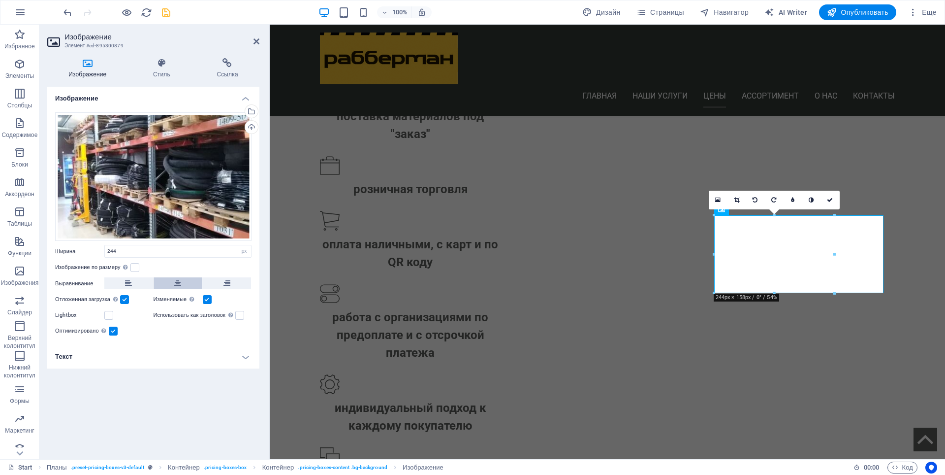
click at [178, 285] on icon at bounding box center [177, 283] width 7 height 12
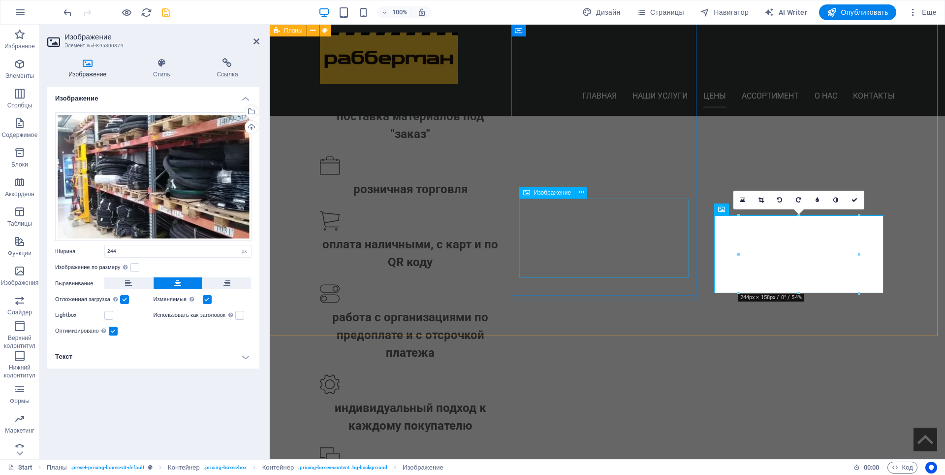
select select "px"
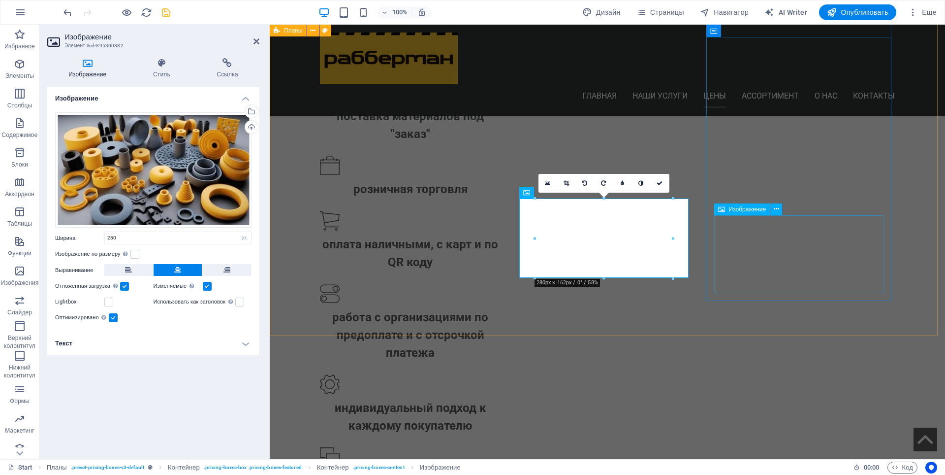
select select "px"
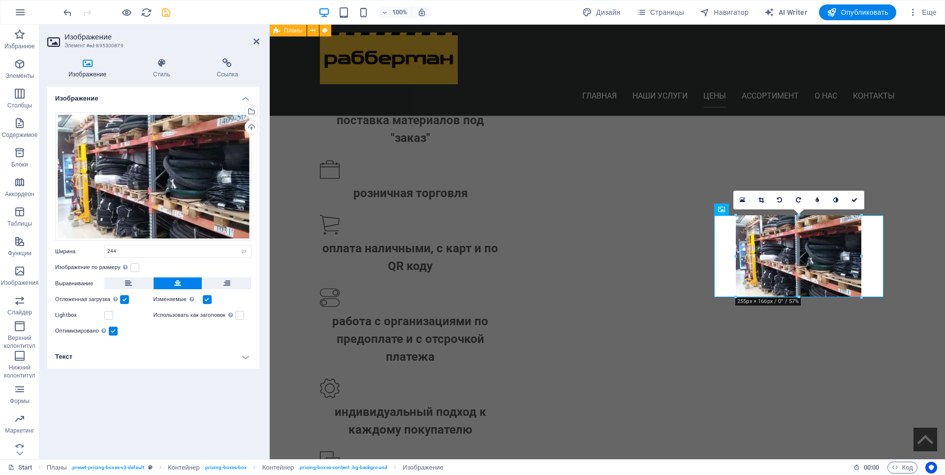
scroll to position [1125, 0]
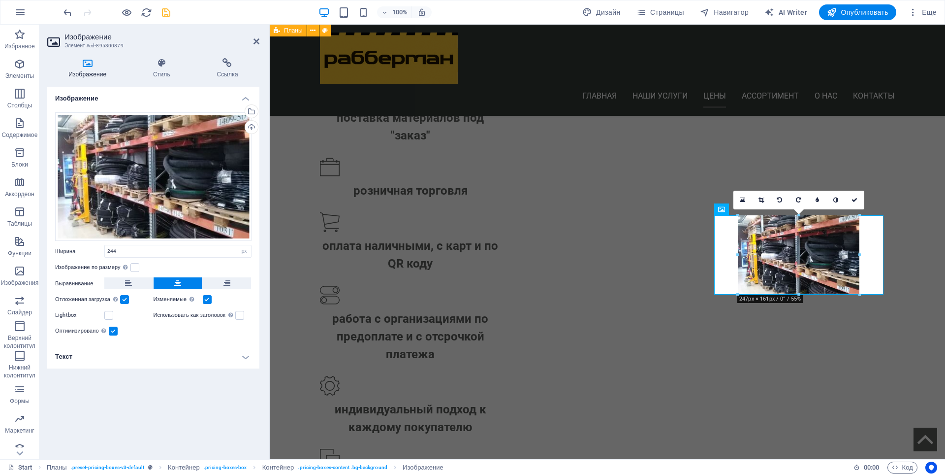
drag, startPoint x: 861, startPoint y: 292, endPoint x: 864, endPoint y: 286, distance: 6.9
type input "247"
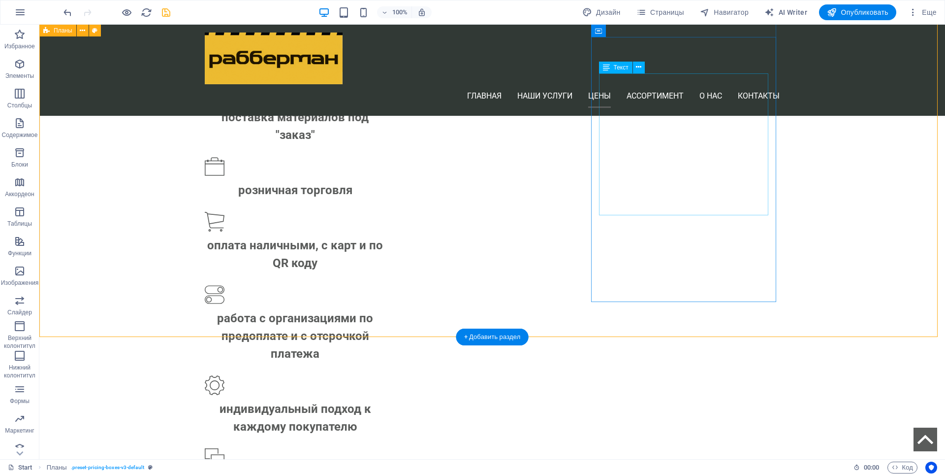
click at [638, 68] on icon at bounding box center [638, 67] width 5 height 10
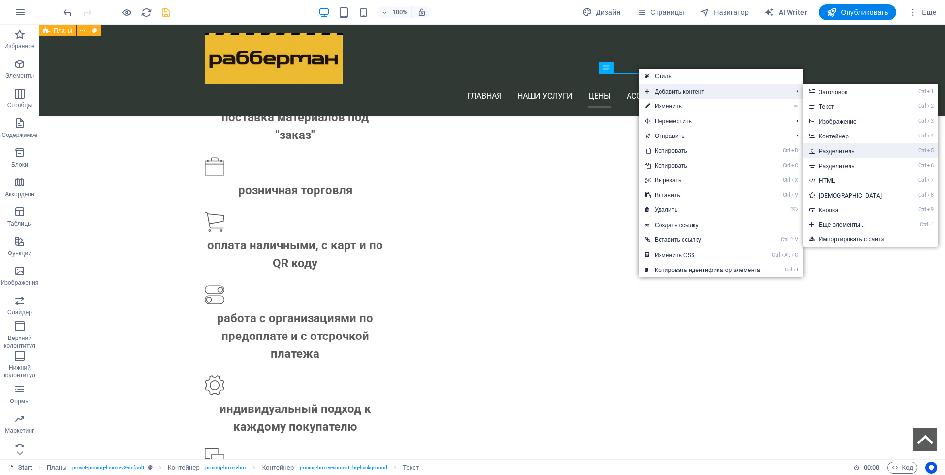
drag, startPoint x: 844, startPoint y: 152, endPoint x: 404, endPoint y: 186, distance: 441.5
click at [844, 152] on link "Ctrl 5 Разделитель" at bounding box center [853, 150] width 98 height 15
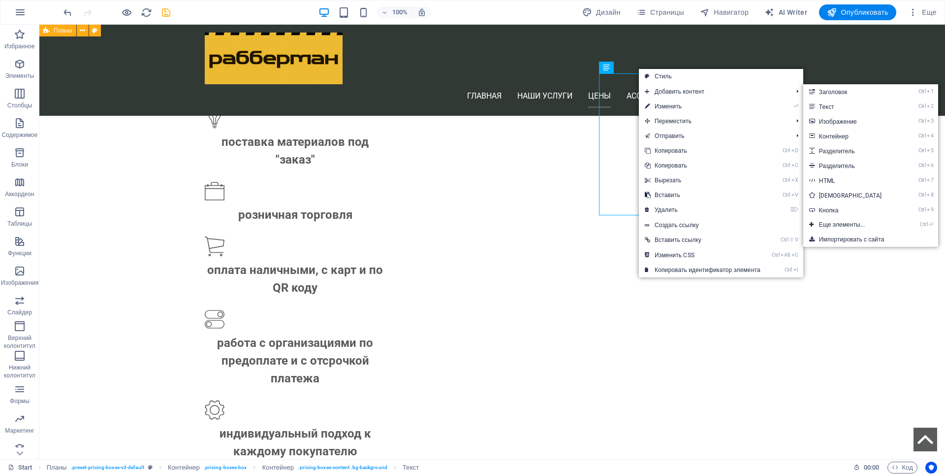
select select "px"
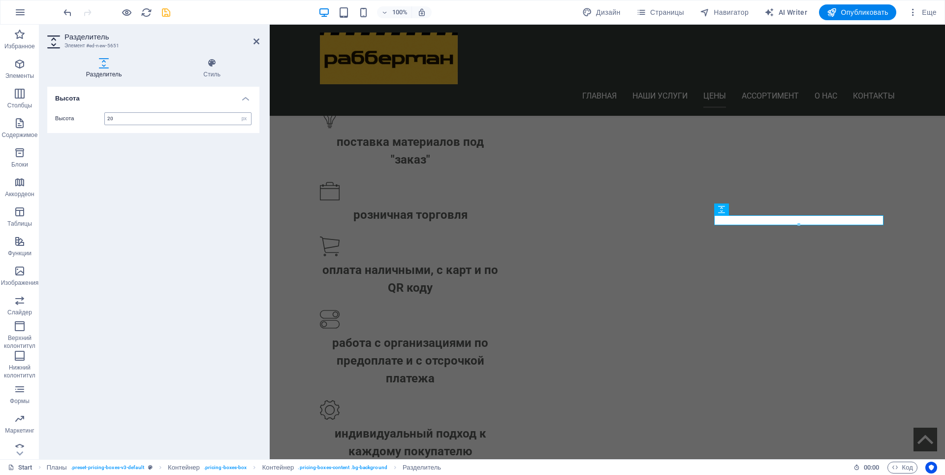
scroll to position [1115, 0]
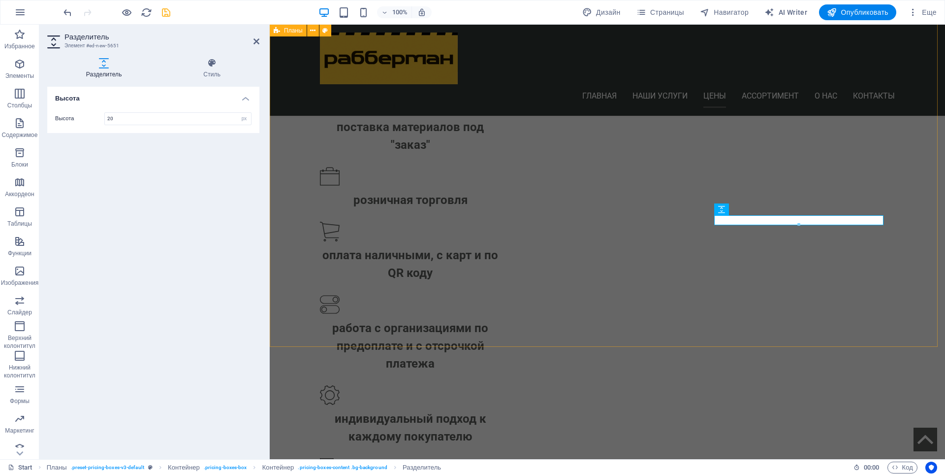
type input "20"
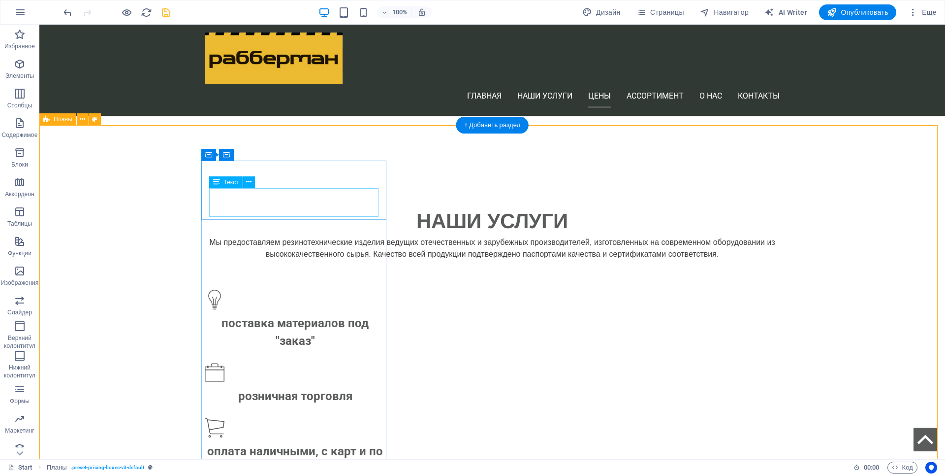
scroll to position [918, 0]
click at [257, 153] on icon at bounding box center [255, 154] width 5 height 10
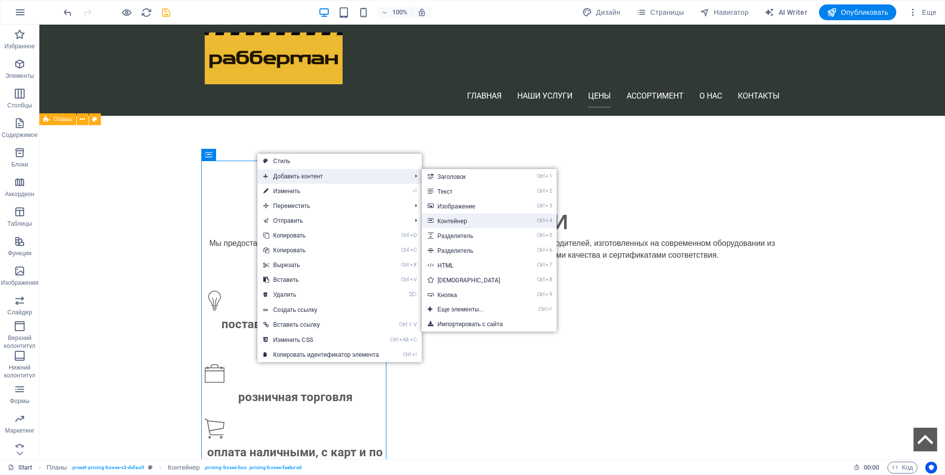
click at [461, 220] on link "Ctrl 4 Контейнер" at bounding box center [471, 220] width 98 height 15
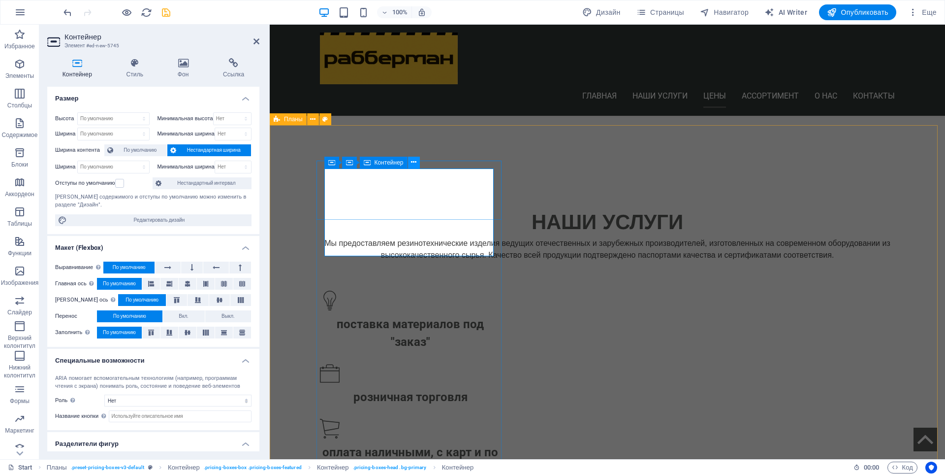
click at [414, 161] on icon at bounding box center [413, 162] width 5 height 10
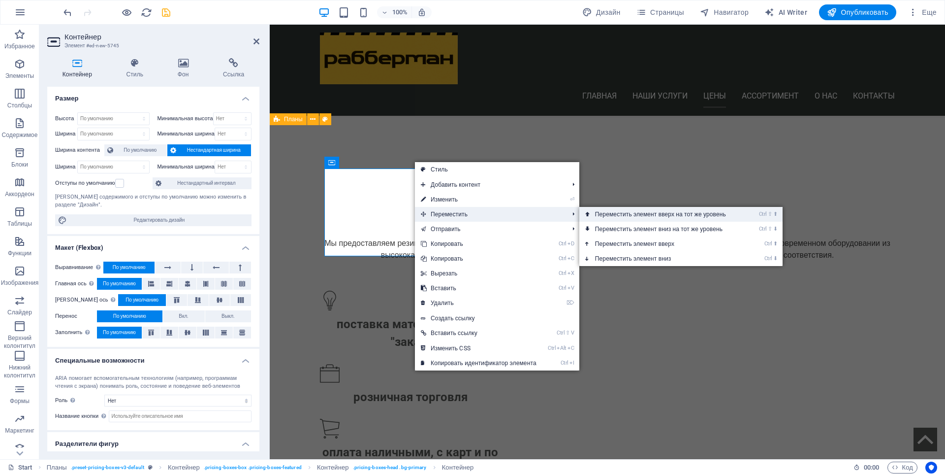
click at [597, 213] on link "Ctrl ⇧ ⬆ Переместить элемент вверх на тот же уровень" at bounding box center [663, 214] width 166 height 15
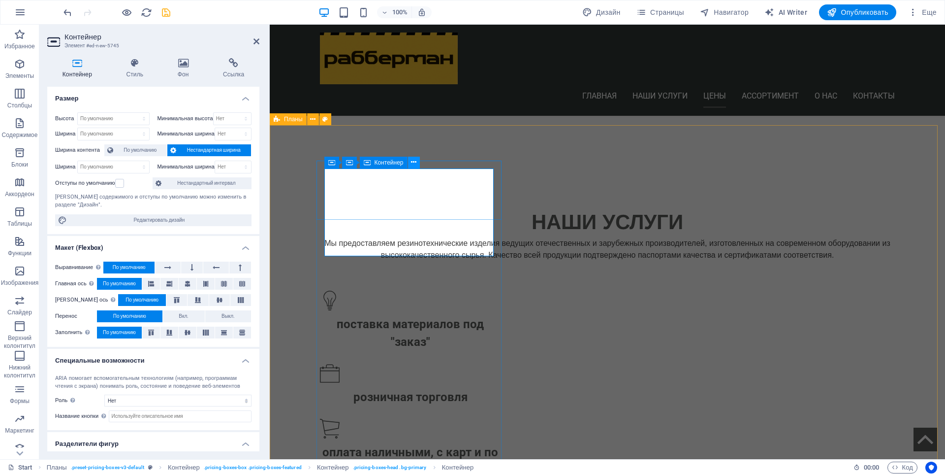
click at [414, 163] on icon at bounding box center [413, 162] width 5 height 10
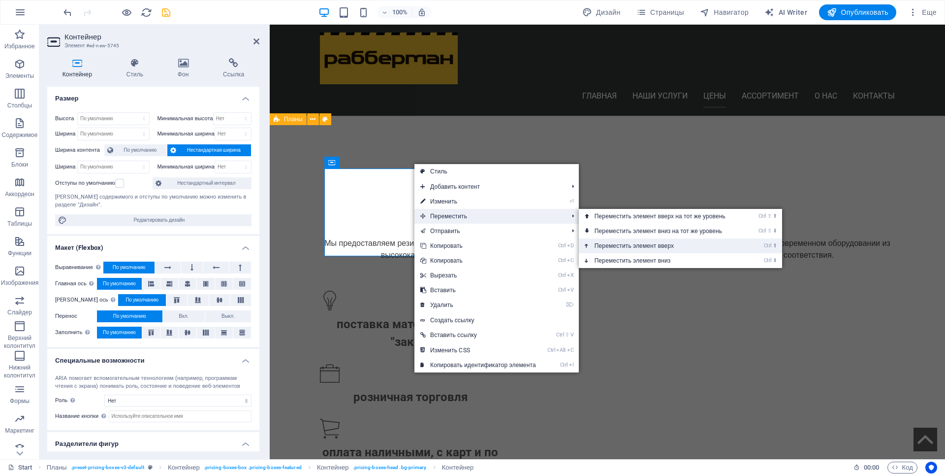
click at [618, 246] on link "Ctrl ⬆ Переместить элемент вверх" at bounding box center [662, 245] width 166 height 15
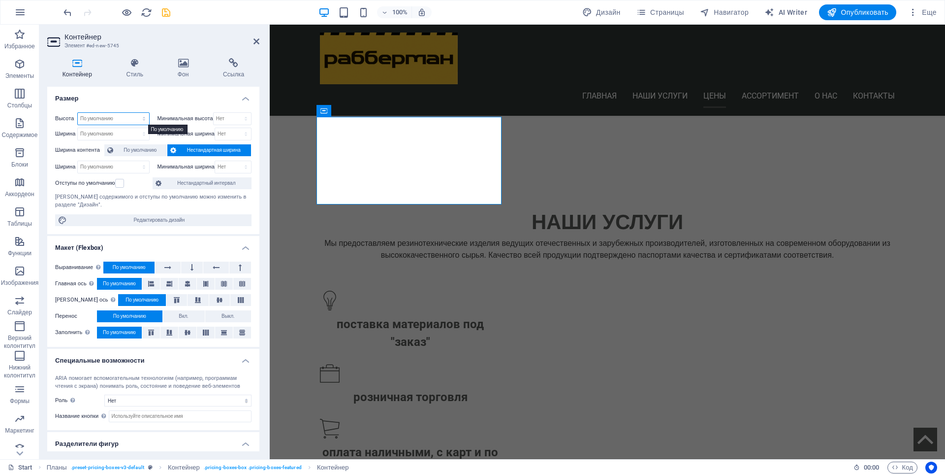
click at [111, 118] on select "По умолчанию px rem % vh vw" at bounding box center [113, 119] width 71 height 12
select select "px"
click at [134, 113] on select "По умолчанию px rem % vh vw" at bounding box center [113, 119] width 71 height 12
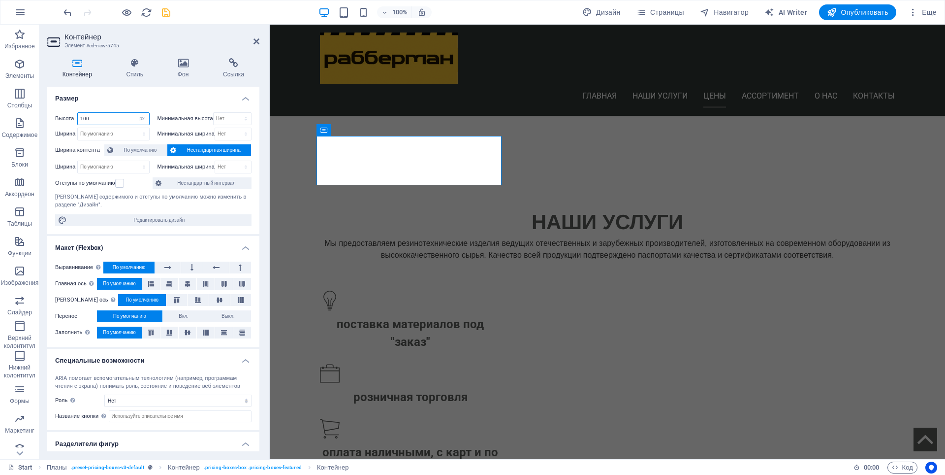
drag, startPoint x: 94, startPoint y: 115, endPoint x: 75, endPoint y: 122, distance: 19.5
click at [75, 122] on div "Высота 100 По умолчанию px rem % vh vw" at bounding box center [102, 118] width 95 height 13
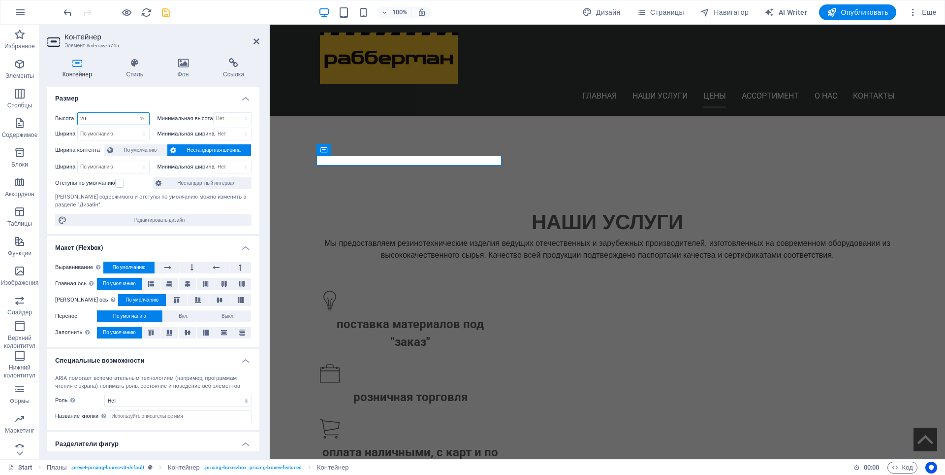
drag, startPoint x: 98, startPoint y: 121, endPoint x: 79, endPoint y: 119, distance: 19.3
click at [79, 119] on input "20" at bounding box center [113, 119] width 71 height 12
type input "30"
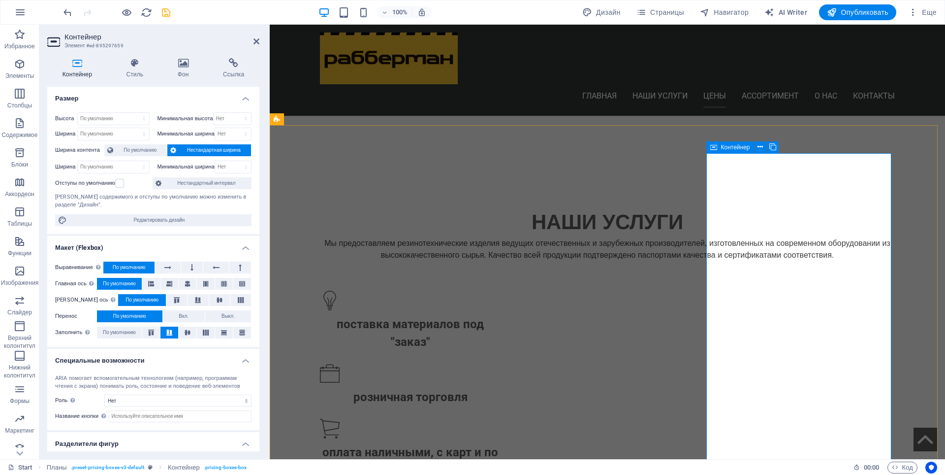
click at [723, 149] on span "Контейнер" at bounding box center [735, 147] width 29 height 6
click at [119, 119] on select "По умолчанию px rem % vh vw" at bounding box center [113, 119] width 71 height 12
select select "px"
click at [134, 113] on select "По умолчанию px rem % vh vw" at bounding box center [113, 119] width 71 height 12
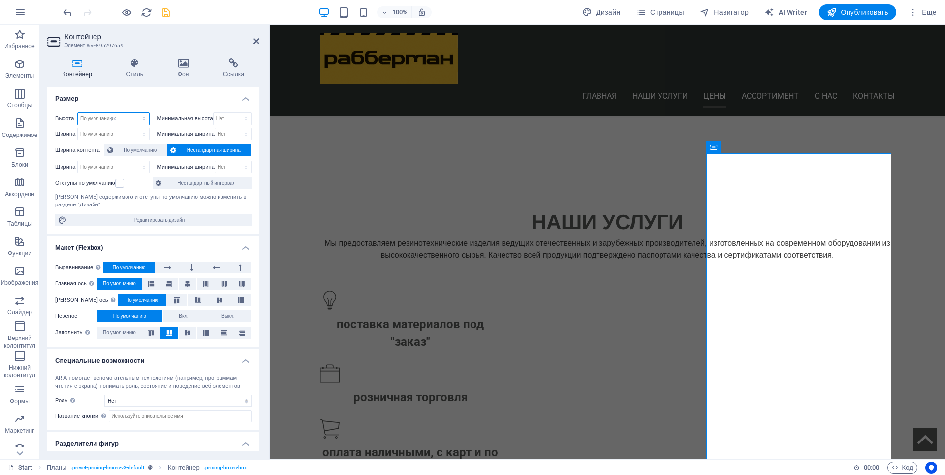
type input "737"
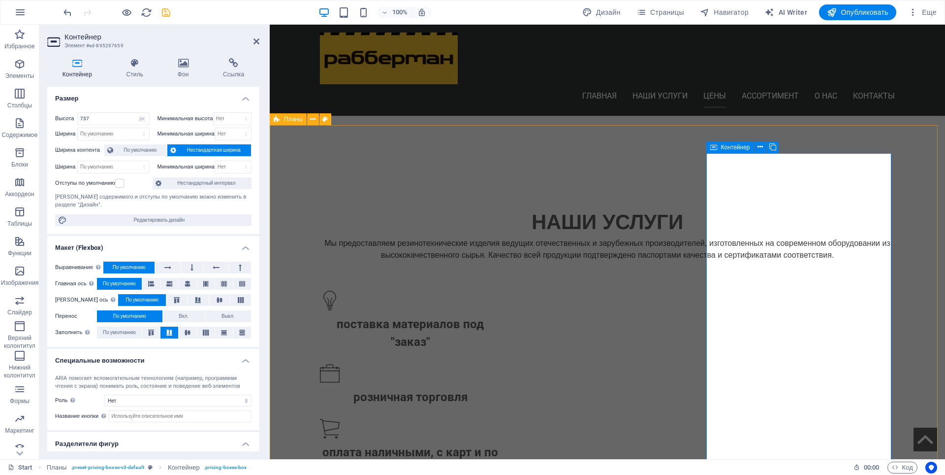
click at [336, 145] on span "Контейнер" at bounding box center [345, 147] width 29 height 6
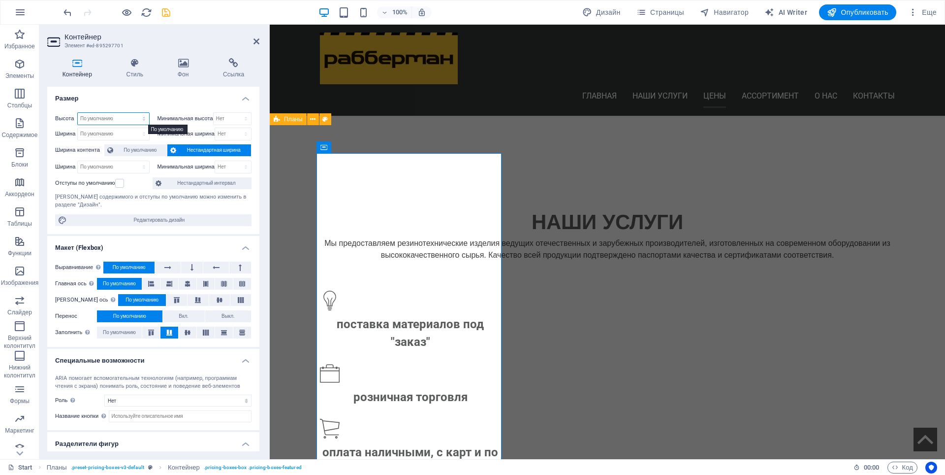
click at [99, 115] on select "По умолчанию px rem % vh vw" at bounding box center [113, 119] width 71 height 12
select select "px"
click at [134, 113] on select "По умолчанию px rem % vh vw" at bounding box center [113, 119] width 71 height 12
type input "700"
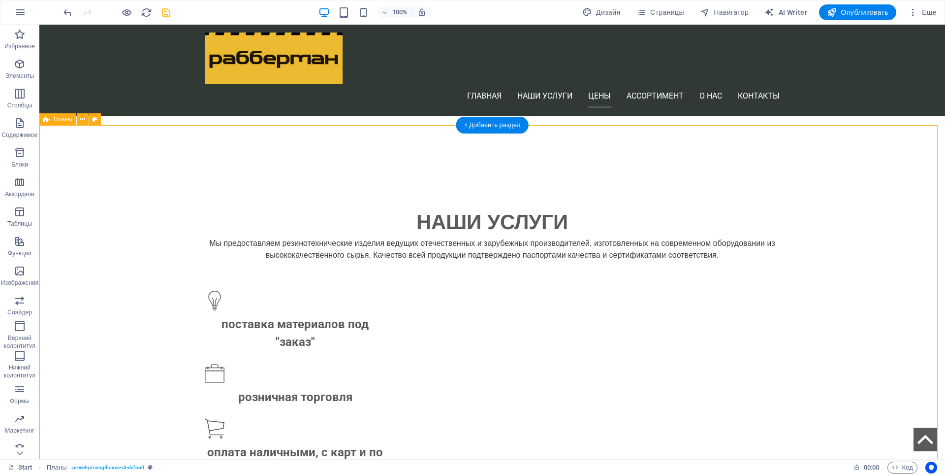
click at [68, 15] on icon "undo" at bounding box center [67, 12] width 11 height 11
click at [68, 14] on icon "undo" at bounding box center [67, 12] width 11 height 11
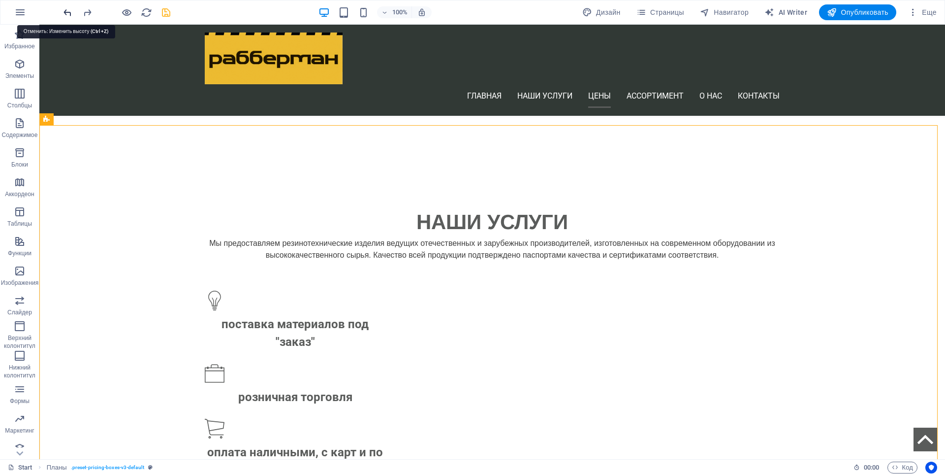
click at [68, 14] on icon "undo" at bounding box center [67, 12] width 11 height 11
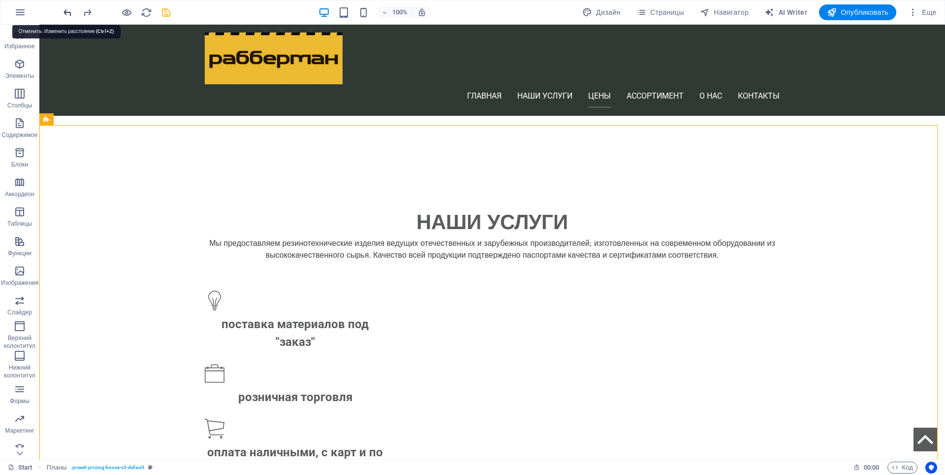
click at [68, 14] on icon "undo" at bounding box center [67, 12] width 11 height 11
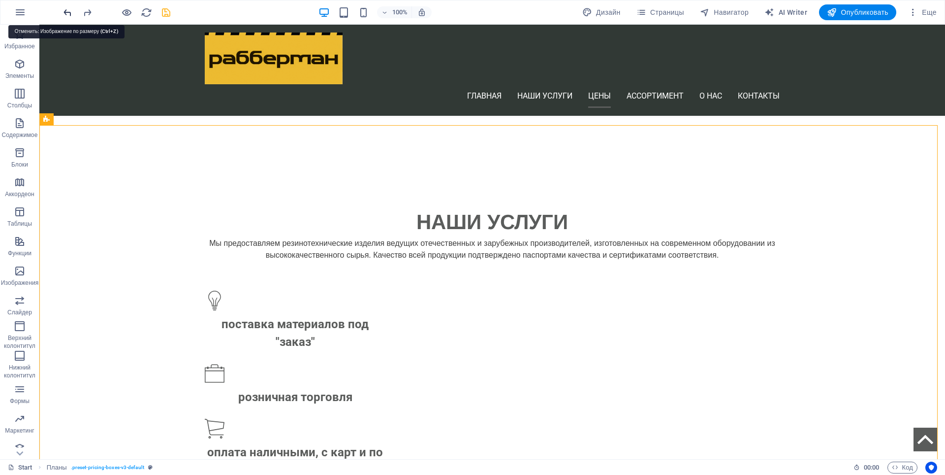
click at [68, 14] on icon "undo" at bounding box center [67, 12] width 11 height 11
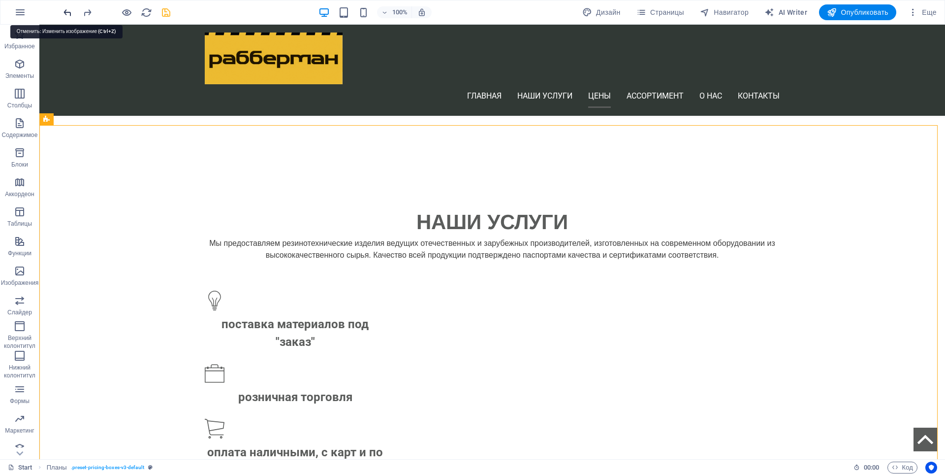
click at [68, 14] on icon "undo" at bounding box center [67, 12] width 11 height 11
click at [67, 14] on icon "undo" at bounding box center [67, 12] width 11 height 11
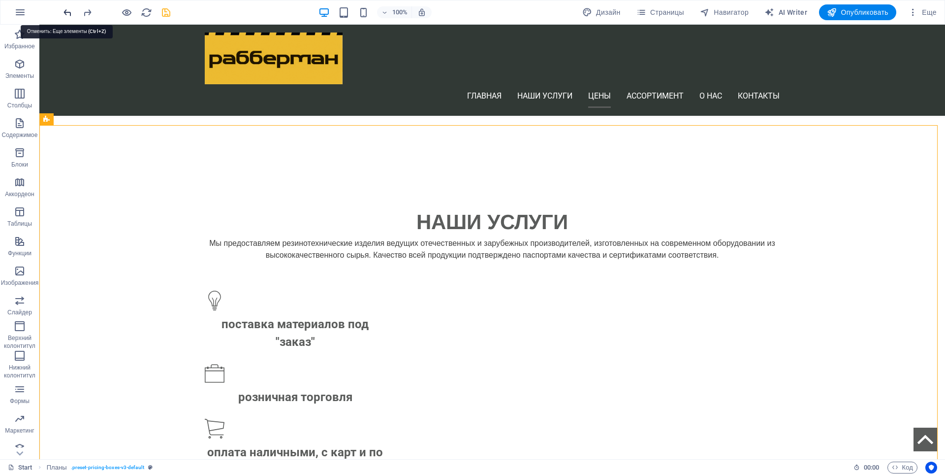
click at [67, 14] on icon "undo" at bounding box center [67, 12] width 11 height 11
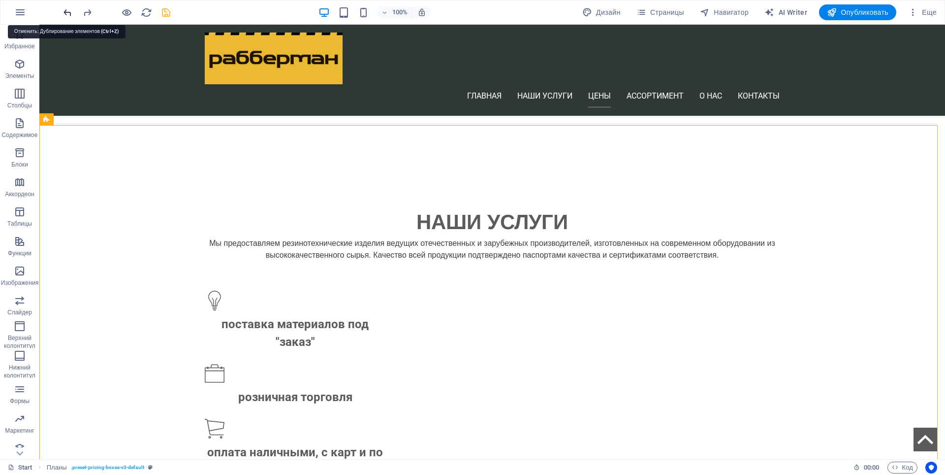
click at [67, 14] on icon "undo" at bounding box center [67, 12] width 11 height 11
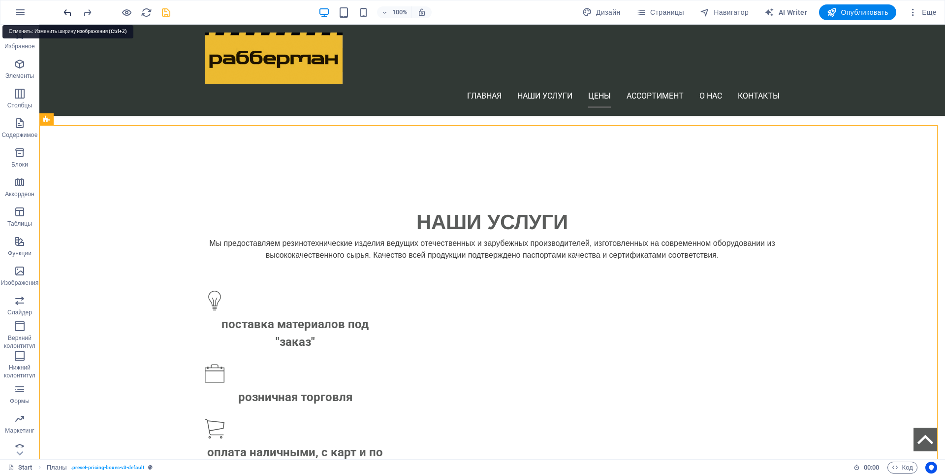
click at [67, 14] on icon "undo" at bounding box center [67, 12] width 11 height 11
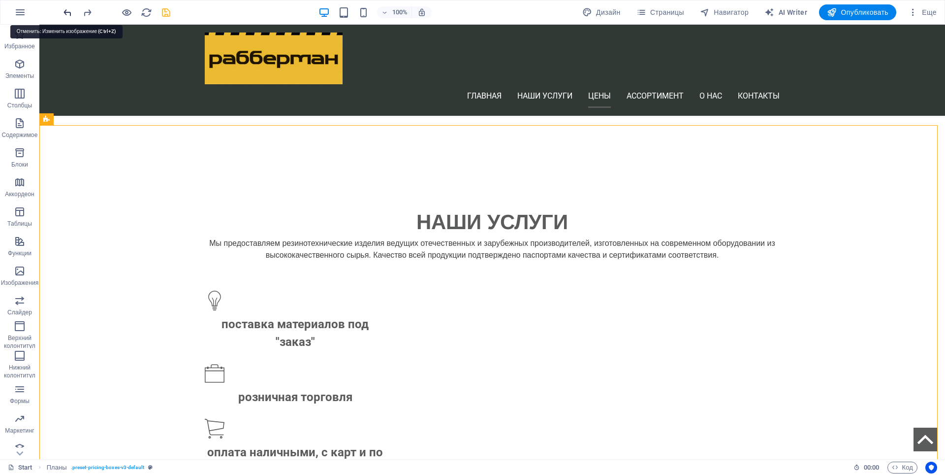
click at [67, 14] on icon "undo" at bounding box center [67, 12] width 11 height 11
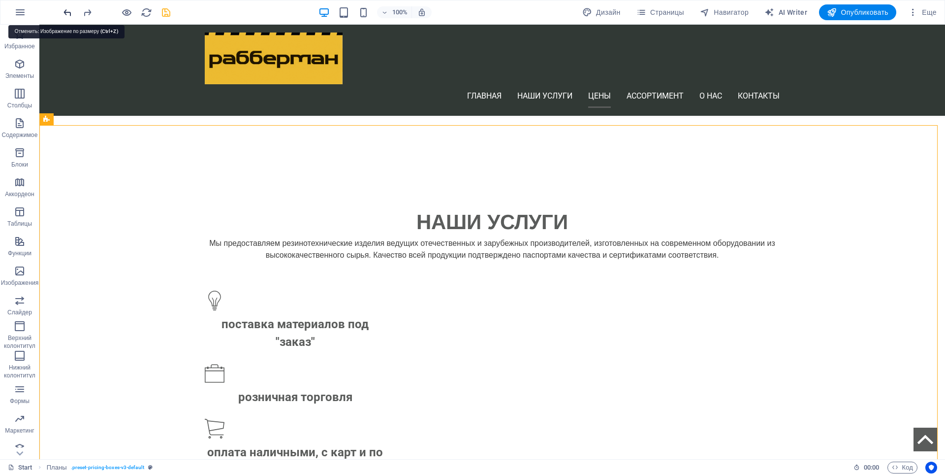
click at [67, 14] on icon "undo" at bounding box center [67, 12] width 11 height 11
click at [66, 14] on icon "undo" at bounding box center [67, 12] width 11 height 11
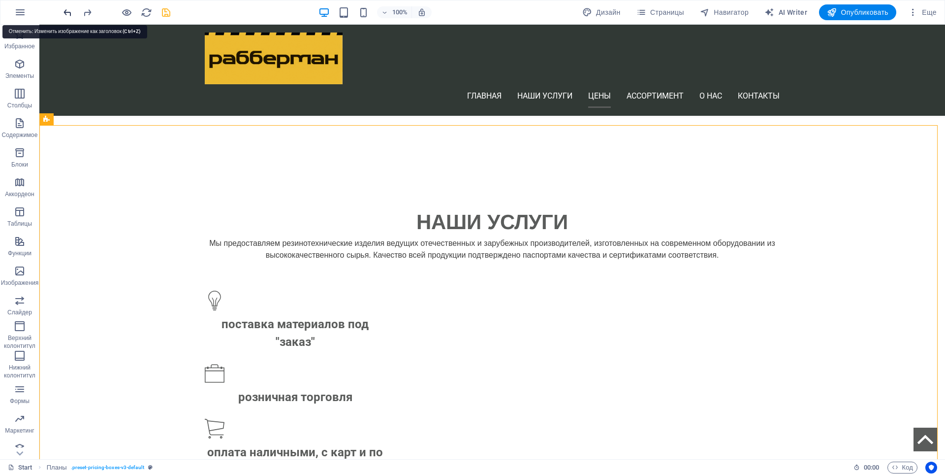
click at [66, 14] on icon "undo" at bounding box center [67, 12] width 11 height 11
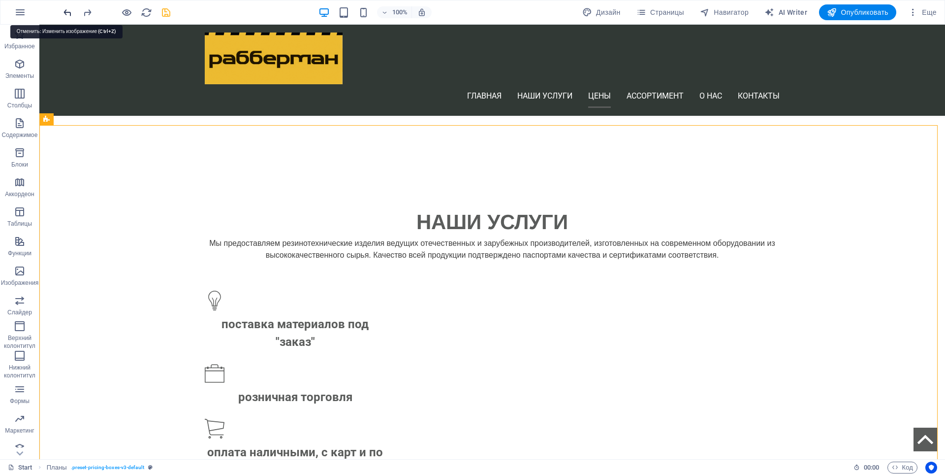
click at [66, 14] on icon "undo" at bounding box center [67, 12] width 11 height 11
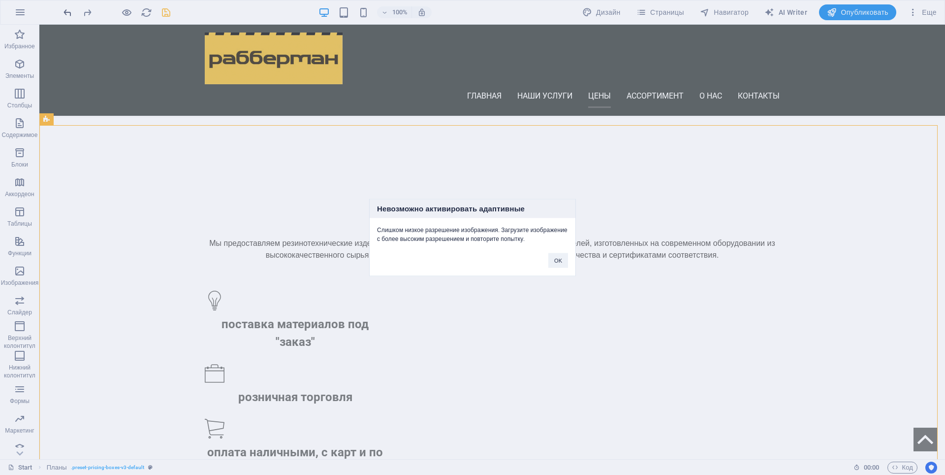
click at [66, 14] on div "Невозможно активировать адаптивные Слишком низкое разрешение изображения. Загру…" at bounding box center [472, 237] width 945 height 475
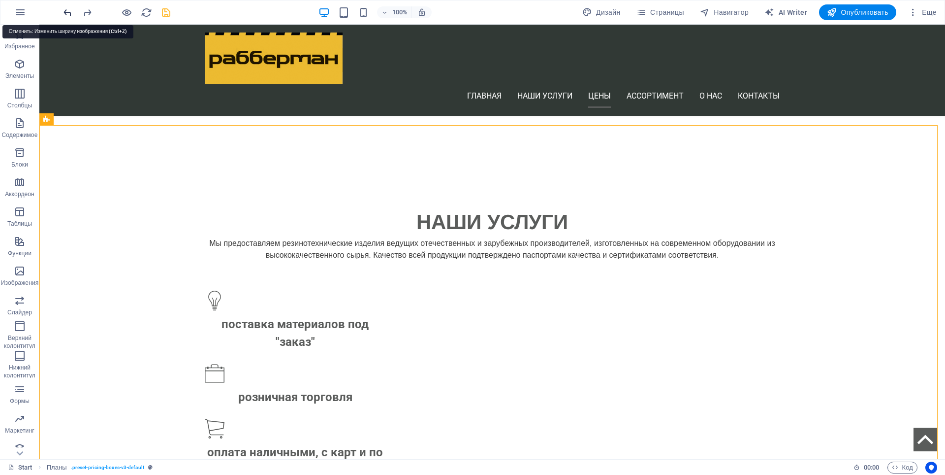
click at [66, 14] on icon "undo" at bounding box center [67, 12] width 11 height 11
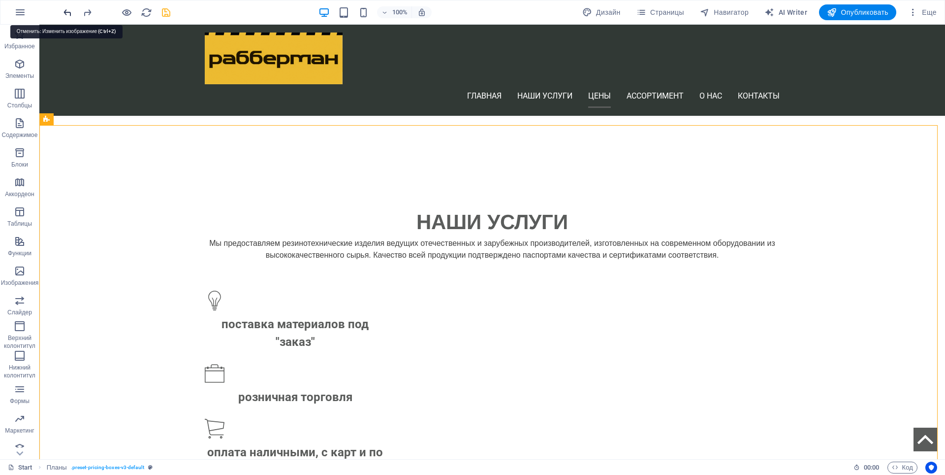
click at [66, 14] on icon "undo" at bounding box center [67, 12] width 11 height 11
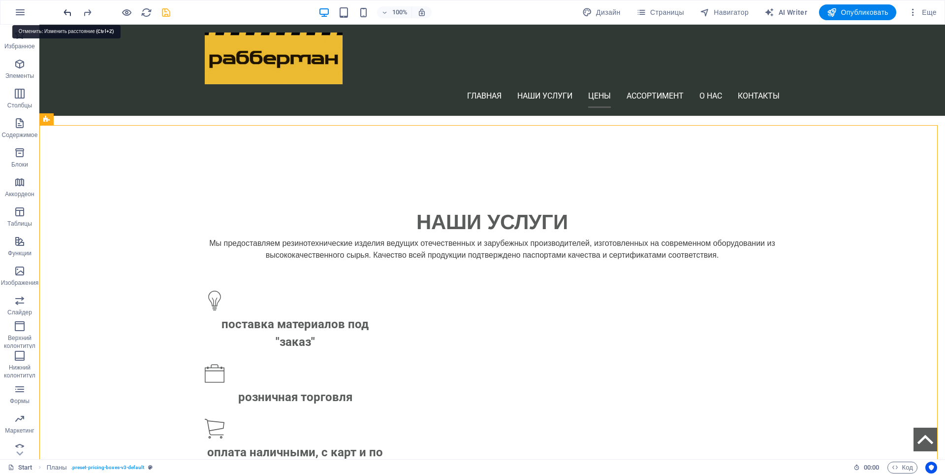
click at [66, 14] on icon "undo" at bounding box center [67, 12] width 11 height 11
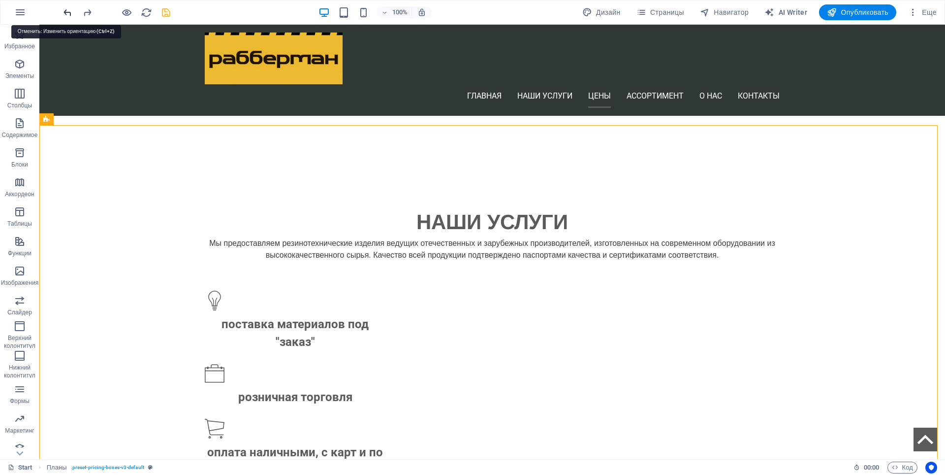
click at [66, 14] on icon "undo" at bounding box center [67, 12] width 11 height 11
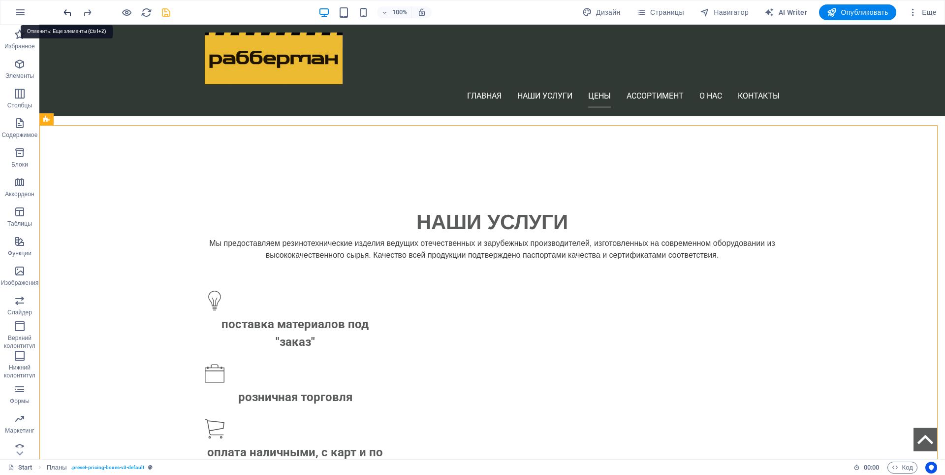
click at [66, 14] on icon "undo" at bounding box center [67, 12] width 11 height 11
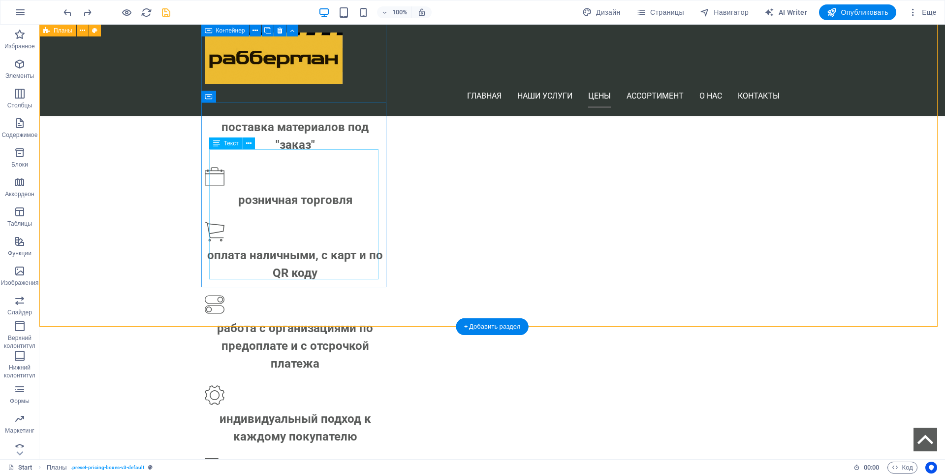
scroll to position [1017, 0]
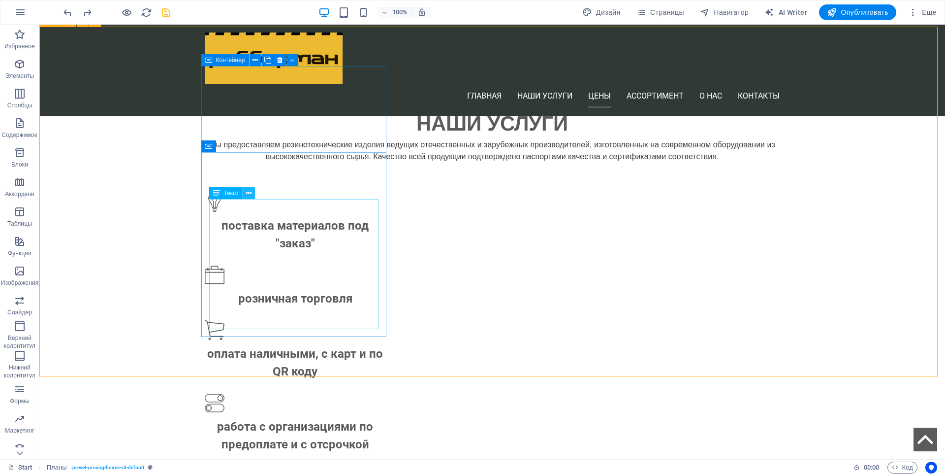
click at [250, 194] on icon at bounding box center [248, 193] width 5 height 10
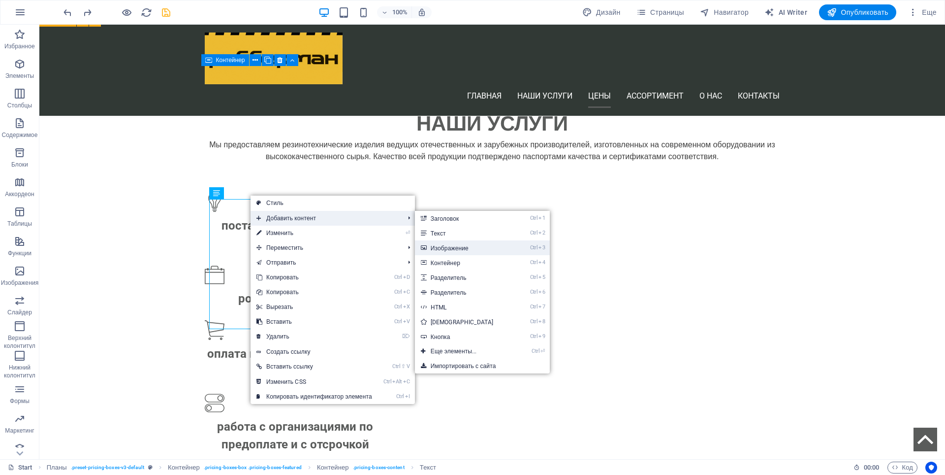
click at [458, 245] on link "Ctrl 3 Изображение" at bounding box center [464, 247] width 98 height 15
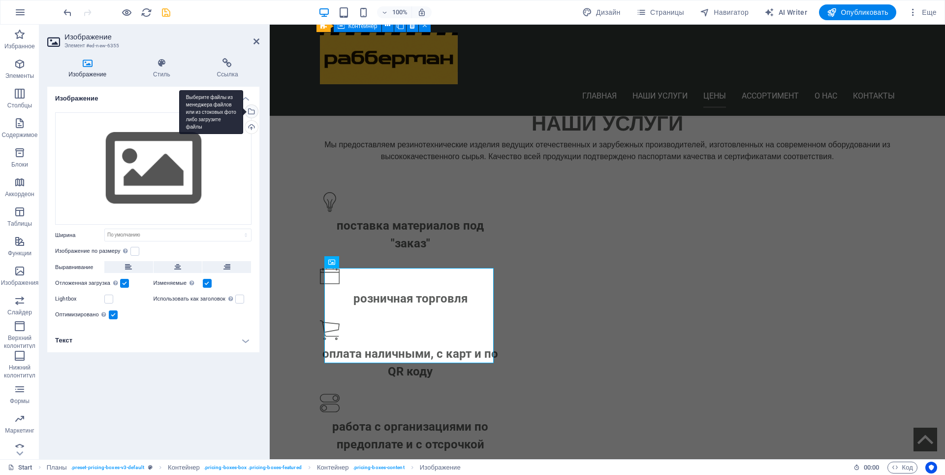
click at [253, 113] on div "Выберите файлы из менеджера файлов или из стоковых фото либо загрузите файлы" at bounding box center [250, 112] width 15 height 15
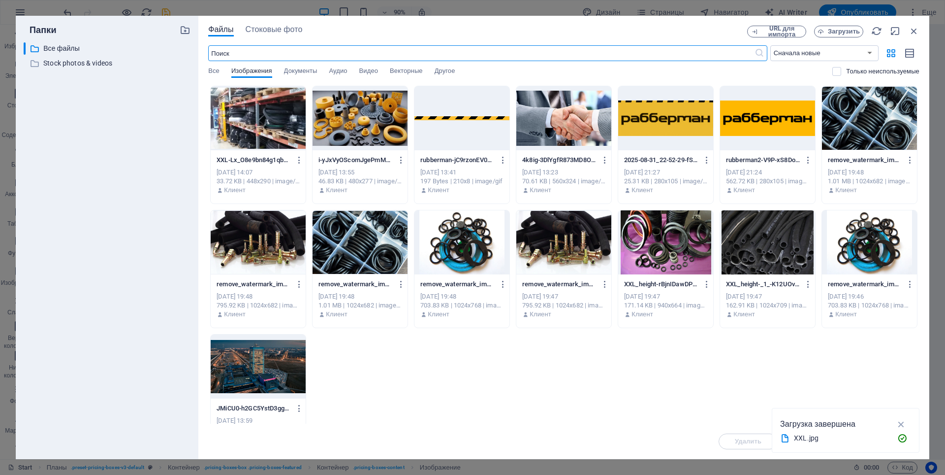
click at [551, 114] on div at bounding box center [563, 118] width 95 height 64
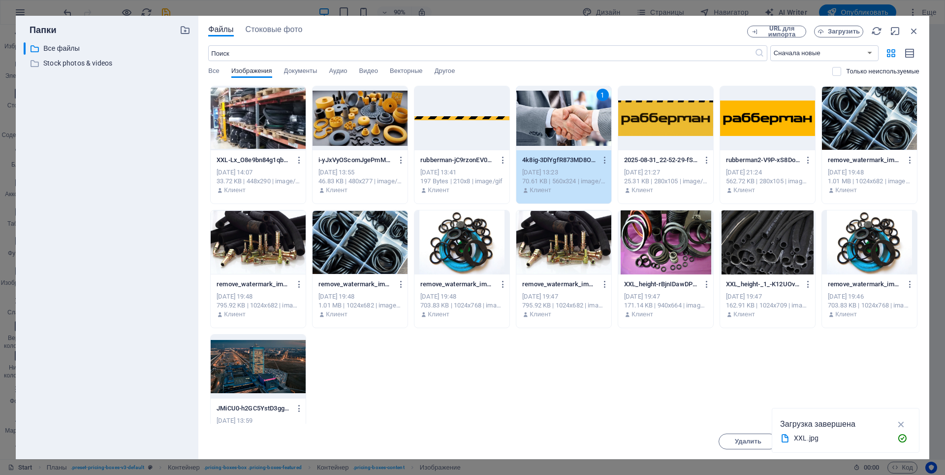
scroll to position [1071, 0]
click at [901, 426] on icon "button" at bounding box center [901, 424] width 11 height 11
drag, startPoint x: 884, startPoint y: 442, endPoint x: 522, endPoint y: 376, distance: 368.3
click at [884, 442] on span "Вставить" at bounding box center [890, 441] width 30 height 6
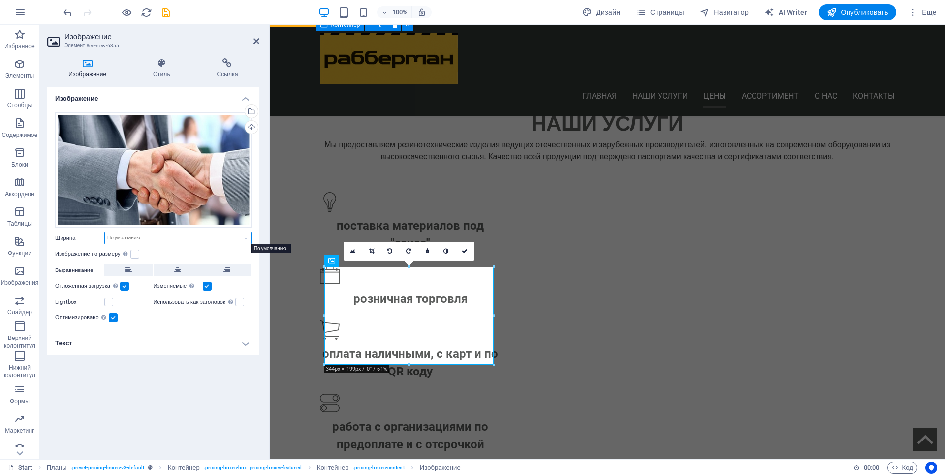
click at [127, 236] on select "По умолчанию автоматически px rem % em vh vw" at bounding box center [178, 238] width 146 height 12
click at [142, 388] on div "Изображение Перетащите файлы сюда, нажмите, чтобы выбрать файлы, или выберите ф…" at bounding box center [153, 269] width 212 height 364
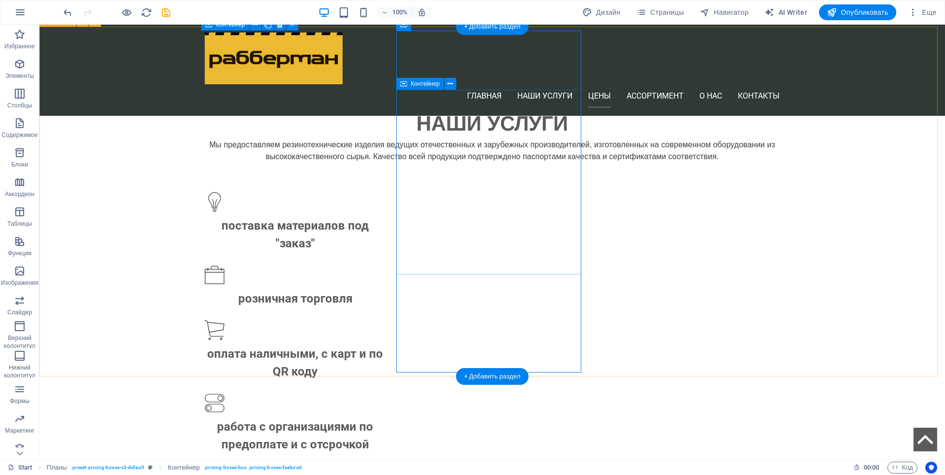
click at [450, 83] on icon at bounding box center [450, 84] width 5 height 10
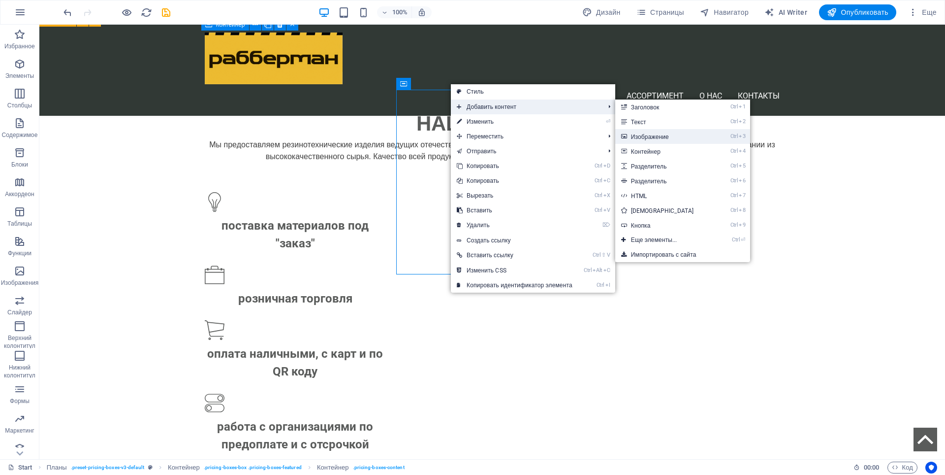
click at [652, 138] on link "Ctrl 3 Изображение" at bounding box center [664, 136] width 98 height 15
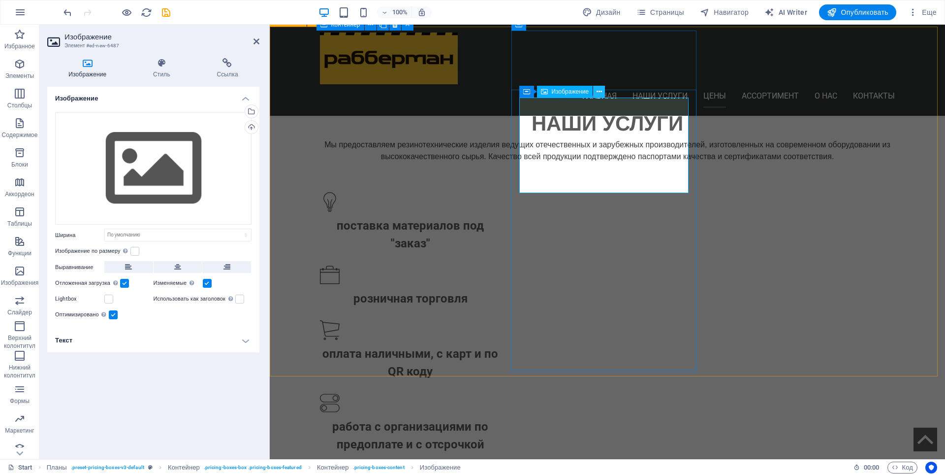
click at [598, 89] on icon at bounding box center [599, 92] width 5 height 10
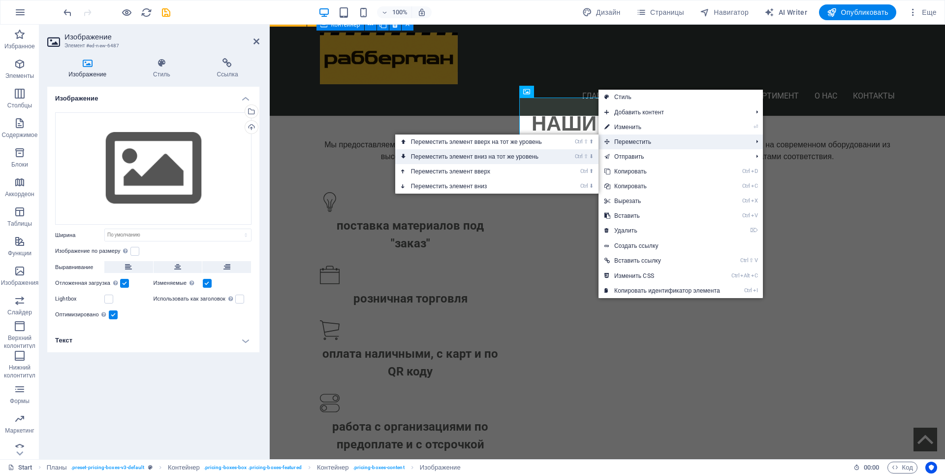
click at [499, 158] on link "Ctrl ⇧ ⬇ Переместить элемент вниз на тот же уровень" at bounding box center [478, 156] width 166 height 15
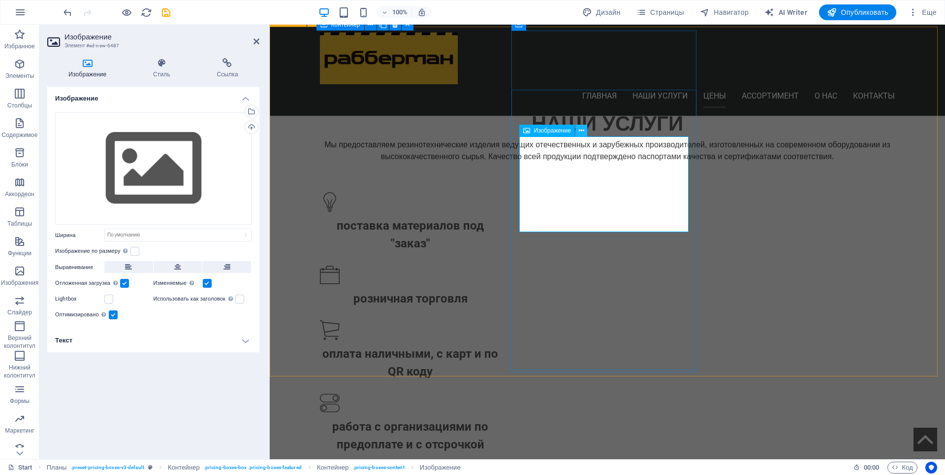
click at [580, 129] on icon at bounding box center [581, 131] width 5 height 10
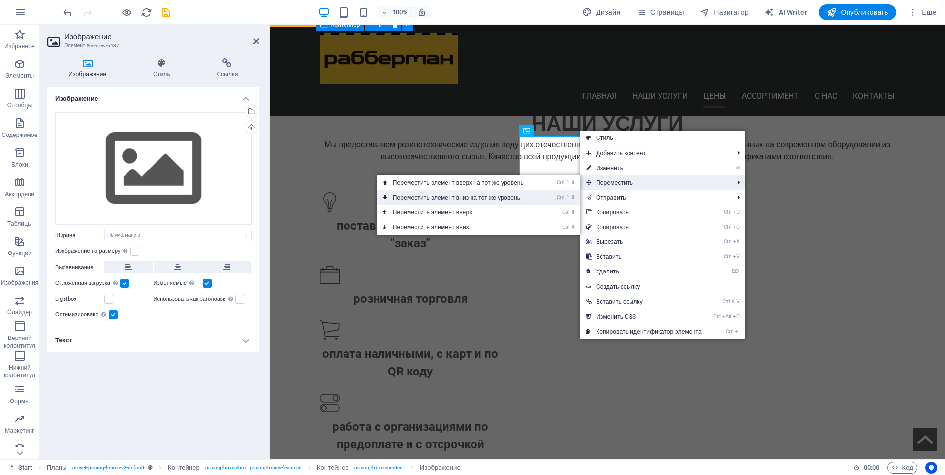
click at [469, 199] on link "Ctrl ⇧ ⬇ Переместить элемент вниз на тот же уровень" at bounding box center [460, 197] width 166 height 15
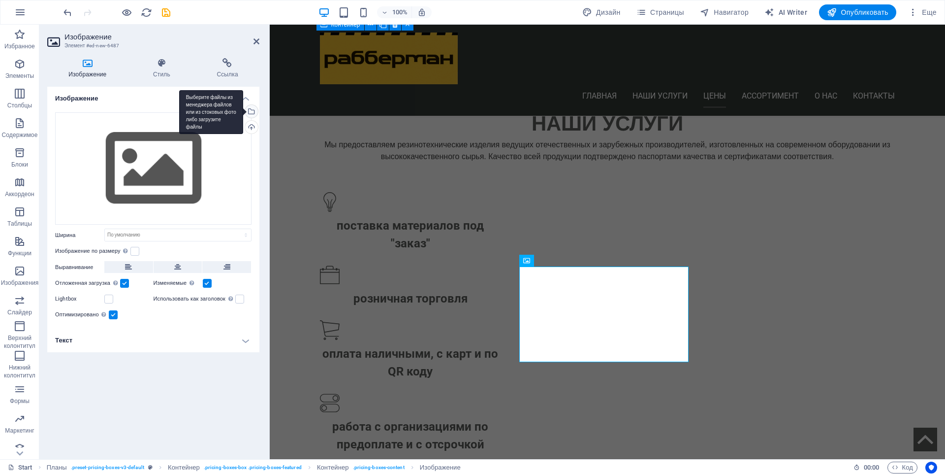
click at [243, 109] on div "Выберите файлы из менеджера файлов или из стоковых фото либо загрузите файлы" at bounding box center [211, 112] width 64 height 44
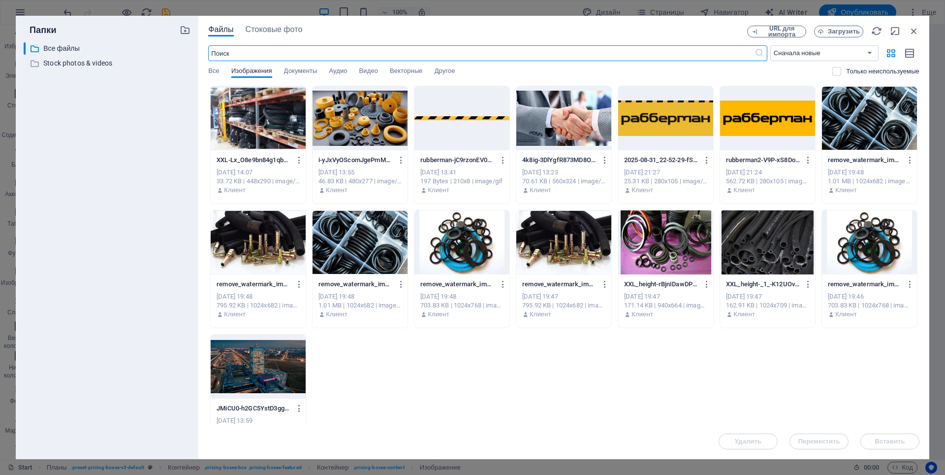
scroll to position [1071, 0]
click at [348, 137] on div at bounding box center [360, 118] width 95 height 64
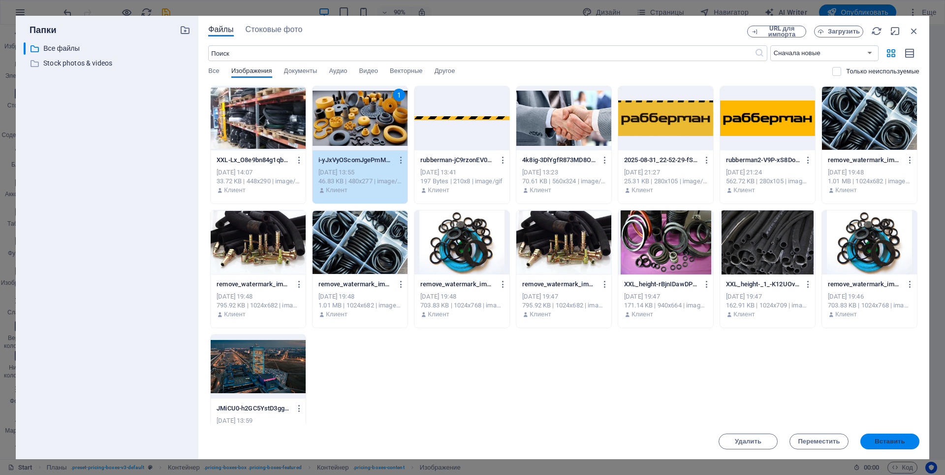
click at [885, 439] on span "Вставить" at bounding box center [890, 441] width 30 height 6
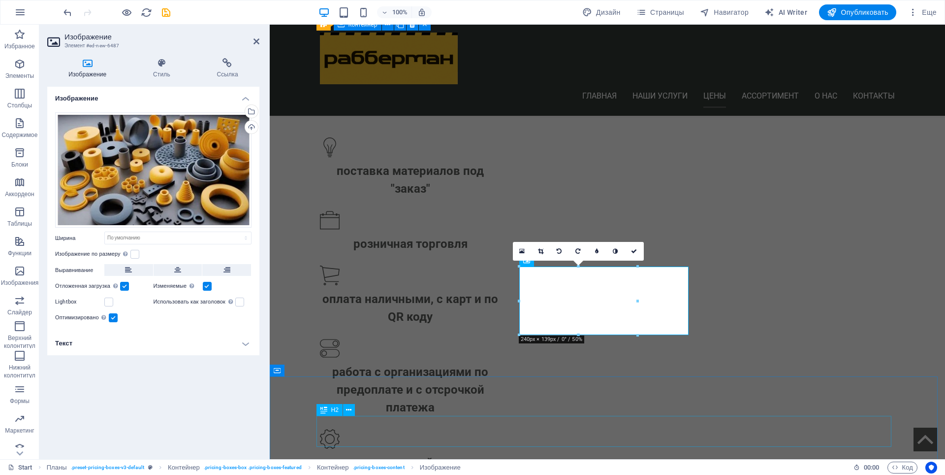
scroll to position [1017, 0]
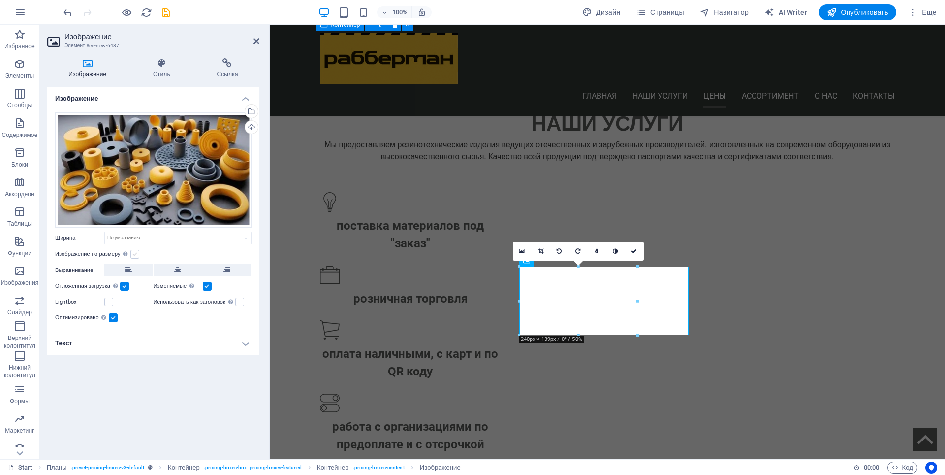
click at [136, 252] on label at bounding box center [134, 254] width 9 height 9
click at [0, 0] on input "Изображение по размеру Автоматически подстраивать изображение под фиксированную…" at bounding box center [0, 0] width 0 height 0
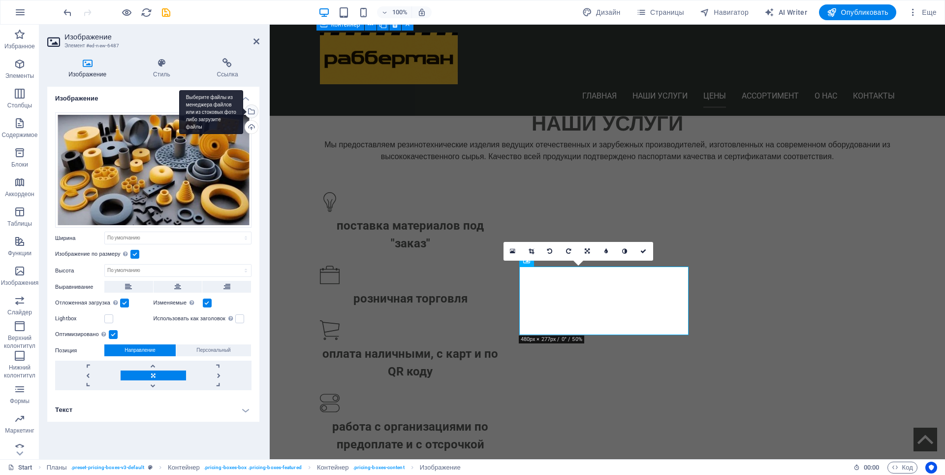
click at [243, 113] on div "Выберите файлы из менеджера файлов или из стоковых фото либо загрузите файлы" at bounding box center [211, 112] width 64 height 44
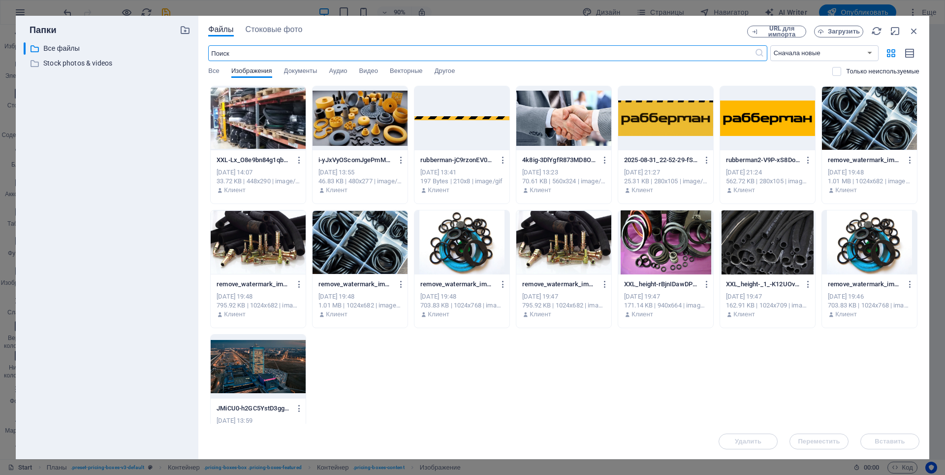
scroll to position [1071, 0]
click at [398, 158] on icon "button" at bounding box center [401, 160] width 9 height 9
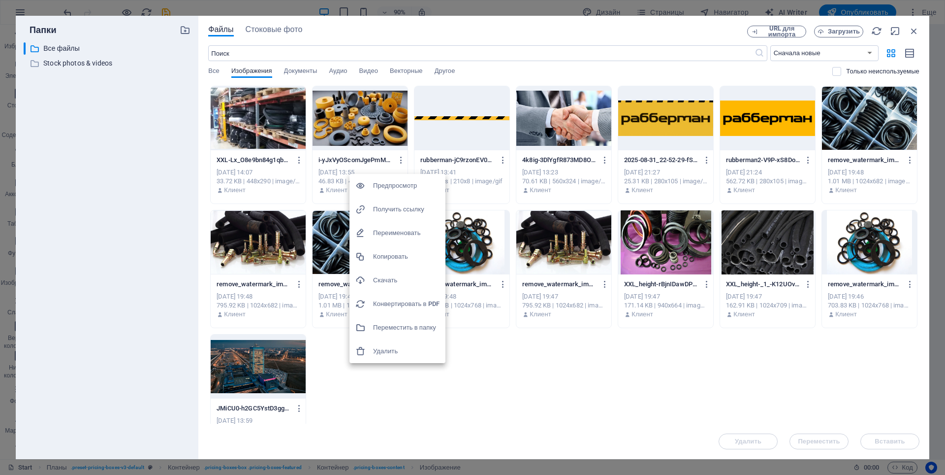
click at [385, 354] on h6 "Удалить" at bounding box center [406, 351] width 66 height 12
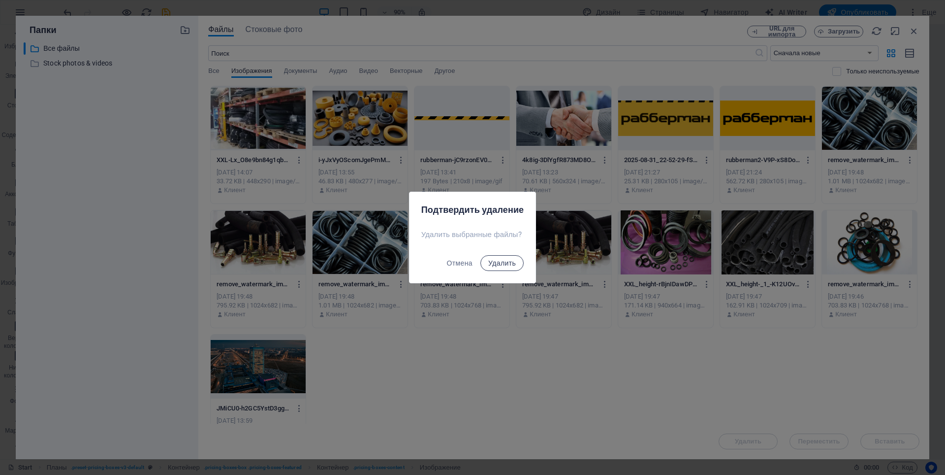
click at [507, 261] on span "Удалить" at bounding box center [502, 263] width 28 height 8
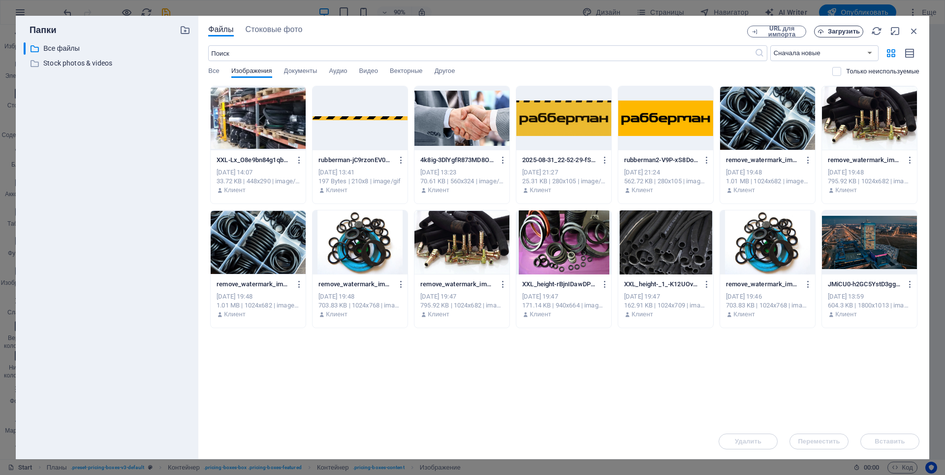
click at [843, 29] on span "Загрузить" at bounding box center [844, 32] width 32 height 6
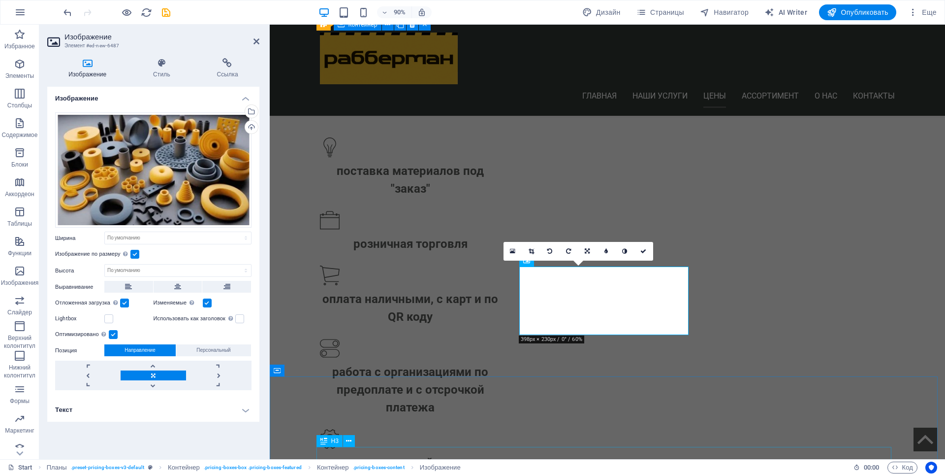
scroll to position [1017, 0]
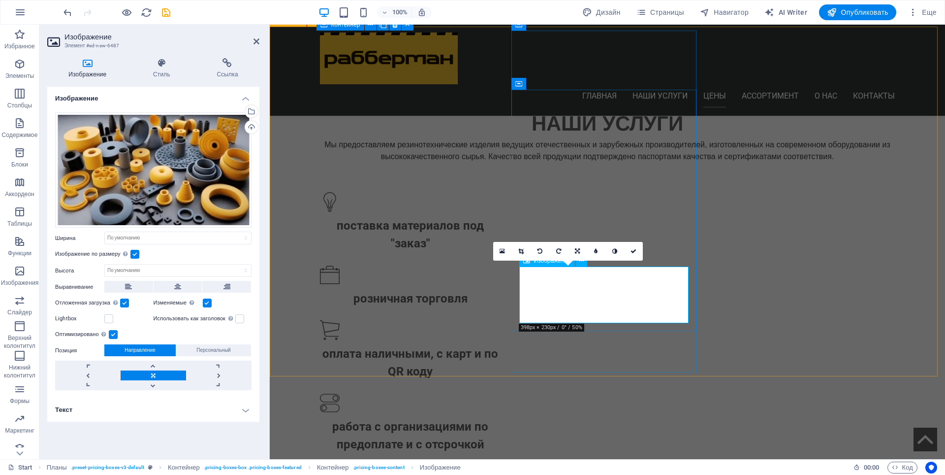
drag, startPoint x: 609, startPoint y: 300, endPoint x: 615, endPoint y: 300, distance: 5.9
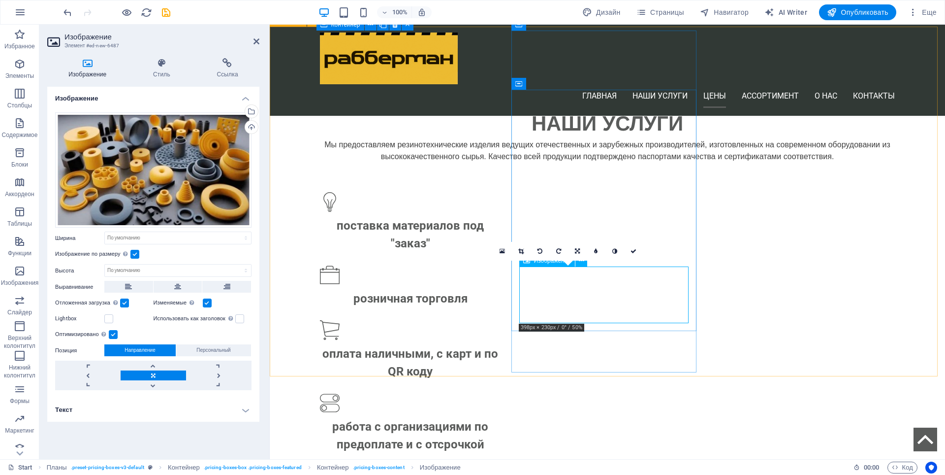
click at [176, 286] on icon at bounding box center [177, 287] width 7 height 12
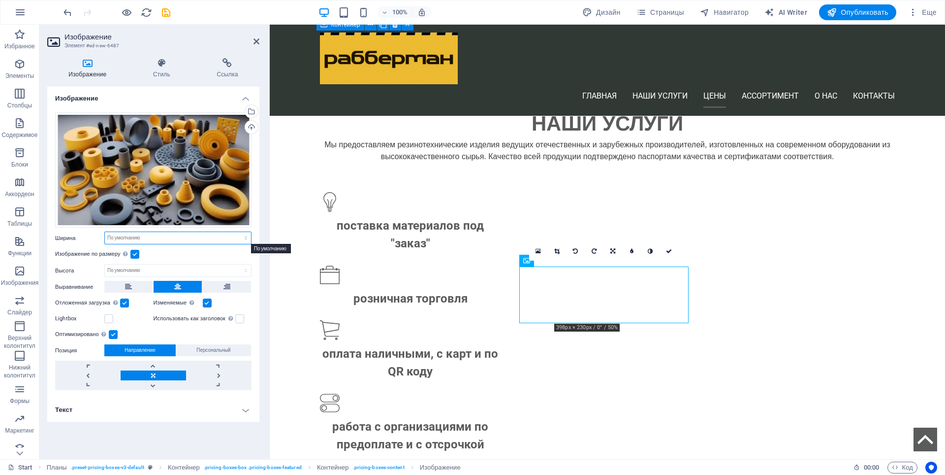
click at [123, 237] on select "По умолчанию автоматически px rem % em vh vw" at bounding box center [178, 238] width 146 height 12
click at [105, 232] on select "По умолчанию автоматически px rem % em vh vw" at bounding box center [178, 238] width 146 height 12
click at [164, 235] on select "По умолчанию автоматически px rem % em vh vw" at bounding box center [178, 238] width 146 height 12
click at [105, 232] on select "По умолчанию автоматически px rem % em vh vw" at bounding box center [178, 238] width 146 height 12
select select "DISABLED_OPTION_VALUE"
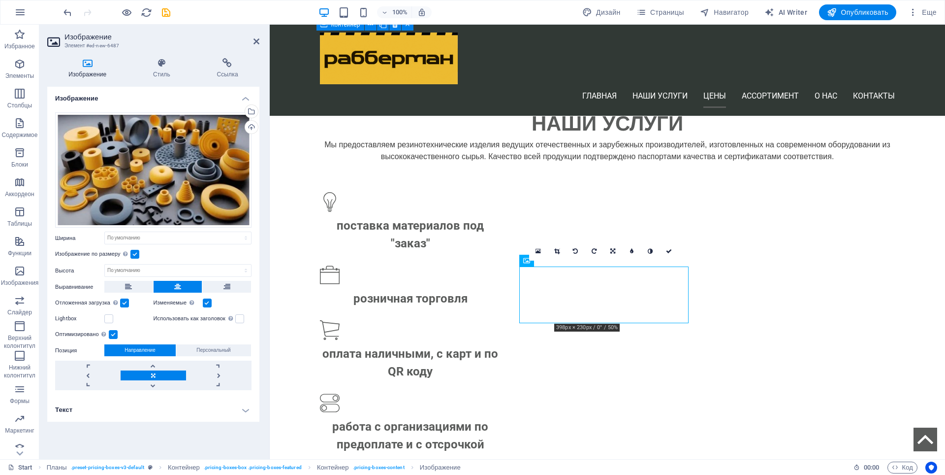
click at [127, 302] on label at bounding box center [124, 302] width 9 height 9
click at [0, 0] on input "Отложенная загрузка Загрузка изображений после загрузки страницы повышает скоро…" at bounding box center [0, 0] width 0 height 0
click at [127, 302] on label at bounding box center [124, 302] width 9 height 9
click at [0, 0] on input "Отложенная загрузка Загрузка изображений после загрузки страницы повышает скоро…" at bounding box center [0, 0] width 0 height 0
click at [114, 336] on label at bounding box center [113, 334] width 9 height 9
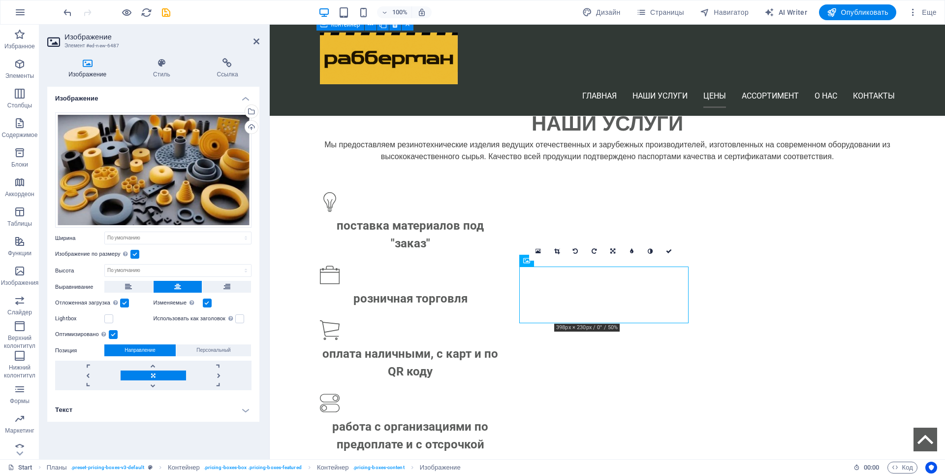
click at [0, 0] on input "Оптимизировано Изображения сжимаются для повышения скорости загрузки страницы." at bounding box center [0, 0] width 0 height 0
click at [114, 336] on label at bounding box center [113, 334] width 9 height 9
click at [0, 0] on input "Оптимизировано Изображения сжимаются для повышения скорости загрузки страницы." at bounding box center [0, 0] width 0 height 0
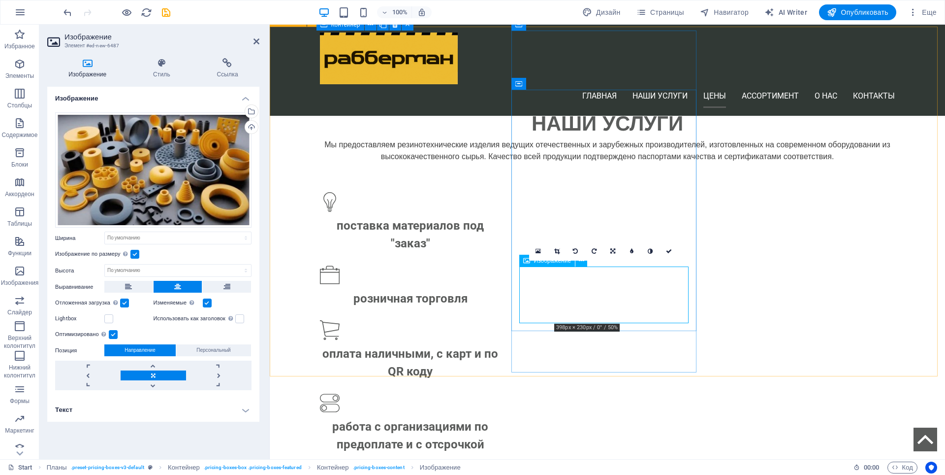
click at [251, 40] on h2 "Изображение" at bounding box center [161, 36] width 195 height 9
click at [254, 41] on icon at bounding box center [257, 41] width 6 height 8
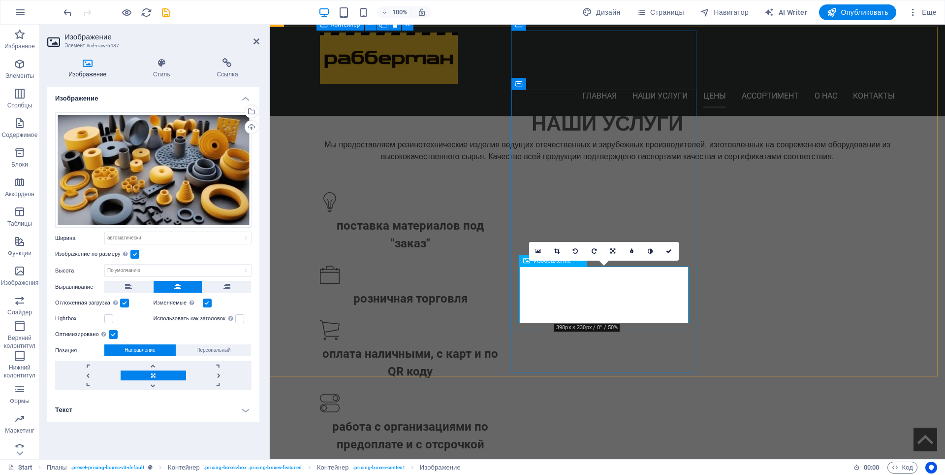
click at [533, 260] on div "16:10 16:9 4:3 1:1 1:2 0" at bounding box center [604, 251] width 150 height 19
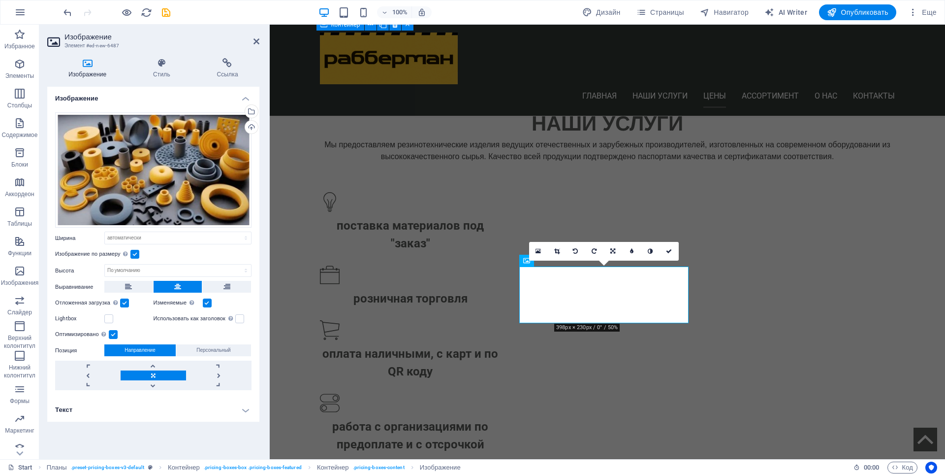
click at [533, 260] on div "16:10 16:9 4:3 1:1 1:2 0" at bounding box center [604, 251] width 150 height 19
click at [669, 252] on icon at bounding box center [669, 251] width 6 height 6
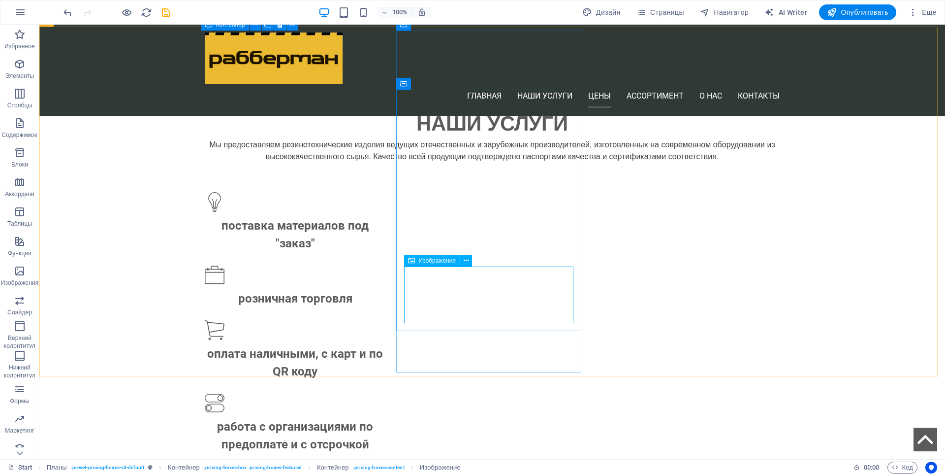
click at [438, 262] on span "Изображение" at bounding box center [437, 261] width 37 height 6
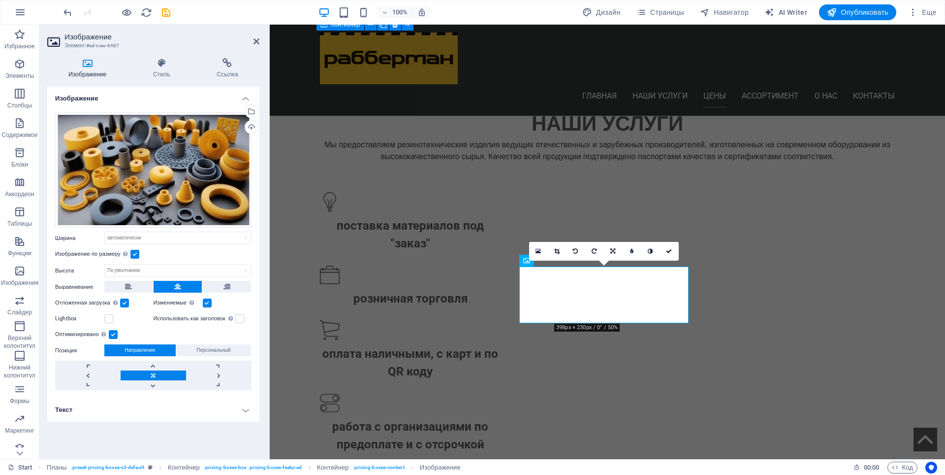
click at [115, 337] on label at bounding box center [113, 334] width 9 height 9
click at [0, 0] on input "Оптимизировано Изображения сжимаются для повышения скорости загрузки страницы." at bounding box center [0, 0] width 0 height 0
click at [113, 335] on label at bounding box center [113, 334] width 9 height 9
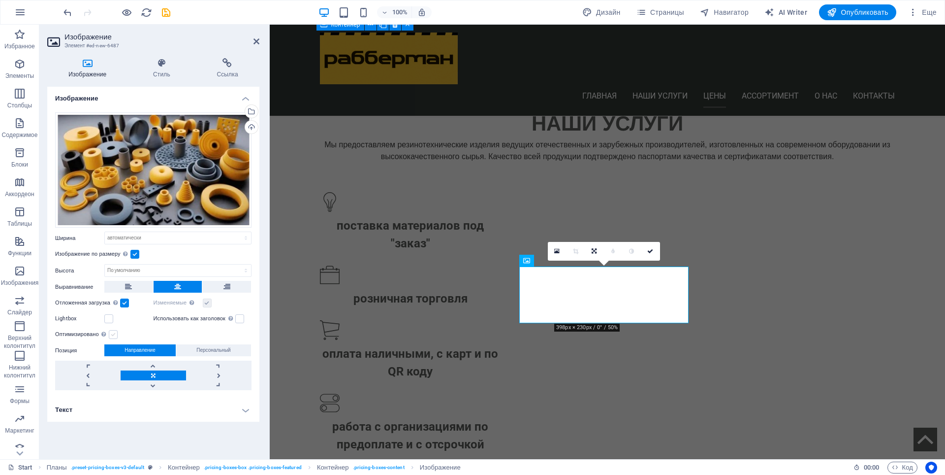
click at [0, 0] on input "Оптимизировано Изображения сжимаются для повышения скорости загрузки страницы." at bounding box center [0, 0] width 0 height 0
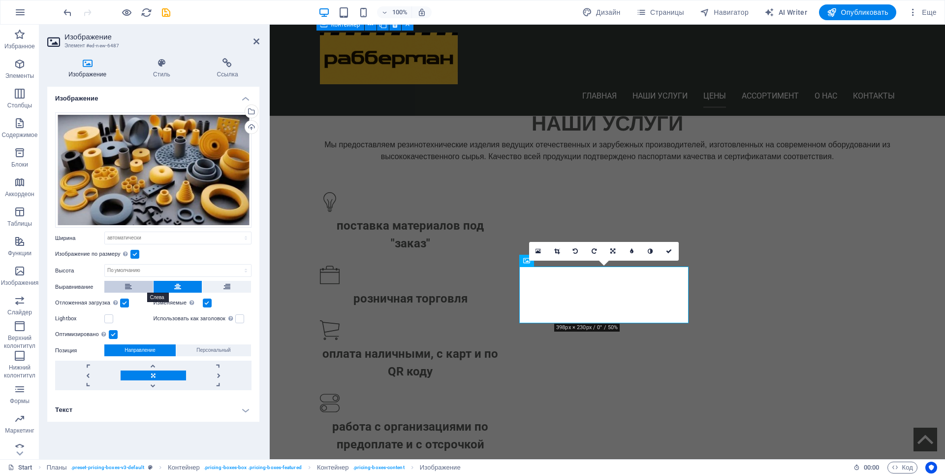
click at [113, 282] on button at bounding box center [128, 287] width 49 height 12
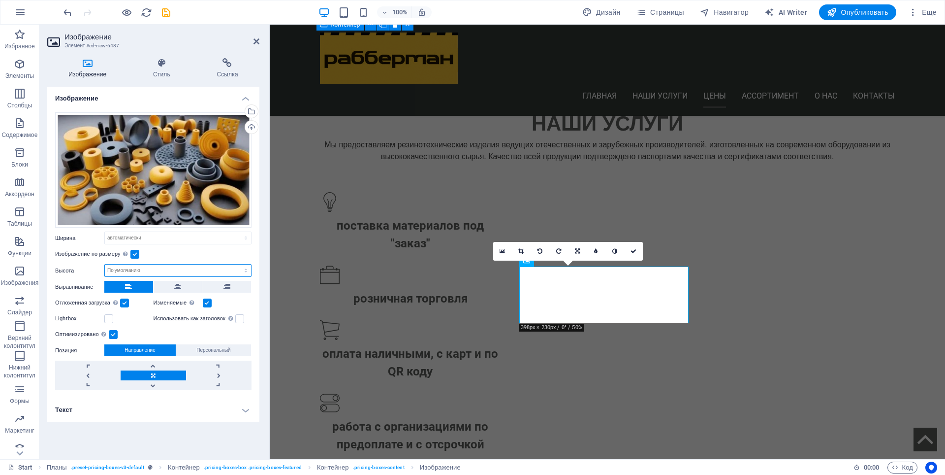
click at [125, 272] on select "По умолчанию автоматически px" at bounding box center [178, 270] width 146 height 12
click at [105, 264] on select "По умолчанию автоматически px" at bounding box center [178, 270] width 146 height 12
select select "DISABLED_OPTION_VALUE"
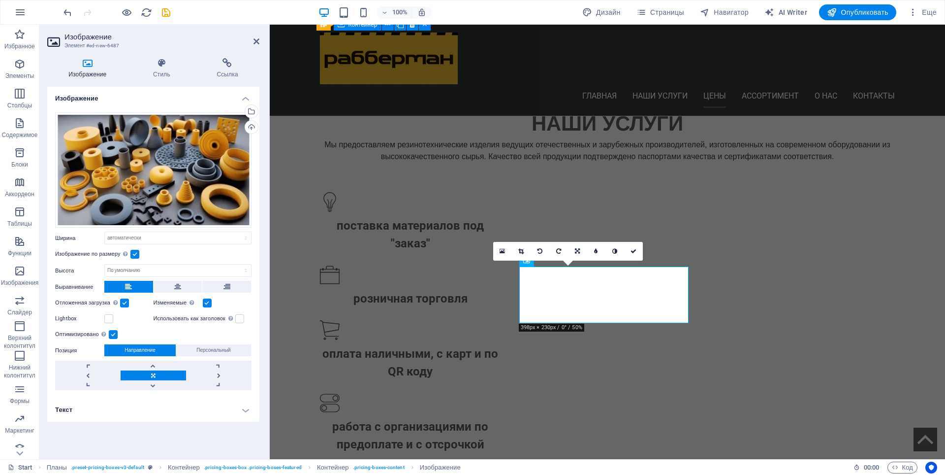
click at [136, 254] on label at bounding box center [134, 254] width 9 height 9
click at [0, 0] on input "Изображение по размеру Автоматически подстраивать изображение под фиксированную…" at bounding box center [0, 0] width 0 height 0
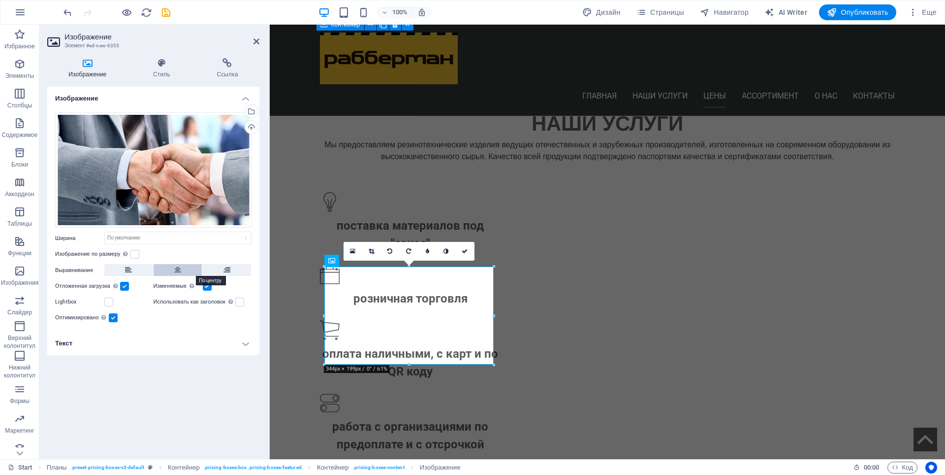
click at [182, 271] on button at bounding box center [178, 270] width 49 height 12
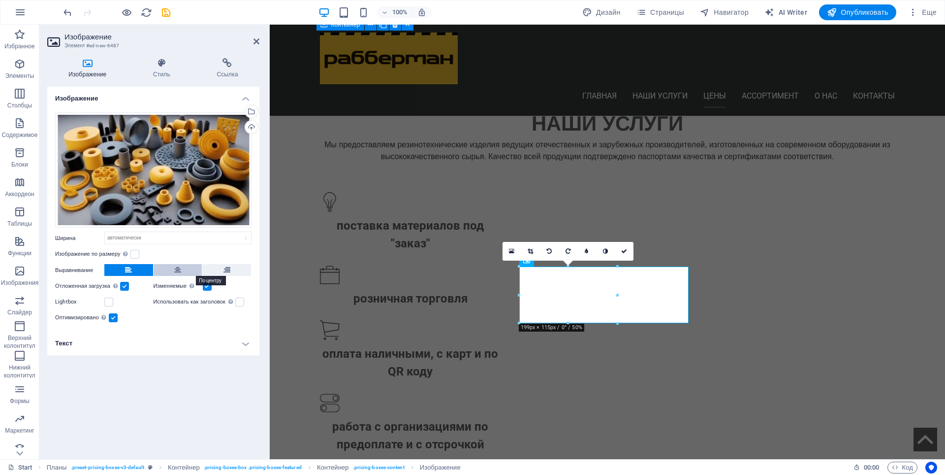
click at [173, 267] on button at bounding box center [178, 270] width 49 height 12
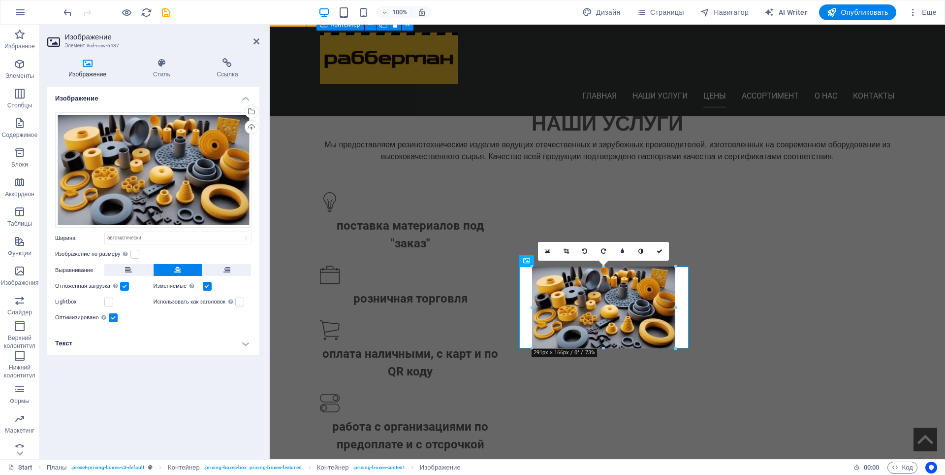
drag, startPoint x: 556, startPoint y: 323, endPoint x: 540, endPoint y: 348, distance: 29.9
type input "295"
select select "px"
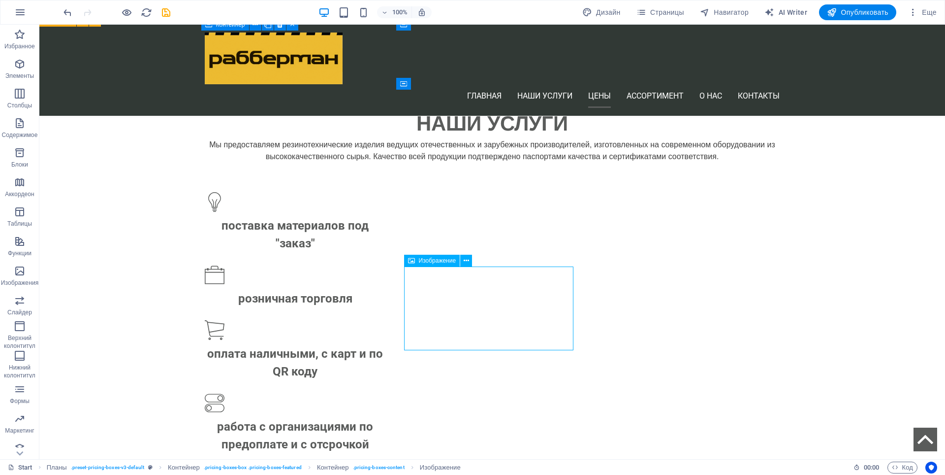
select select "px"
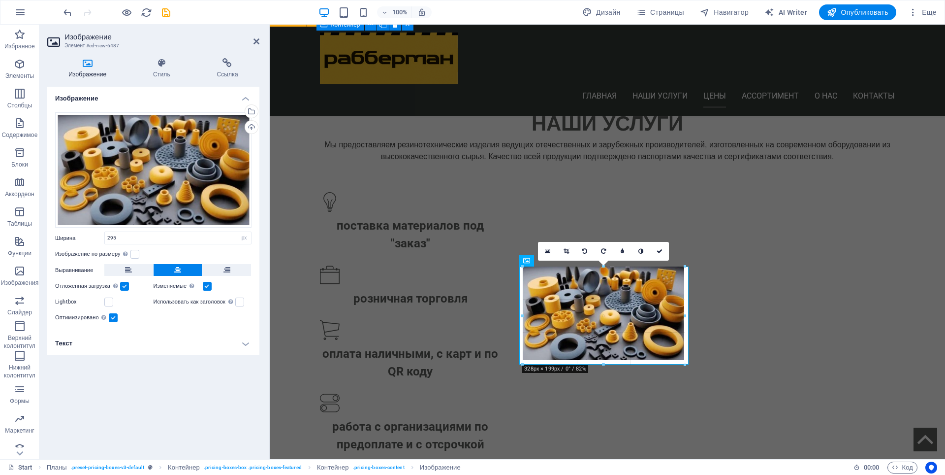
drag, startPoint x: 531, startPoint y: 349, endPoint x: 528, endPoint y: 363, distance: 14.7
type input "328"
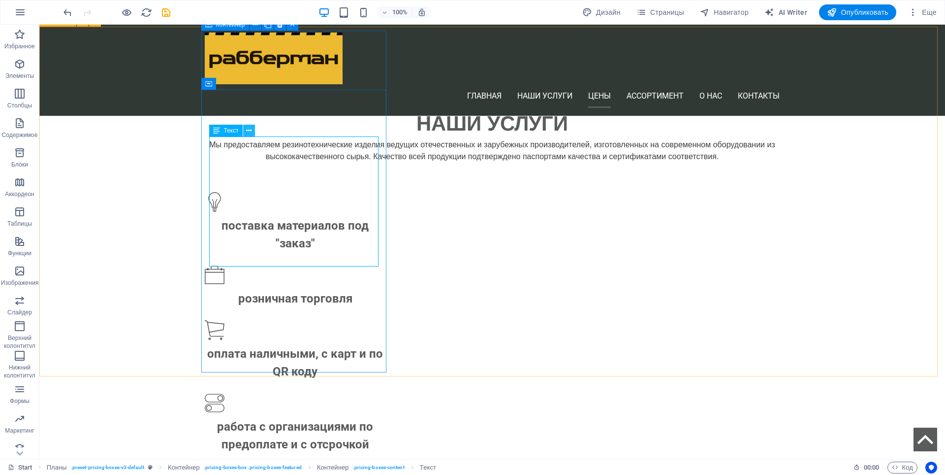
click at [251, 134] on icon at bounding box center [248, 131] width 5 height 10
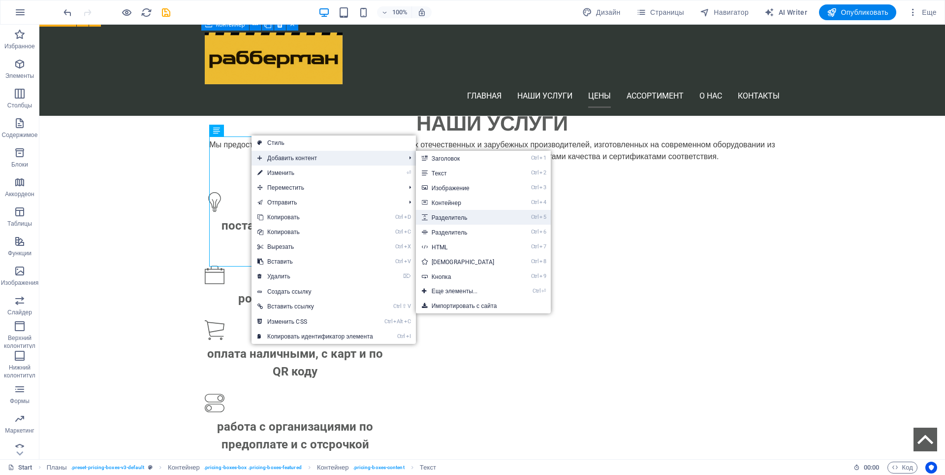
click at [452, 215] on link "Ctrl 5 Разделитель" at bounding box center [465, 217] width 98 height 15
select select "px"
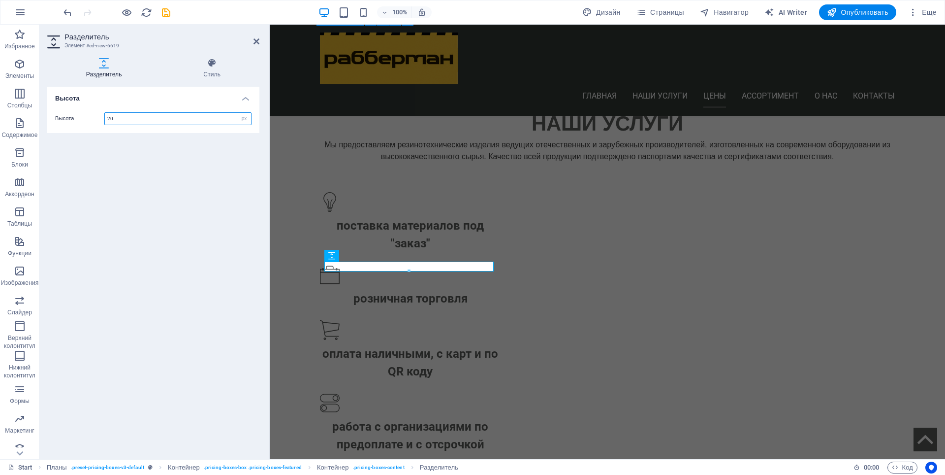
type input "20"
click at [233, 363] on div "Высота Высота 20 px rem vh vw" at bounding box center [153, 269] width 212 height 364
click at [257, 42] on icon at bounding box center [257, 41] width 6 height 8
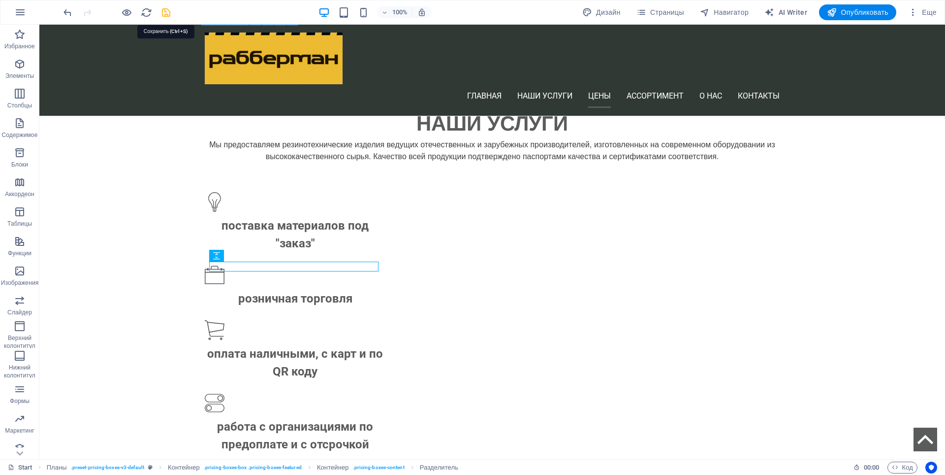
click at [162, 11] on icon "save" at bounding box center [166, 12] width 11 height 11
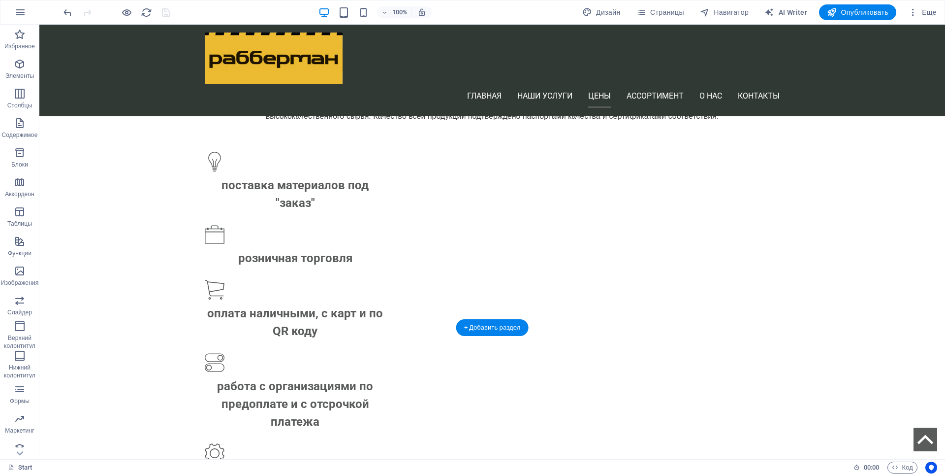
scroll to position [1066, 0]
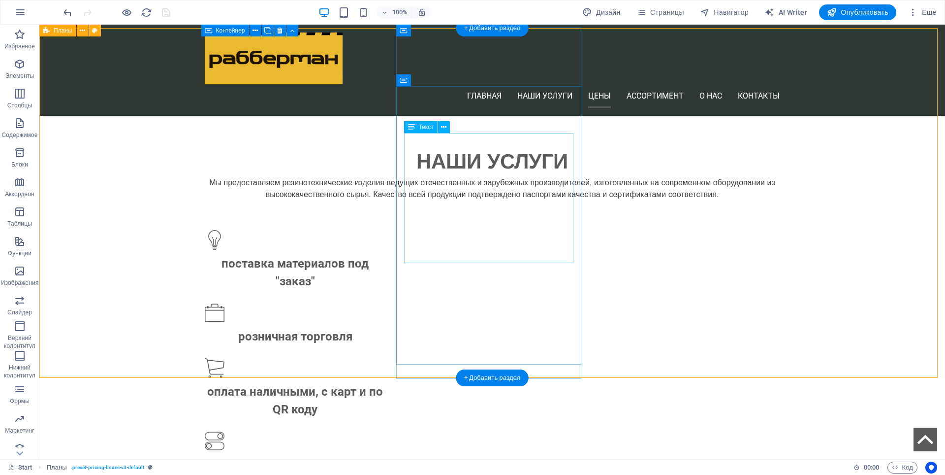
scroll to position [967, 0]
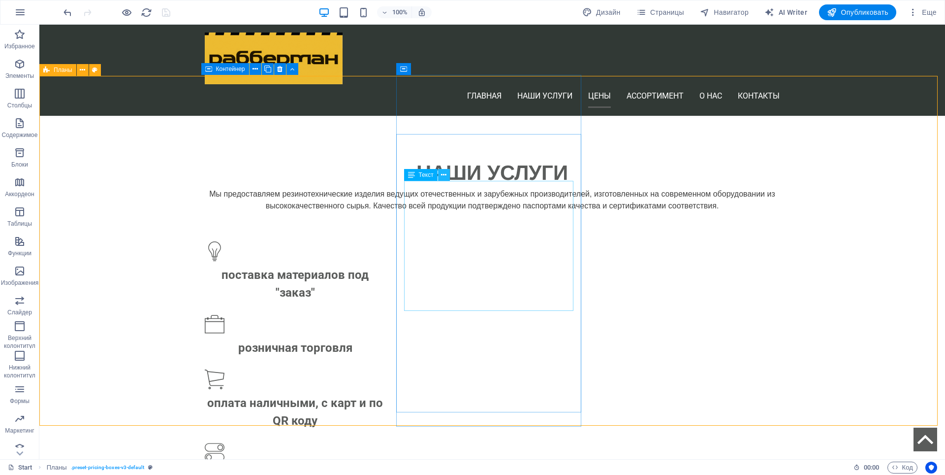
click at [447, 176] on icon at bounding box center [443, 175] width 5 height 10
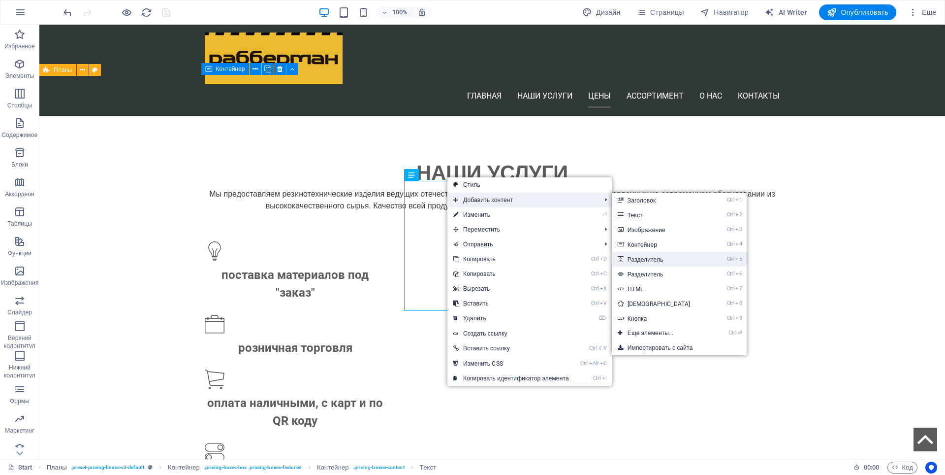
click at [643, 257] on link "Ctrl 5 Разделитель" at bounding box center [661, 259] width 98 height 15
select select "px"
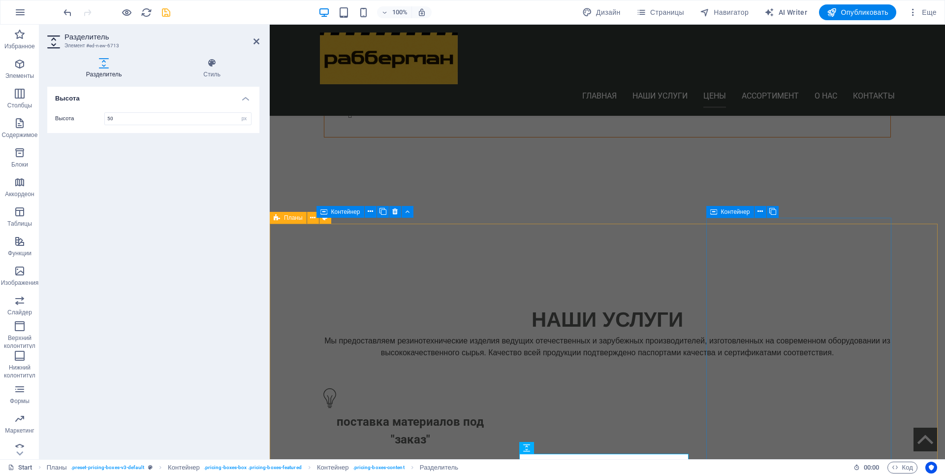
scroll to position [820, 0]
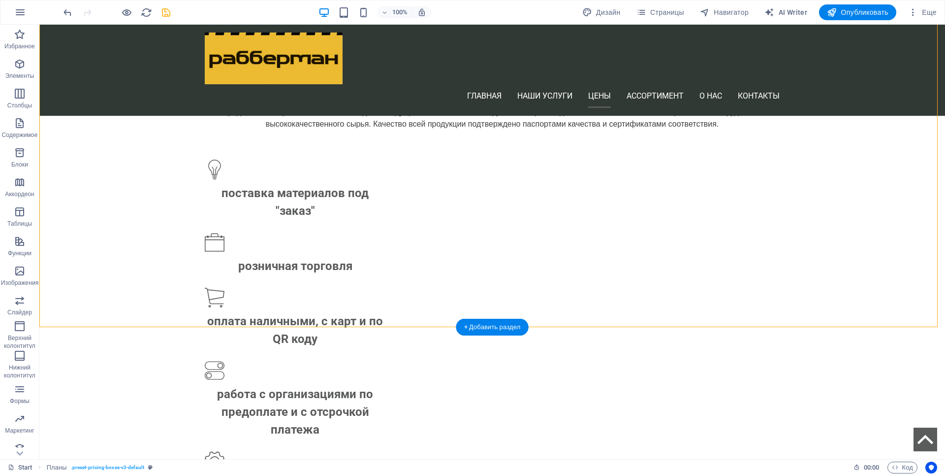
scroll to position [1066, 0]
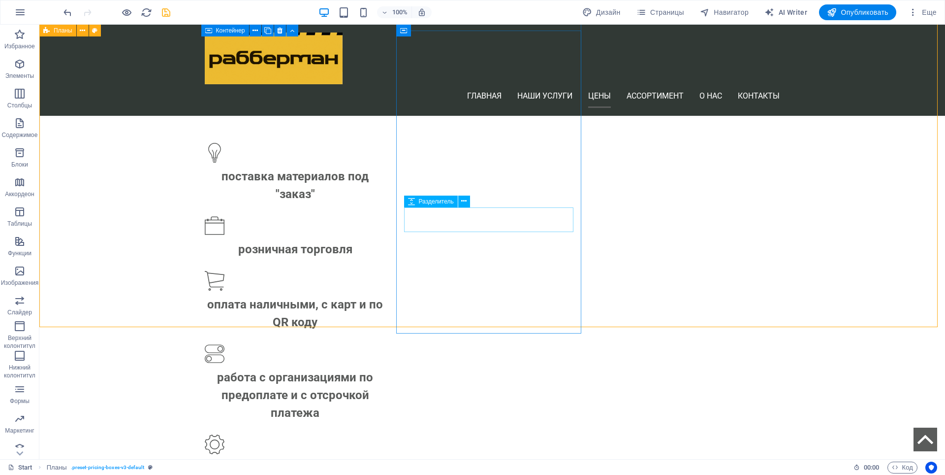
click at [438, 200] on span "Разделитель" at bounding box center [436, 201] width 35 height 6
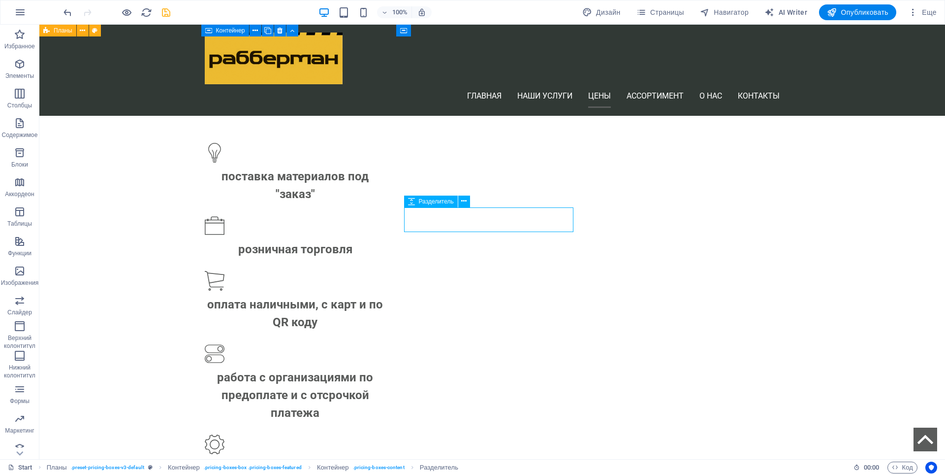
click at [438, 200] on span "Разделитель" at bounding box center [436, 201] width 35 height 6
select select "px"
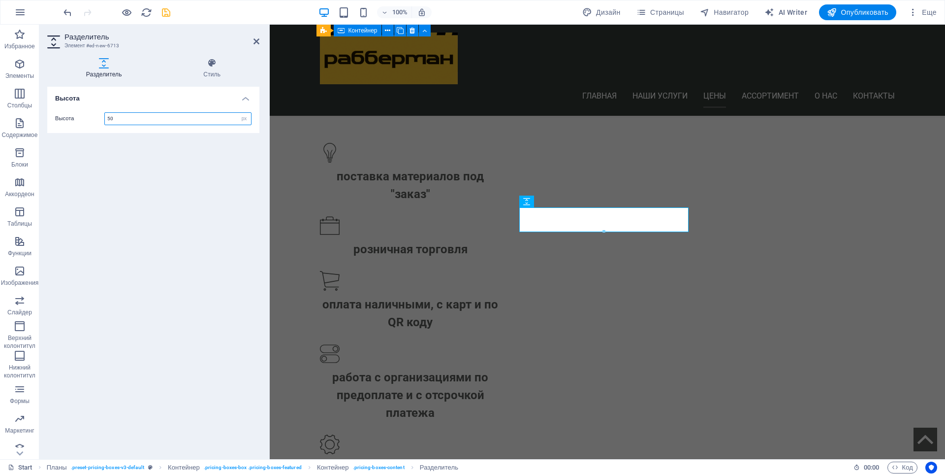
drag, startPoint x: 115, startPoint y: 119, endPoint x: 103, endPoint y: 120, distance: 11.9
click at [103, 120] on div "Высота 50 px rem vh vw" at bounding box center [153, 118] width 196 height 13
type input "20"
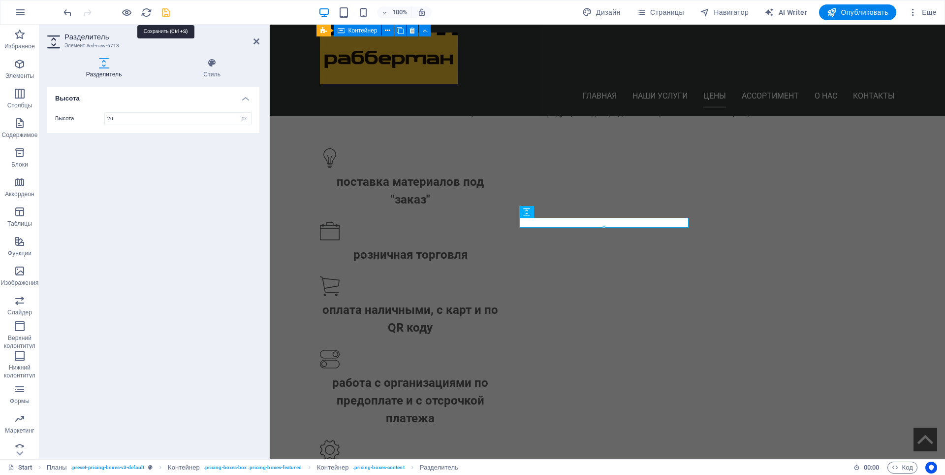
click at [166, 13] on icon "save" at bounding box center [166, 12] width 11 height 11
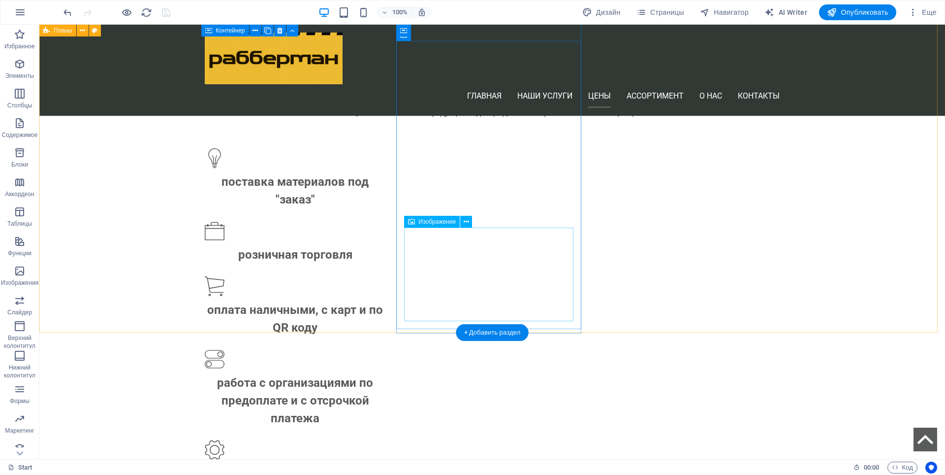
select select "px"
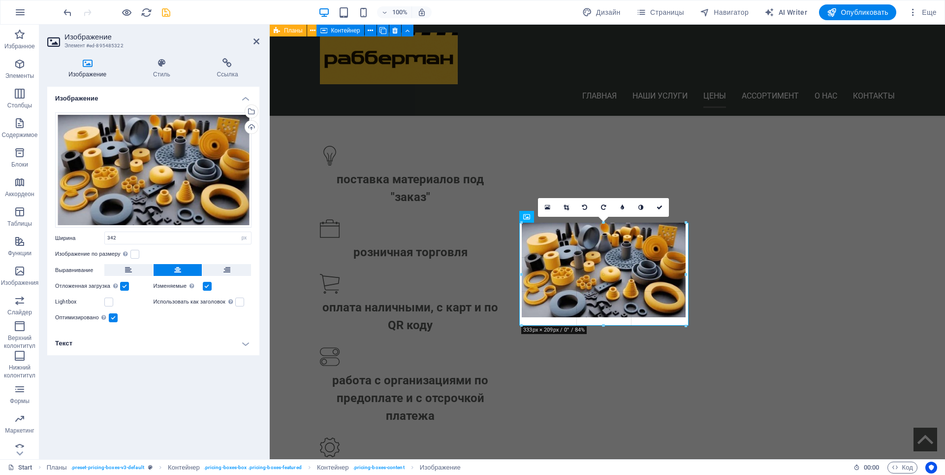
drag, startPoint x: 688, startPoint y: 326, endPoint x: 403, endPoint y: 307, distance: 285.7
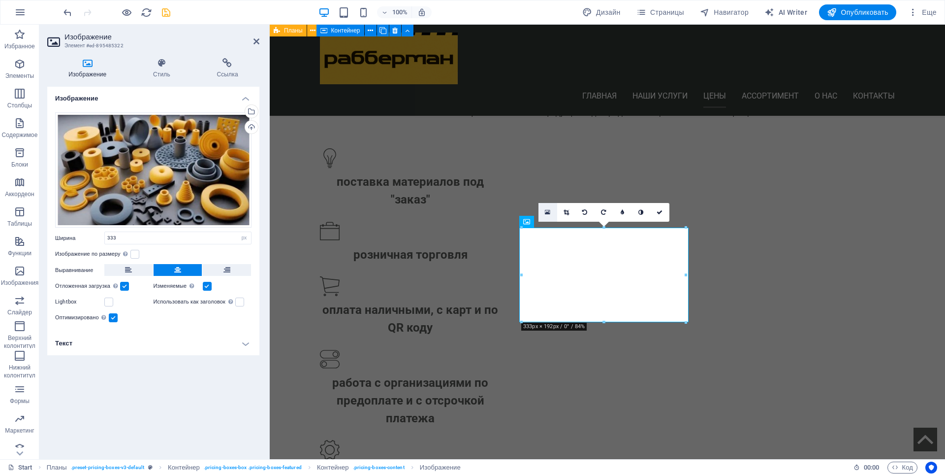
drag, startPoint x: 308, startPoint y: 212, endPoint x: 547, endPoint y: 214, distance: 238.8
click at [547, 214] on icon at bounding box center [547, 212] width 5 height 7
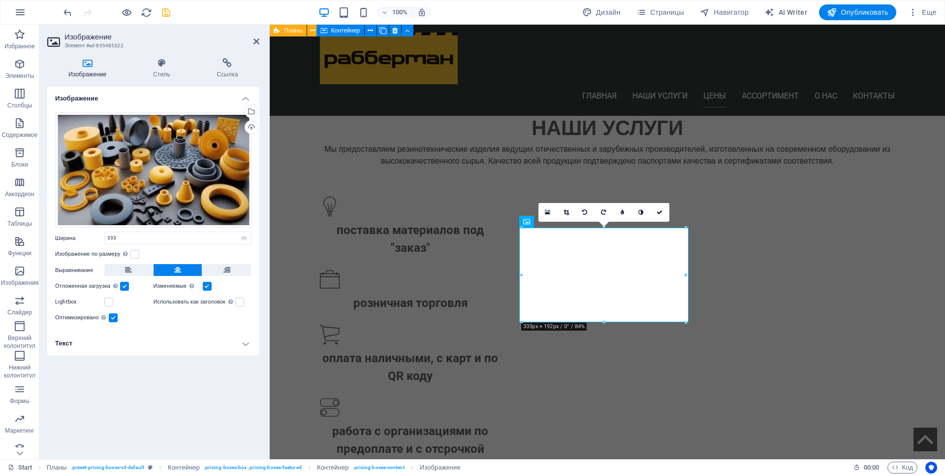
scroll to position [1081, 0]
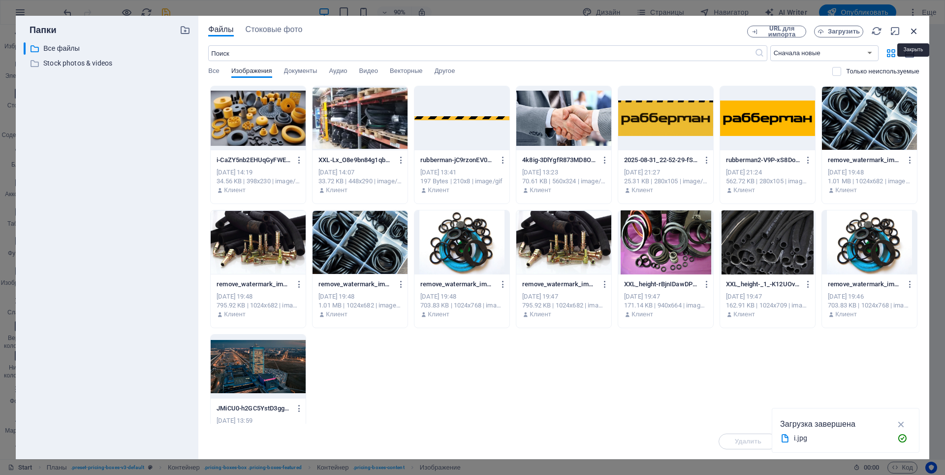
drag, startPoint x: 913, startPoint y: 28, endPoint x: 640, endPoint y: 12, distance: 273.7
click at [913, 28] on icon "button" at bounding box center [914, 31] width 11 height 11
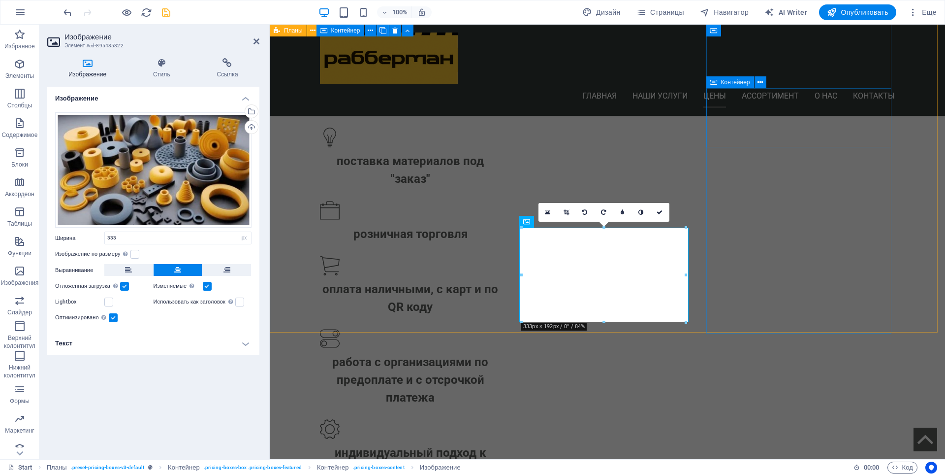
scroll to position [1061, 0]
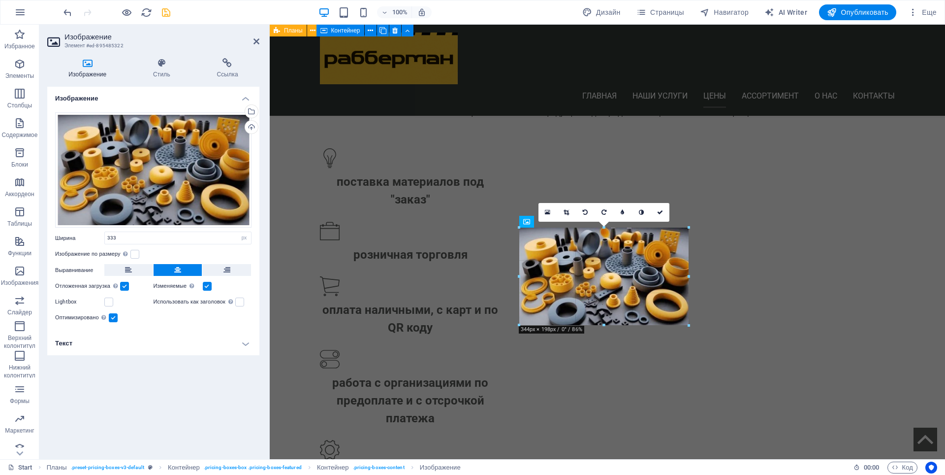
drag, startPoint x: 522, startPoint y: 323, endPoint x: 517, endPoint y: 325, distance: 5.3
type input "344"
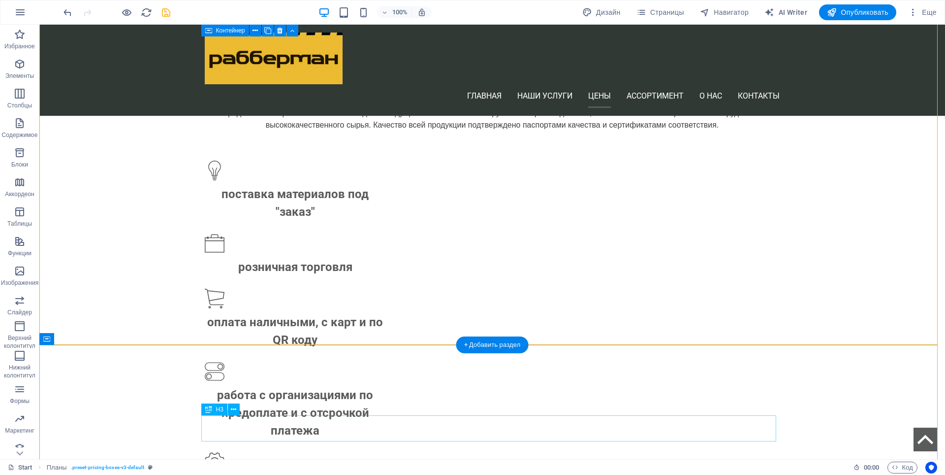
scroll to position [913, 0]
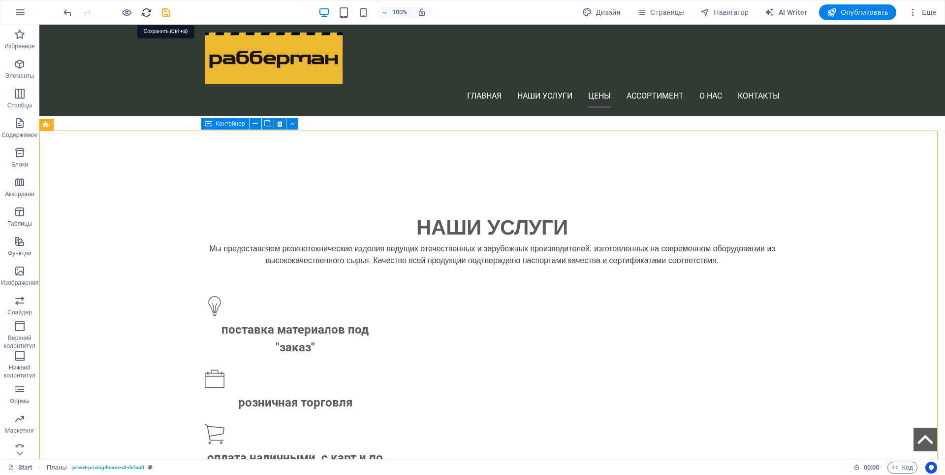
drag, startPoint x: 166, startPoint y: 11, endPoint x: 152, endPoint y: 18, distance: 15.6
click at [164, 12] on icon "save" at bounding box center [166, 12] width 11 height 11
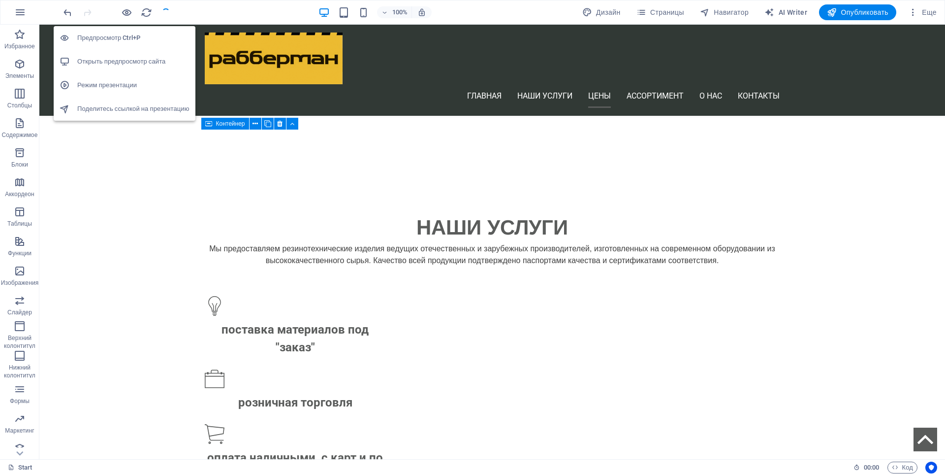
click at [124, 62] on h6 "Открыть предпросмотр сайта" at bounding box center [133, 62] width 112 height 12
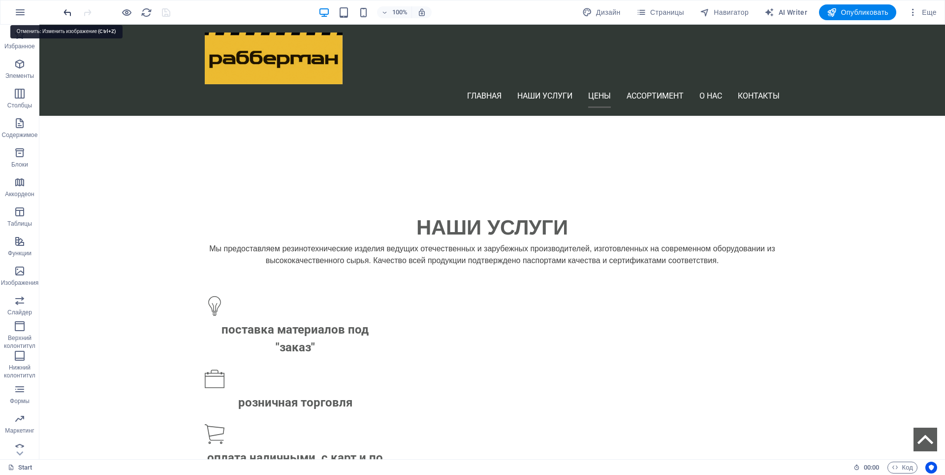
click at [64, 14] on icon "undo" at bounding box center [67, 12] width 11 height 11
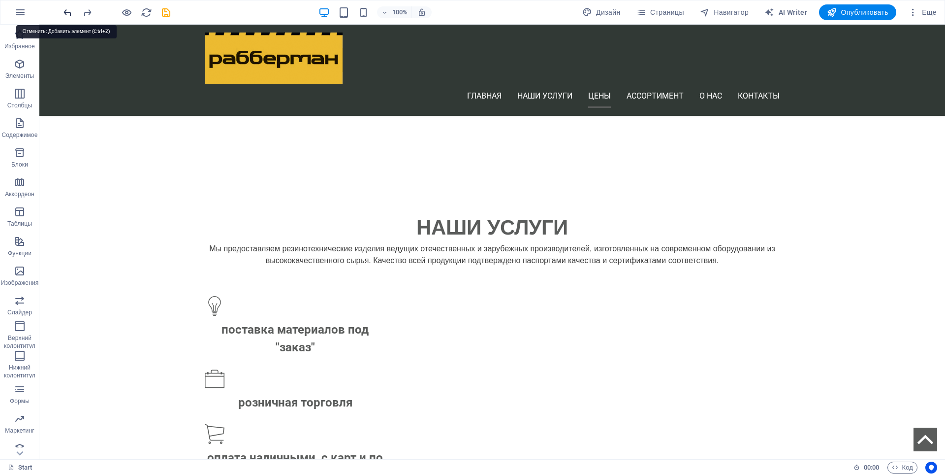
click at [64, 14] on icon "undo" at bounding box center [67, 12] width 11 height 11
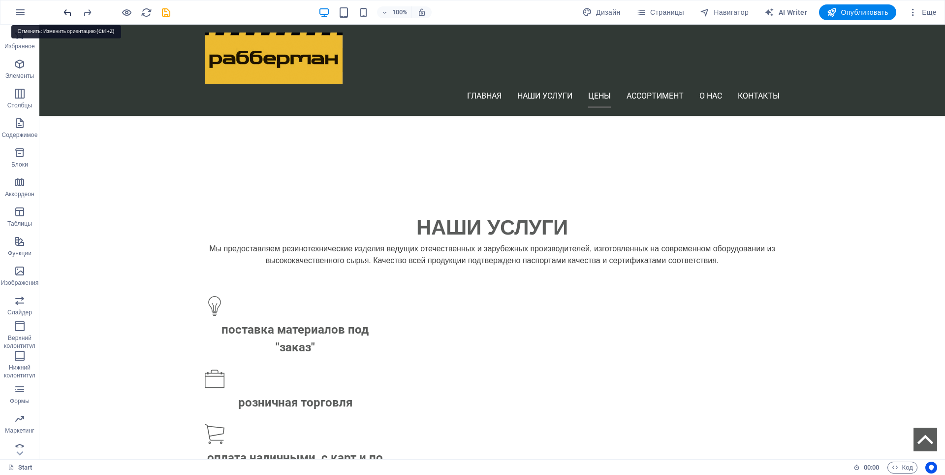
click at [64, 14] on icon "undo" at bounding box center [67, 12] width 11 height 11
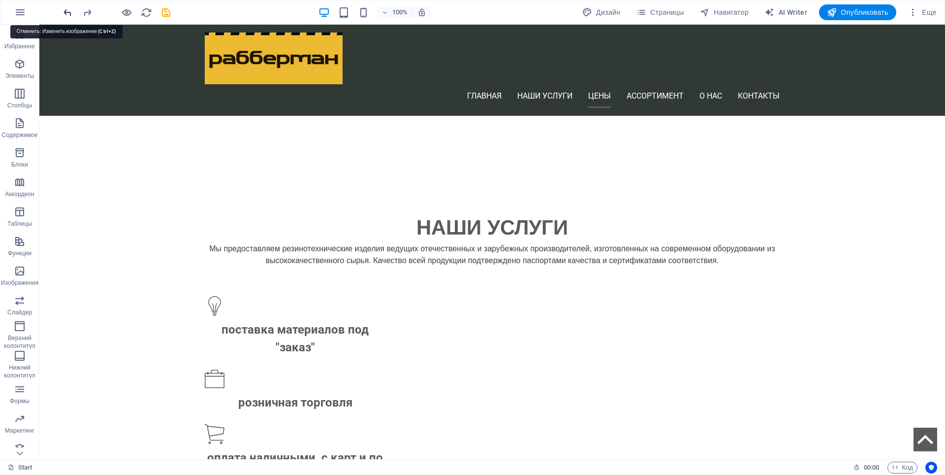
click at [64, 14] on icon "undo" at bounding box center [67, 12] width 11 height 11
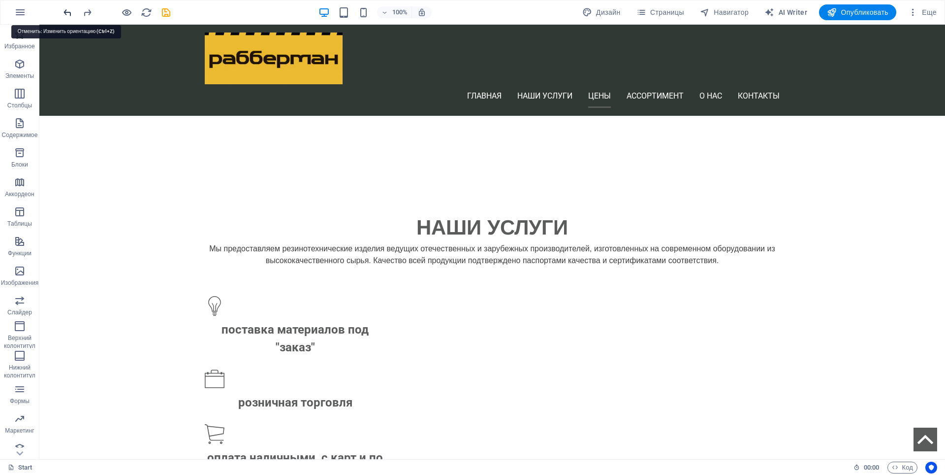
click at [64, 14] on icon "undo" at bounding box center [67, 12] width 11 height 11
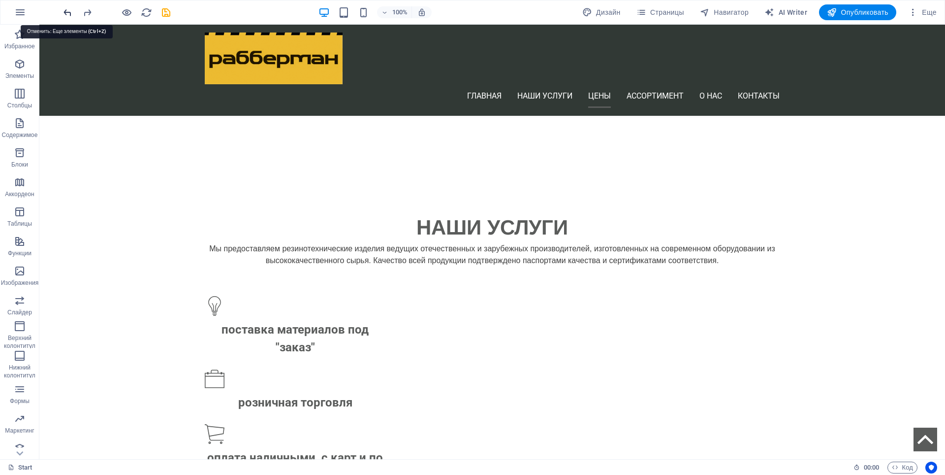
click at [64, 14] on icon "undo" at bounding box center [67, 12] width 11 height 11
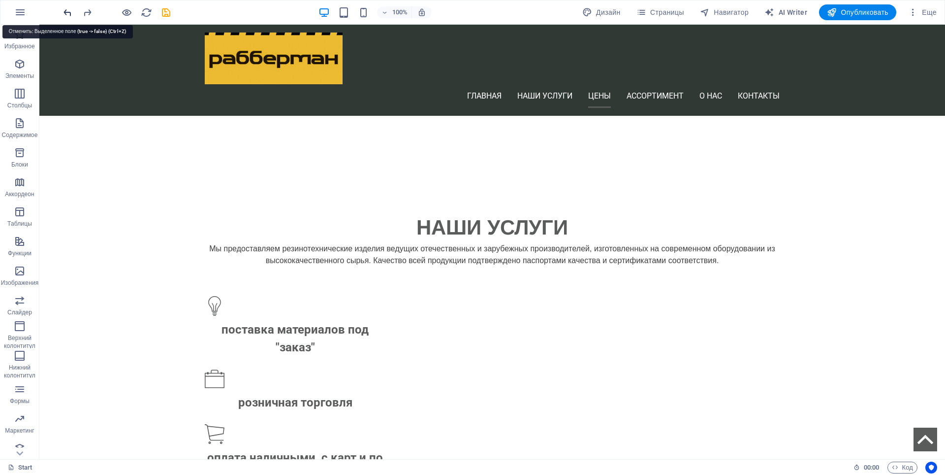
click at [64, 14] on icon "undo" at bounding box center [67, 12] width 11 height 11
click at [64, 14] on div at bounding box center [117, 12] width 110 height 16
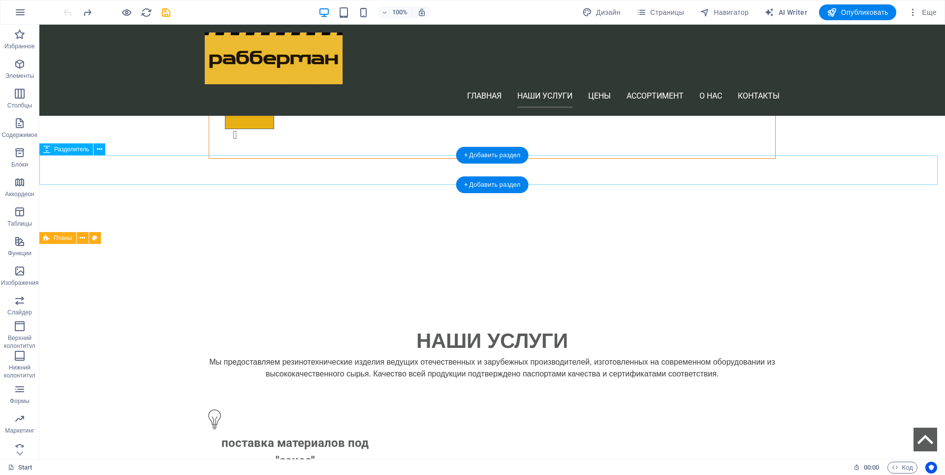
scroll to position [765, 0]
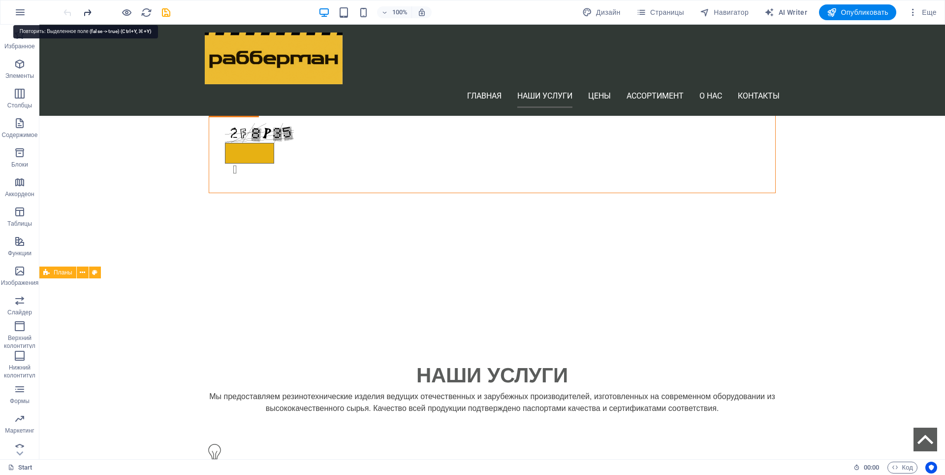
click at [87, 13] on icon "redo" at bounding box center [87, 12] width 11 height 11
click at [88, 13] on icon "redo" at bounding box center [87, 12] width 11 height 11
click at [167, 15] on icon "save" at bounding box center [166, 12] width 11 height 11
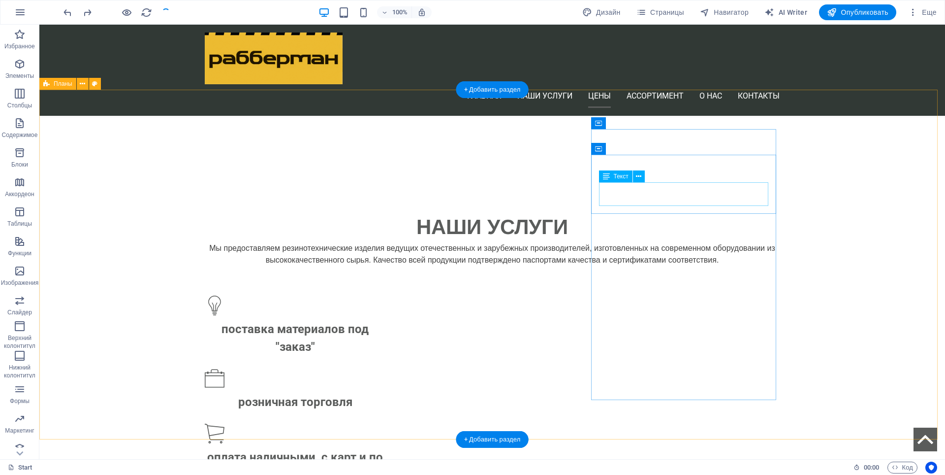
scroll to position [962, 0]
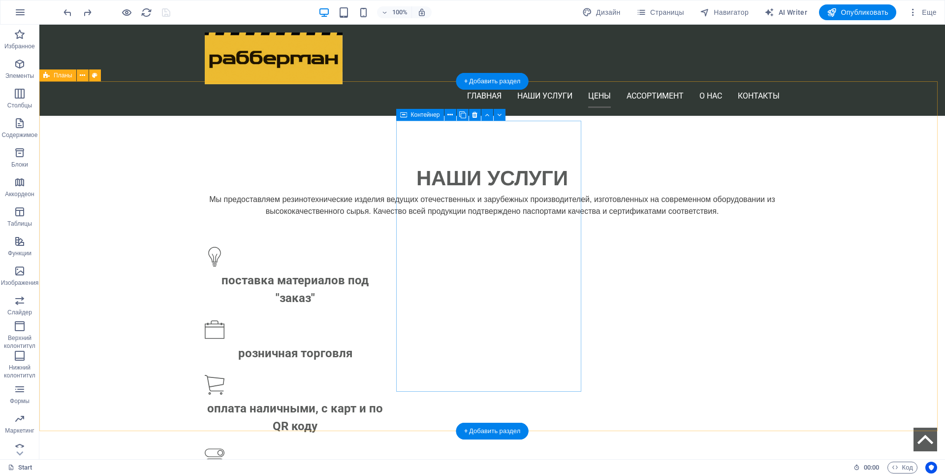
drag, startPoint x: 462, startPoint y: 374, endPoint x: 469, endPoint y: 368, distance: 9.8
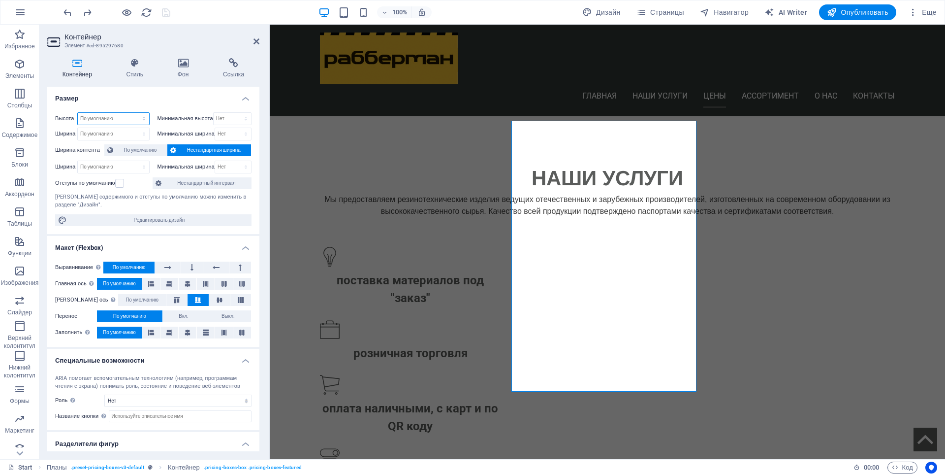
click at [92, 119] on select "По умолчанию px rem % vh vw" at bounding box center [113, 119] width 71 height 12
select select "px"
click at [134, 113] on select "По умолчанию px rem % vh vw" at bounding box center [113, 119] width 71 height 12
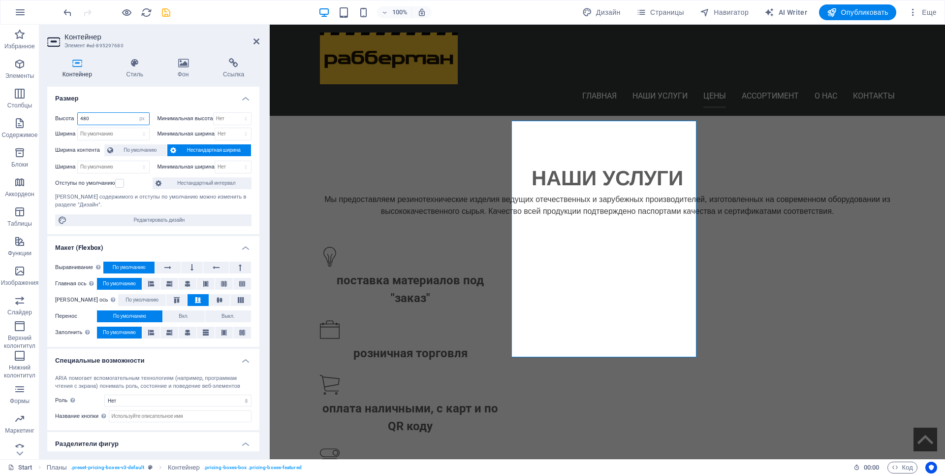
drag, startPoint x: 88, startPoint y: 119, endPoint x: 83, endPoint y: 120, distance: 5.0
click at [83, 120] on input "480" at bounding box center [113, 119] width 71 height 12
drag, startPoint x: 90, startPoint y: 115, endPoint x: 77, endPoint y: 120, distance: 13.3
click at [77, 120] on div "490 По умолчанию px rem % vh vw" at bounding box center [113, 118] width 72 height 13
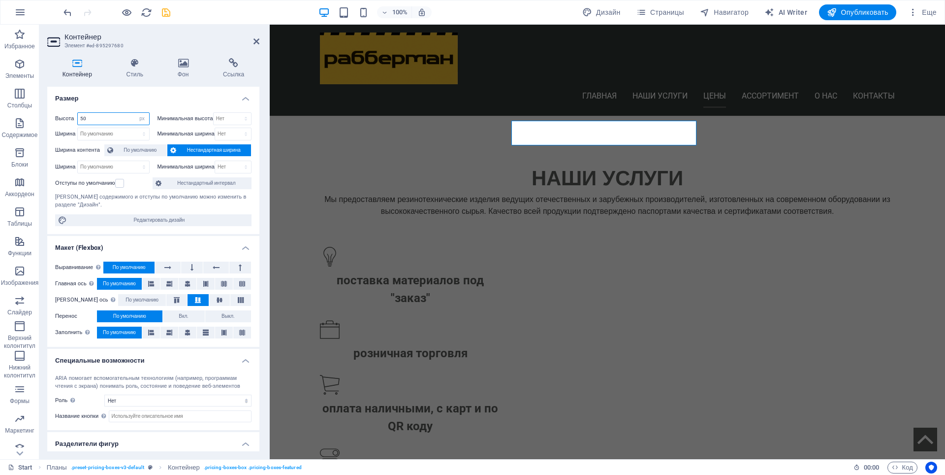
type input "500"
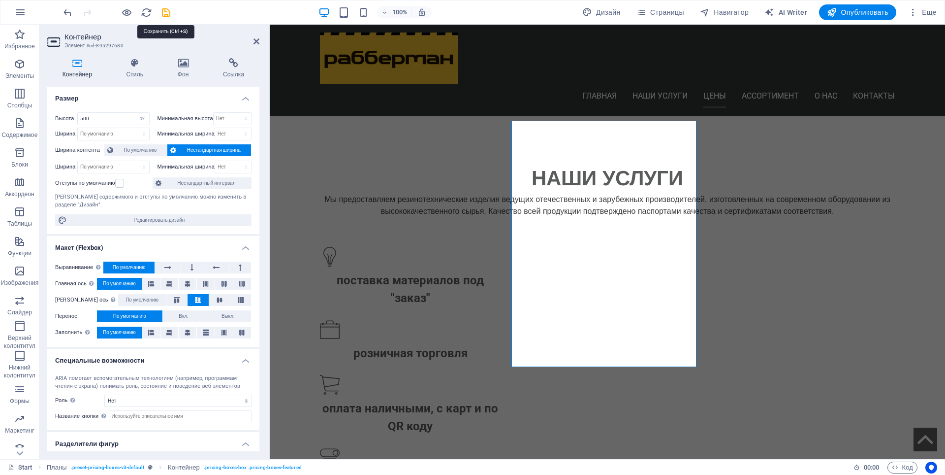
drag, startPoint x: 167, startPoint y: 11, endPoint x: 227, endPoint y: 22, distance: 61.0
click at [167, 11] on icon "save" at bounding box center [166, 12] width 11 height 11
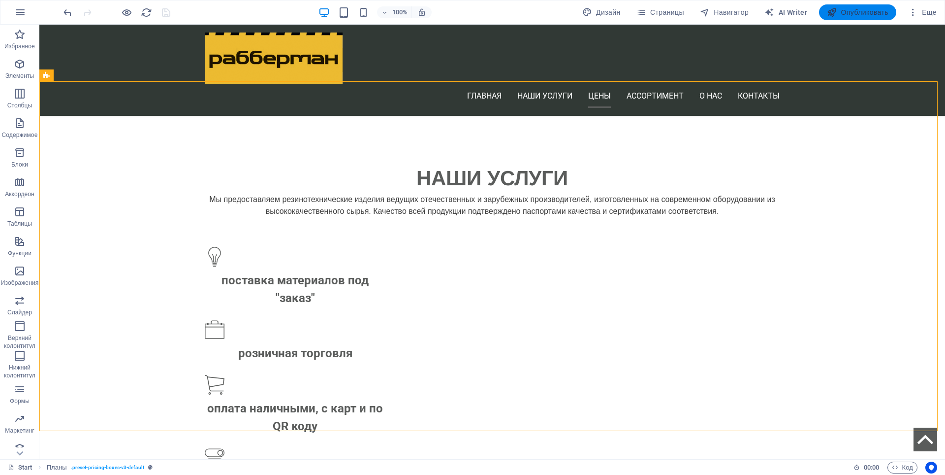
click at [856, 10] on span "Опубликовать" at bounding box center [858, 12] width 62 height 10
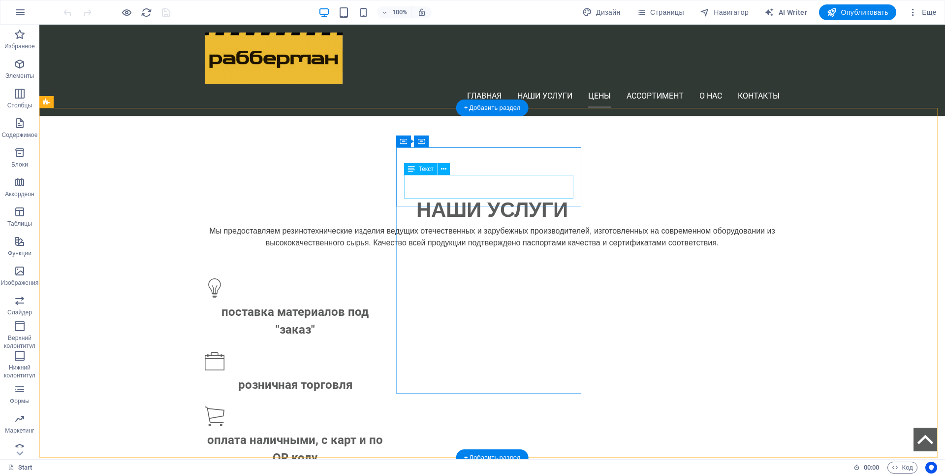
scroll to position [935, 0]
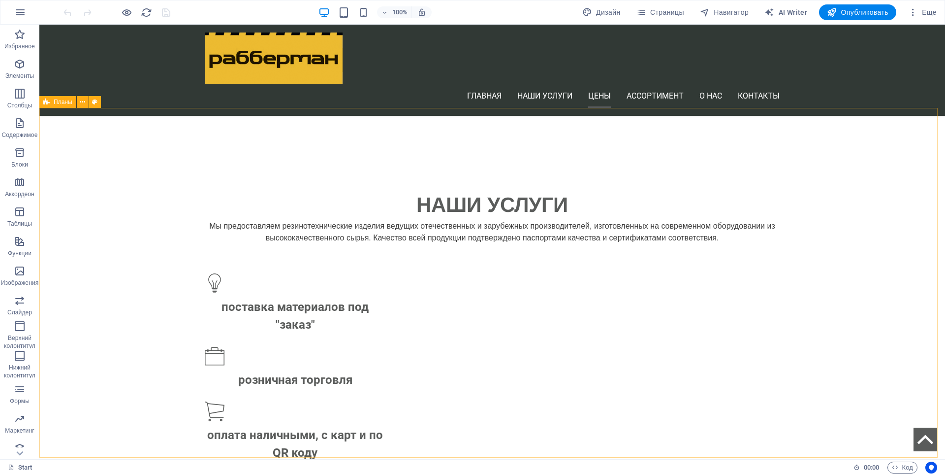
click at [61, 103] on span "Планы" at bounding box center [63, 102] width 19 height 6
select select "px"
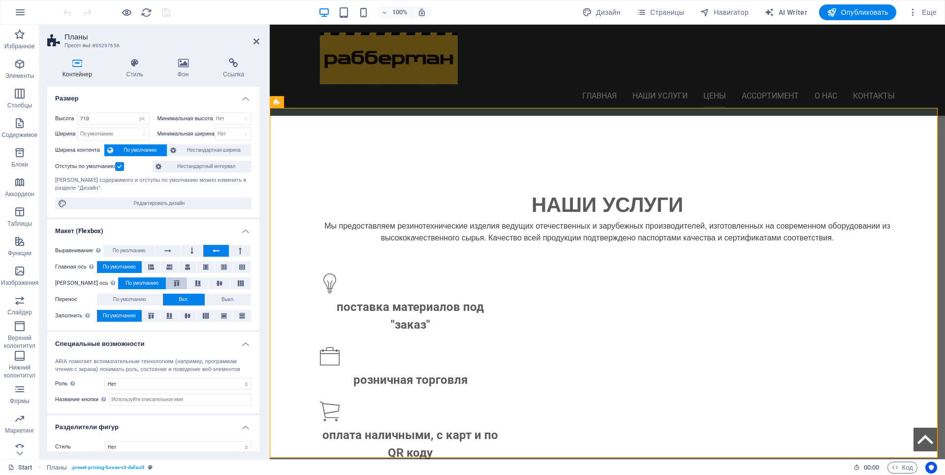
click at [171, 284] on icon at bounding box center [177, 283] width 12 height 6
click at [192, 285] on icon at bounding box center [198, 283] width 12 height 6
click at [67, 13] on icon "undo" at bounding box center [67, 12] width 11 height 11
drag, startPoint x: 96, startPoint y: 118, endPoint x: 81, endPoint y: 120, distance: 14.9
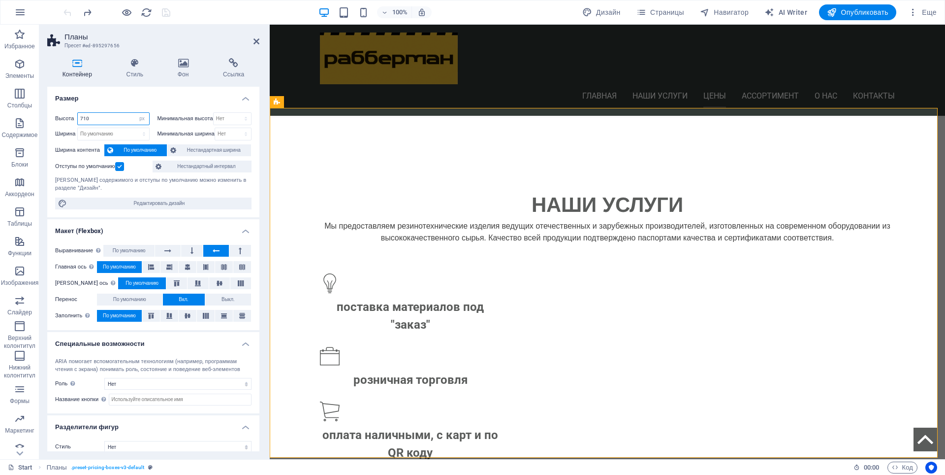
click at [81, 120] on input "710" at bounding box center [113, 119] width 71 height 12
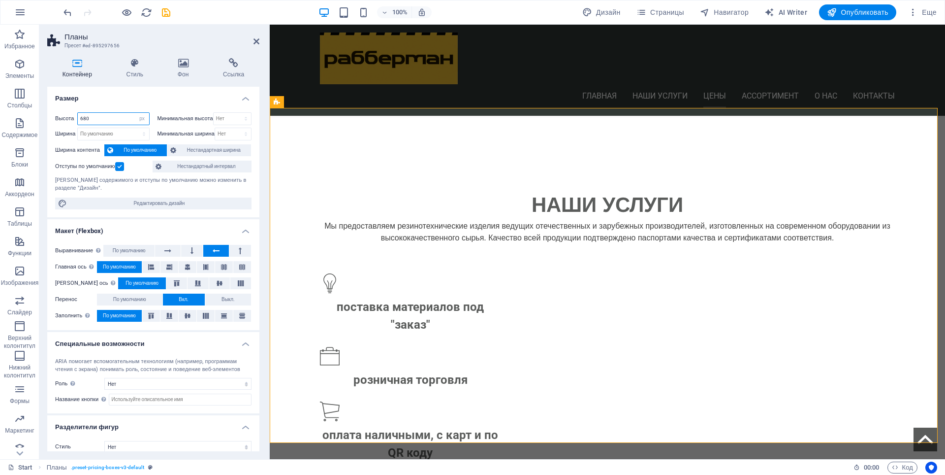
drag, startPoint x: 88, startPoint y: 118, endPoint x: 83, endPoint y: 110, distance: 8.9
click at [83, 110] on div "Высота 680 По умолчанию px rem % vh vw Минимальная высота Нет px rem % vh vw Ши…" at bounding box center [153, 160] width 212 height 113
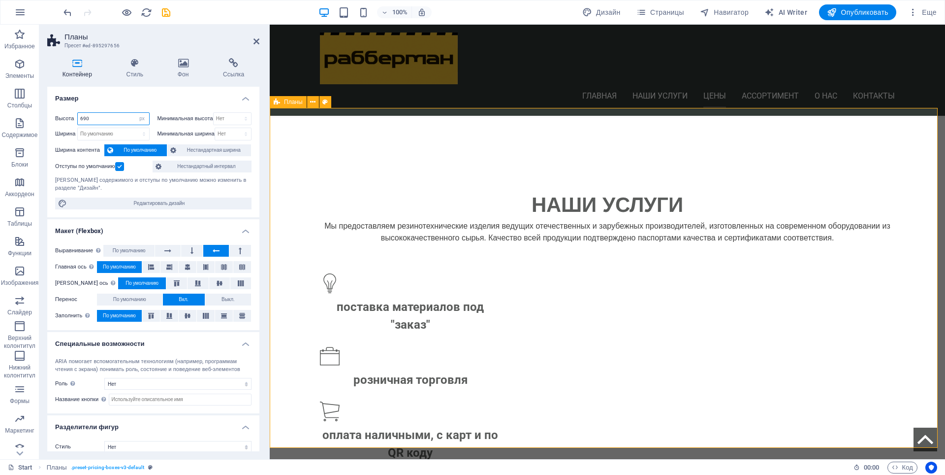
type input "690"
click at [170, 320] on button at bounding box center [170, 316] width 18 height 12
click at [152, 311] on button at bounding box center [151, 316] width 18 height 12
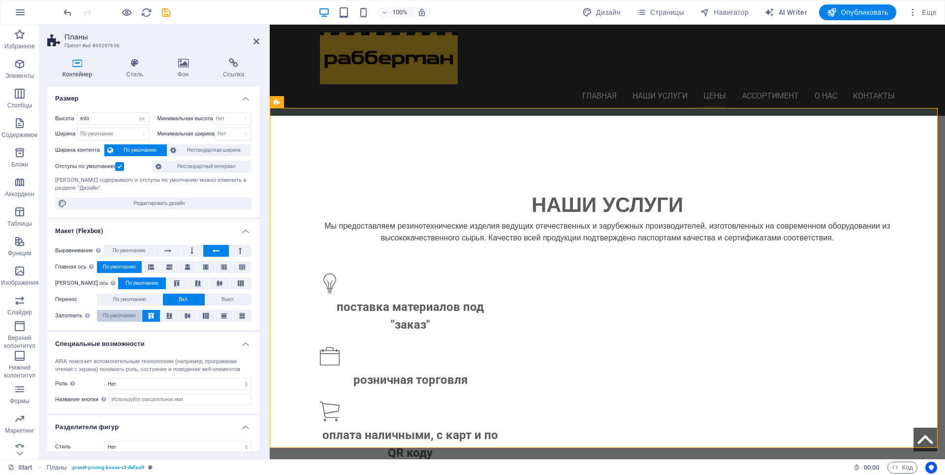
click at [116, 317] on span "По умолчанию" at bounding box center [119, 316] width 33 height 12
click at [116, 296] on span "По умолчанию" at bounding box center [129, 299] width 33 height 12
click at [170, 12] on icon "save" at bounding box center [166, 12] width 11 height 11
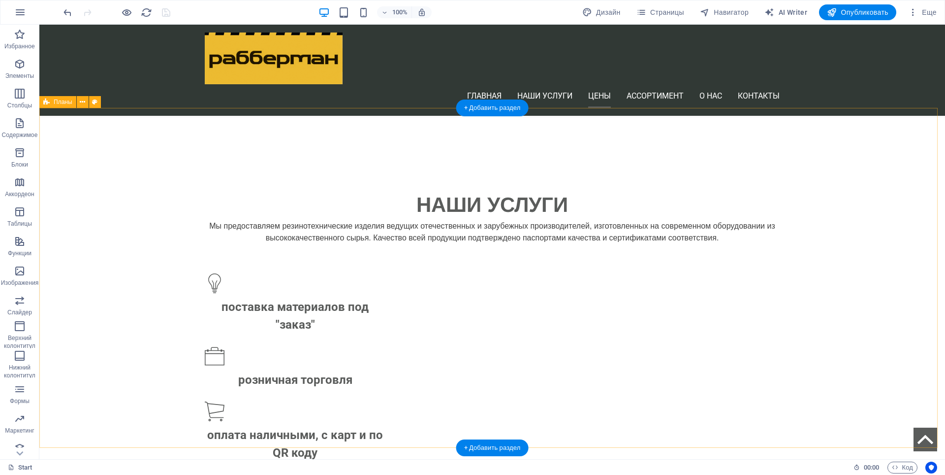
select select "px"
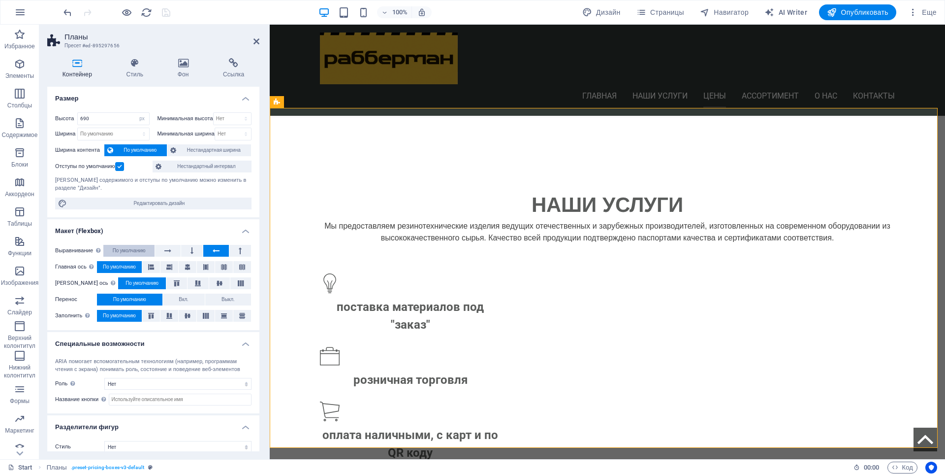
click at [142, 253] on span "По умолчанию" at bounding box center [129, 251] width 33 height 12
click at [189, 314] on icon at bounding box center [188, 316] width 6 height 12
click at [103, 318] on span "По умолчанию" at bounding box center [119, 316] width 33 height 12
click at [226, 318] on icon at bounding box center [224, 316] width 6 height 12
click at [239, 313] on icon at bounding box center [242, 316] width 6 height 12
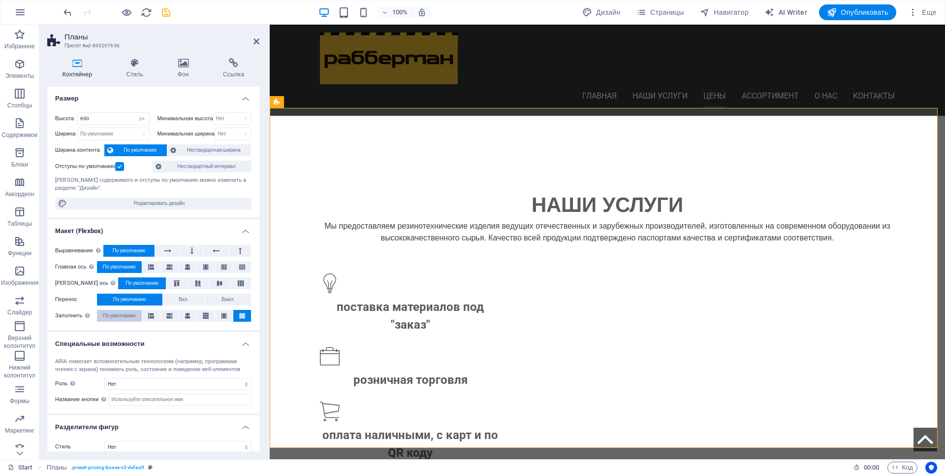
click at [122, 318] on span "По умолчанию" at bounding box center [119, 316] width 33 height 12
click at [225, 297] on span "Выкл." at bounding box center [228, 299] width 13 height 12
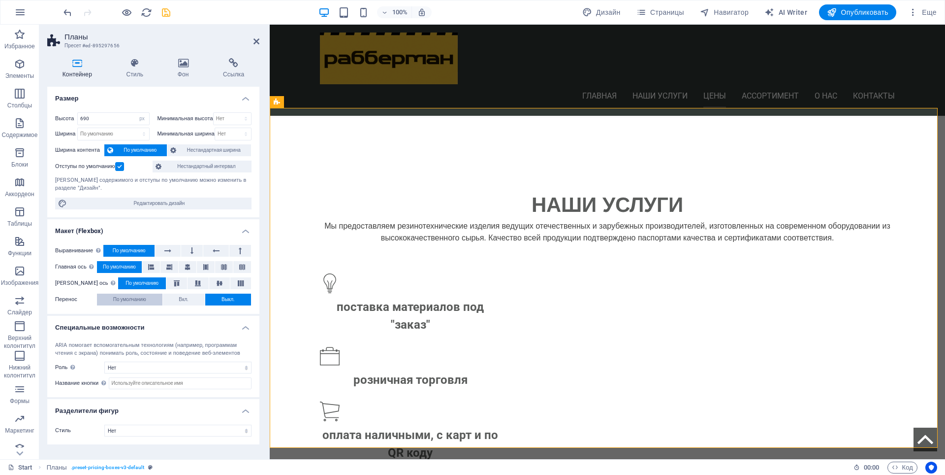
click at [133, 299] on span "По умолчанию" at bounding box center [129, 299] width 33 height 12
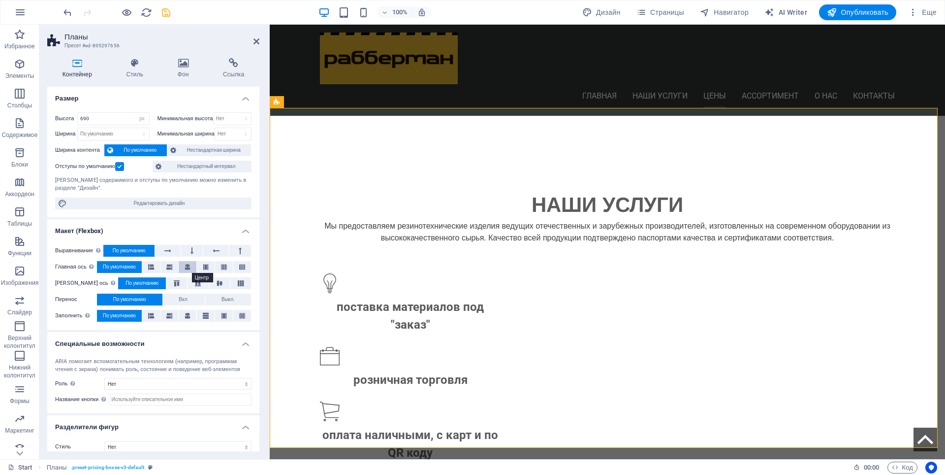
click at [186, 263] on icon at bounding box center [188, 267] width 6 height 12
click at [226, 266] on button at bounding box center [224, 267] width 18 height 12
click at [170, 267] on icon at bounding box center [169, 267] width 6 height 12
click at [153, 268] on icon at bounding box center [151, 267] width 6 height 12
click at [114, 264] on span "По умолчанию" at bounding box center [119, 267] width 33 height 12
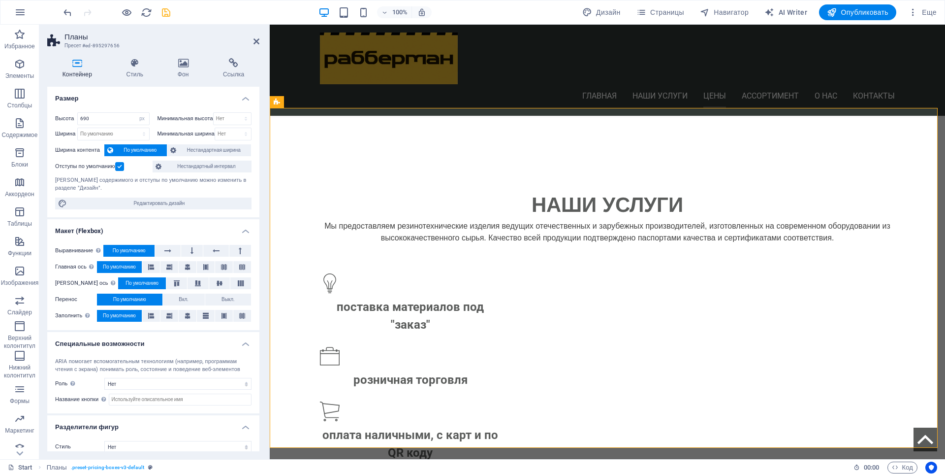
click at [124, 168] on label at bounding box center [119, 166] width 9 height 9
click at [0, 0] on input "Отступы по умолчанию" at bounding box center [0, 0] width 0 height 0
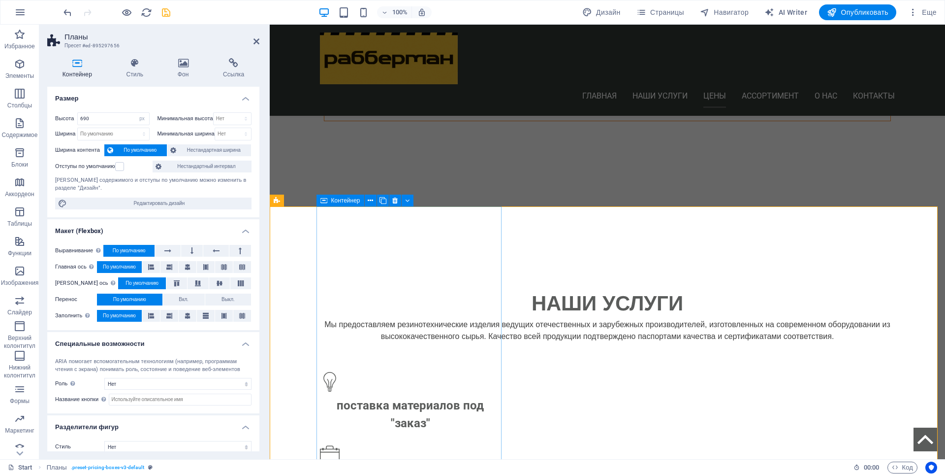
click at [346, 200] on span "Контейнер" at bounding box center [345, 200] width 29 height 6
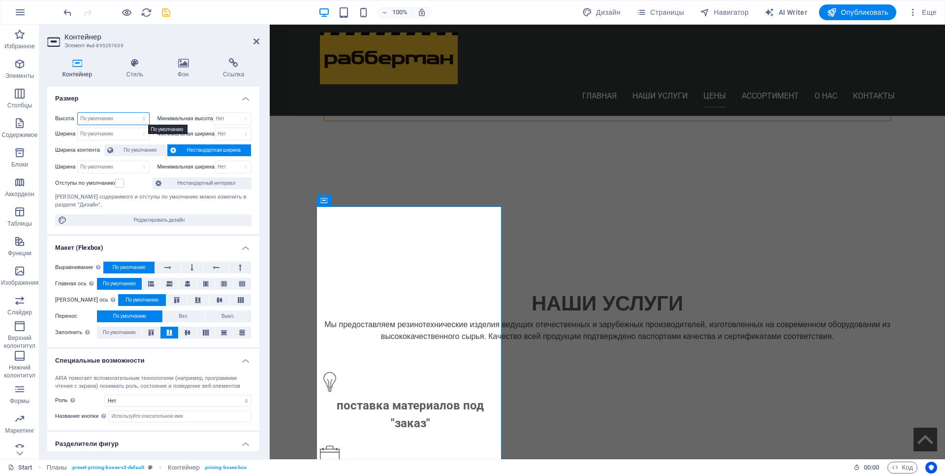
click at [141, 118] on select "По умолчанию px rem % vh vw" at bounding box center [113, 119] width 71 height 12
select select "px"
click at [134, 113] on select "По умолчанию px rem % vh vw" at bounding box center [113, 119] width 71 height 12
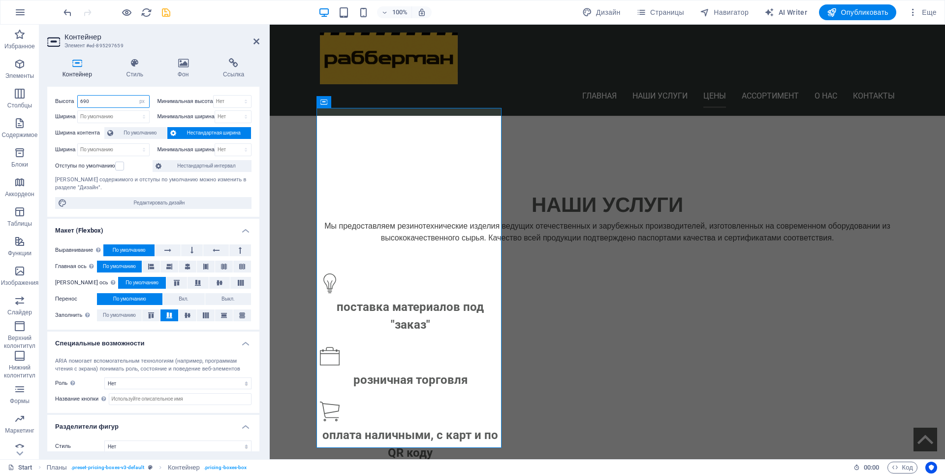
scroll to position [11, 0]
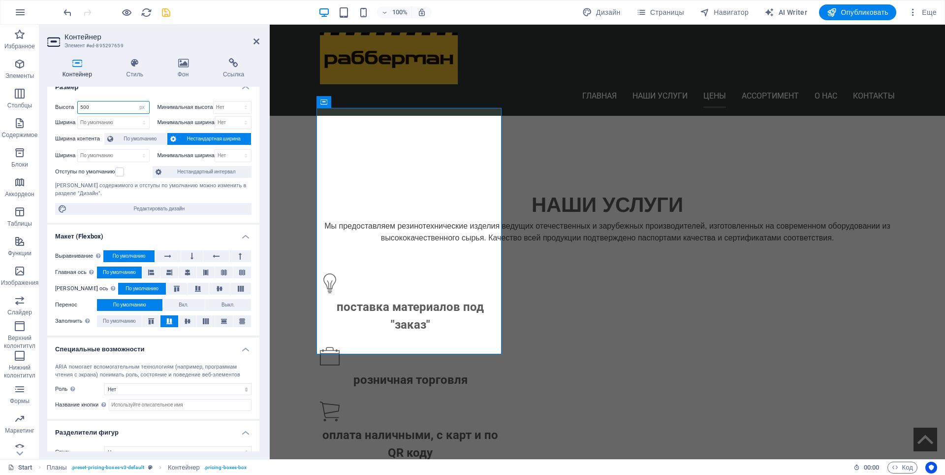
drag, startPoint x: 94, startPoint y: 106, endPoint x: 82, endPoint y: 110, distance: 12.5
click at [82, 110] on input "500" at bounding box center [113, 107] width 71 height 12
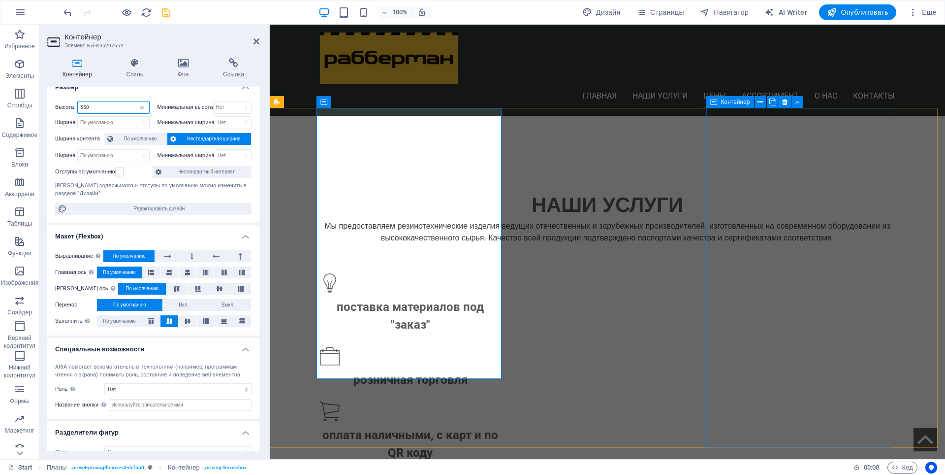
type input "550"
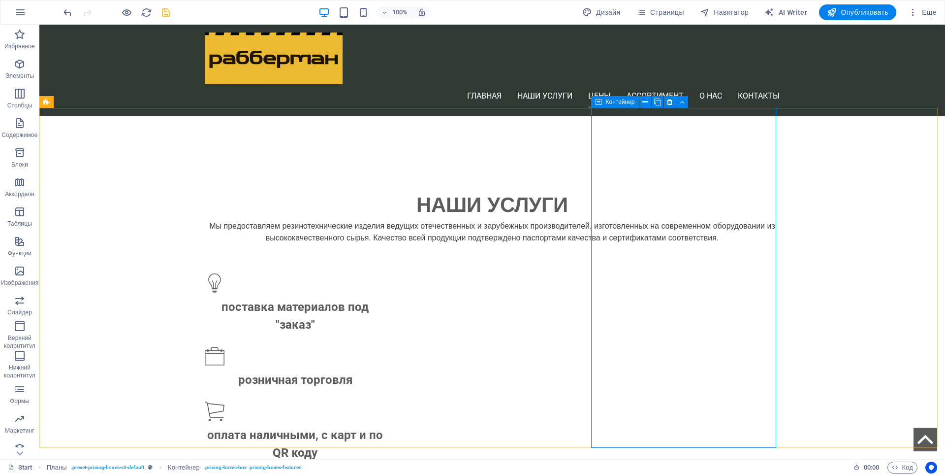
click at [619, 100] on span "Контейнер" at bounding box center [620, 102] width 29 height 6
drag, startPoint x: 619, startPoint y: 100, endPoint x: 334, endPoint y: 82, distance: 285.7
click at [619, 100] on span "Контейнер" at bounding box center [620, 102] width 29 height 6
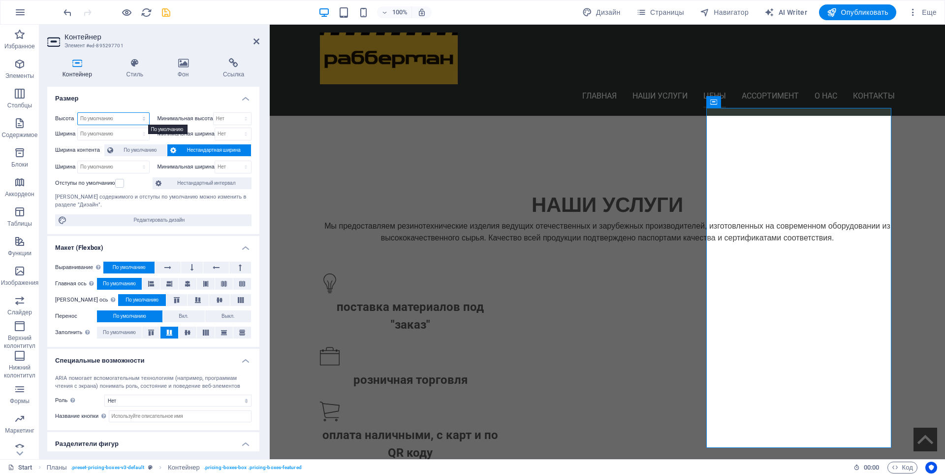
click at [141, 119] on select "По умолчанию px rem % vh vw" at bounding box center [113, 119] width 71 height 12
select select "px"
click at [134, 113] on select "По умолчанию px rem % vh vw" at bounding box center [113, 119] width 71 height 12
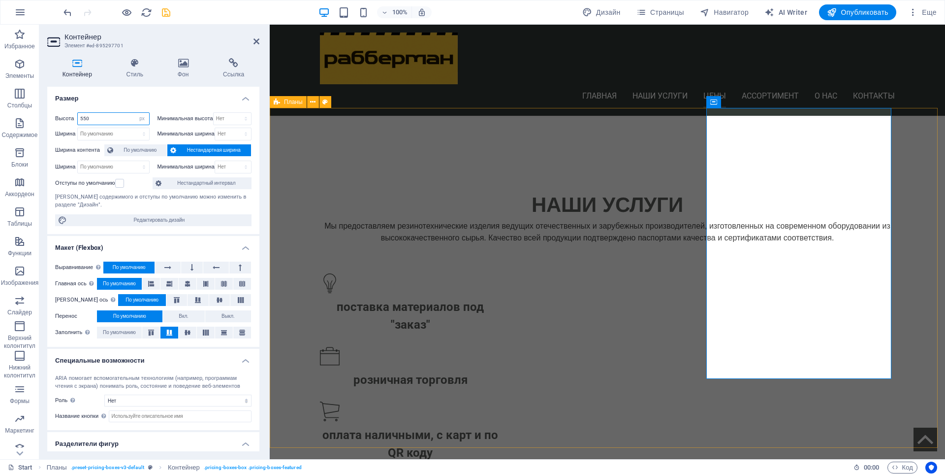
type input "550"
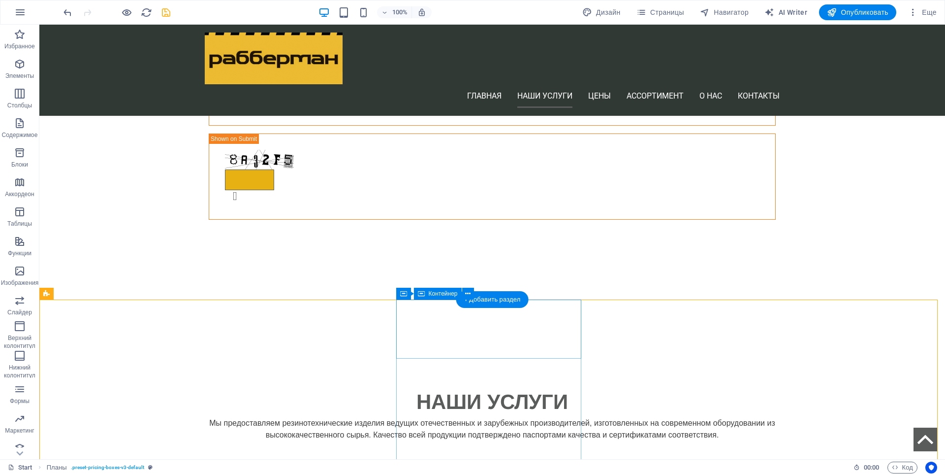
scroll to position [788, 0]
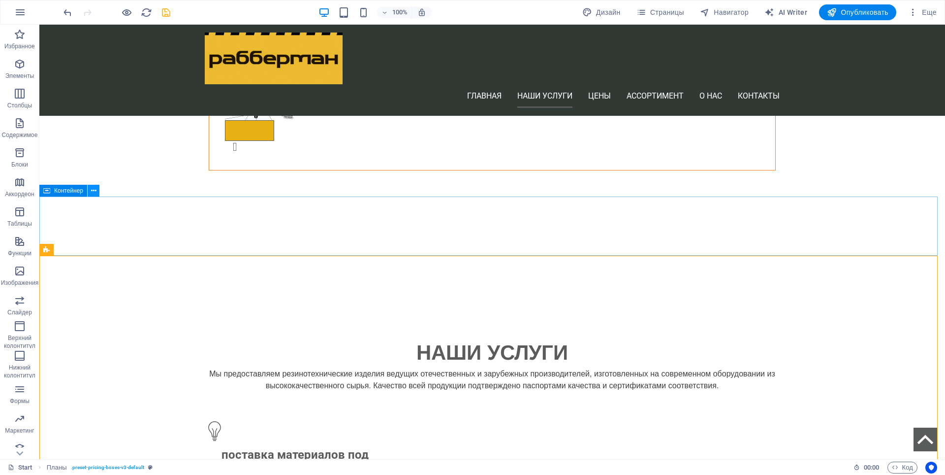
click at [94, 192] on icon at bounding box center [93, 191] width 5 height 10
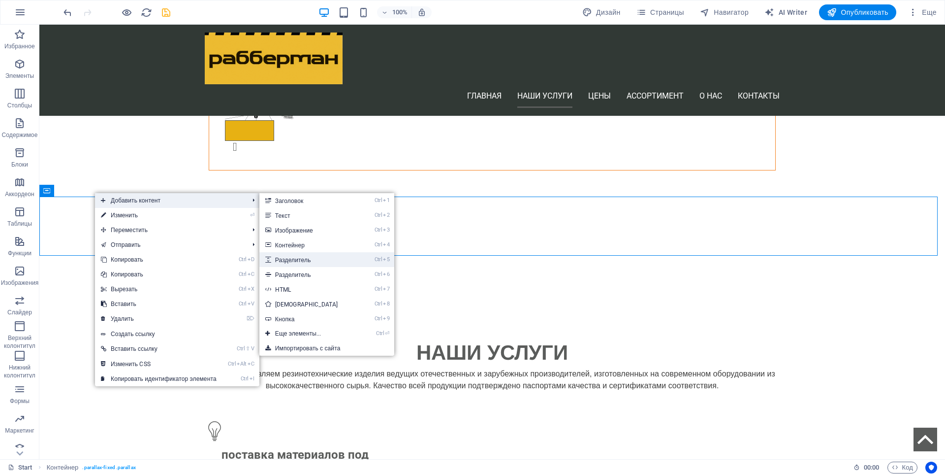
click at [322, 256] on link "Ctrl 5 Разделитель" at bounding box center [308, 259] width 98 height 15
select select "px"
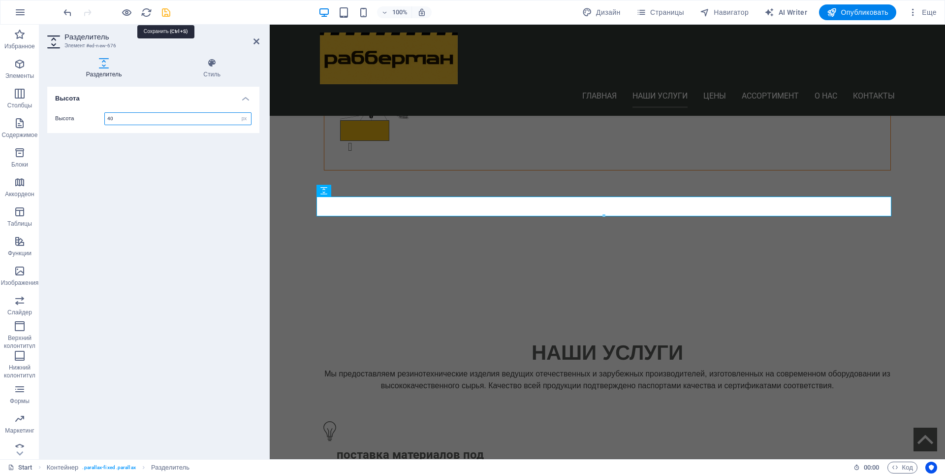
type input "40"
click at [167, 18] on icon "save" at bounding box center [166, 12] width 11 height 11
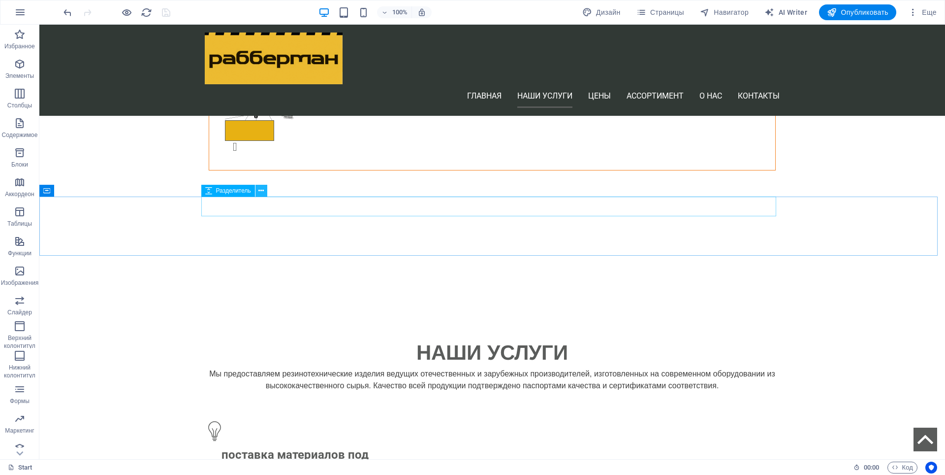
click at [260, 192] on icon at bounding box center [260, 191] width 5 height 10
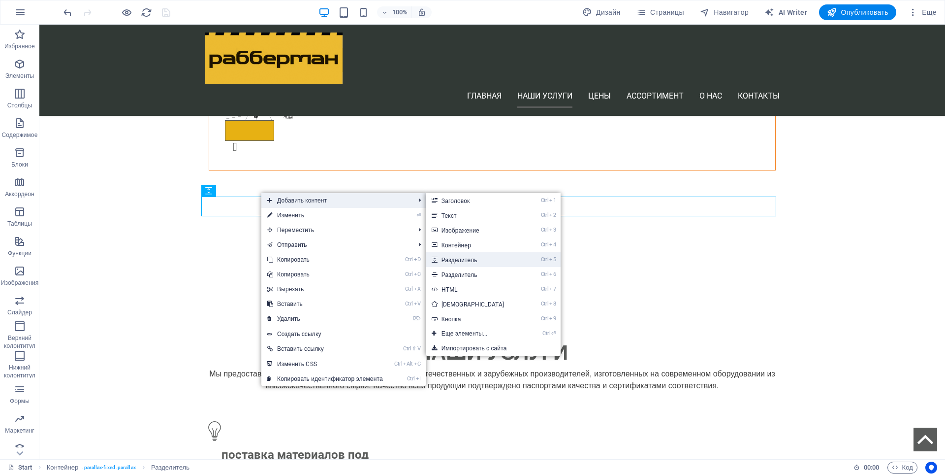
click at [481, 259] on link "Ctrl 5 Разделитель" at bounding box center [475, 259] width 98 height 15
select select "px"
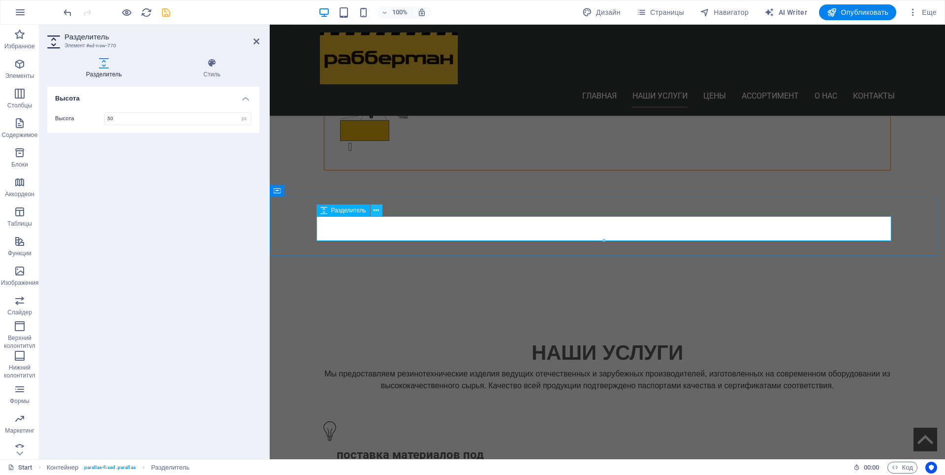
click at [377, 211] on icon at bounding box center [376, 210] width 5 height 10
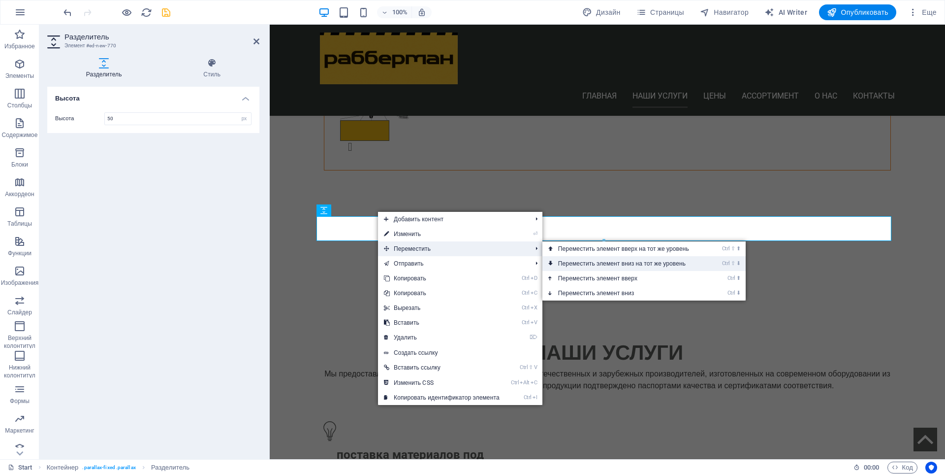
click at [583, 262] on link "Ctrl ⇧ ⬇ Переместить элемент вниз на тот же уровень" at bounding box center [626, 263] width 166 height 15
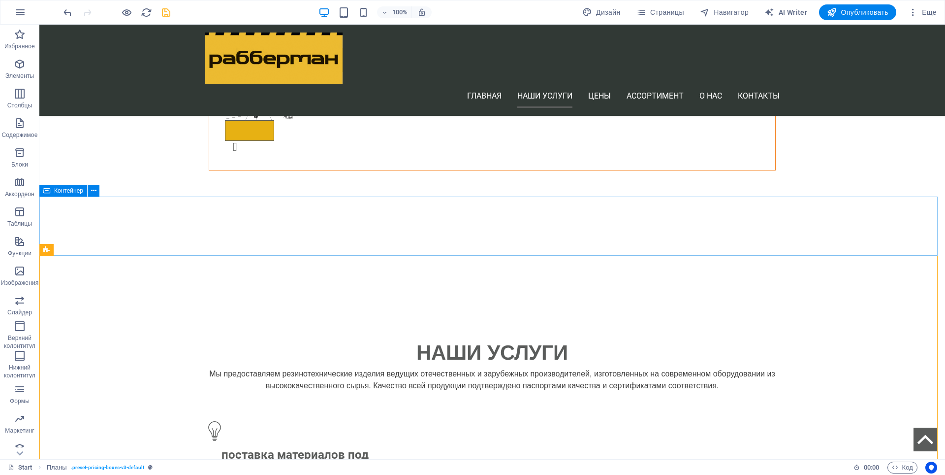
click at [60, 192] on span "Контейнер" at bounding box center [68, 191] width 29 height 6
select select "px"
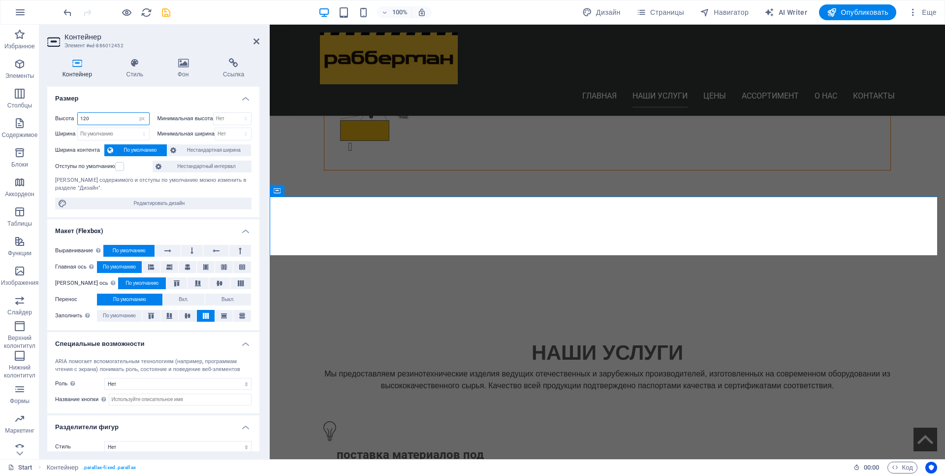
drag, startPoint x: 92, startPoint y: 117, endPoint x: 82, endPoint y: 121, distance: 10.4
click at [82, 121] on input "120" at bounding box center [113, 119] width 71 height 12
type input "140"
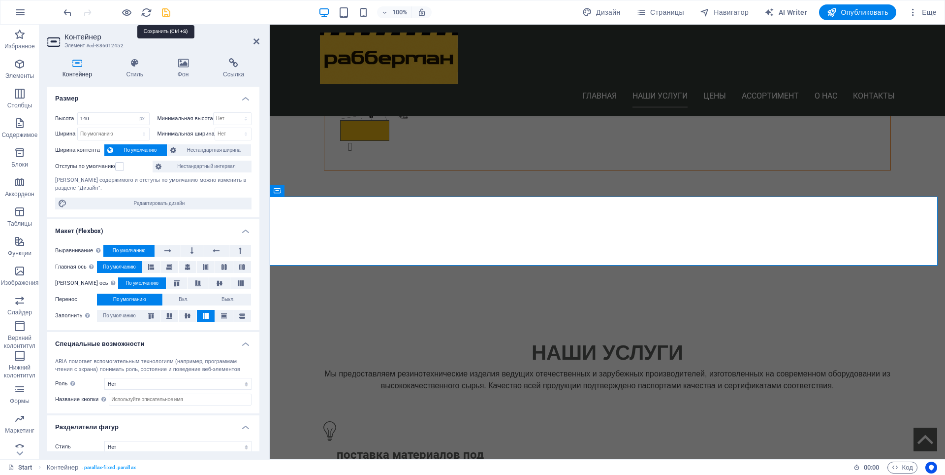
click at [164, 15] on icon "save" at bounding box center [166, 12] width 11 height 11
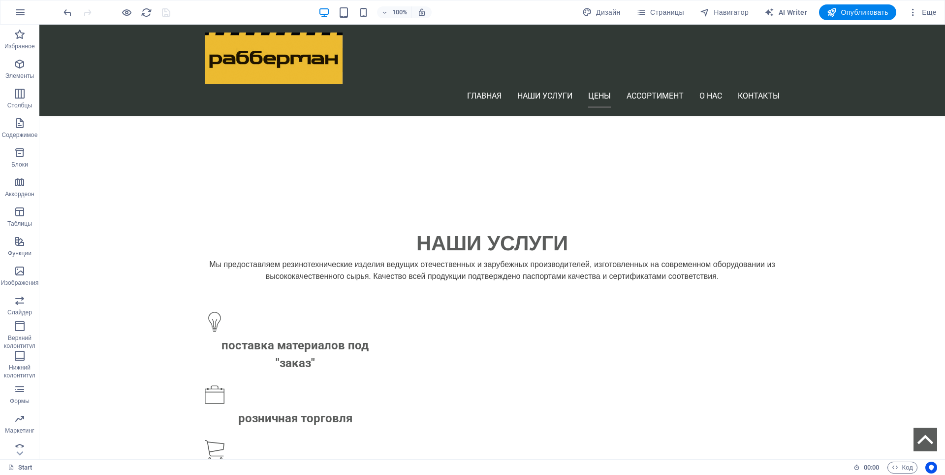
scroll to position [935, 0]
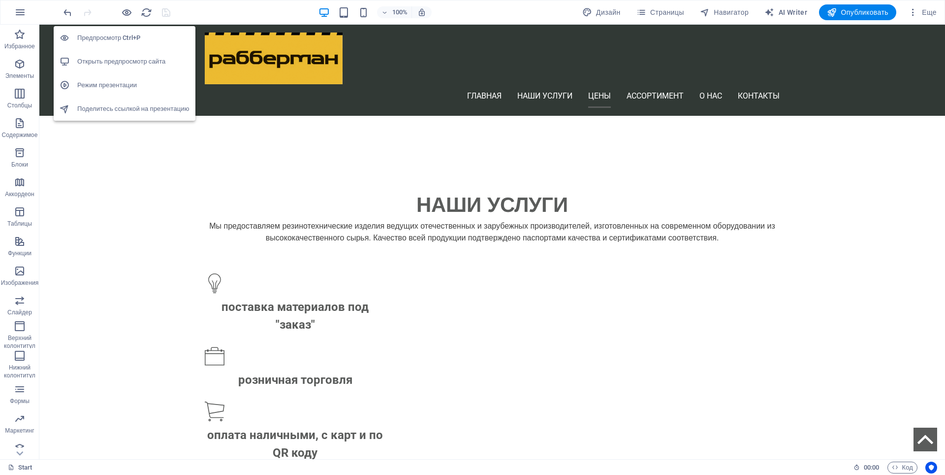
click at [128, 64] on h6 "Открыть предпросмотр сайта" at bounding box center [133, 62] width 112 height 12
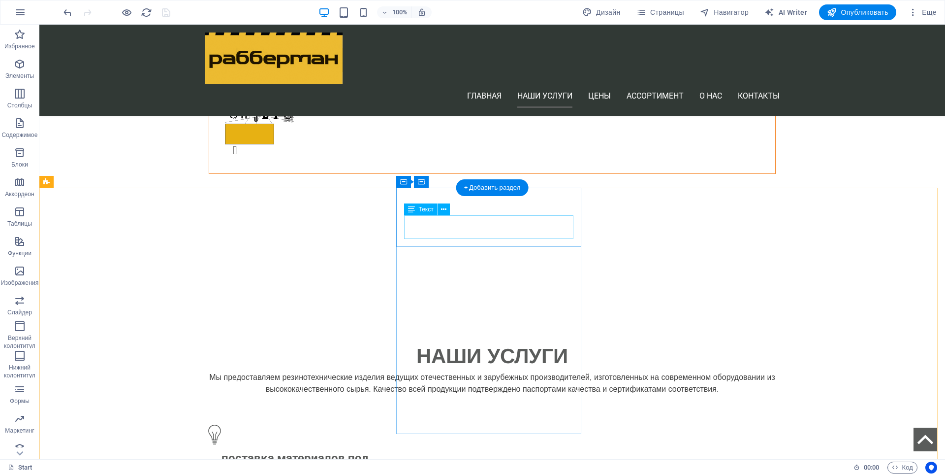
scroll to position [739, 0]
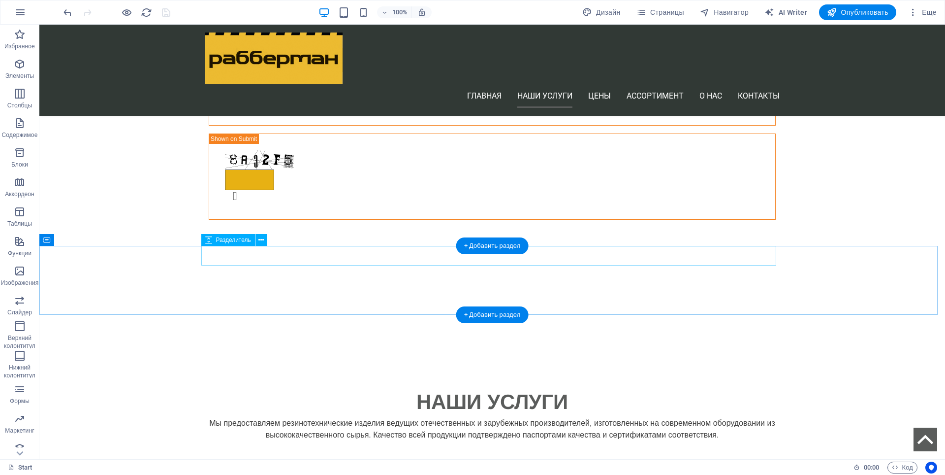
select select "px"
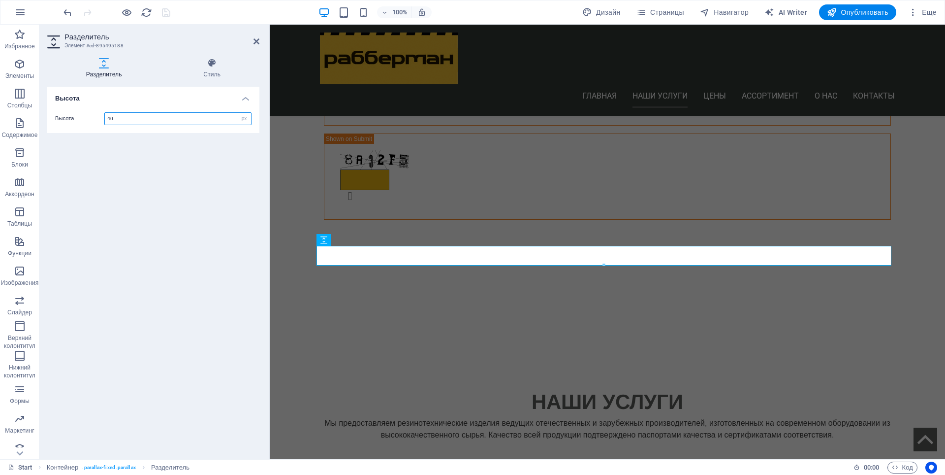
drag, startPoint x: 120, startPoint y: 119, endPoint x: 106, endPoint y: 124, distance: 15.0
click at [106, 124] on input "40" at bounding box center [178, 119] width 146 height 12
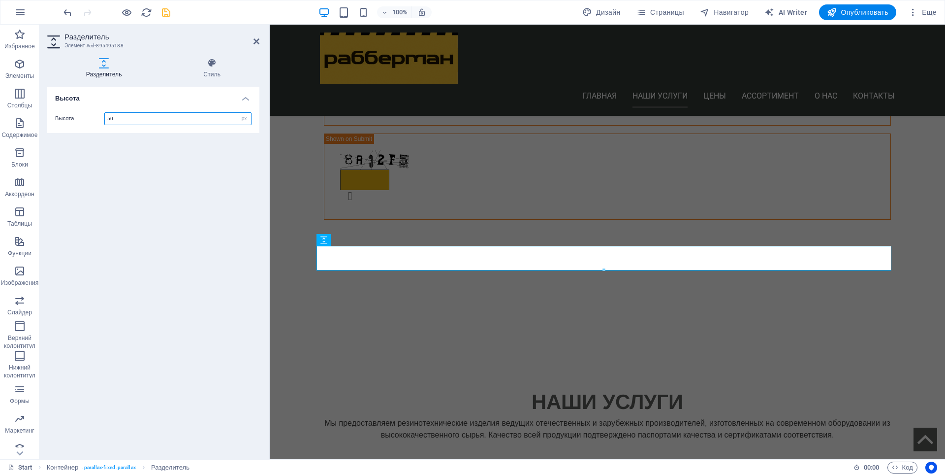
click at [110, 118] on input "50" at bounding box center [178, 119] width 146 height 12
type input "55"
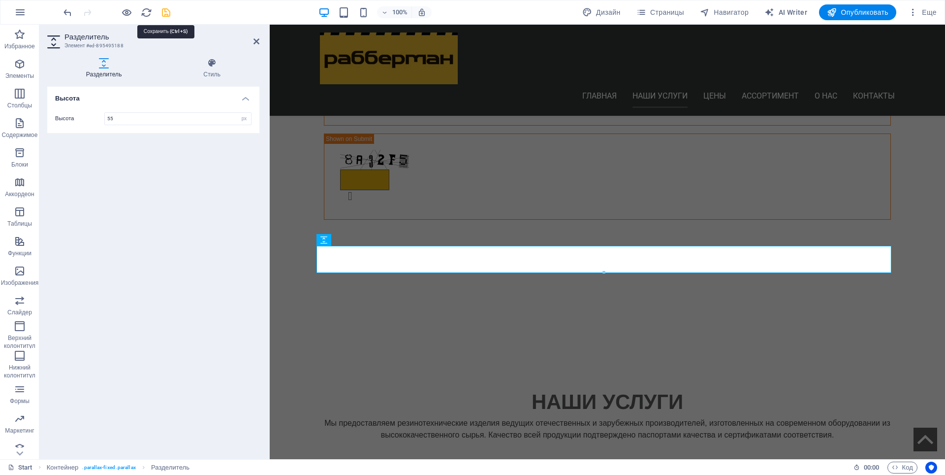
click at [166, 9] on icon "save" at bounding box center [166, 12] width 11 height 11
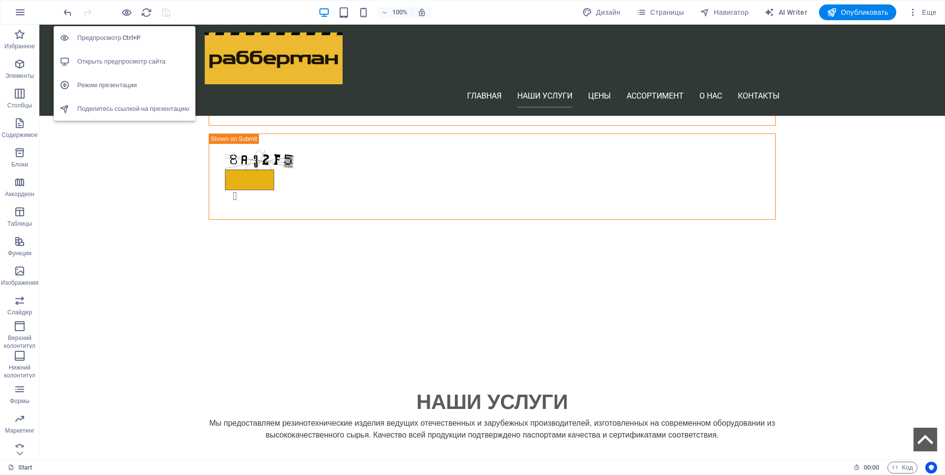
click at [127, 62] on h6 "Открыть предпросмотр сайта" at bounding box center [133, 62] width 112 height 12
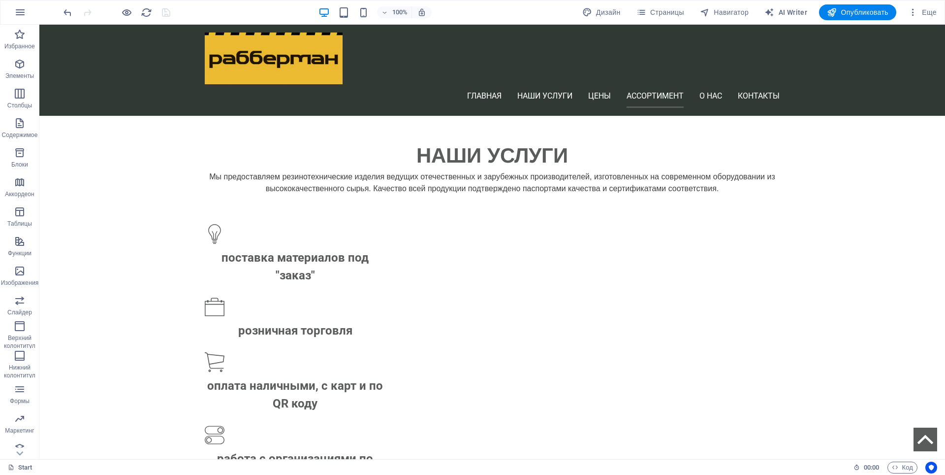
scroll to position [1231, 0]
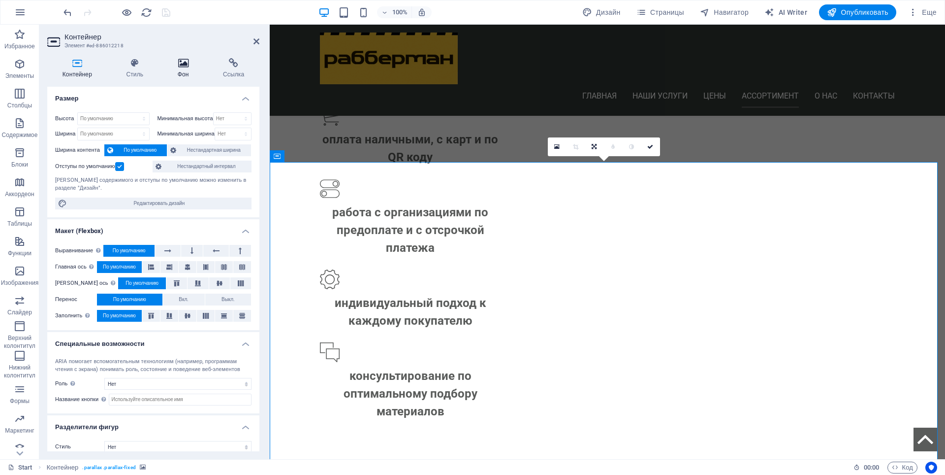
click at [182, 62] on icon at bounding box center [182, 63] width 41 height 10
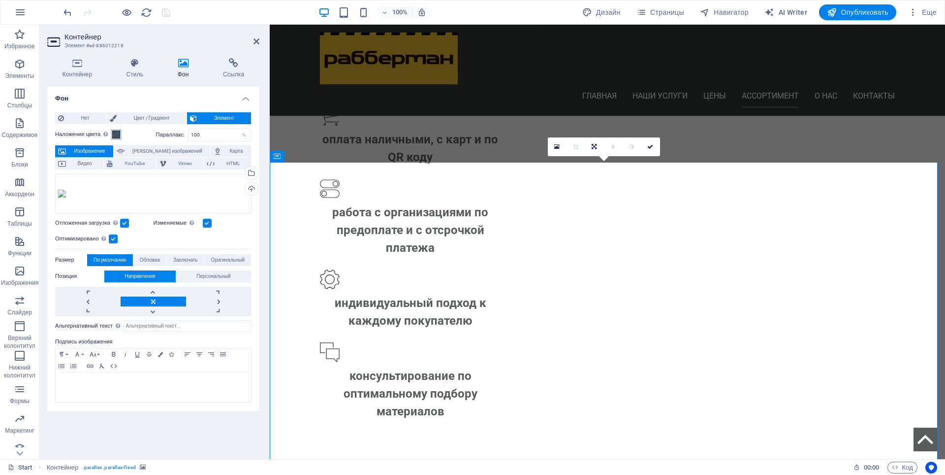
click at [116, 136] on span at bounding box center [116, 134] width 8 height 8
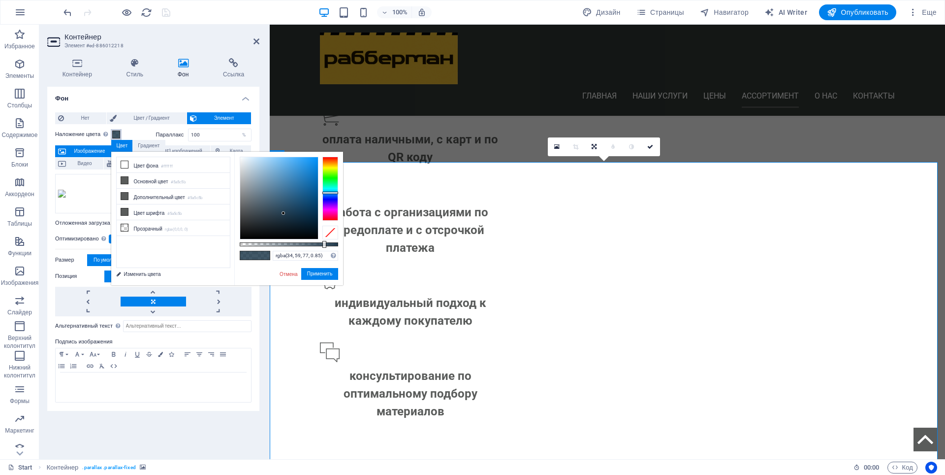
click at [115, 135] on span at bounding box center [116, 134] width 8 height 8
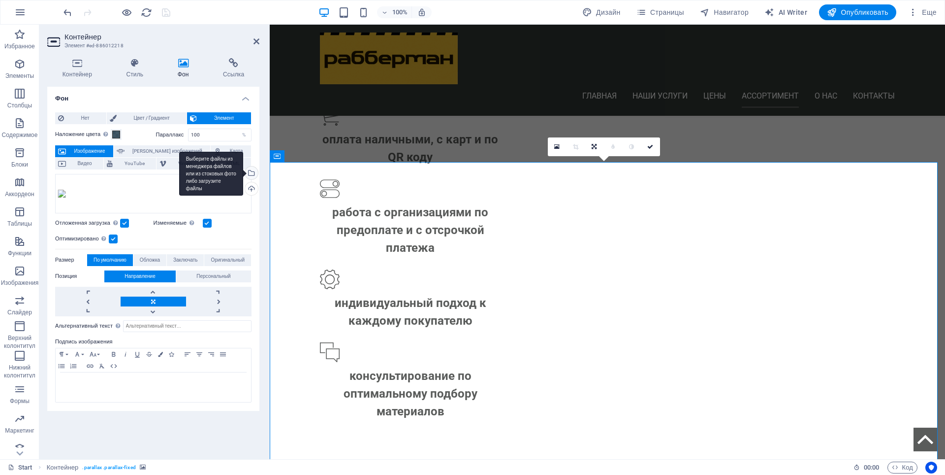
click at [243, 173] on div "Выберите файлы из менеджера файлов или из стоковых фото либо загрузите файлы" at bounding box center [211, 174] width 64 height 44
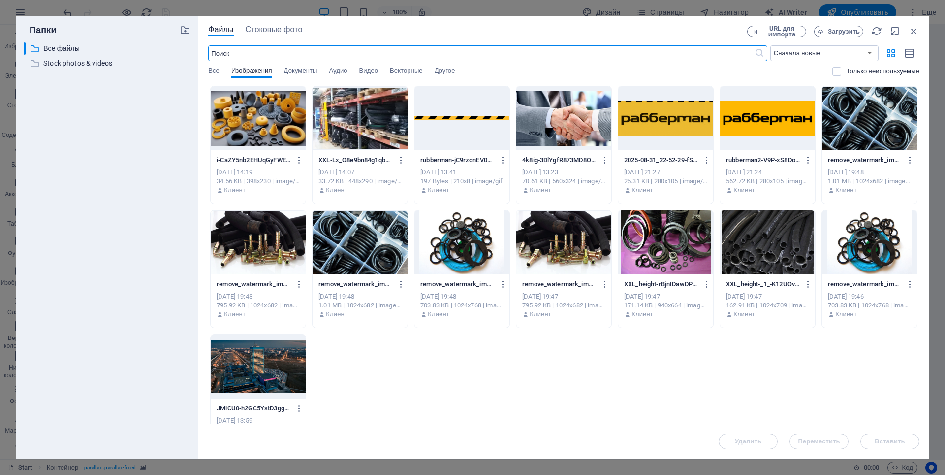
scroll to position [1294, 0]
drag, startPoint x: 238, startPoint y: 226, endPoint x: 330, endPoint y: 245, distance: 94.4
click at [238, 226] on div at bounding box center [258, 242] width 95 height 64
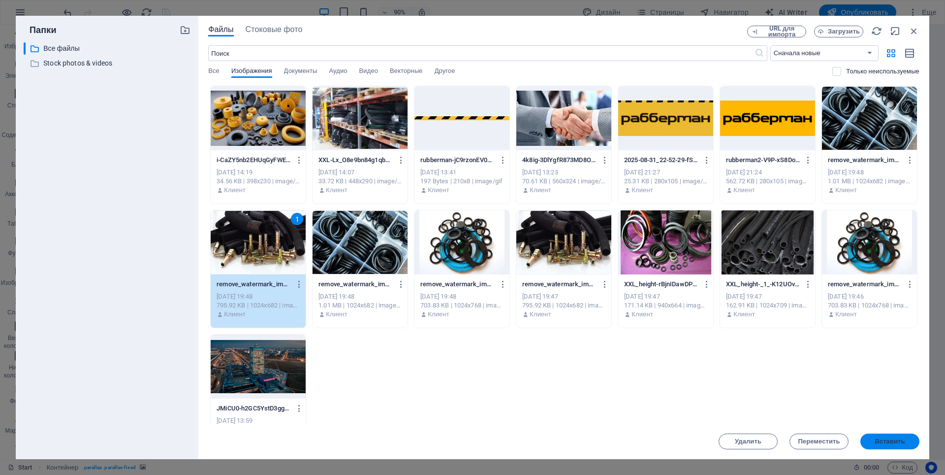
click at [872, 441] on span "Вставить" at bounding box center [890, 441] width 51 height 6
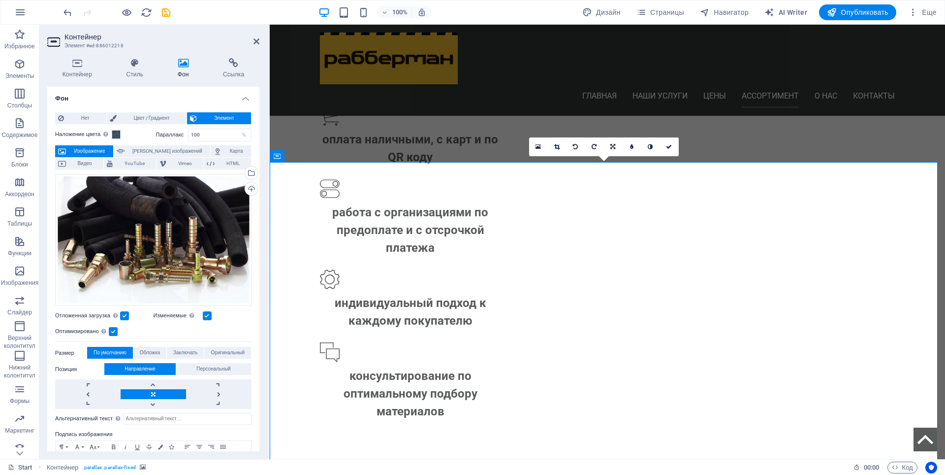
drag, startPoint x: 166, startPoint y: 14, endPoint x: 177, endPoint y: 15, distance: 10.9
click at [166, 14] on icon "save" at bounding box center [166, 12] width 11 height 11
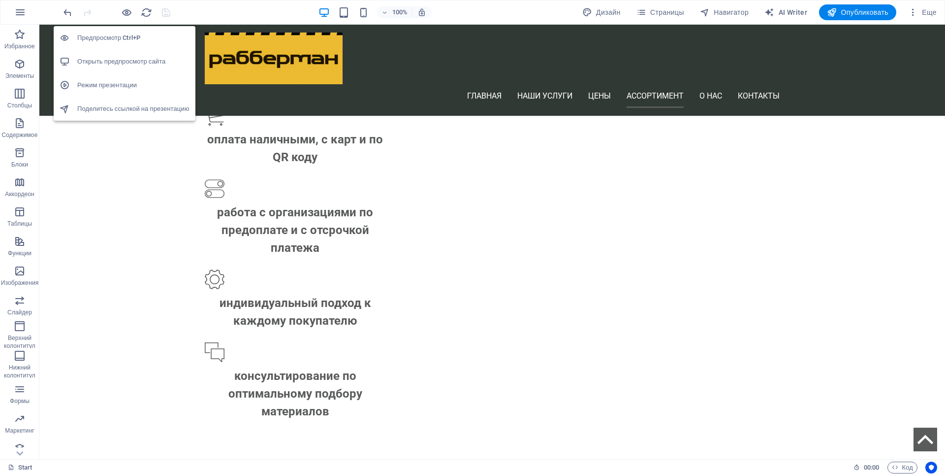
click at [122, 62] on h6 "Открыть предпросмотр сайта" at bounding box center [133, 62] width 112 height 12
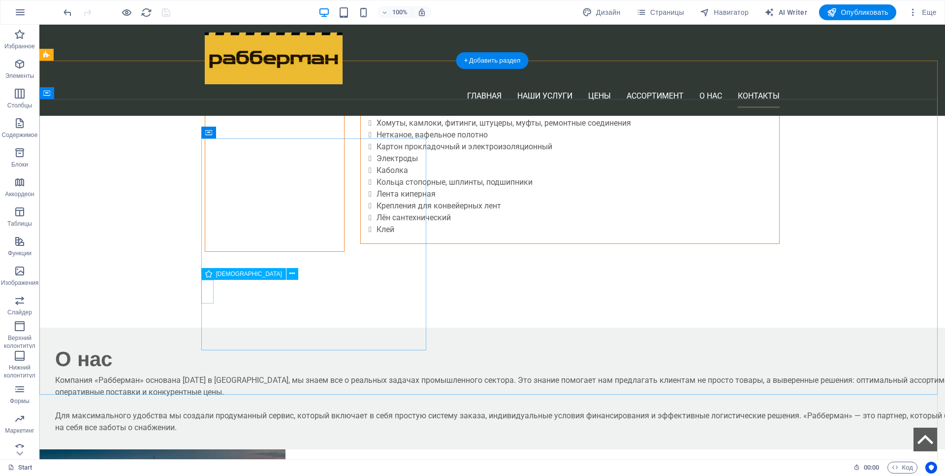
scroll to position [2757, 0]
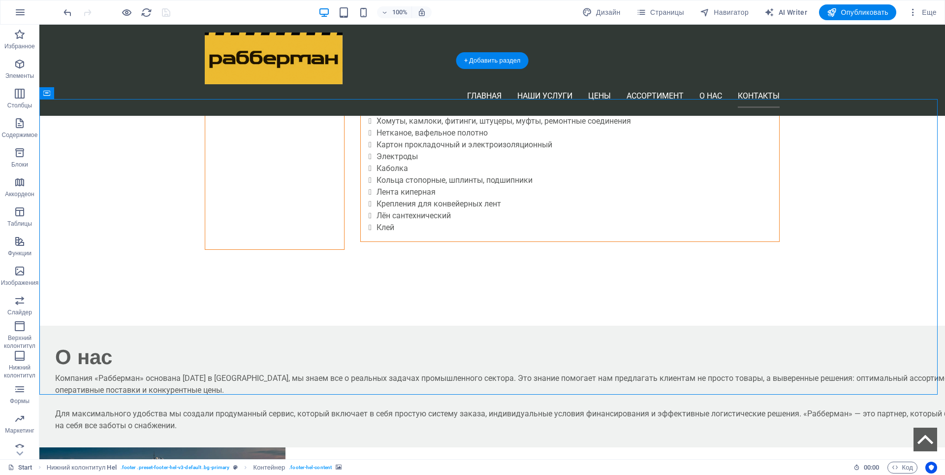
select select "px"
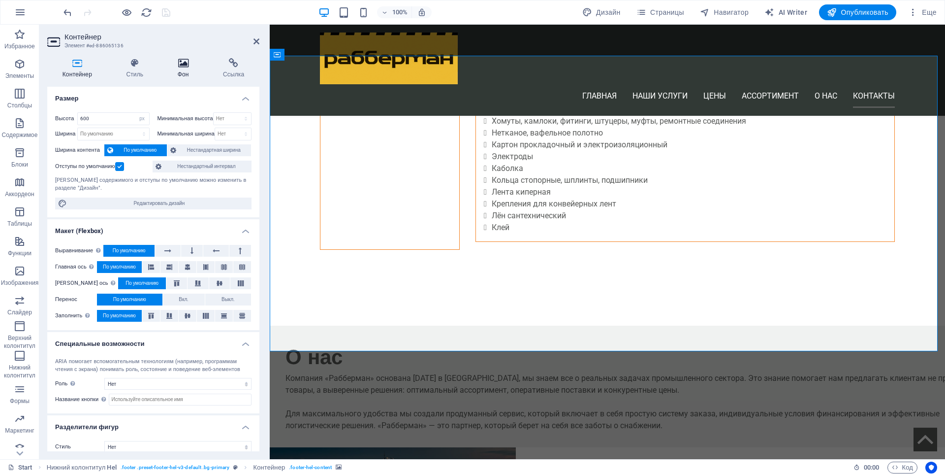
click at [186, 69] on h4 "Фон" at bounding box center [184, 68] width 45 height 21
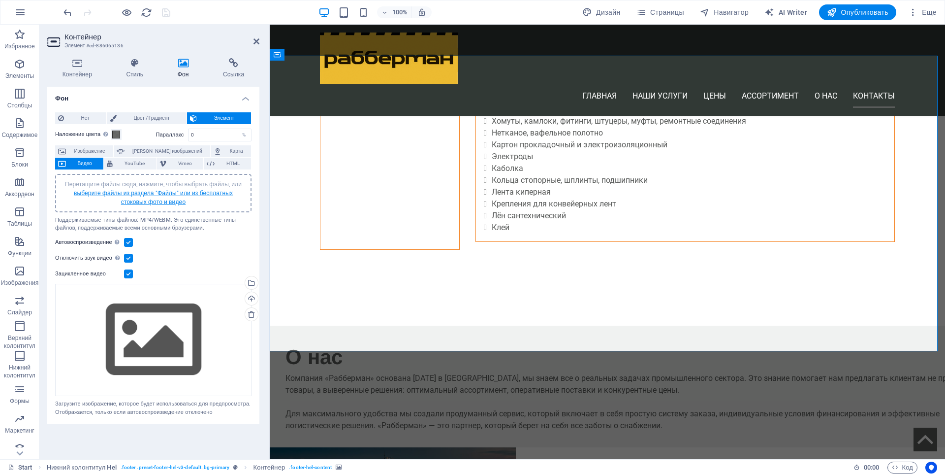
click at [165, 192] on link "выберите файлы из раздела "Файлы" или из бесплатных стоковых фото и видео" at bounding box center [153, 198] width 159 height 16
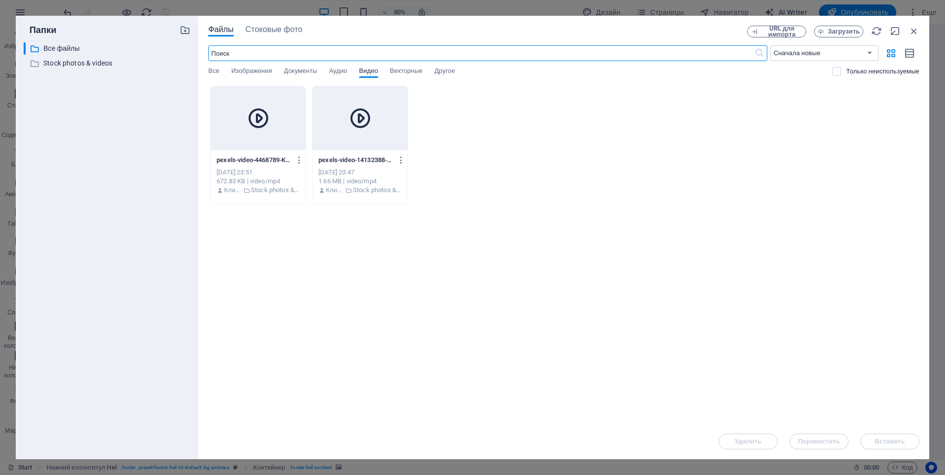
scroll to position [2836, 0]
click at [282, 30] on span "Стоковые фото" at bounding box center [274, 30] width 57 height 12
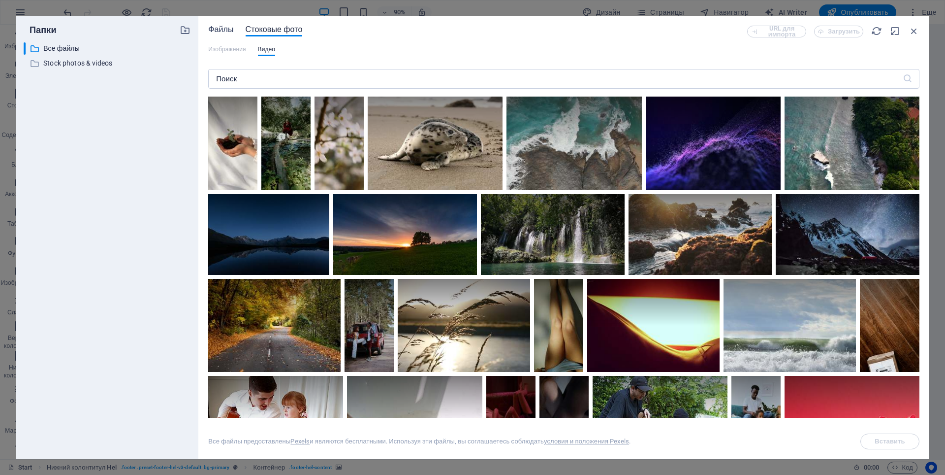
click at [217, 30] on span "Файлы" at bounding box center [220, 30] width 25 height 12
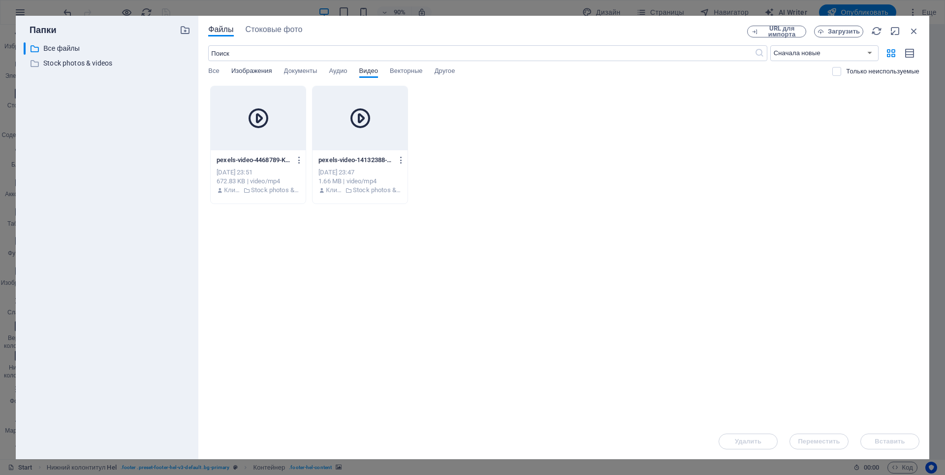
click at [247, 70] on span "Изображения" at bounding box center [251, 72] width 41 height 14
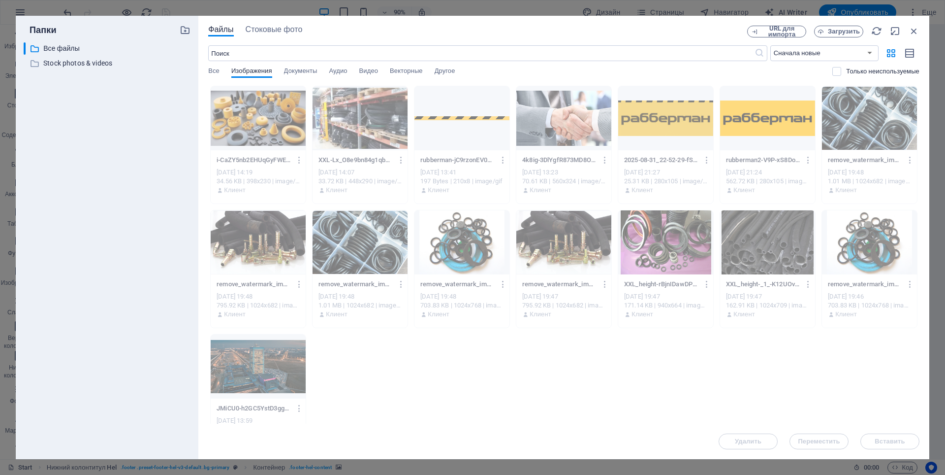
click at [758, 271] on div at bounding box center [767, 242] width 95 height 64
click at [746, 254] on div at bounding box center [767, 242] width 95 height 64
click at [258, 31] on span "Стоковые фото" at bounding box center [274, 30] width 57 height 12
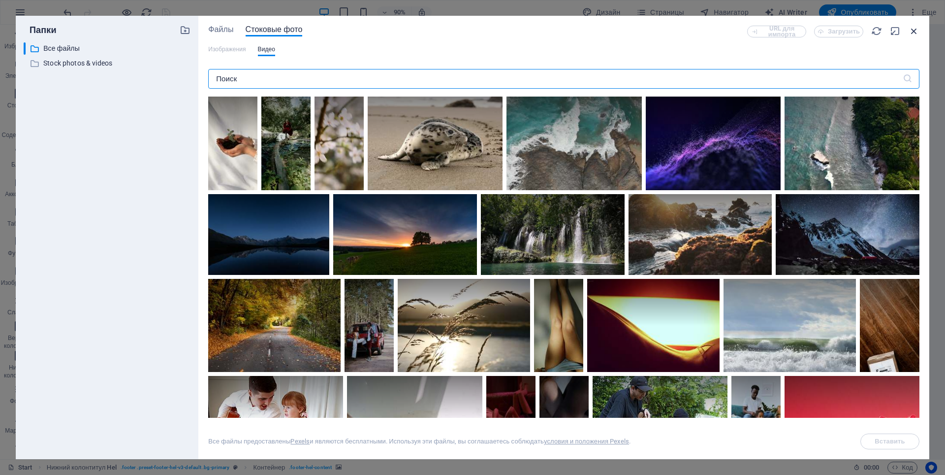
click at [913, 29] on icon "button" at bounding box center [914, 31] width 11 height 11
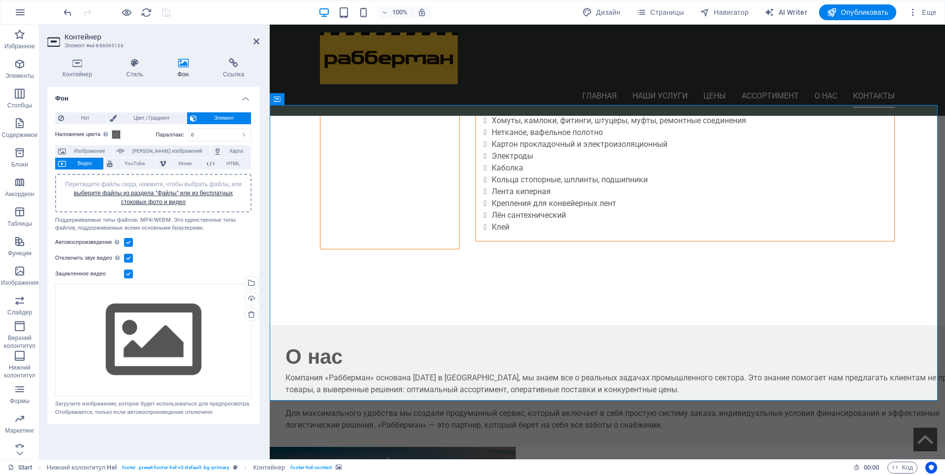
scroll to position [2708, 0]
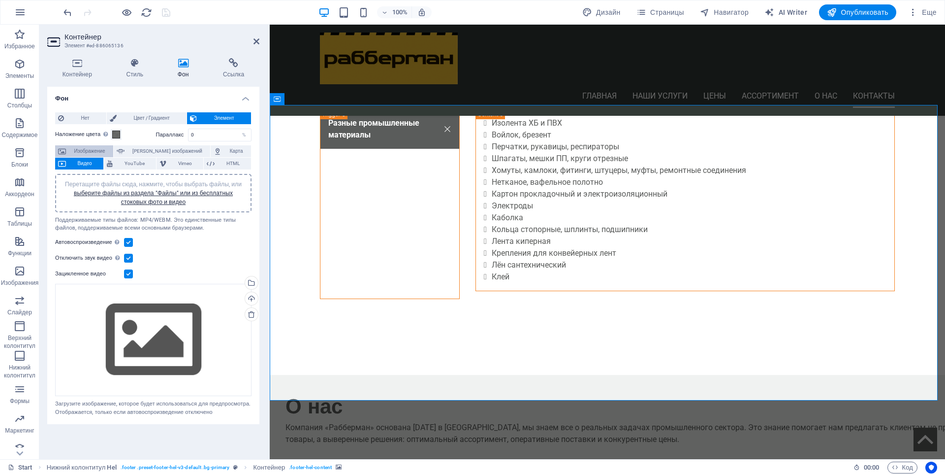
click at [90, 152] on span "Изображение" at bounding box center [89, 151] width 41 height 12
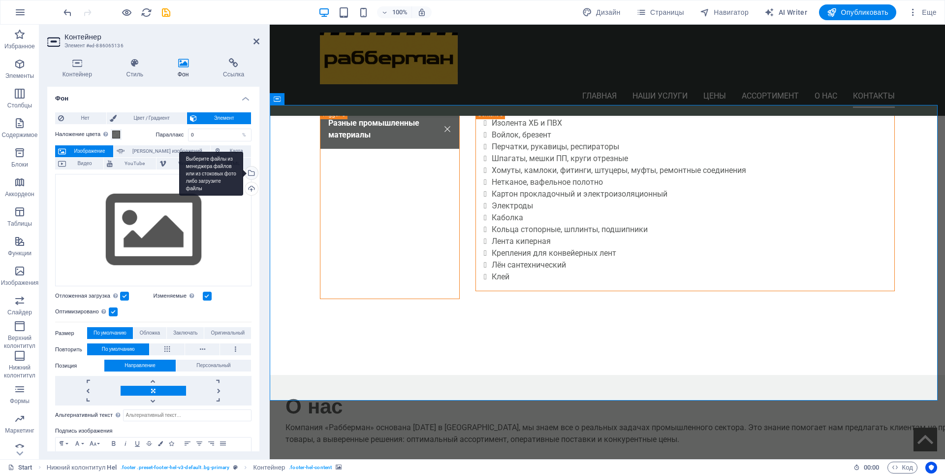
click at [251, 175] on div "Выберите файлы из менеджера файлов или из стоковых фото либо загрузите файлы" at bounding box center [250, 173] width 15 height 15
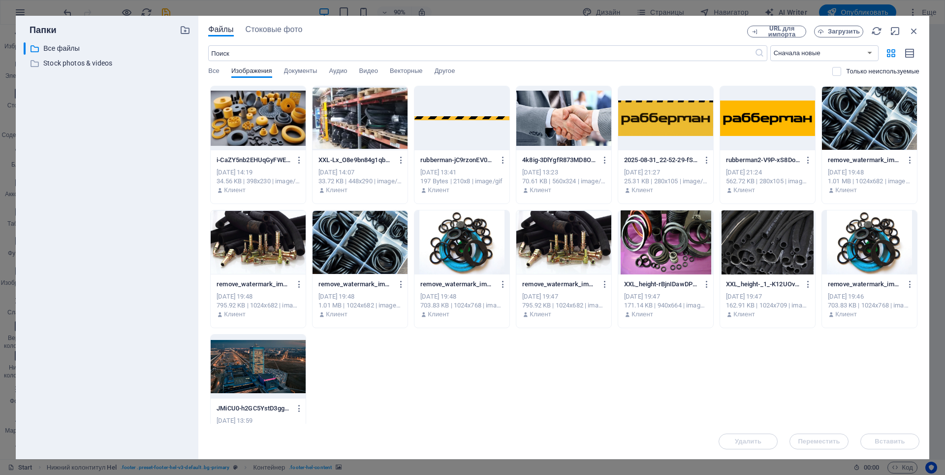
click at [779, 261] on div at bounding box center [767, 242] width 95 height 64
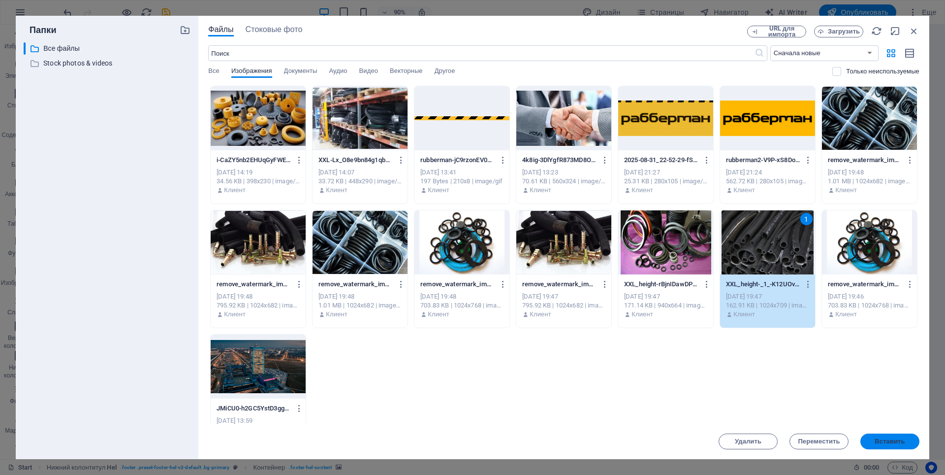
click at [890, 440] on span "Вставить" at bounding box center [890, 441] width 30 height 6
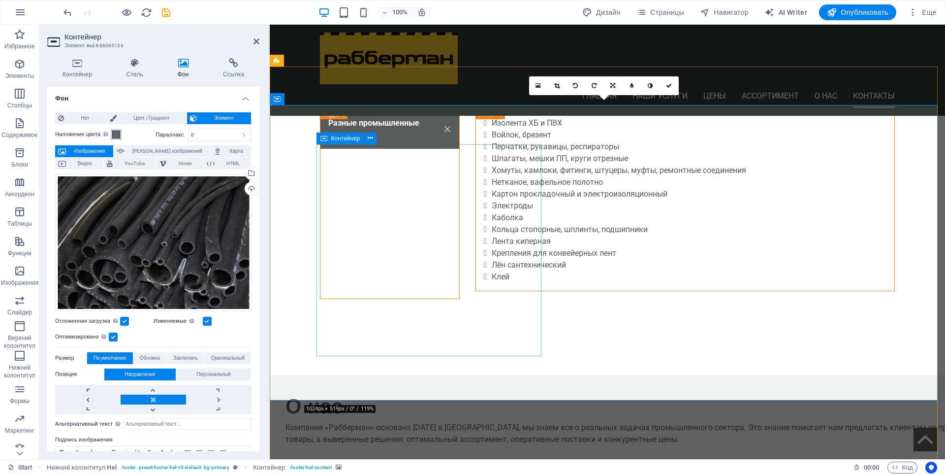
click at [115, 135] on span at bounding box center [116, 134] width 8 height 8
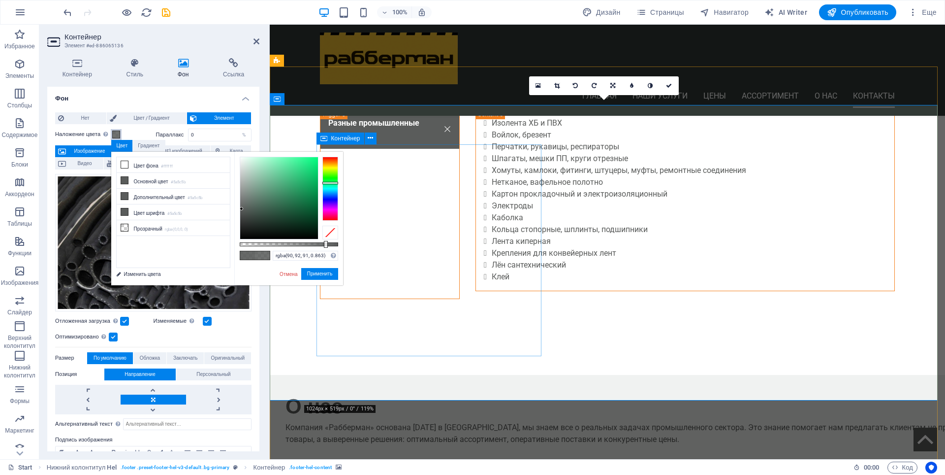
drag, startPoint x: 330, startPoint y: 243, endPoint x: 325, endPoint y: 243, distance: 4.9
click at [325, 243] on div at bounding box center [326, 244] width 4 height 7
click at [166, 17] on icon "save" at bounding box center [166, 12] width 11 height 11
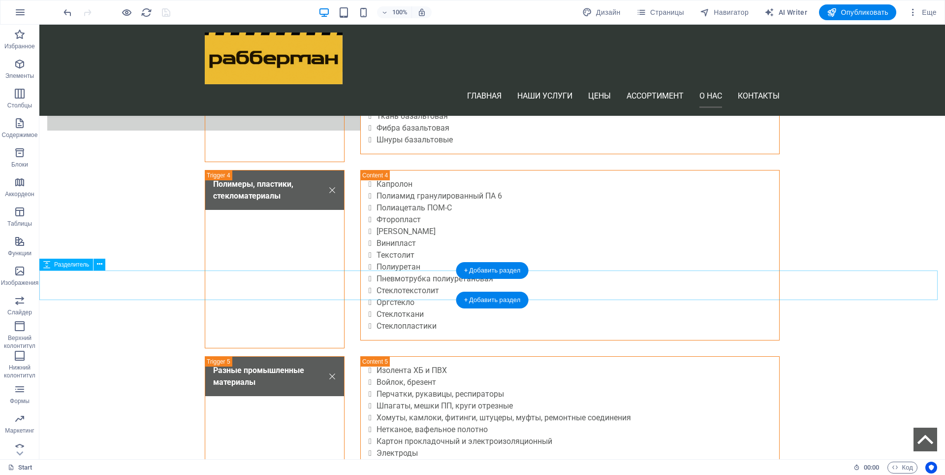
scroll to position [2560, 0]
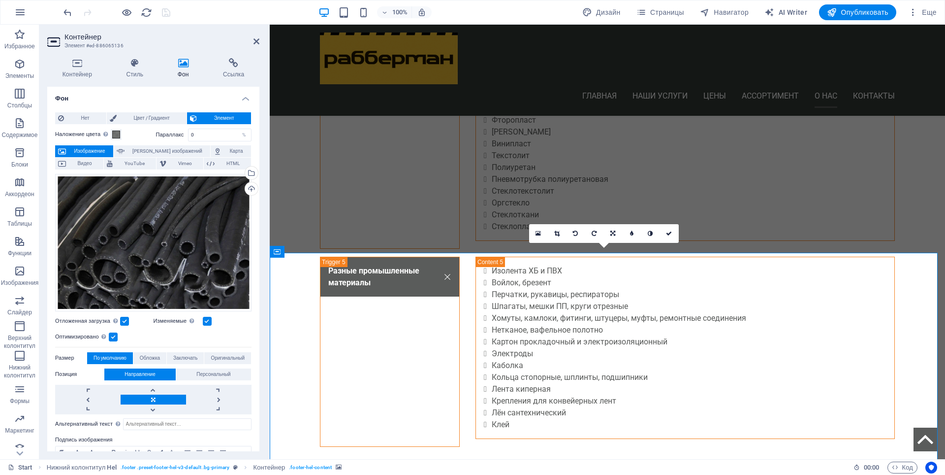
click at [95, 149] on span "Изображение" at bounding box center [89, 151] width 41 height 12
click at [250, 172] on div "Выберите файлы из менеджера файлов или из стоковых фото либо загрузите файлы" at bounding box center [250, 173] width 15 height 15
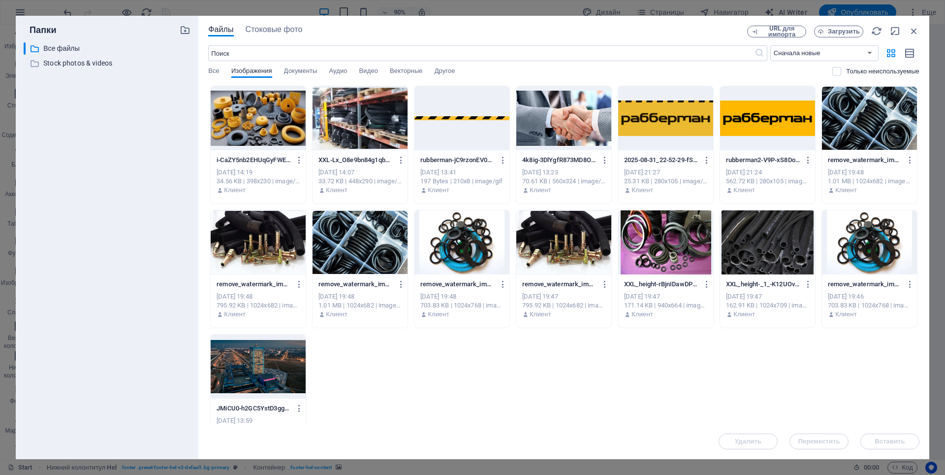
click at [879, 134] on div at bounding box center [869, 118] width 95 height 64
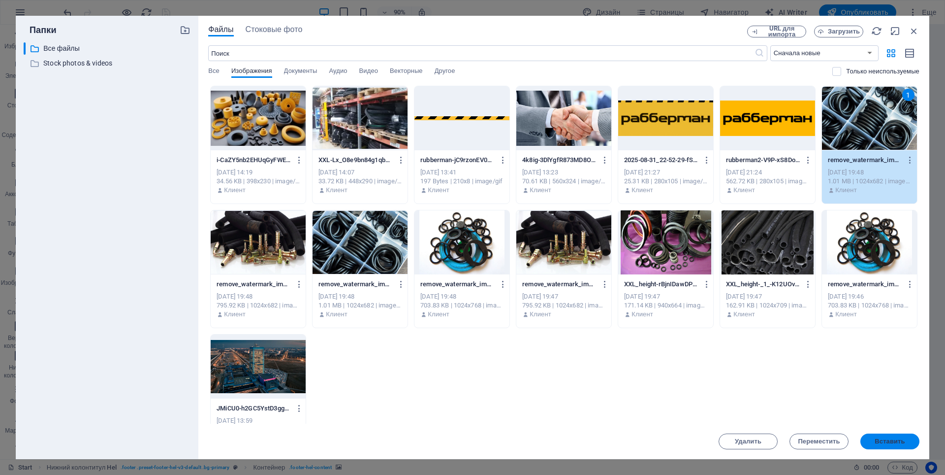
click at [871, 436] on button "Вставить" at bounding box center [890, 441] width 59 height 16
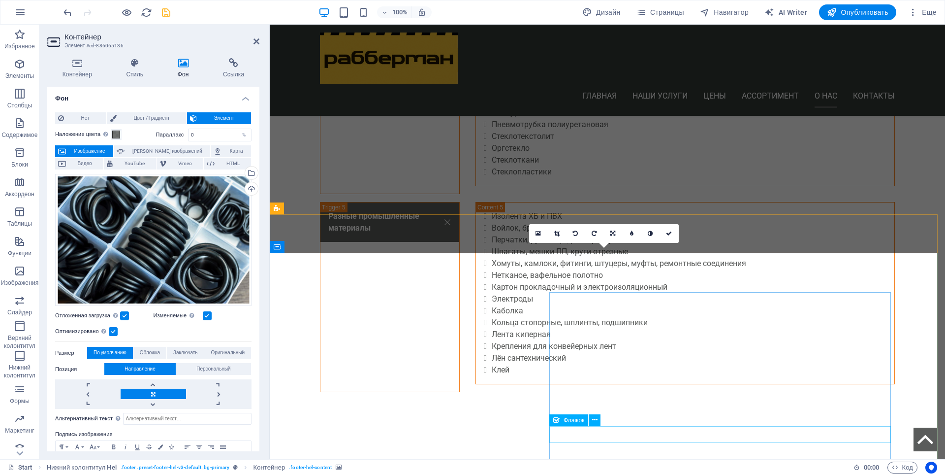
scroll to position [2560, 0]
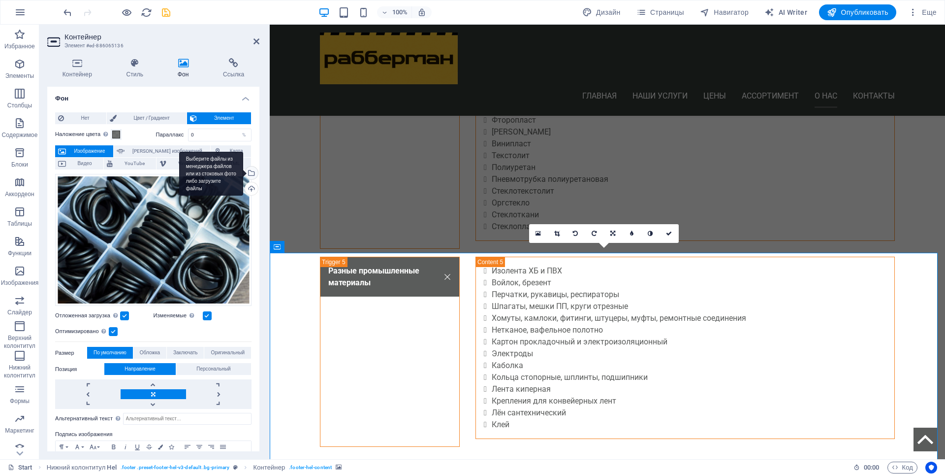
click at [249, 169] on div "Выберите файлы из менеджера файлов или из стоковых фото либо загрузите файлы" at bounding box center [250, 173] width 15 height 15
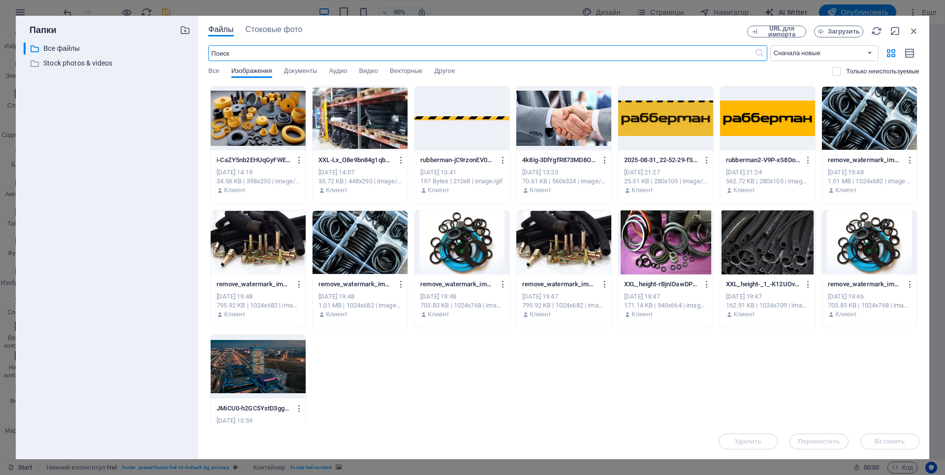
scroll to position [2615, 0]
click at [653, 253] on div at bounding box center [665, 242] width 95 height 64
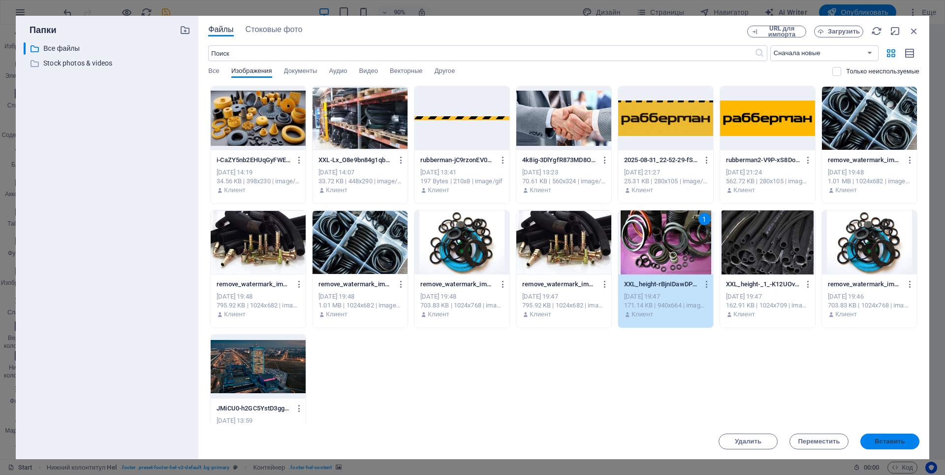
click at [886, 444] on span "Вставить" at bounding box center [890, 441] width 30 height 6
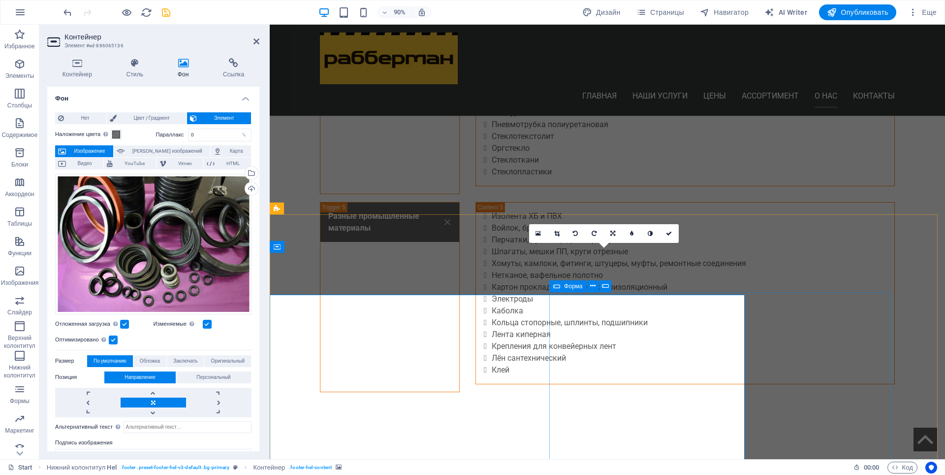
scroll to position [2560, 0]
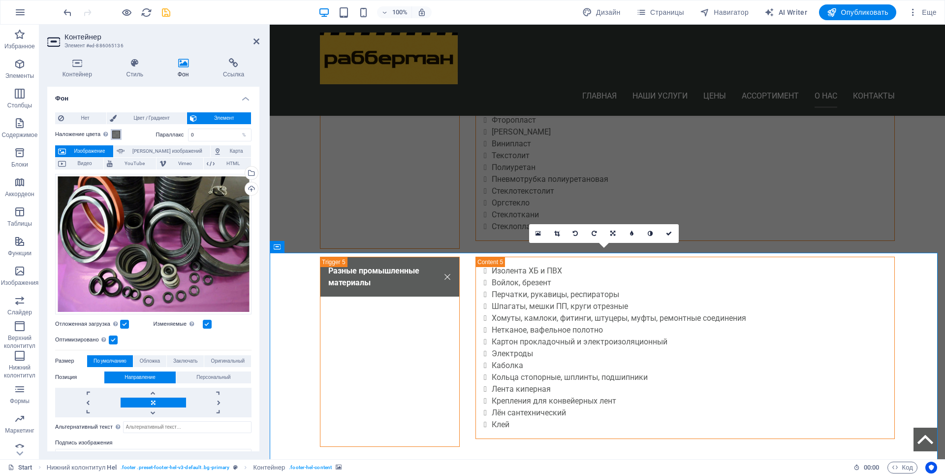
click at [113, 132] on span at bounding box center [116, 134] width 8 height 8
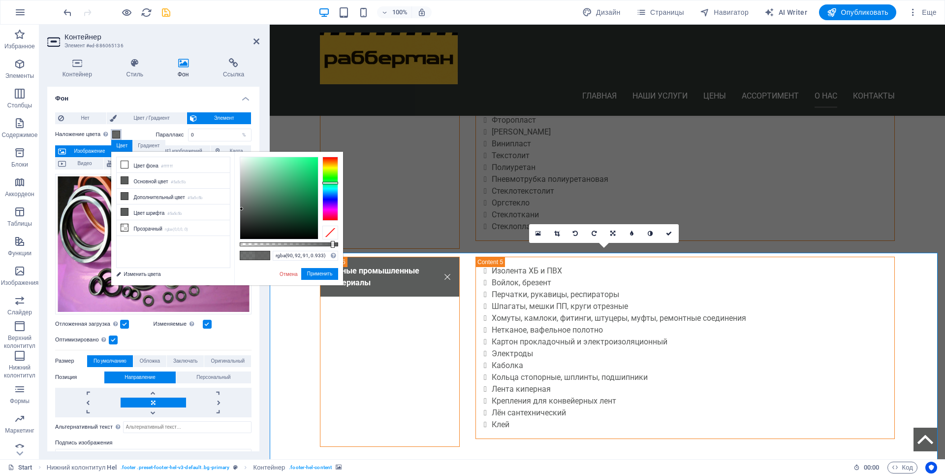
type input "rgba(90, 92, 91, 0.938)"
click at [332, 241] on div at bounding box center [333, 244] width 4 height 7
click at [288, 275] on link "Отмена" at bounding box center [289, 273] width 20 height 7
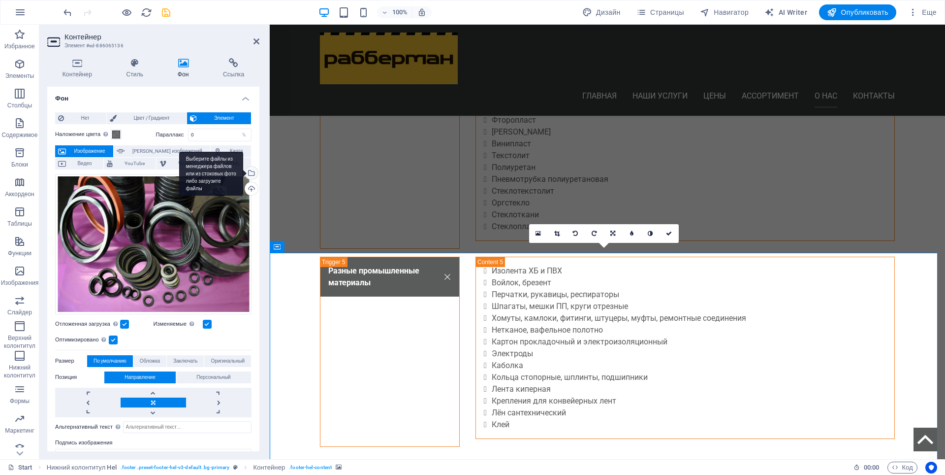
click at [243, 173] on div "Выберите файлы из менеджера файлов или из стоковых фото либо загрузите файлы" at bounding box center [211, 174] width 64 height 44
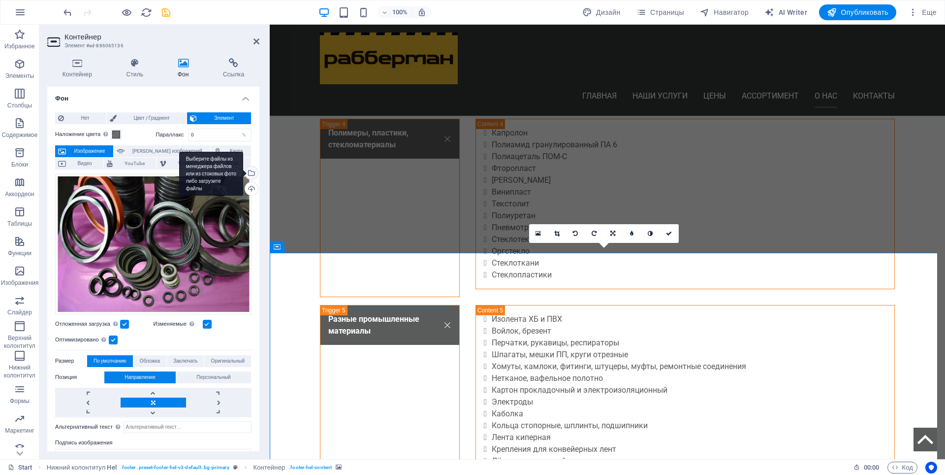
scroll to position [2615, 0]
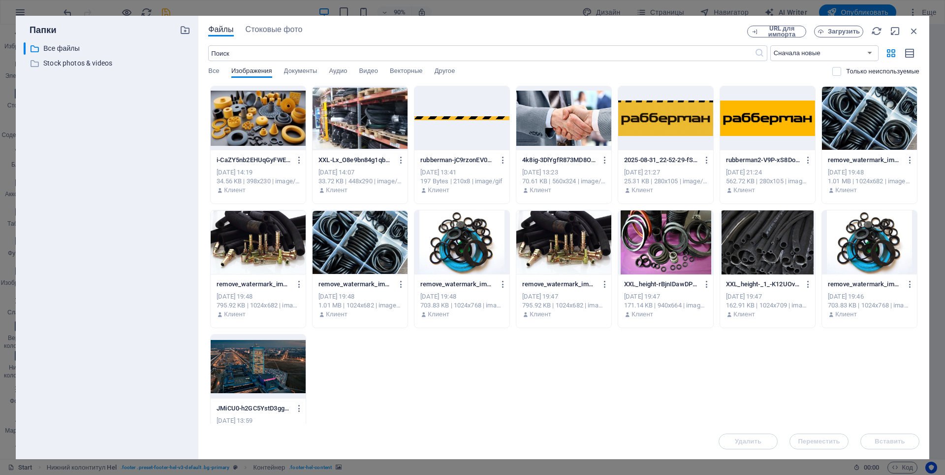
click at [666, 125] on div at bounding box center [665, 118] width 95 height 64
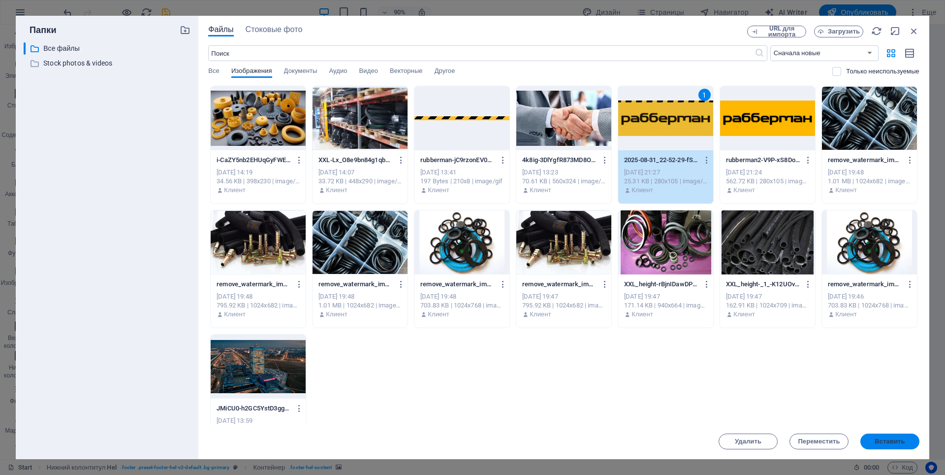
click at [885, 441] on span "Вставить" at bounding box center [890, 441] width 30 height 6
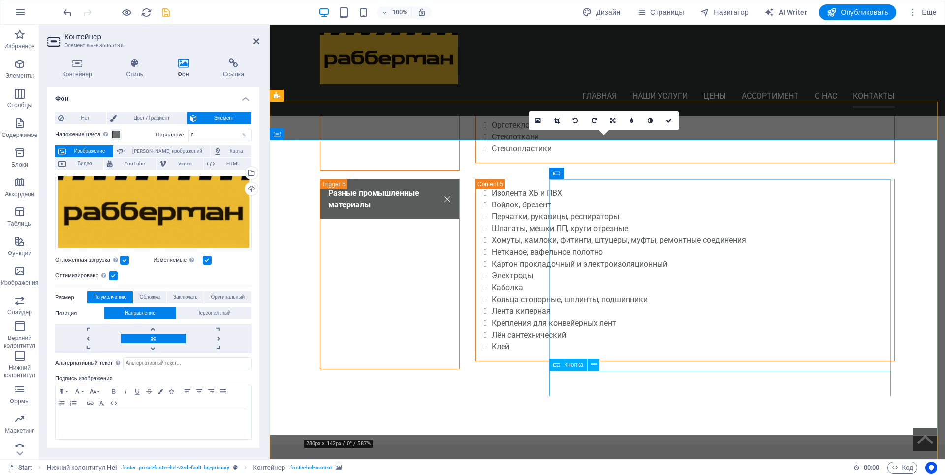
scroll to position [2708, 0]
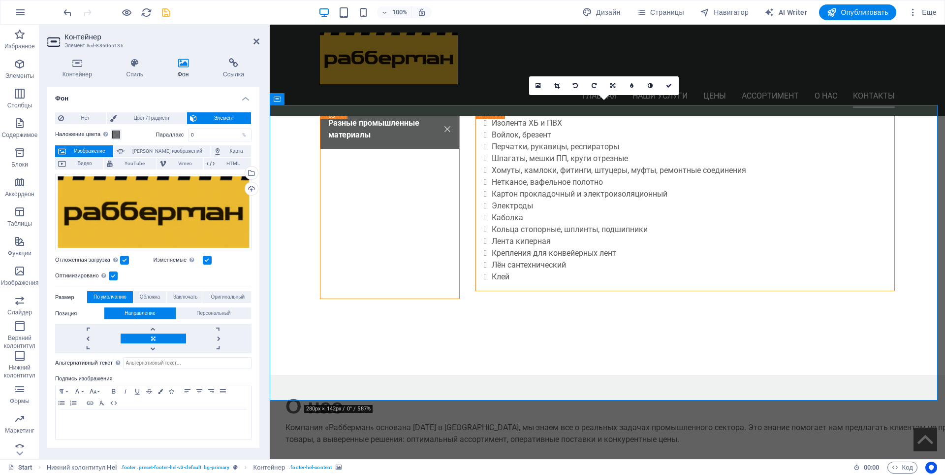
click at [127, 258] on label at bounding box center [124, 260] width 9 height 9
click at [0, 0] on input "Отложенная загрузка Загрузка изображений после загрузки страницы повышает скоро…" at bounding box center [0, 0] width 0 height 0
click at [127, 258] on label at bounding box center [124, 260] width 9 height 9
click at [0, 0] on input "Отложенная загрузка Загрузка изображений после загрузки страницы повышает скоро…" at bounding box center [0, 0] width 0 height 0
click at [113, 274] on label at bounding box center [113, 275] width 9 height 9
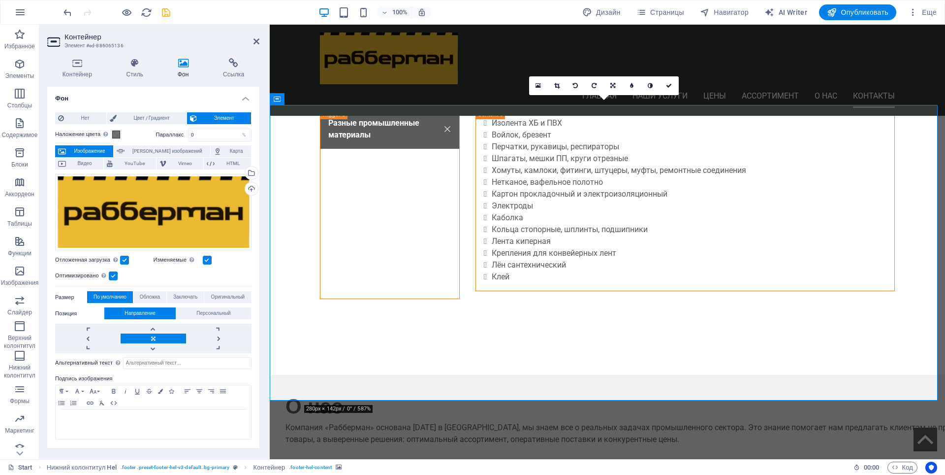
click at [0, 0] on input "Оптимизировано Изображения сжимаются для повышения скорости загрузки страницы." at bounding box center [0, 0] width 0 height 0
click at [113, 274] on label at bounding box center [113, 275] width 9 height 9
click at [0, 0] on input "Оптимизировано Изображения сжимаются для повышения скорости загрузки страницы." at bounding box center [0, 0] width 0 height 0
click at [192, 314] on button "Персональный" at bounding box center [213, 313] width 75 height 12
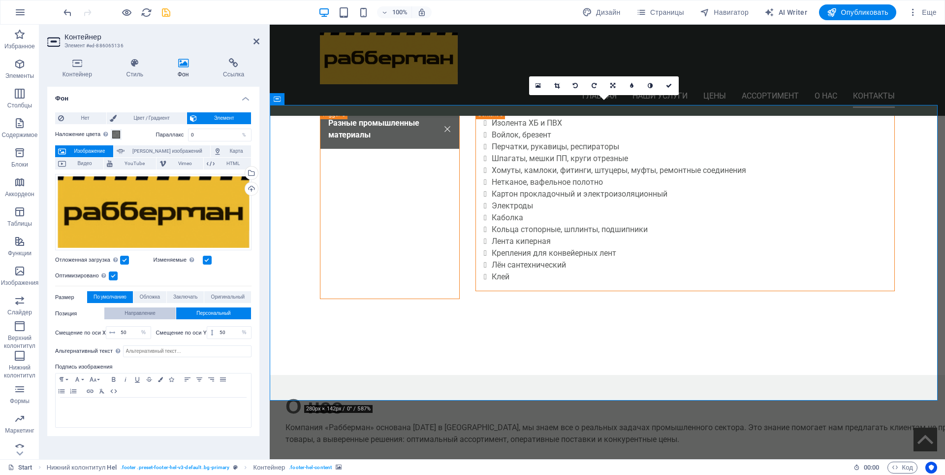
click at [135, 314] on span "Направление" at bounding box center [140, 313] width 31 height 12
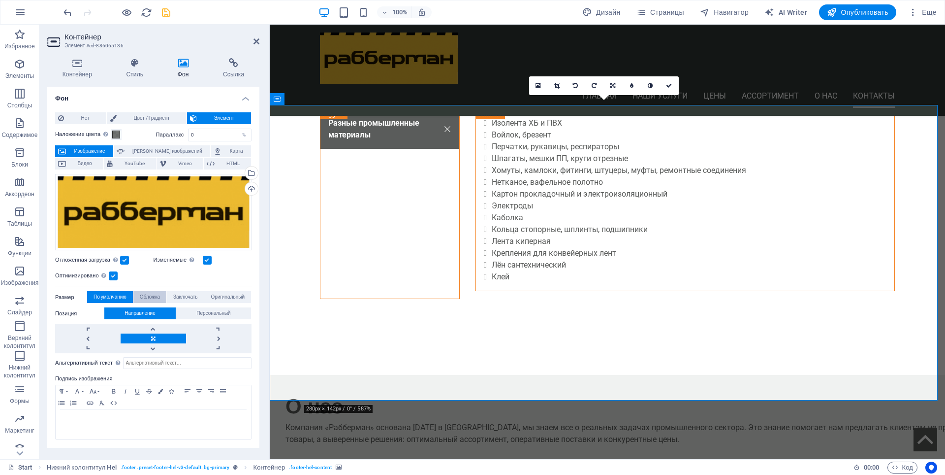
click at [142, 296] on span "Обложка" at bounding box center [150, 297] width 20 height 12
click at [179, 297] on span "Заключать" at bounding box center [185, 297] width 25 height 12
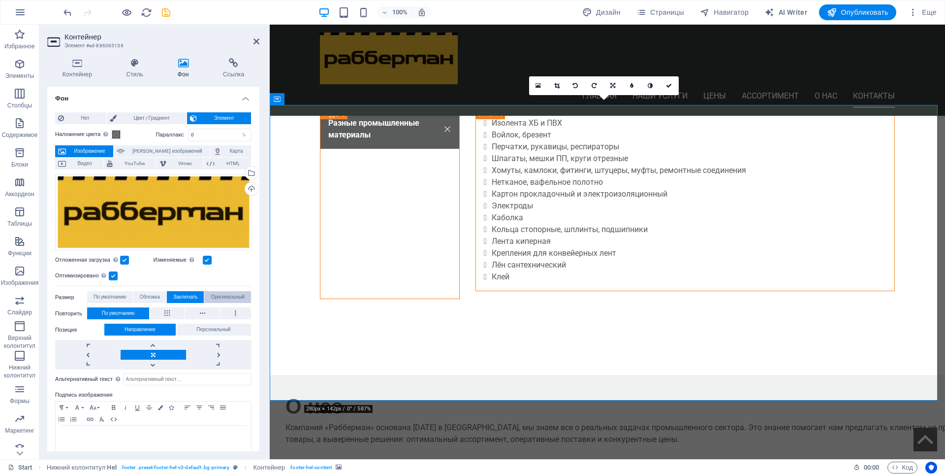
click at [217, 296] on span "Оригинальный" at bounding box center [228, 297] width 34 height 12
click at [146, 299] on span "Обложка" at bounding box center [150, 297] width 20 height 12
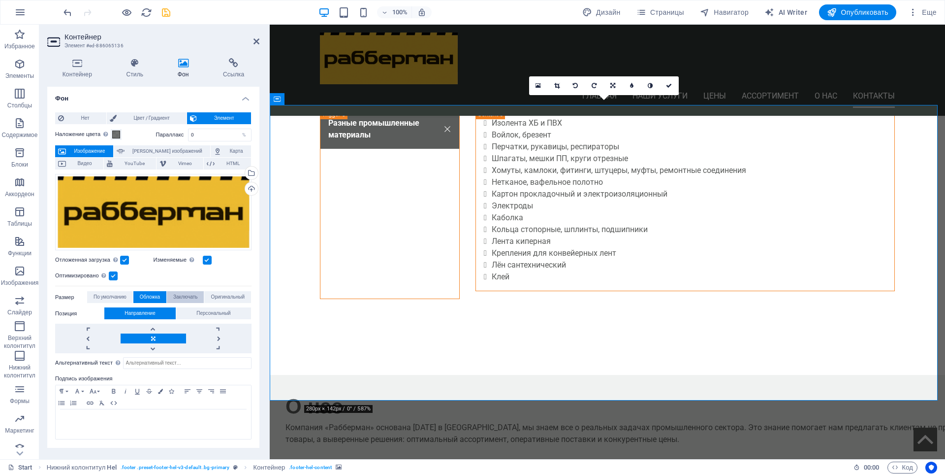
click at [176, 294] on span "Заключать" at bounding box center [185, 297] width 25 height 12
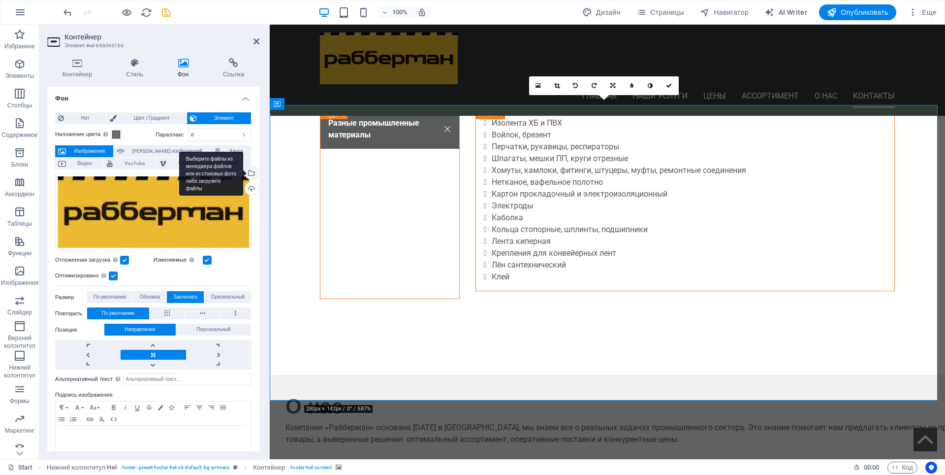
click at [250, 172] on div "Выберите файлы из менеджера файлов или из стоковых фото либо загрузите файлы" at bounding box center [250, 173] width 15 height 15
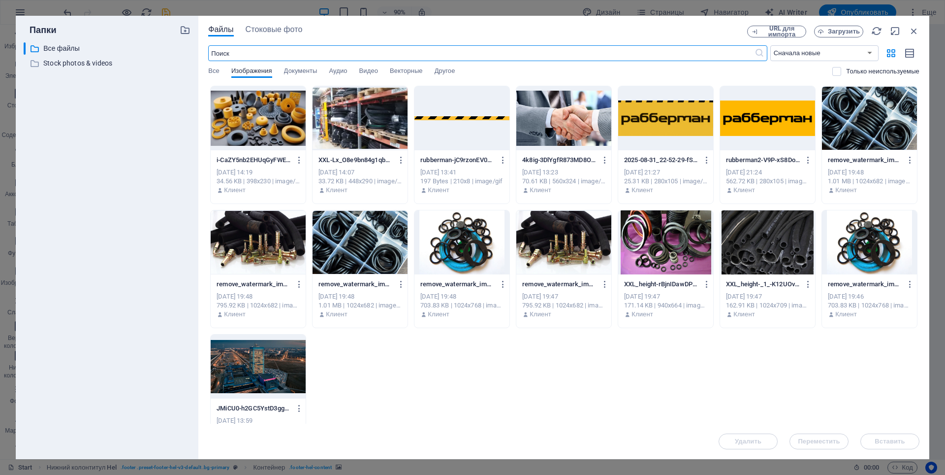
scroll to position [2786, 0]
click at [362, 114] on div at bounding box center [360, 118] width 95 height 64
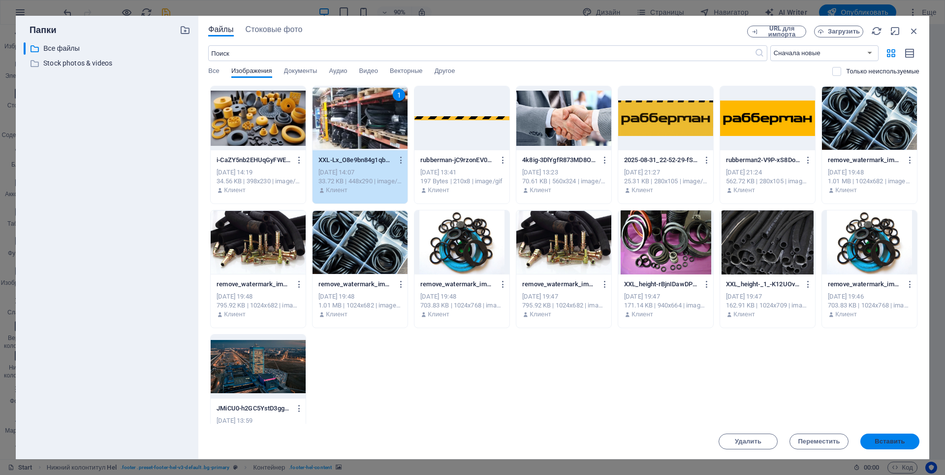
click at [889, 442] on span "Вставить" at bounding box center [890, 441] width 30 height 6
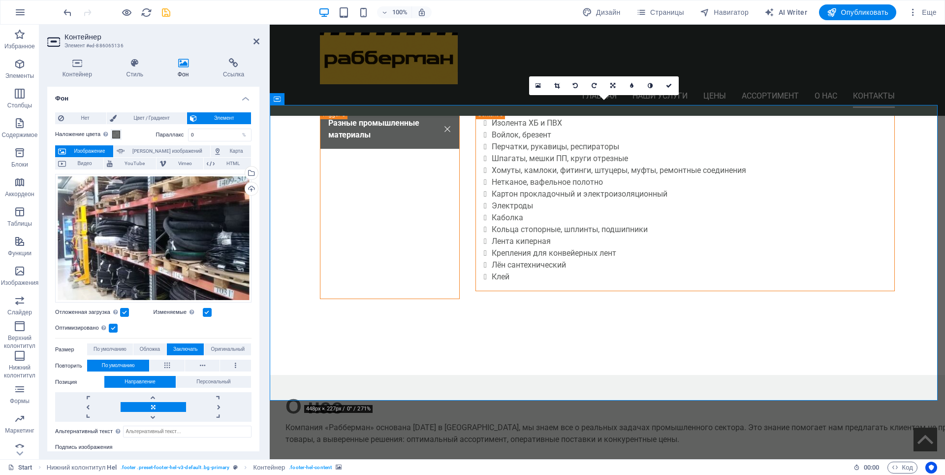
click at [113, 329] on label at bounding box center [113, 327] width 9 height 9
click at [0, 0] on input "Оптимизировано Изображения сжимаются для повышения скорости загрузки страницы." at bounding box center [0, 0] width 0 height 0
click at [113, 329] on label at bounding box center [113, 327] width 9 height 9
click at [0, 0] on input "Оптимизировано Изображения сжимаются для повышения скорости загрузки страницы." at bounding box center [0, 0] width 0 height 0
click at [203, 312] on label at bounding box center [207, 312] width 9 height 9
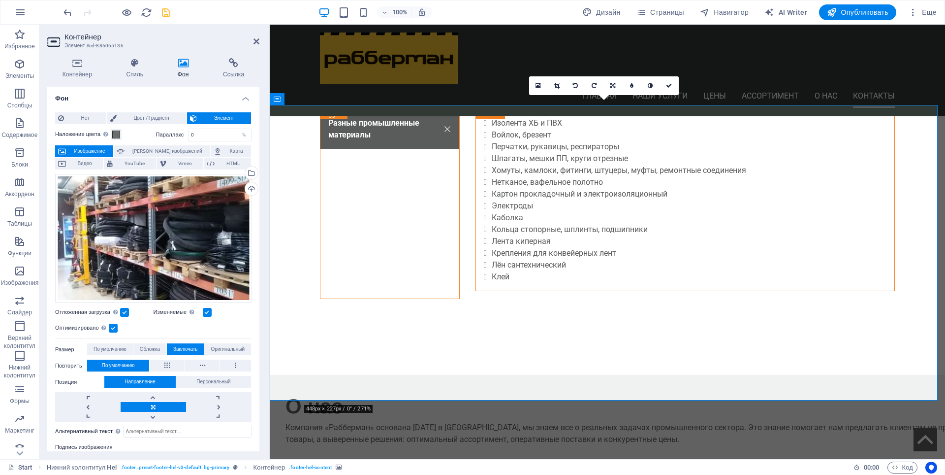
click at [0, 0] on input "Изменяемые Автоматически загружать изображения Retina и изображения, оптимизиро…" at bounding box center [0, 0] width 0 height 0
click at [127, 312] on label at bounding box center [124, 312] width 9 height 9
click at [0, 0] on input "Отложенная загрузка Загрузка изображений после загрузки страницы повышает скоро…" at bounding box center [0, 0] width 0 height 0
click at [114, 325] on label at bounding box center [113, 327] width 9 height 9
click at [0, 0] on input "Оптимизировано Изображения сжимаются для повышения скорости загрузки страницы." at bounding box center [0, 0] width 0 height 0
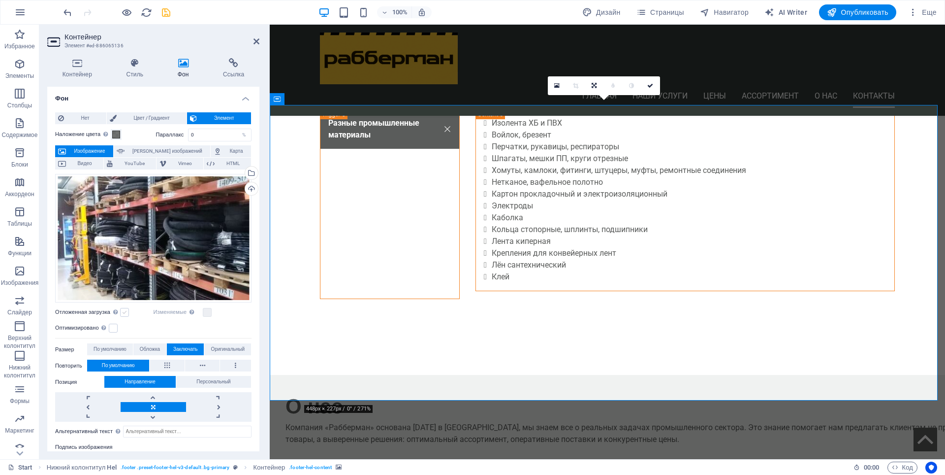
click at [125, 308] on label at bounding box center [124, 312] width 9 height 9
click at [0, 0] on input "Отложенная загрузка Загрузка изображений после загрузки страницы повышает скоро…" at bounding box center [0, 0] width 0 height 0
click at [114, 325] on label at bounding box center [113, 327] width 9 height 9
click at [0, 0] on input "Оптимизировано Изображения сжимаются для повышения скорости загрузки страницы." at bounding box center [0, 0] width 0 height 0
click at [206, 311] on label at bounding box center [207, 312] width 9 height 9
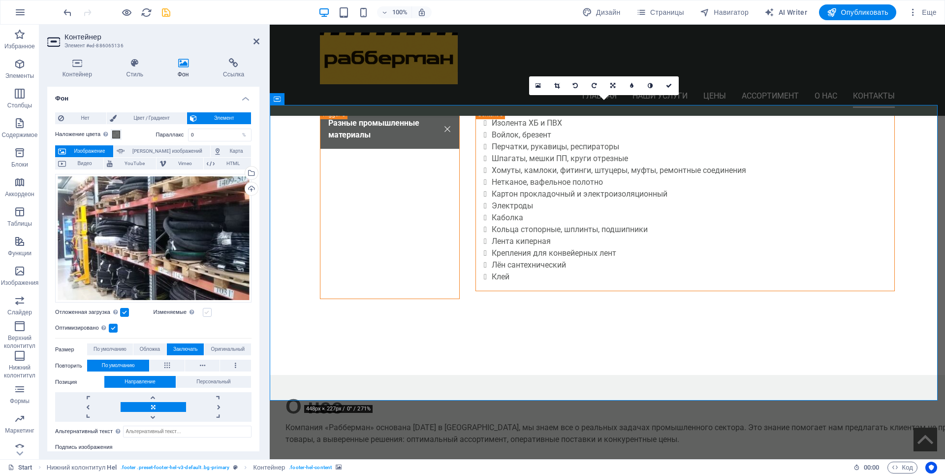
click at [0, 0] on input "Изменяемые Автоматически загружать изображения Retina и изображения, оптимизиро…" at bounding box center [0, 0] width 0 height 0
click at [92, 148] on span "Изображение" at bounding box center [89, 151] width 41 height 12
click at [87, 117] on span "Нет" at bounding box center [85, 118] width 36 height 12
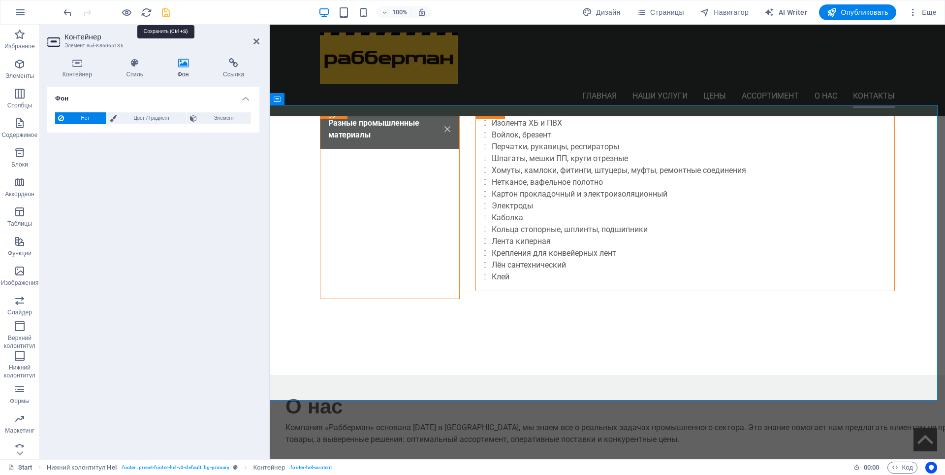
click at [163, 10] on icon "save" at bounding box center [166, 12] width 11 height 11
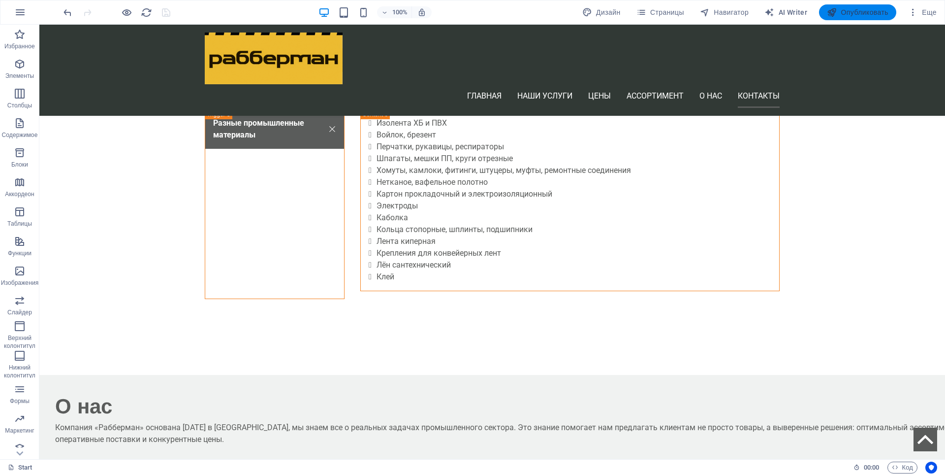
click at [860, 12] on span "Опубликовать" at bounding box center [858, 12] width 62 height 10
